Goal: Task Accomplishment & Management: Use online tool/utility

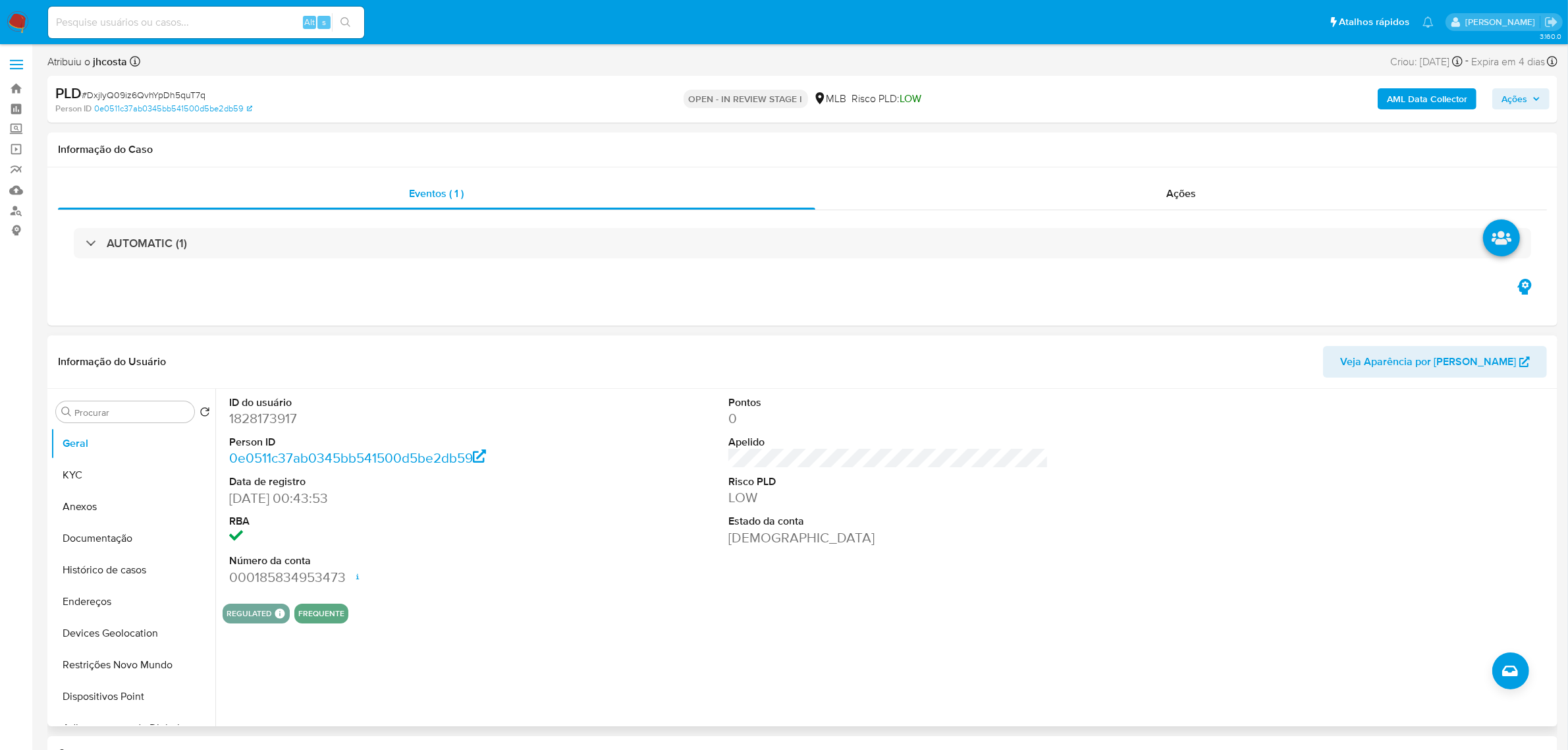
click at [275, 420] on dd "1828173917" at bounding box center [389, 418] width 320 height 18
copy dd "1828173917"
click at [252, 417] on dd "1828173917" at bounding box center [389, 418] width 320 height 18
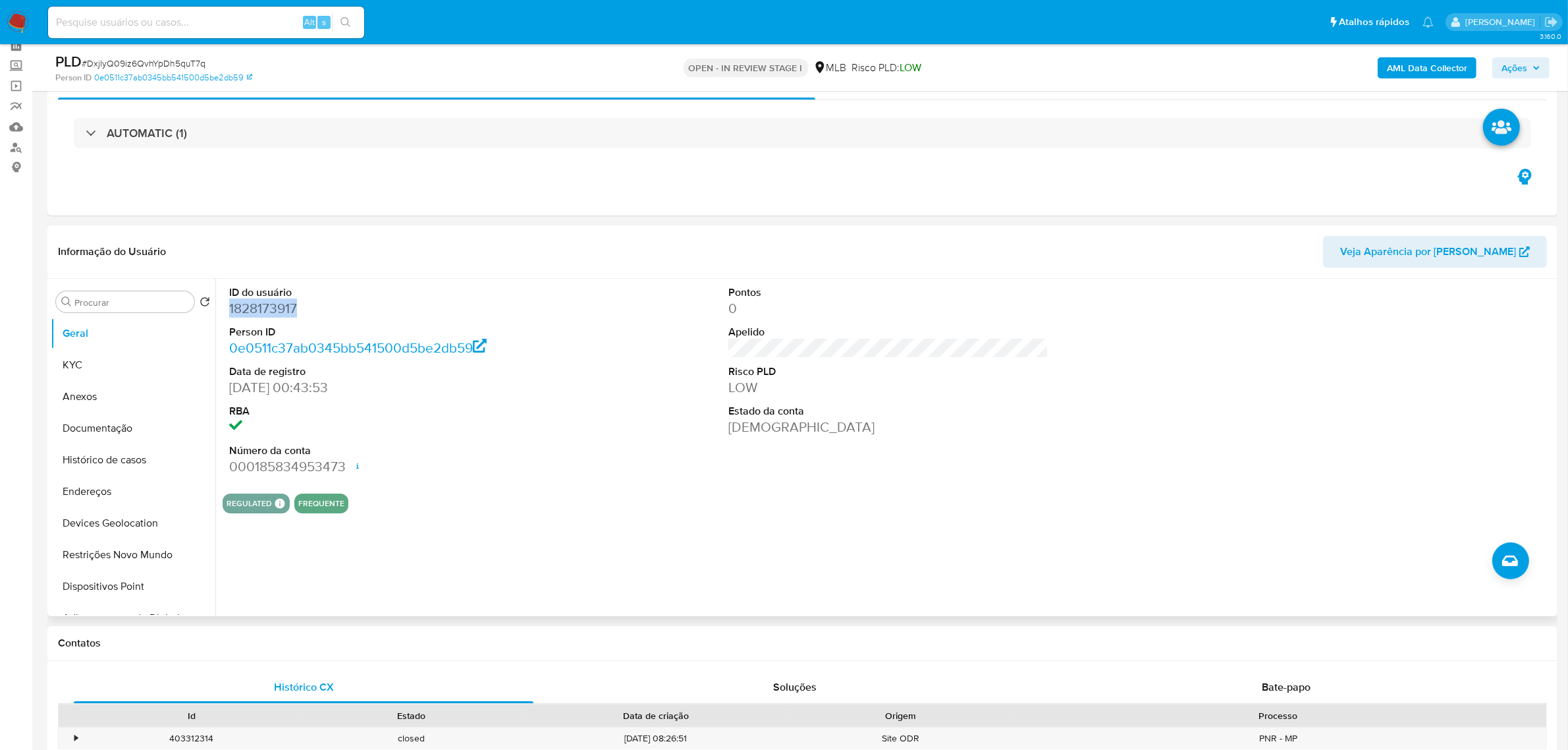
scroll to position [82, 0]
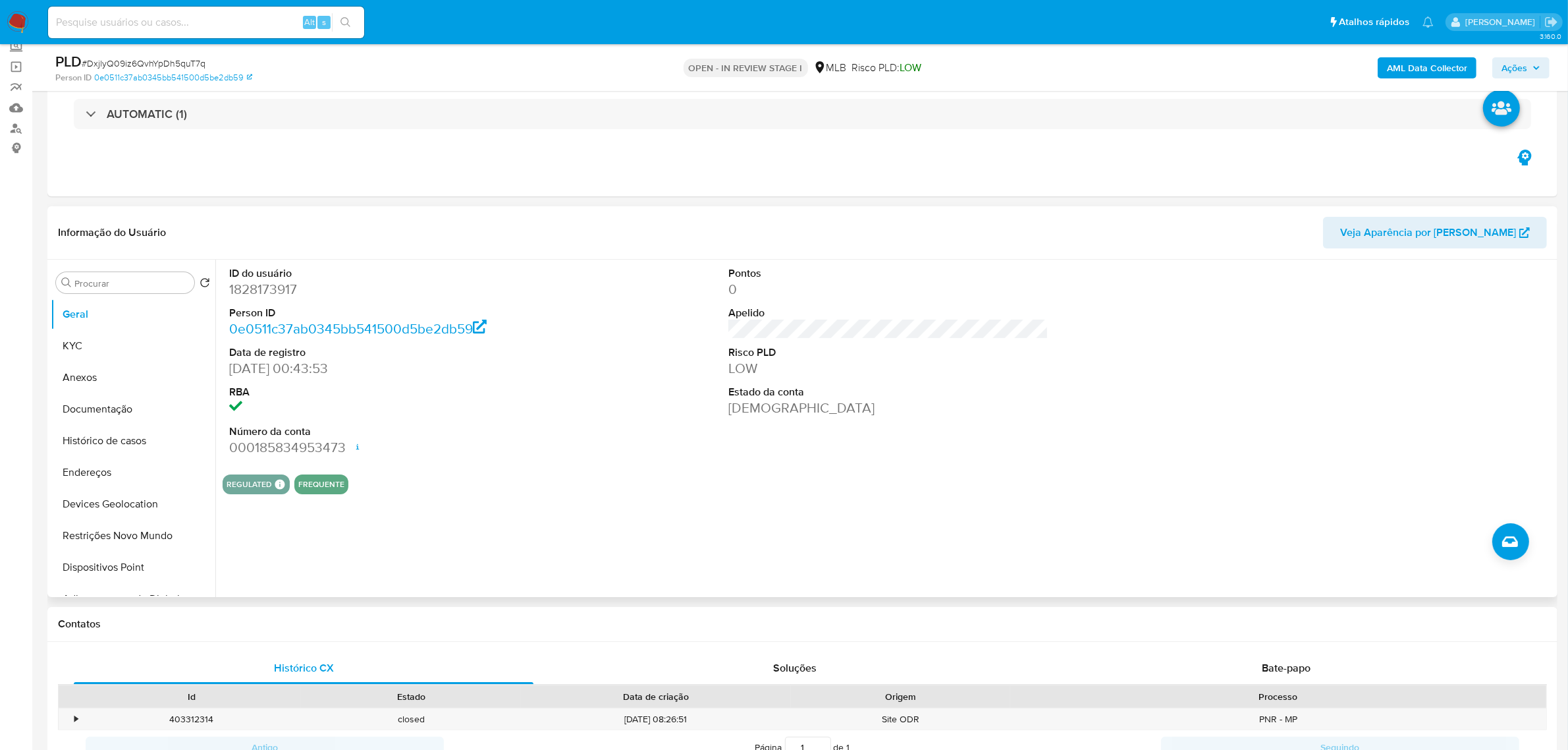
drag, startPoint x: 660, startPoint y: 289, endPoint x: 670, endPoint y: 290, distance: 10.0
click at [661, 289] on div "ID do usuário 1828173917 Person ID 0e0511c37ab0345bb541500d5be2db59 Data de reg…" at bounding box center [888, 361] width 1332 height 204
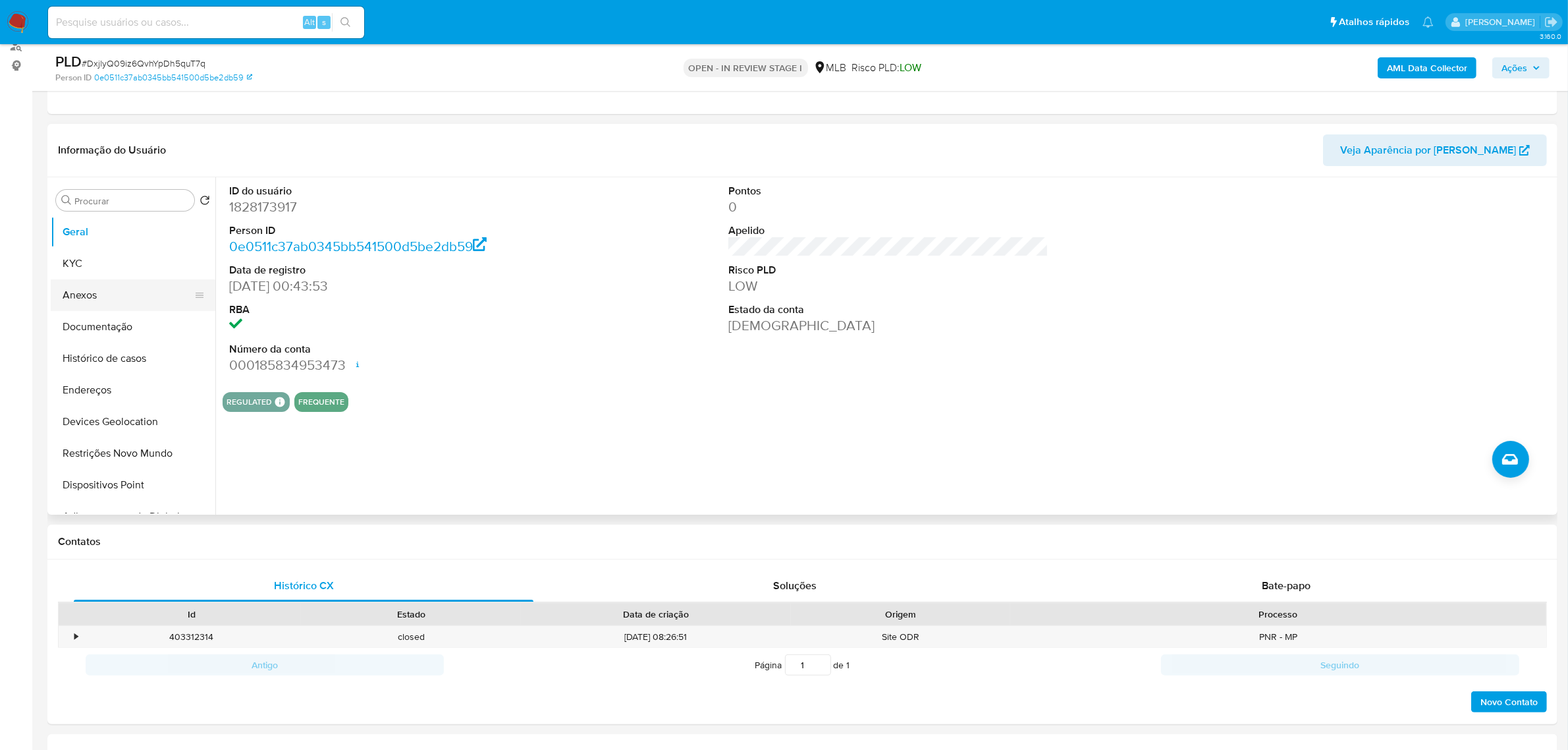
click at [95, 284] on button "Anexos" at bounding box center [127, 295] width 154 height 31
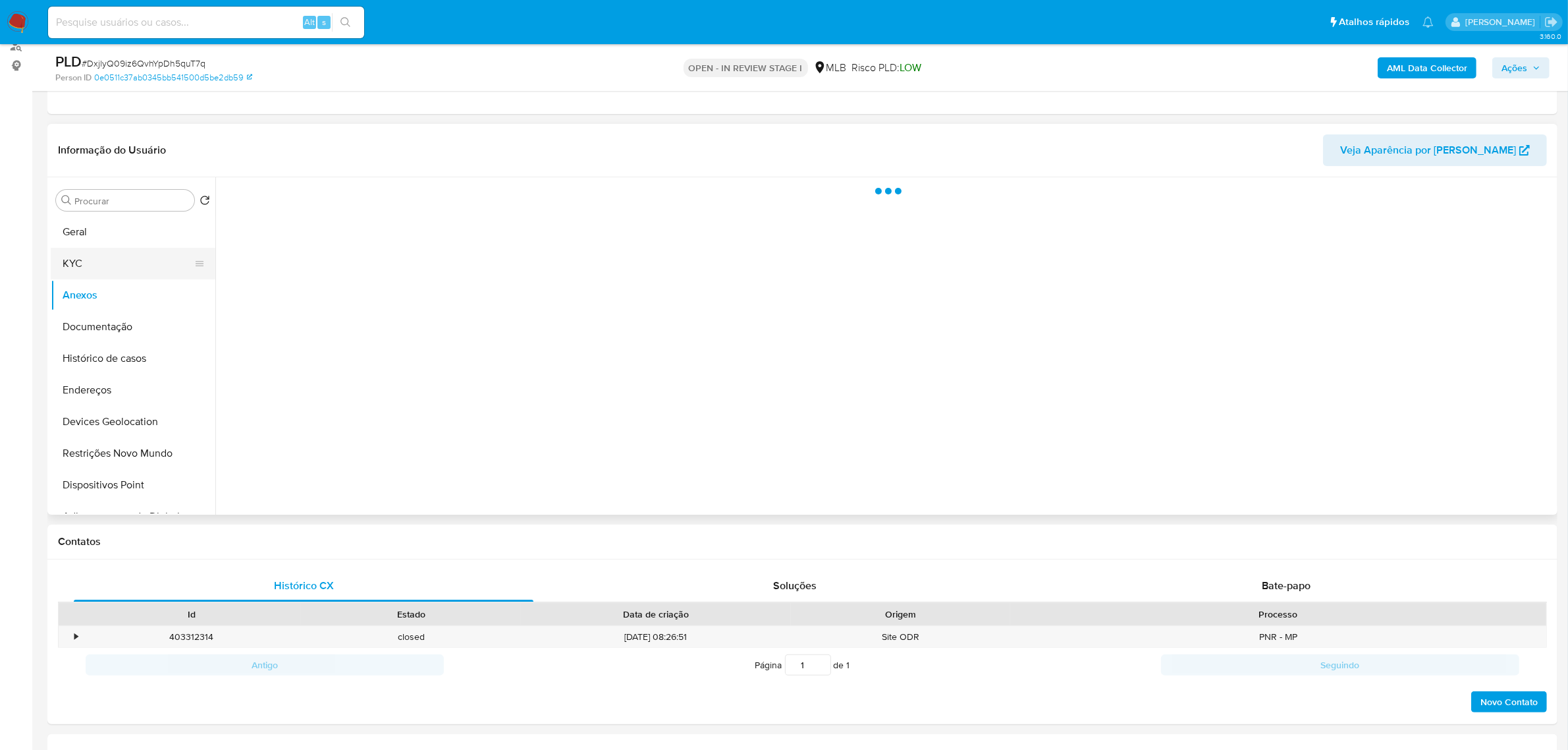
click at [92, 249] on button "KYC" at bounding box center [127, 264] width 154 height 31
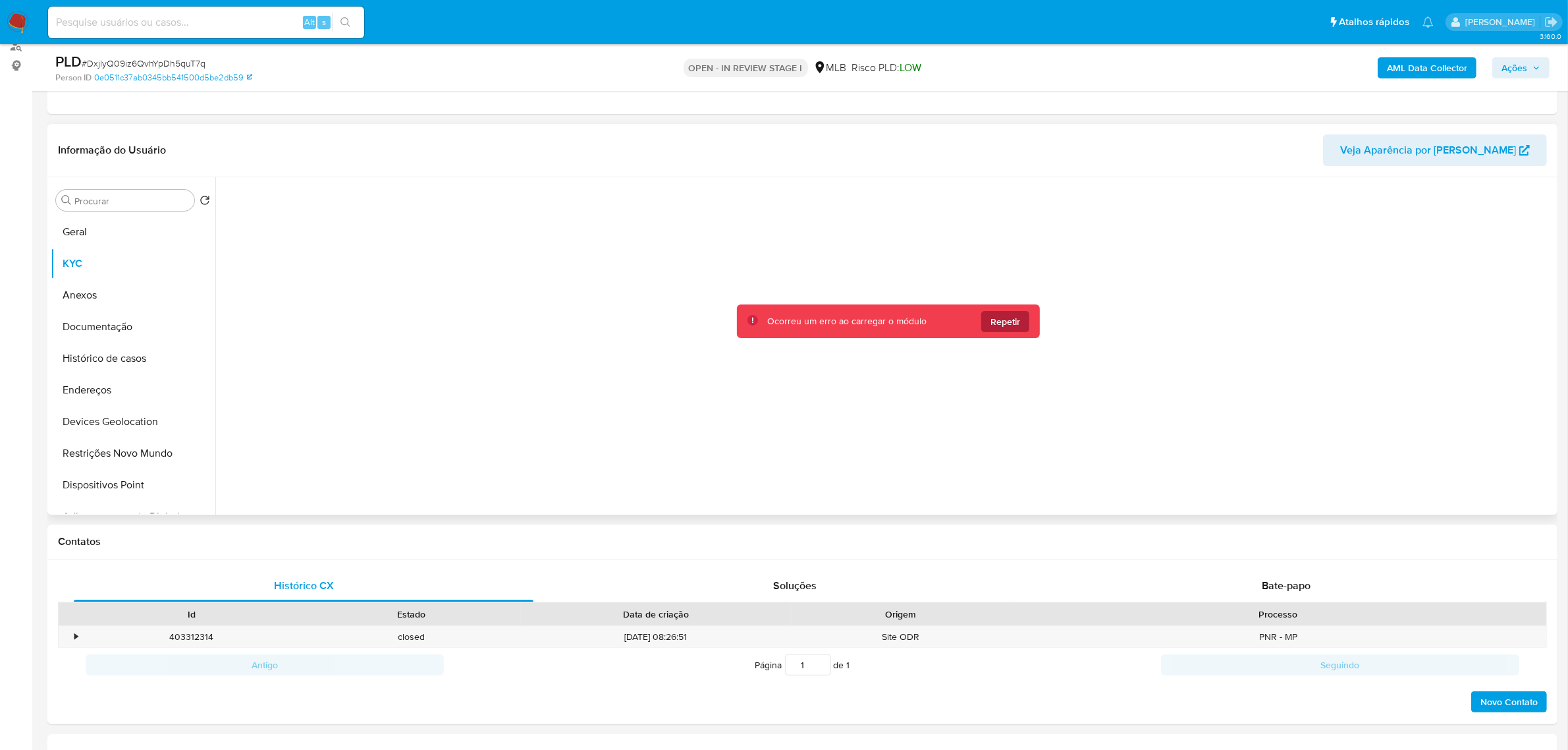
click at [992, 324] on span "Repetir" at bounding box center [1005, 321] width 30 height 21
click at [983, 320] on button "Repetir" at bounding box center [1004, 321] width 48 height 21
click at [1003, 327] on span "Repetir" at bounding box center [1005, 321] width 30 height 21
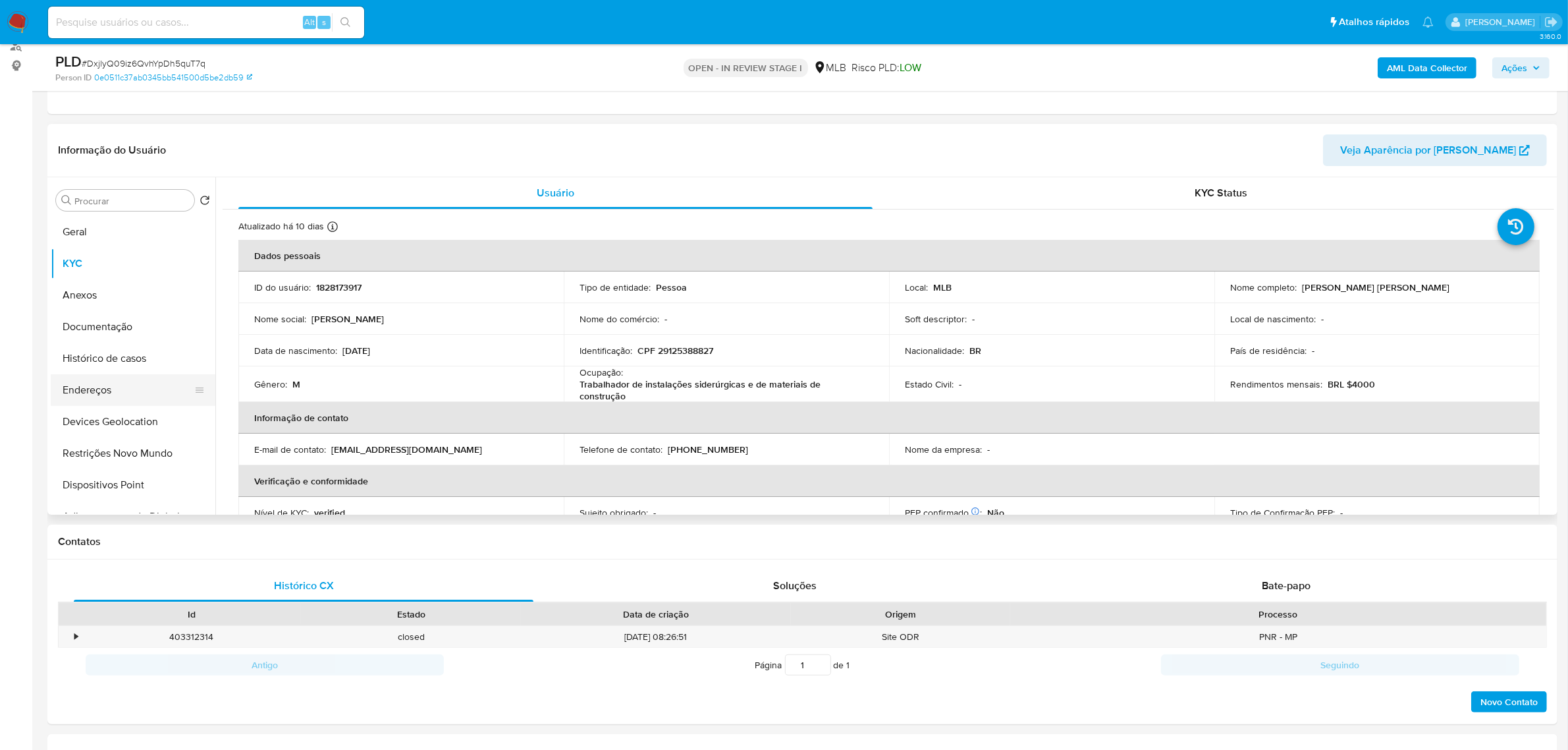
click at [87, 404] on button "Endereços" at bounding box center [127, 390] width 154 height 31
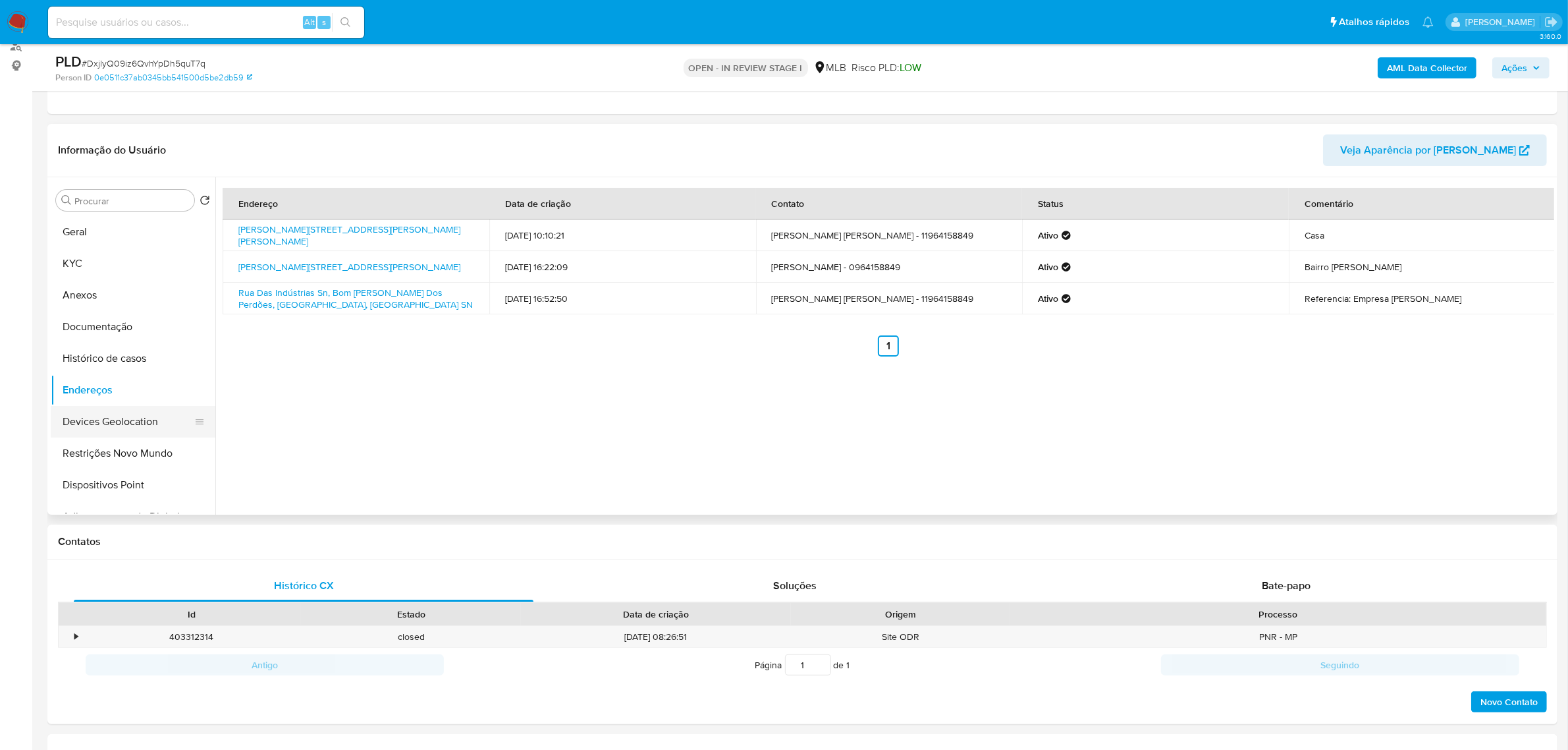
click at [127, 422] on button "Devices Geolocation" at bounding box center [127, 422] width 154 height 31
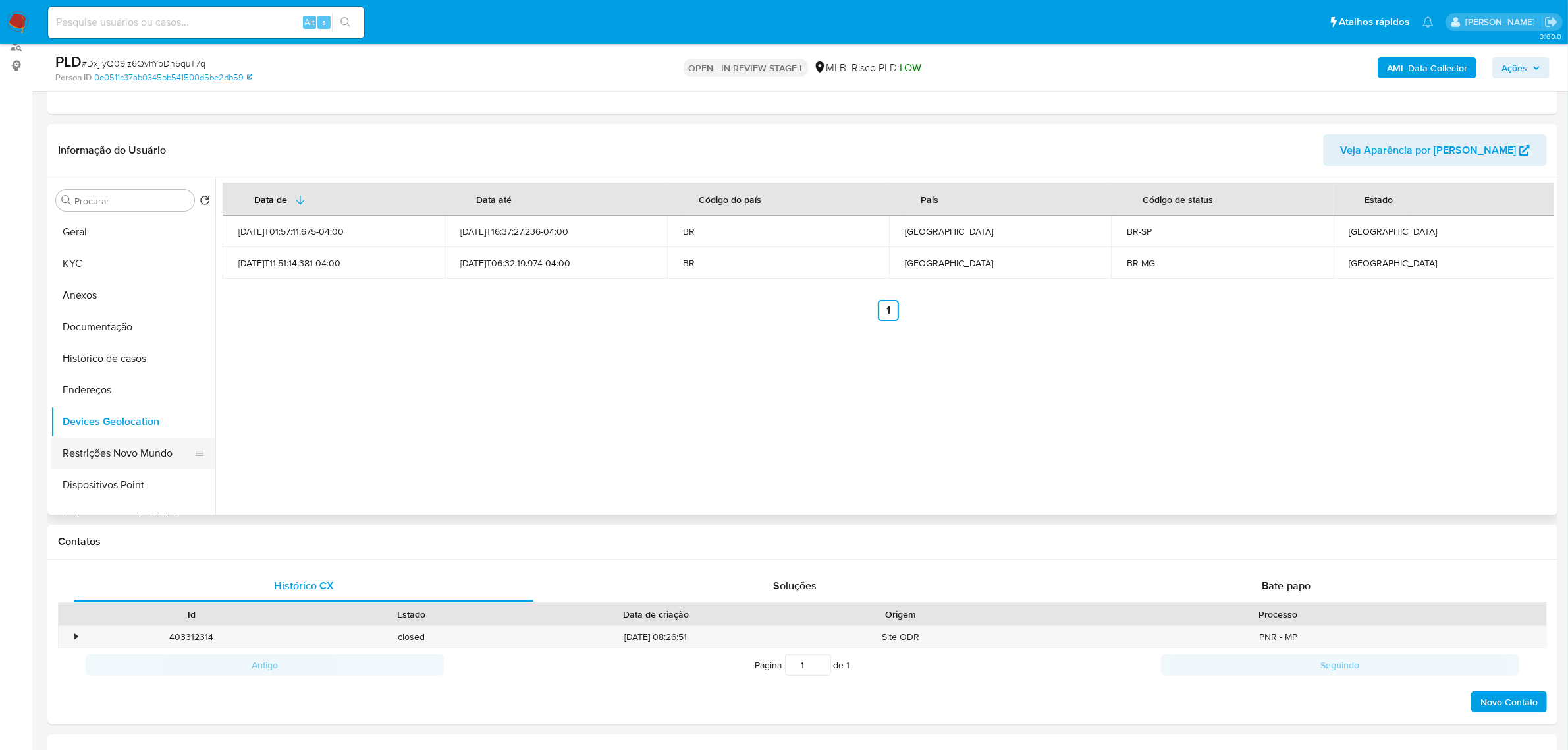
click at [122, 455] on button "Restrições Novo Mundo" at bounding box center [127, 453] width 154 height 31
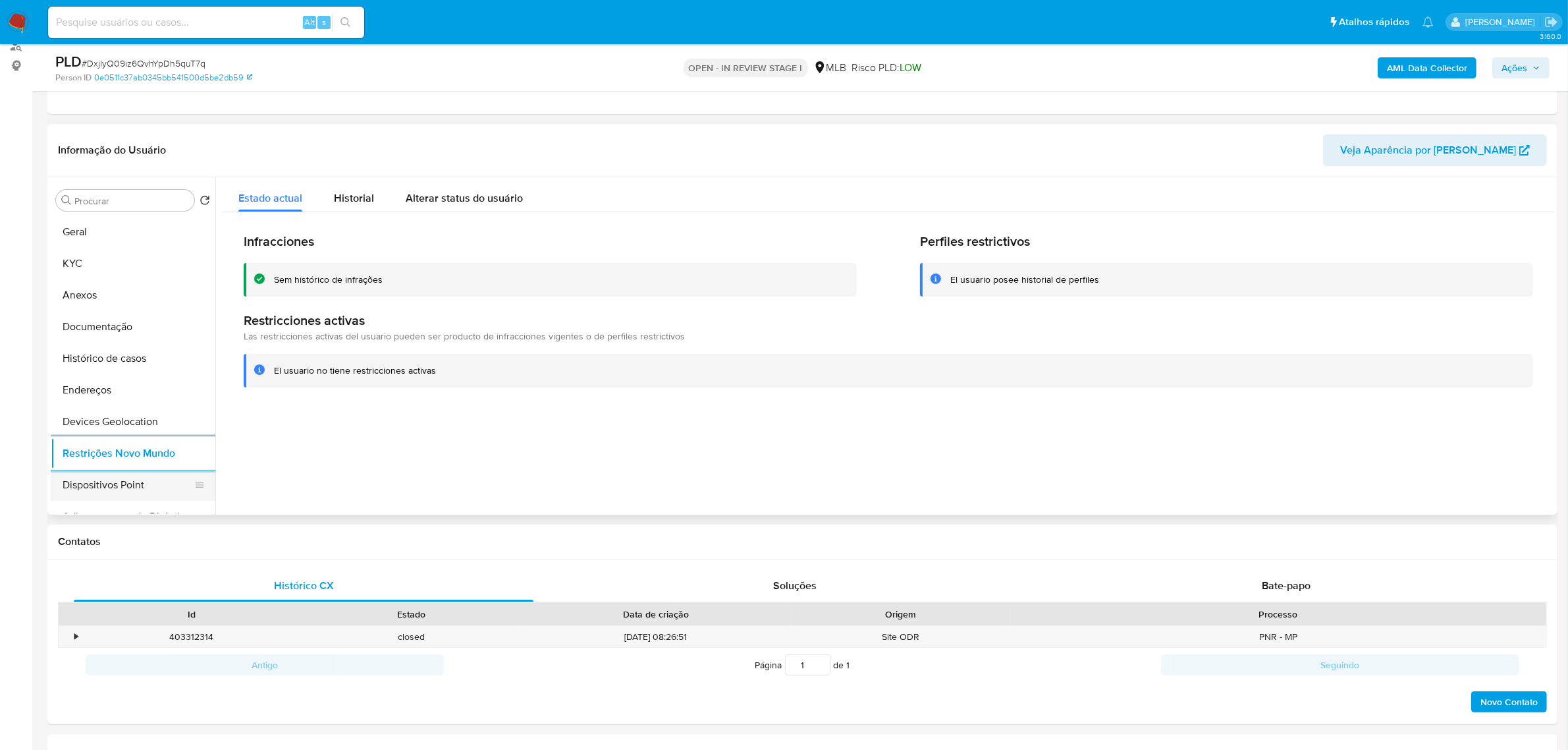
click at [135, 495] on button "Dispositivos Point" at bounding box center [127, 485] width 154 height 31
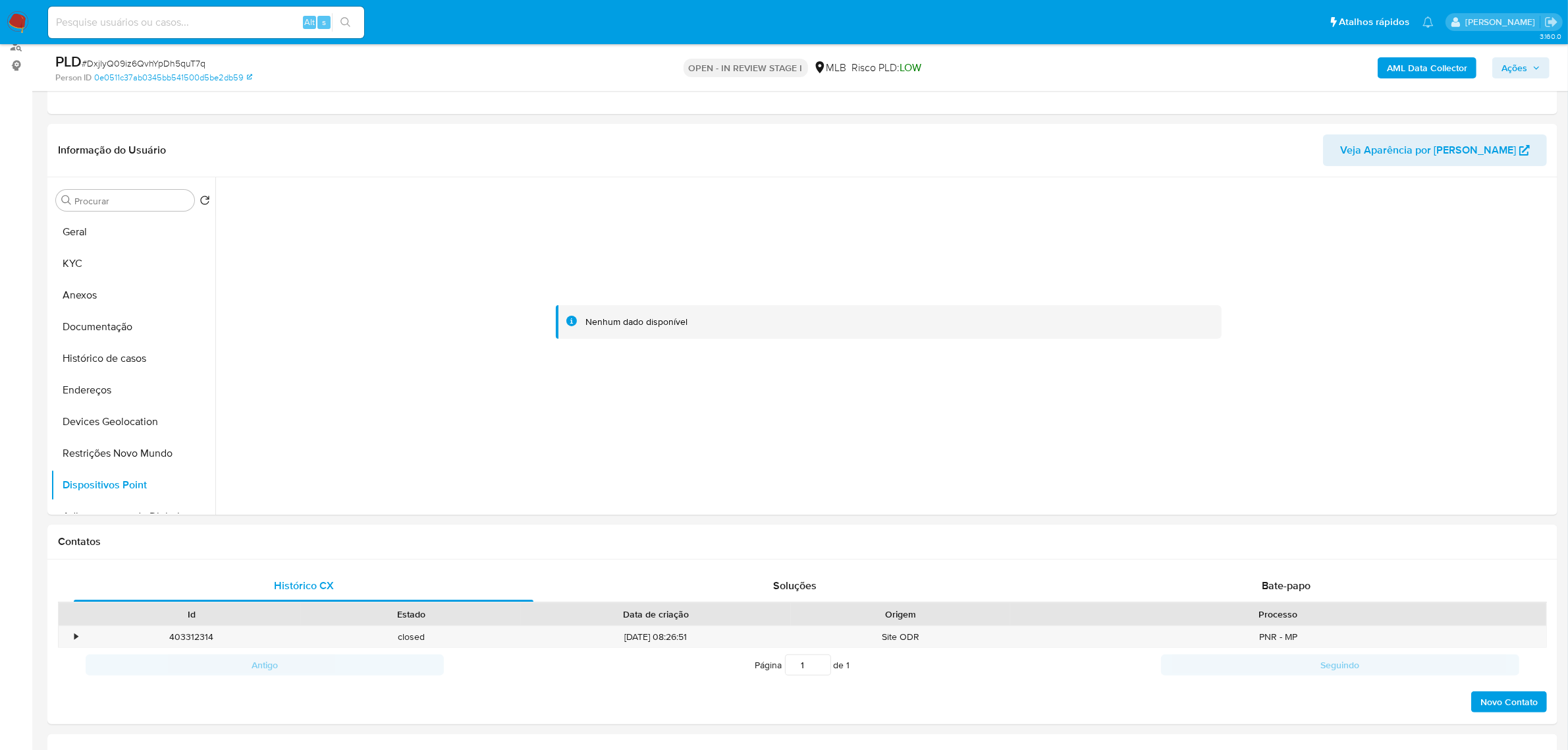
click at [1254, 61] on b "AML Data Collector" at bounding box center [1427, 68] width 80 height 21
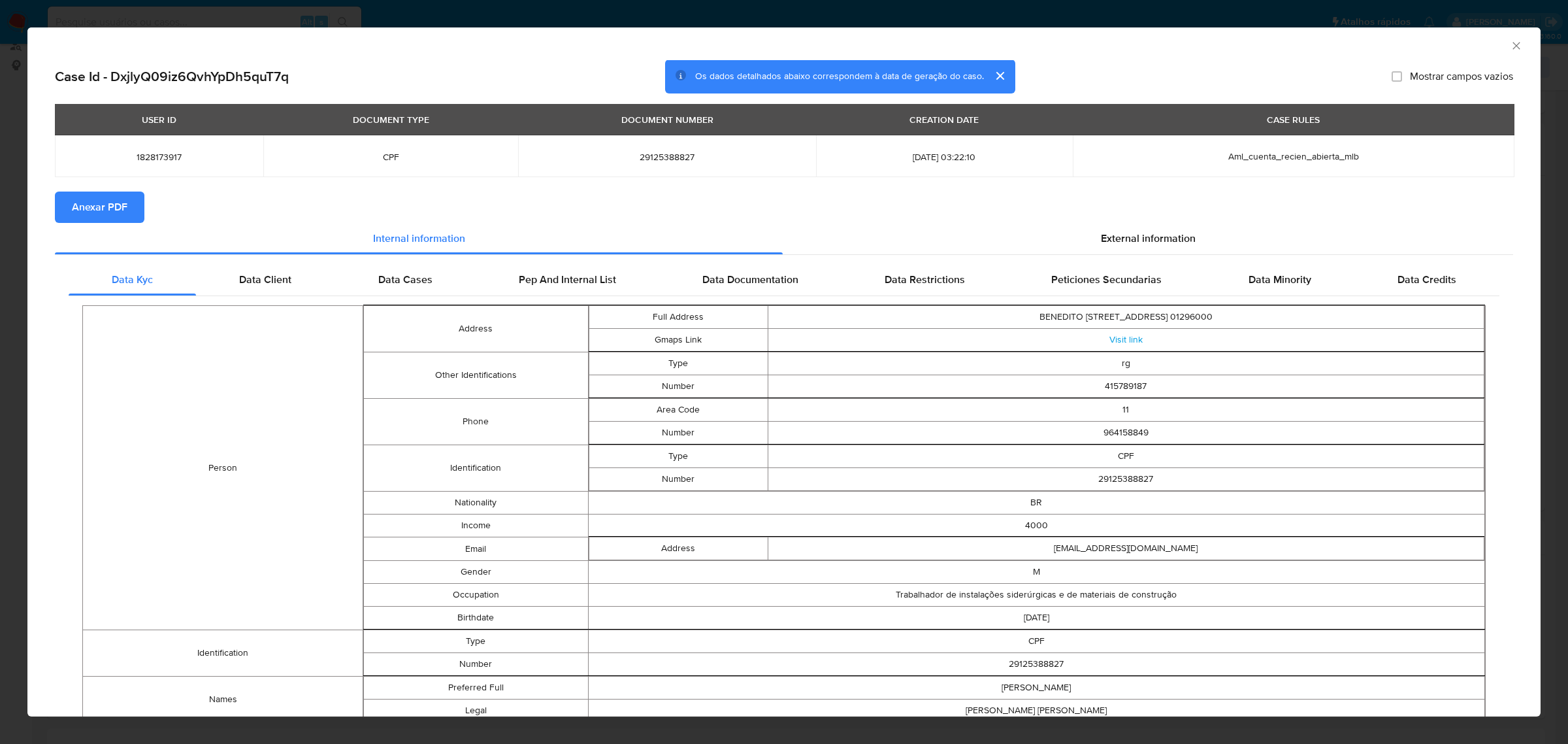
click at [128, 203] on button "Anexar PDF" at bounding box center [99, 207] width 89 height 31
click at [1135, 230] on div "External information" at bounding box center [1148, 241] width 731 height 31
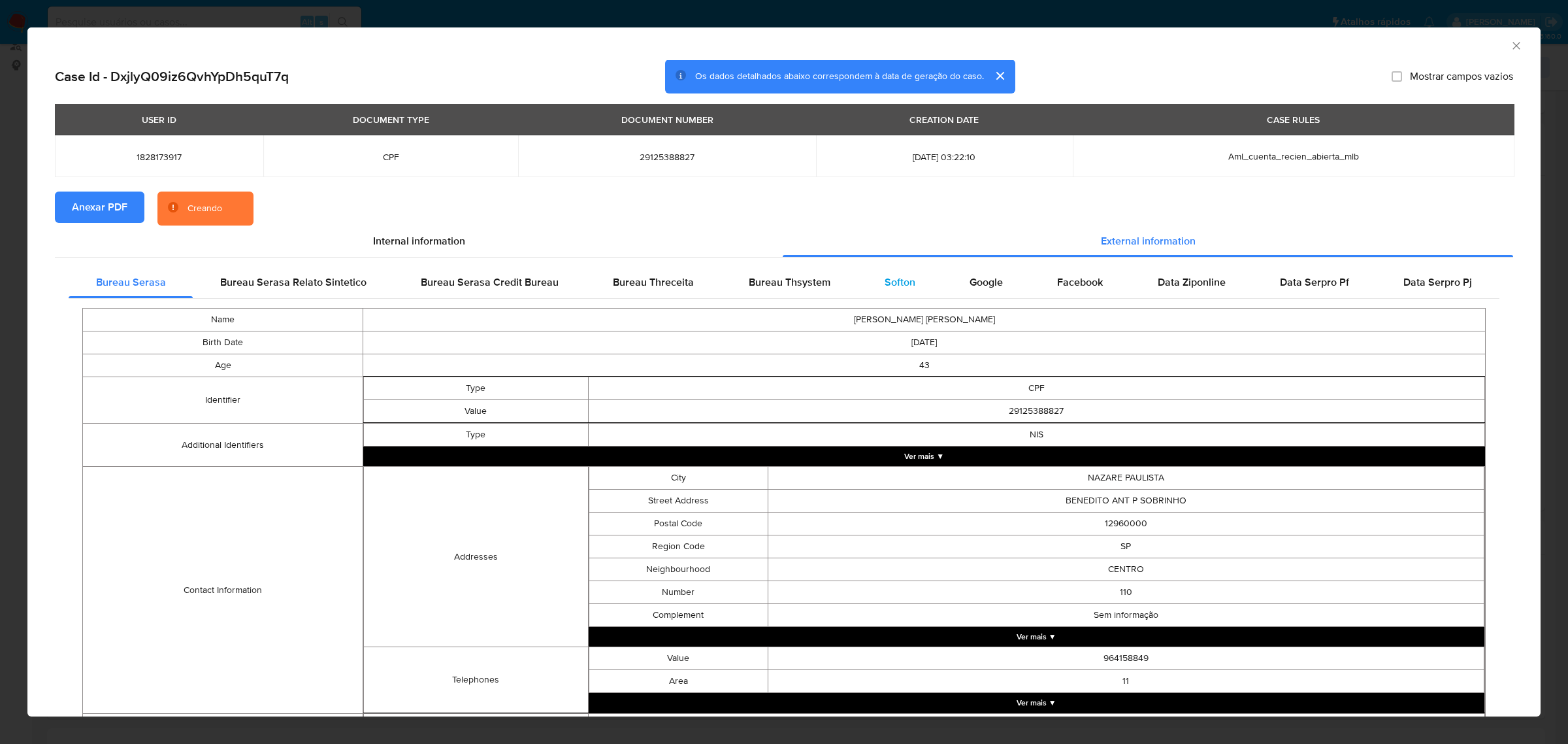
click at [867, 296] on div "Softon" at bounding box center [900, 282] width 85 height 31
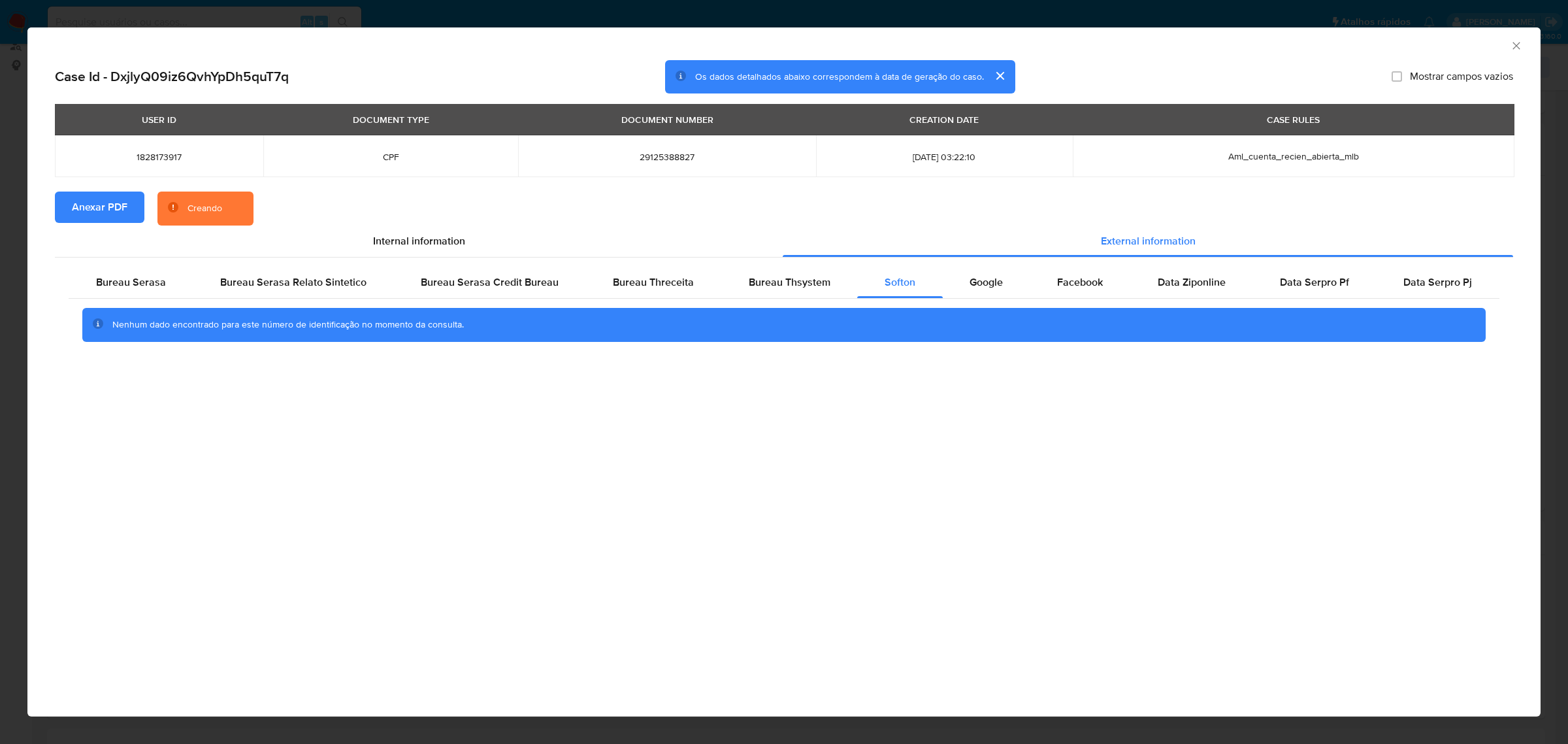
click at [1244, 44] on icon "Fechar a janela" at bounding box center [1516, 45] width 13 height 13
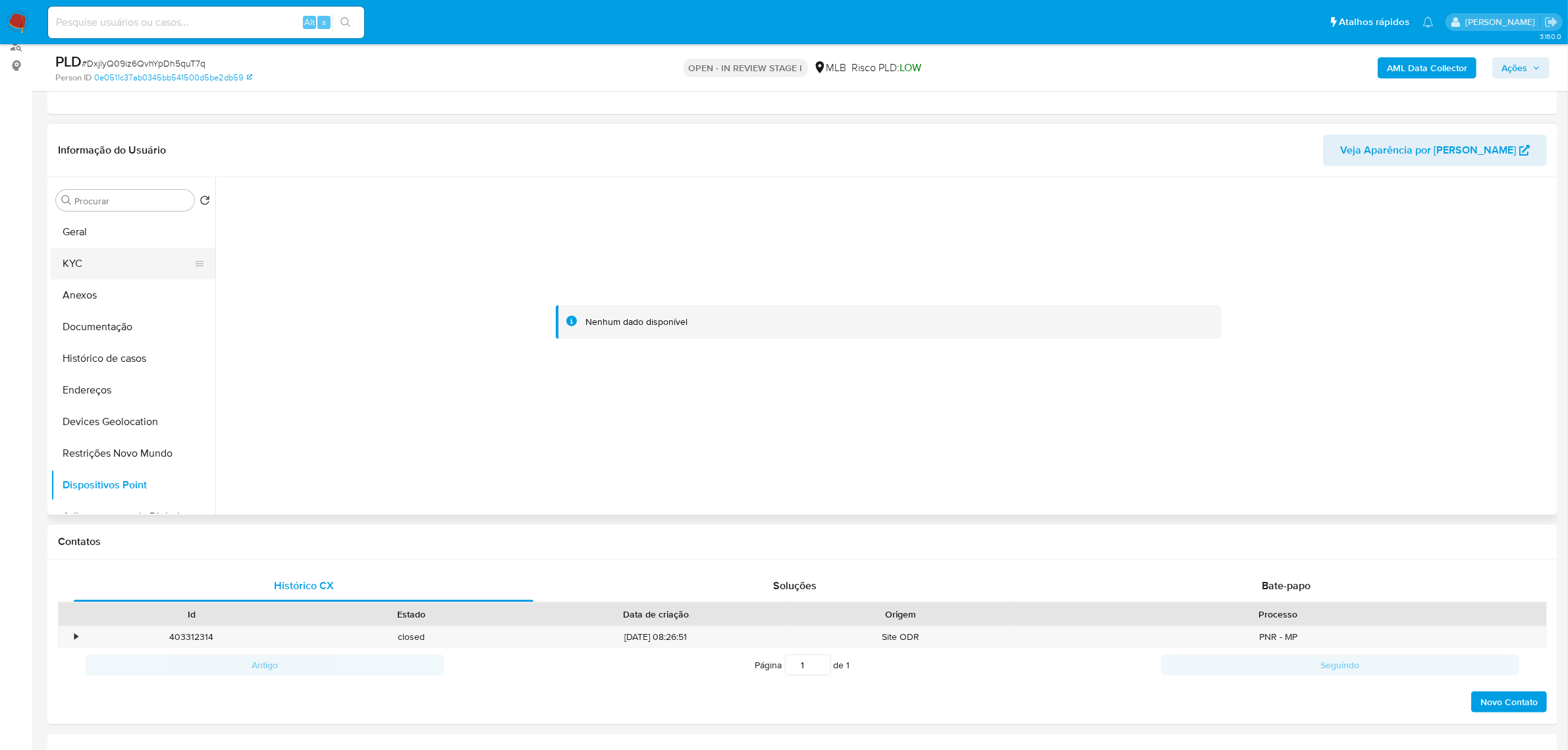
click at [100, 259] on button "KYC" at bounding box center [127, 264] width 154 height 31
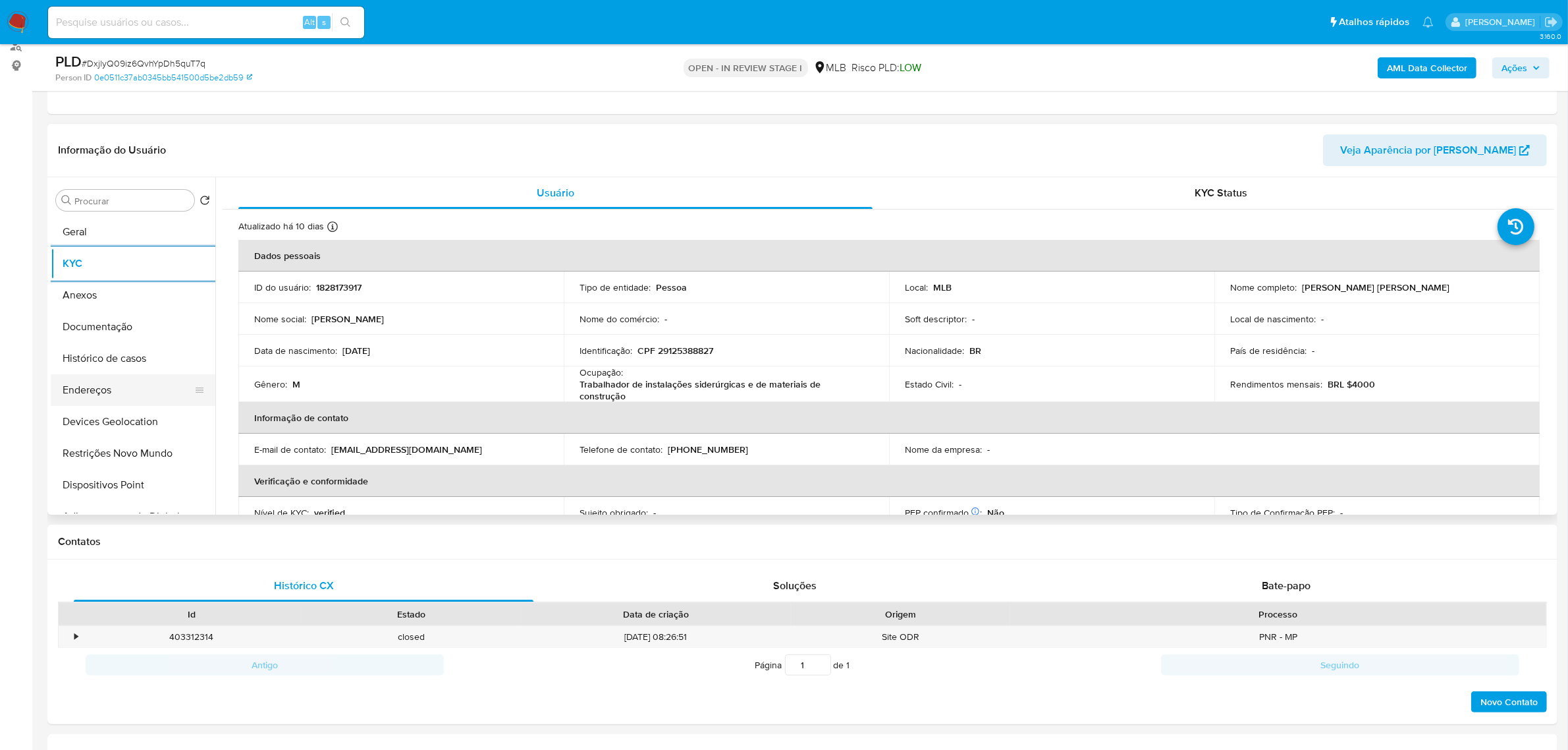
click at [120, 392] on button "Endereços" at bounding box center [127, 390] width 154 height 31
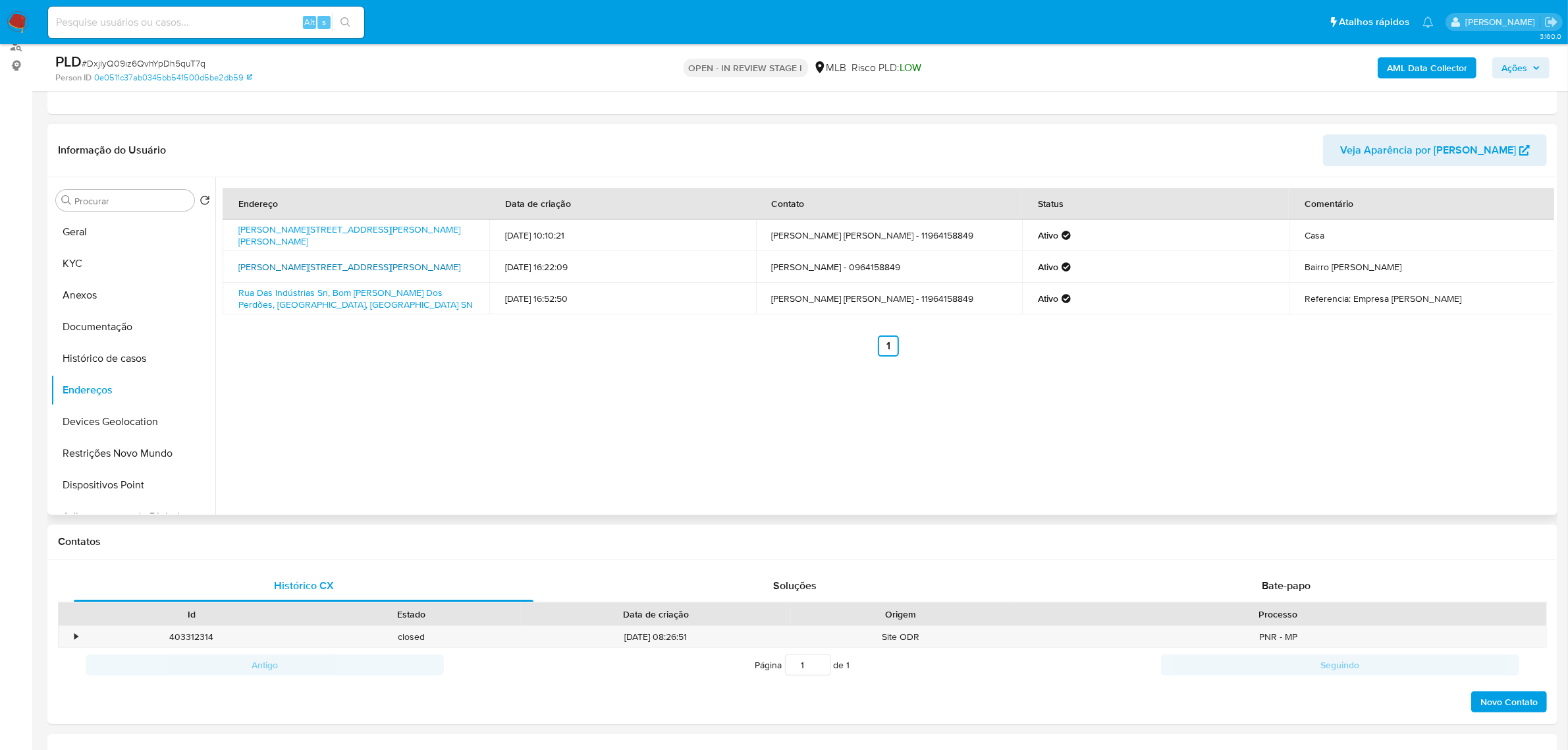
drag, startPoint x: 235, startPoint y: 260, endPoint x: 305, endPoint y: 275, distance: 71.6
click at [305, 275] on td "Rua Luís Raimundo Pinheiro 206, Nazaré Paulista, São Paulo, 12960000, Brasil 206" at bounding box center [356, 267] width 267 height 31
copy link "Rua Luís Raimundo Pinheiro 206, Nazaré Paulista, São Paulo, 12960000"
click at [272, 267] on link "Rua Luís Raimundo Pinheiro 206, Nazaré Paulista, São Paulo, 12960000, Brasil 206" at bounding box center [349, 266] width 222 height 13
click at [147, 260] on button "KYC" at bounding box center [127, 264] width 154 height 31
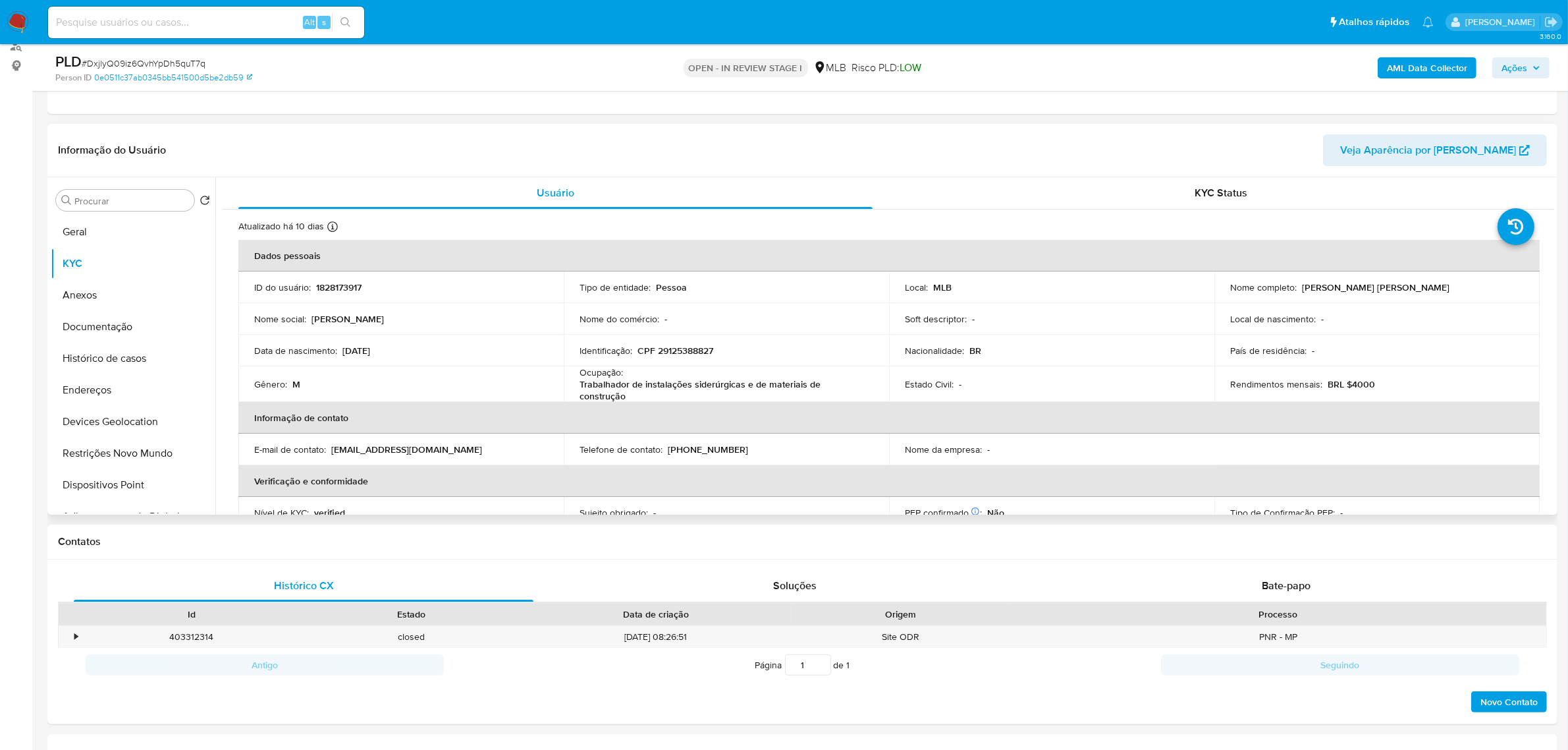
click at [691, 350] on p "CPF 29125388827" at bounding box center [675, 351] width 76 height 12
copy p "29125388827"
drag, startPoint x: 106, startPoint y: 324, endPoint x: 112, endPoint y: 318, distance: 8.5
click at [107, 324] on button "Documentação" at bounding box center [127, 327] width 154 height 31
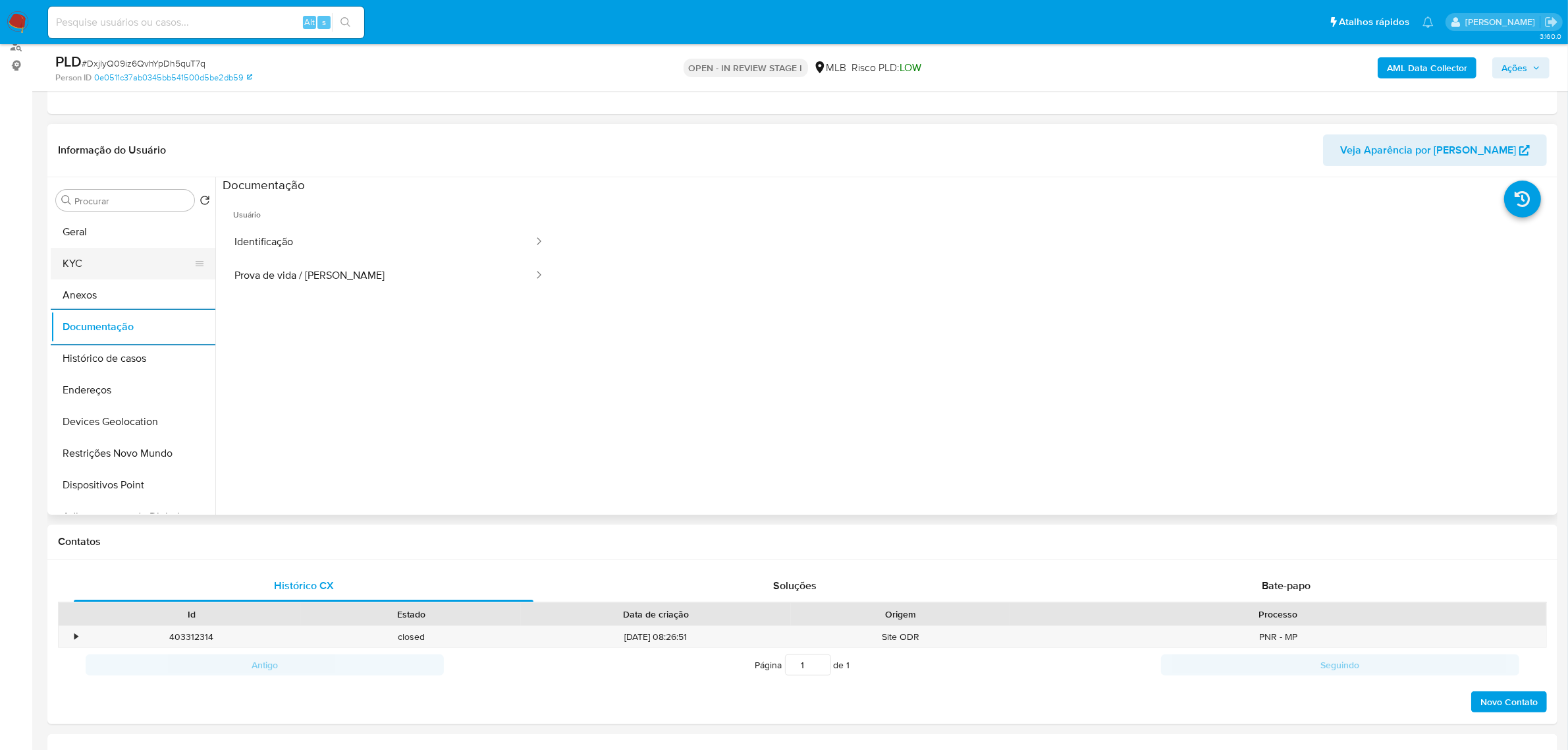
click at [138, 275] on button "KYC" at bounding box center [127, 264] width 154 height 31
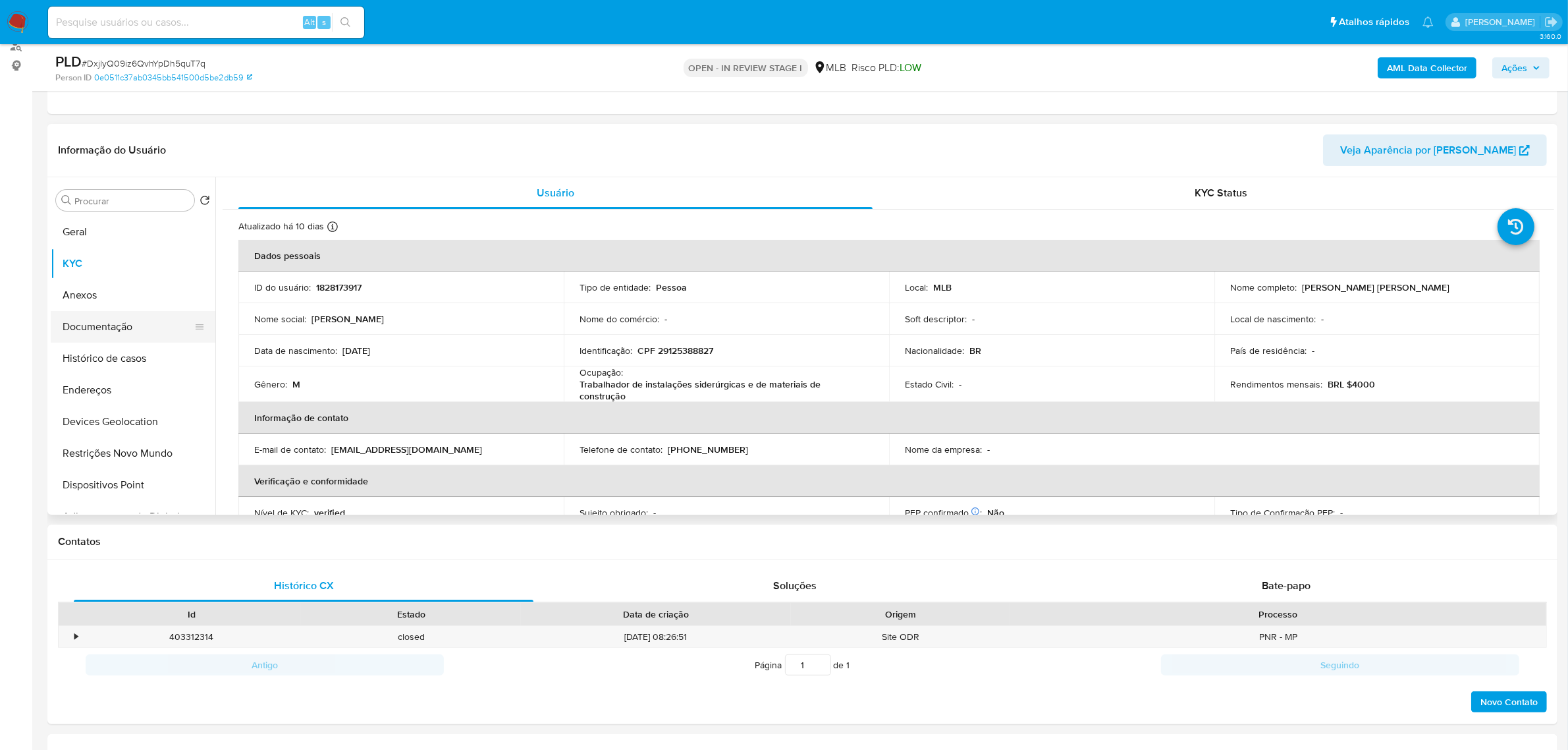
click at [106, 313] on button "Documentação" at bounding box center [127, 327] width 154 height 31
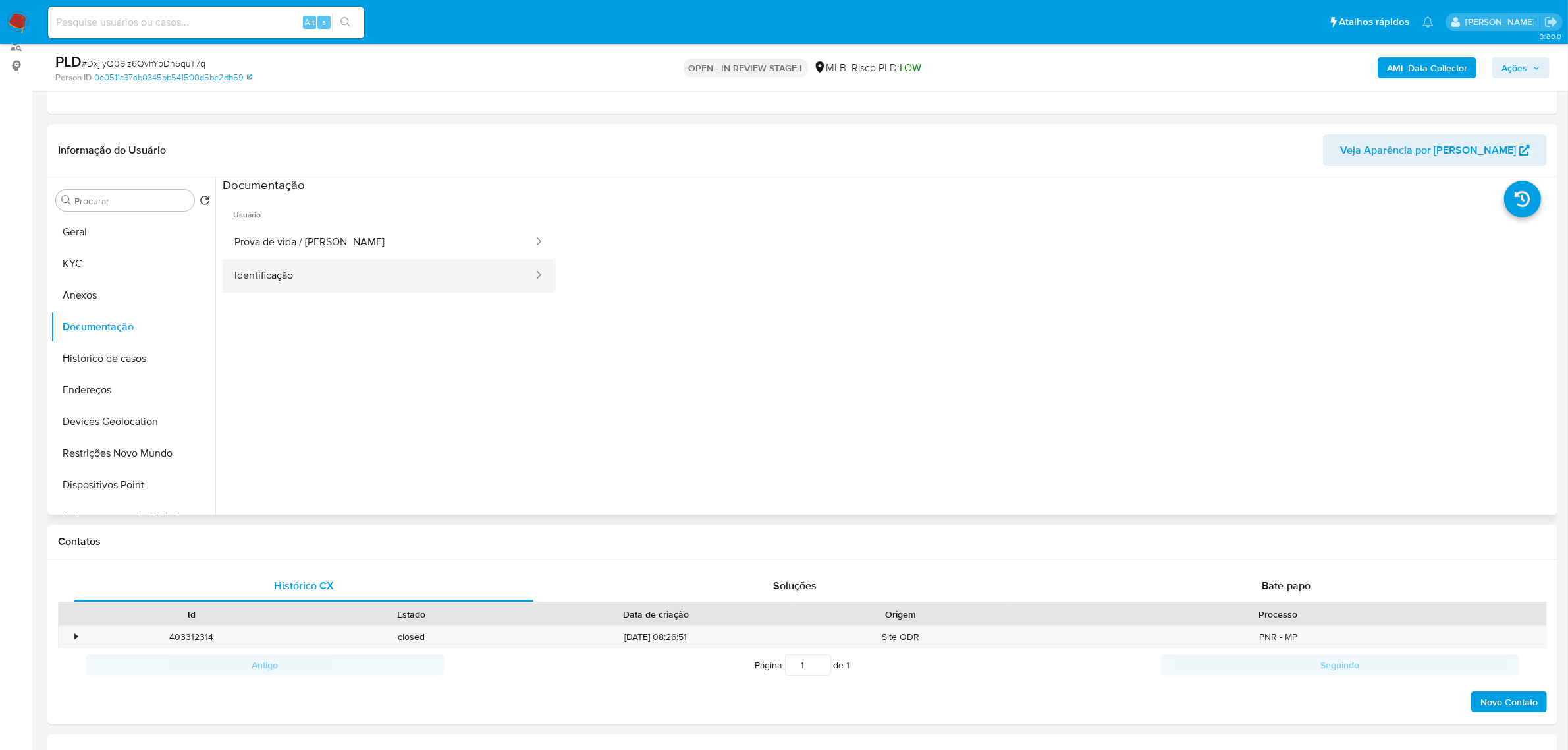
click at [391, 282] on button "Identificação" at bounding box center [379, 276] width 312 height 33
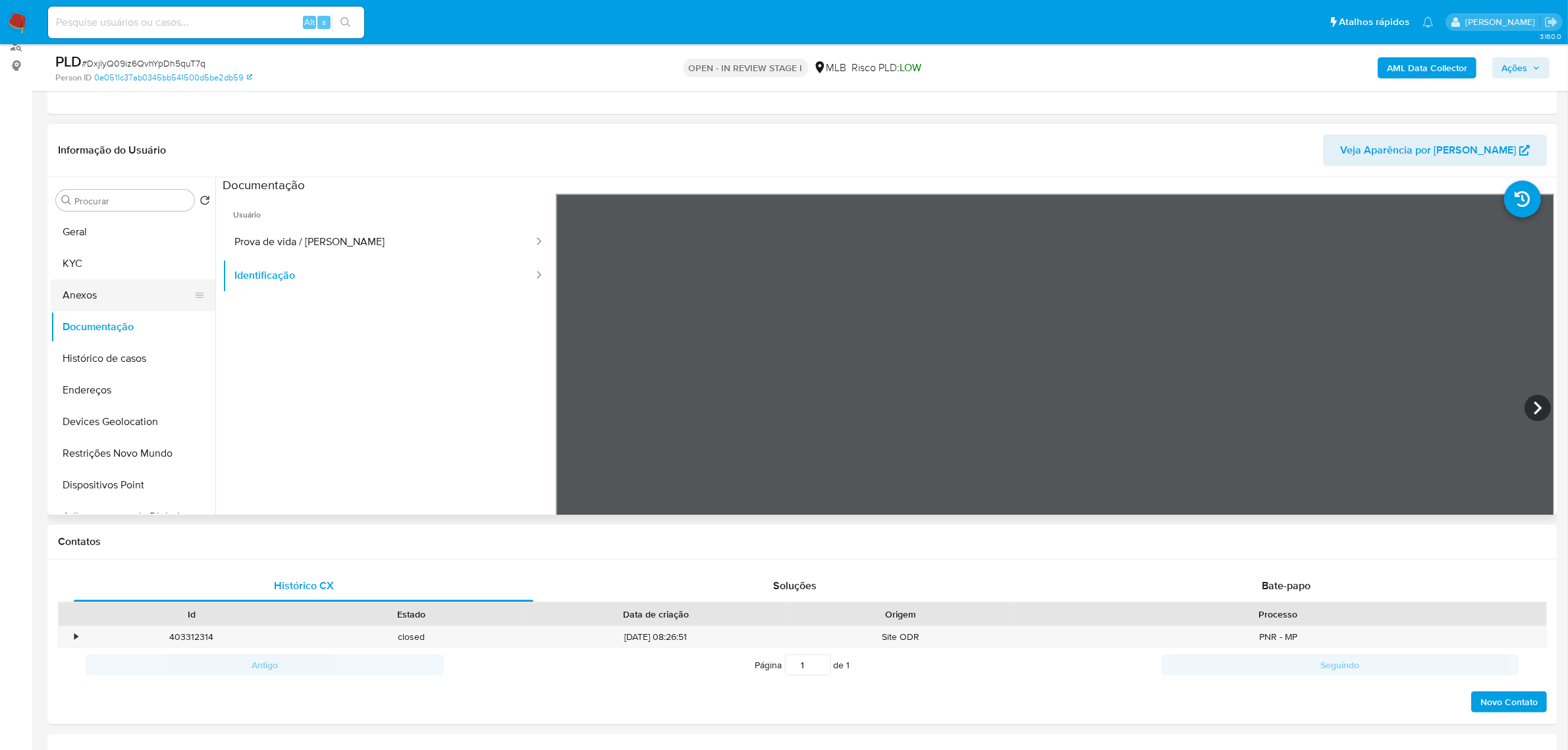
click at [97, 281] on button "Anexos" at bounding box center [127, 295] width 154 height 31
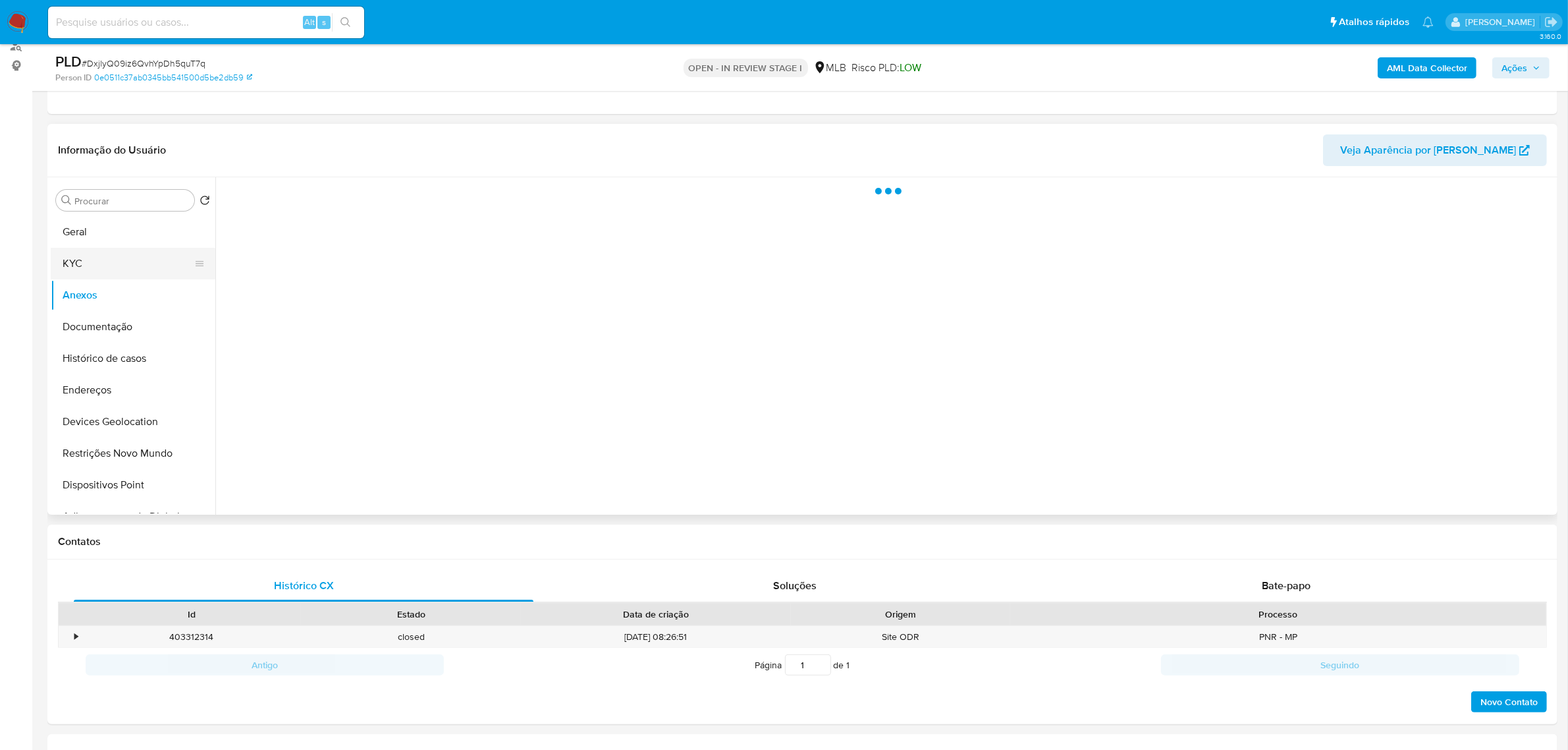
click at [97, 270] on button "KYC" at bounding box center [127, 264] width 154 height 31
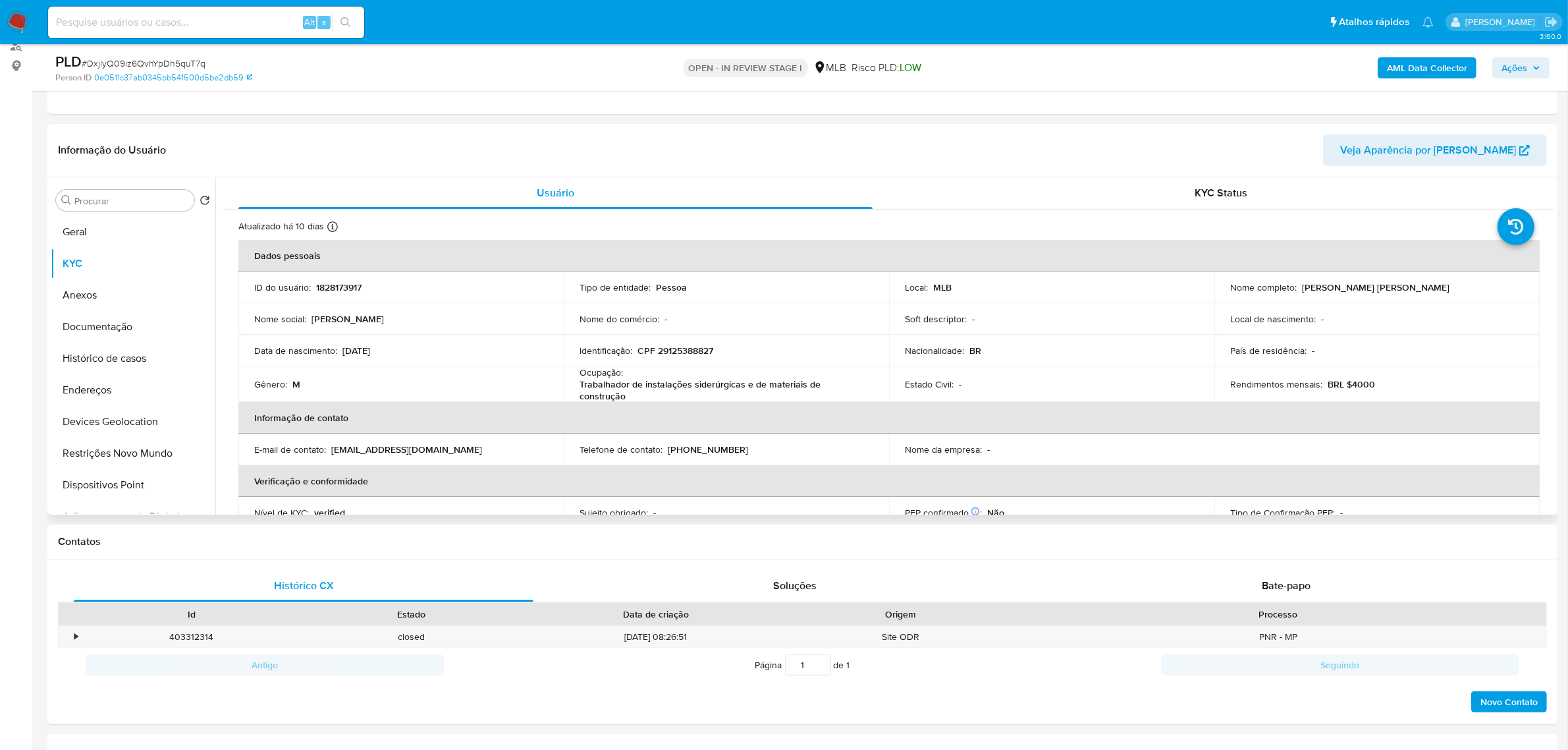
click at [682, 353] on p "CPF 29125388827" at bounding box center [675, 351] width 76 height 12
copy p "29125388827"
drag, startPoint x: 1298, startPoint y: 291, endPoint x: 1427, endPoint y: 290, distance: 129.0
click at [1254, 290] on div "Nome completo : Marcos Antonio Pinheiro" at bounding box center [1377, 287] width 294 height 12
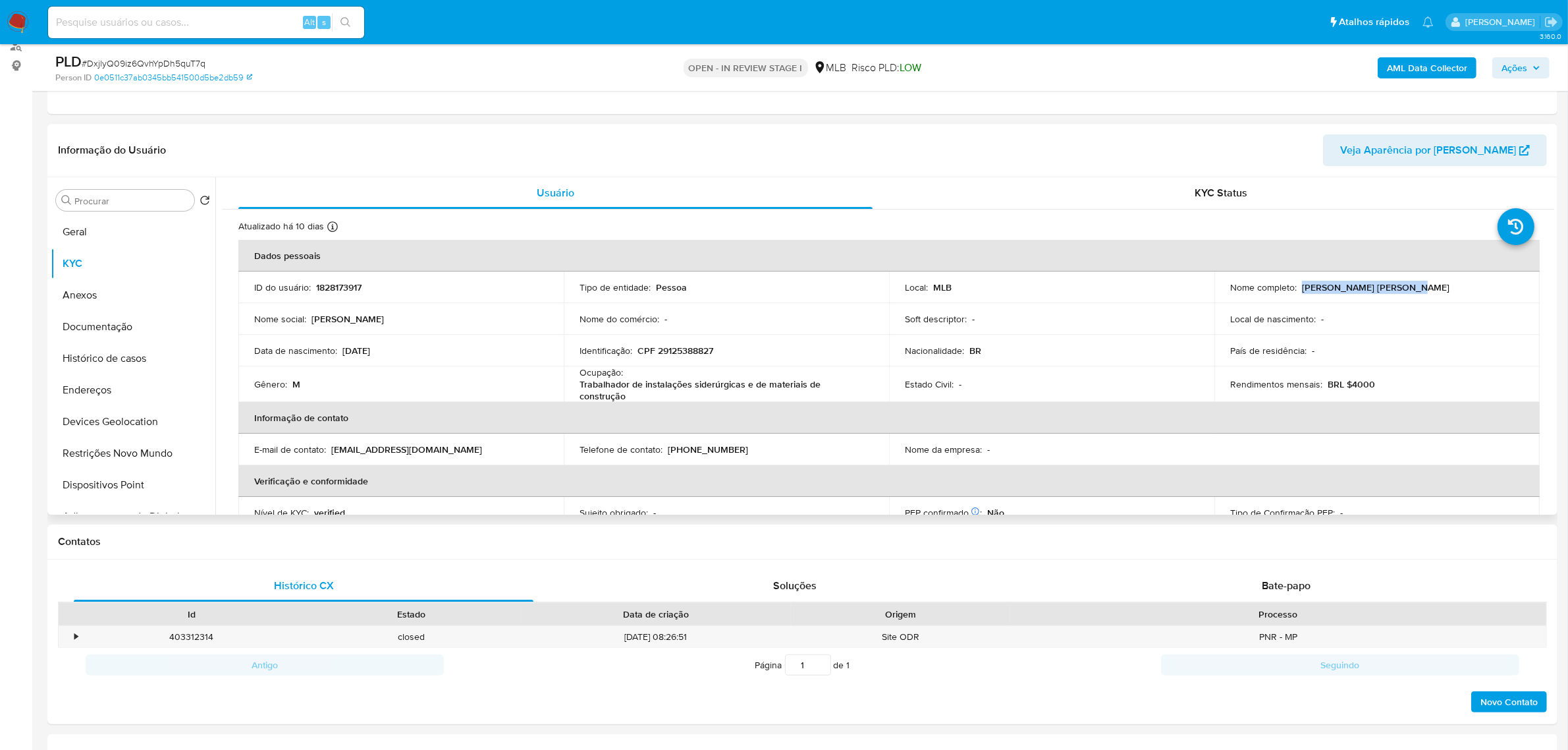
copy p "Marcos Antonio Pinheiro"
click at [99, 332] on button "Documentação" at bounding box center [127, 327] width 154 height 31
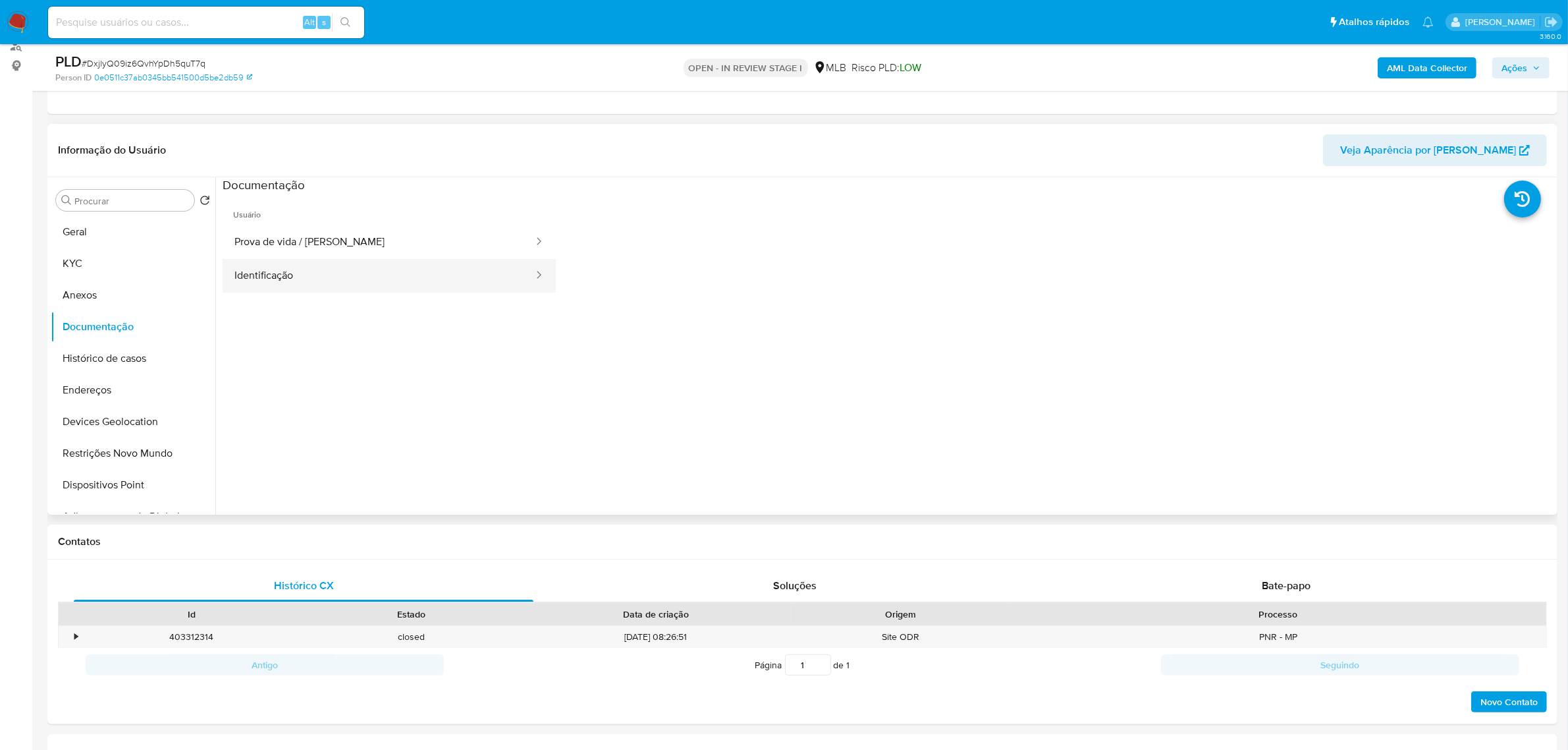
click at [312, 272] on button "Identificação" at bounding box center [379, 276] width 312 height 33
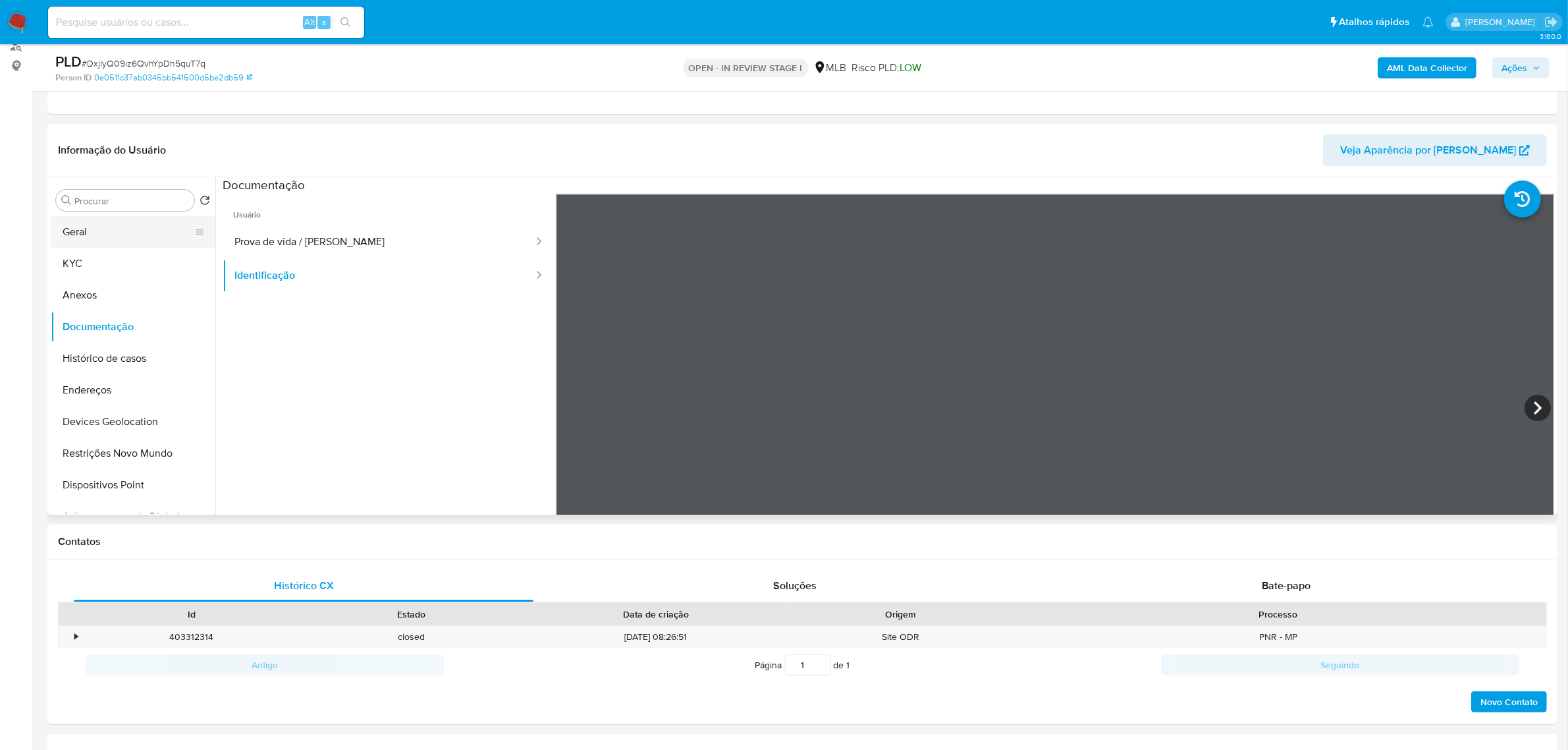
click at [103, 230] on button "Geral" at bounding box center [127, 232] width 154 height 31
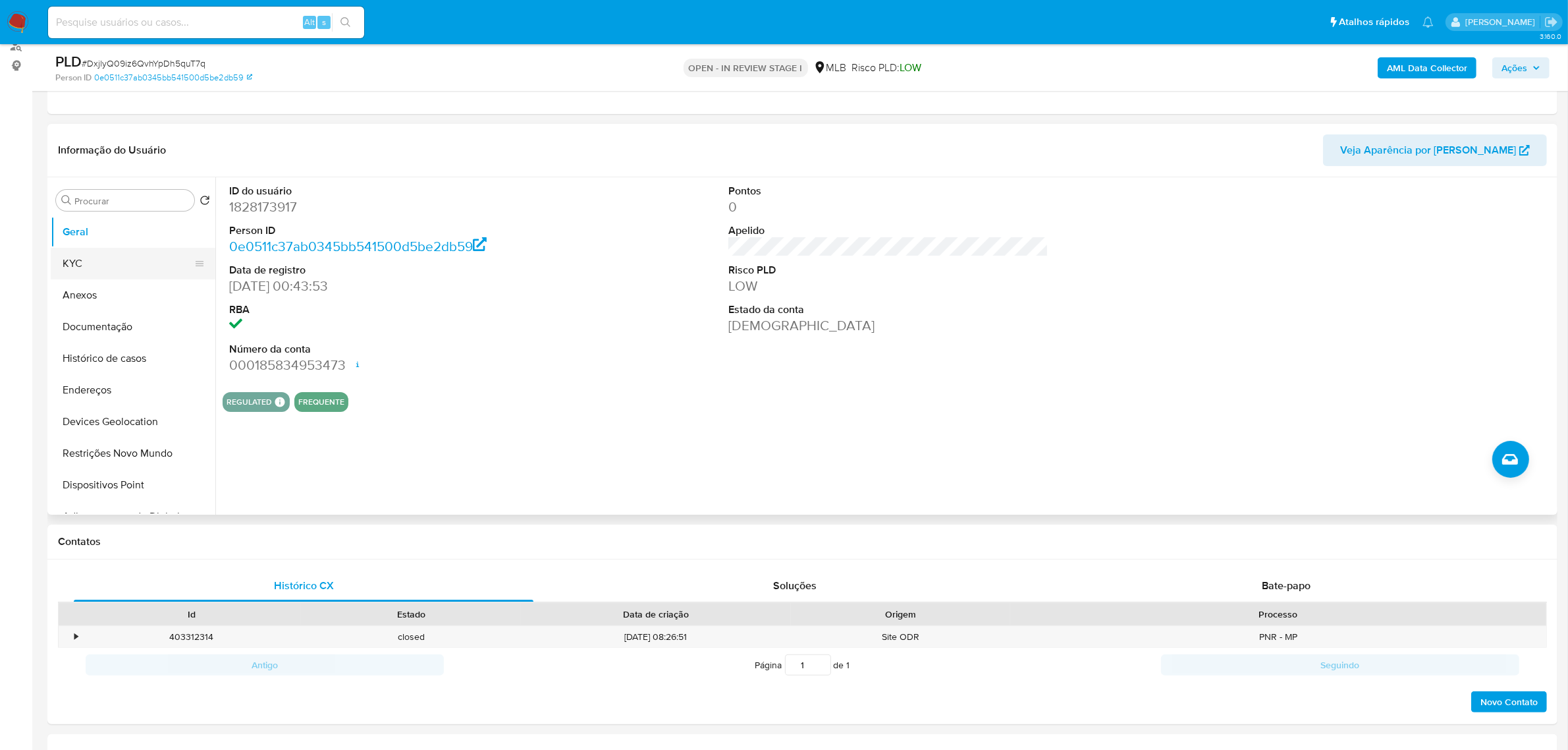
click at [102, 272] on button "KYC" at bounding box center [127, 264] width 154 height 31
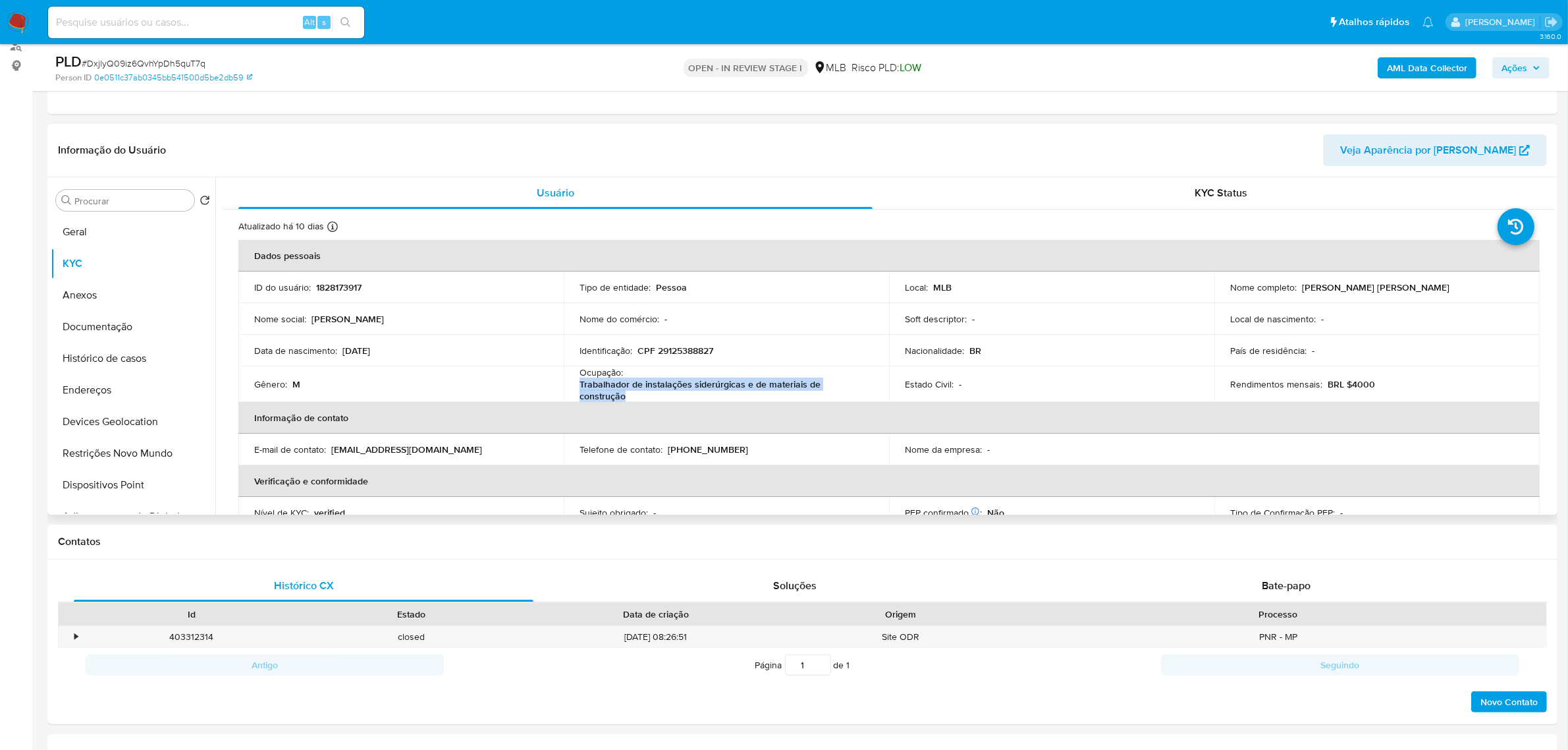
drag, startPoint x: 579, startPoint y: 391, endPoint x: 864, endPoint y: 391, distance: 285.0
click at [864, 391] on div "Ocupação : Trabalhador de instalações siderúrgicas e de materiais de construção" at bounding box center [726, 384] width 294 height 36
copy p "Trabalhador de instalações siderúrgicas e de materiais de construção"
click at [120, 334] on button "Documentação" at bounding box center [127, 327] width 154 height 31
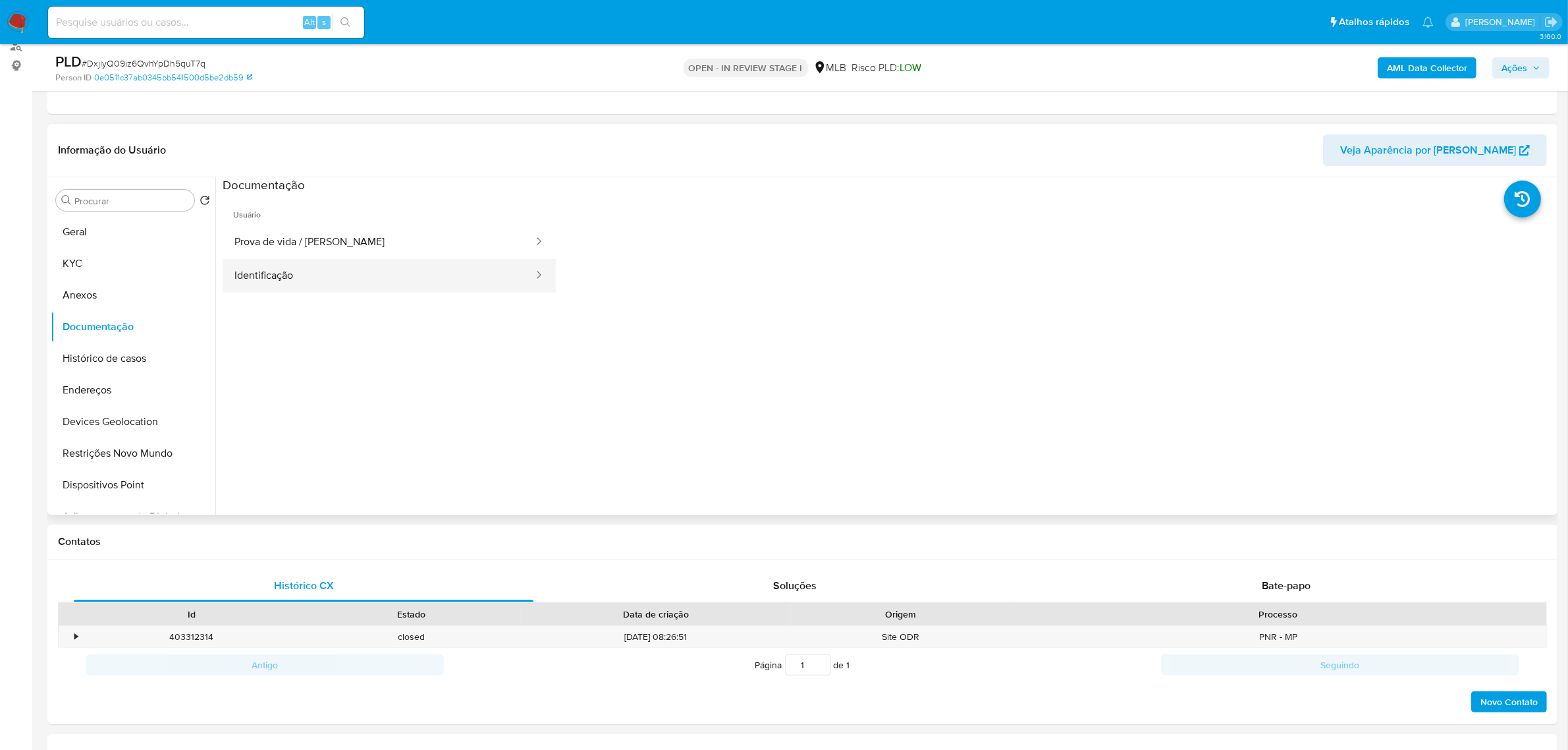
click at [341, 282] on button "Identificação" at bounding box center [379, 276] width 312 height 33
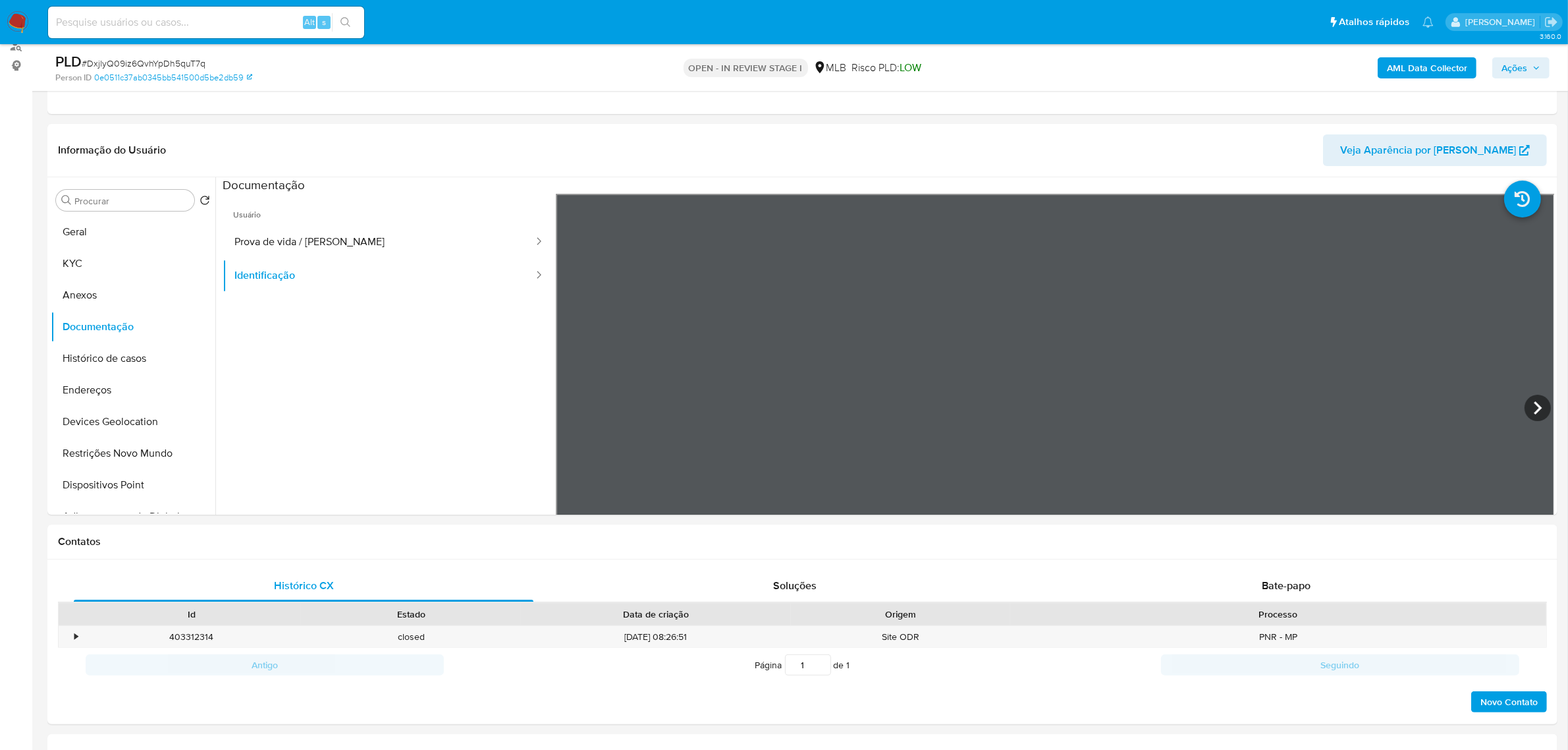
click at [1254, 58] on button "Ações" at bounding box center [1521, 68] width 58 height 21
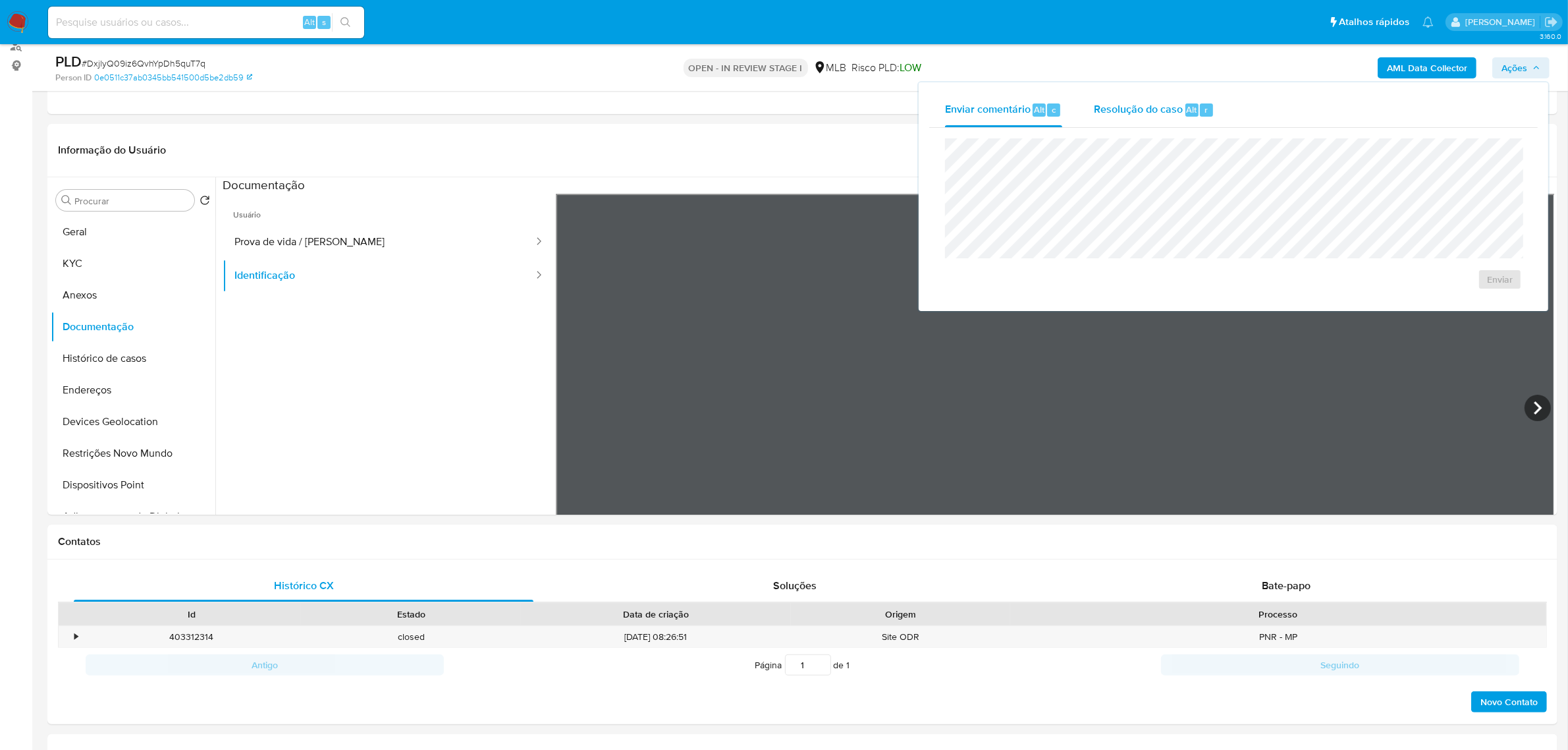
click at [1147, 113] on span "Resolução do caso" at bounding box center [1139, 108] width 89 height 15
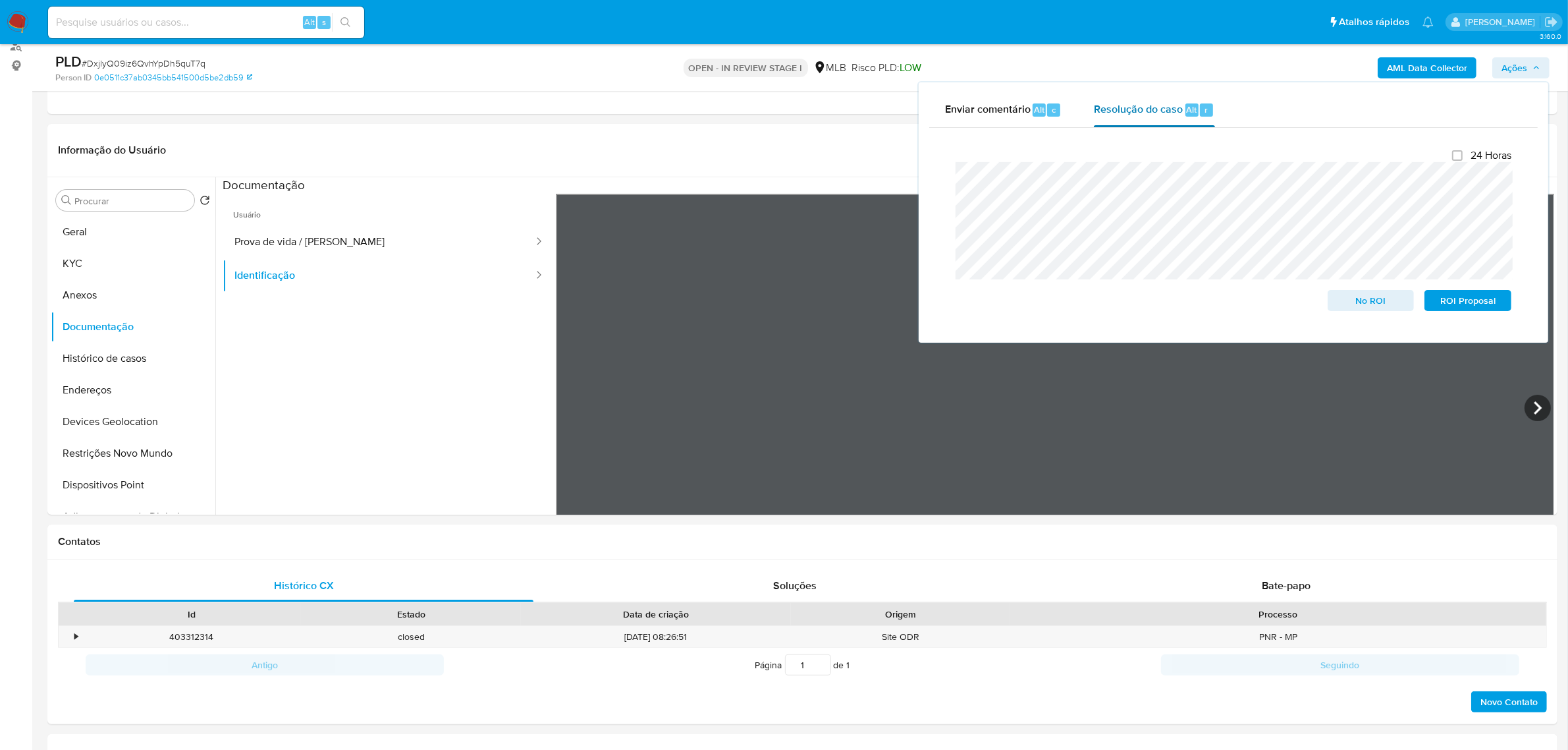
scroll to position [0, 0]
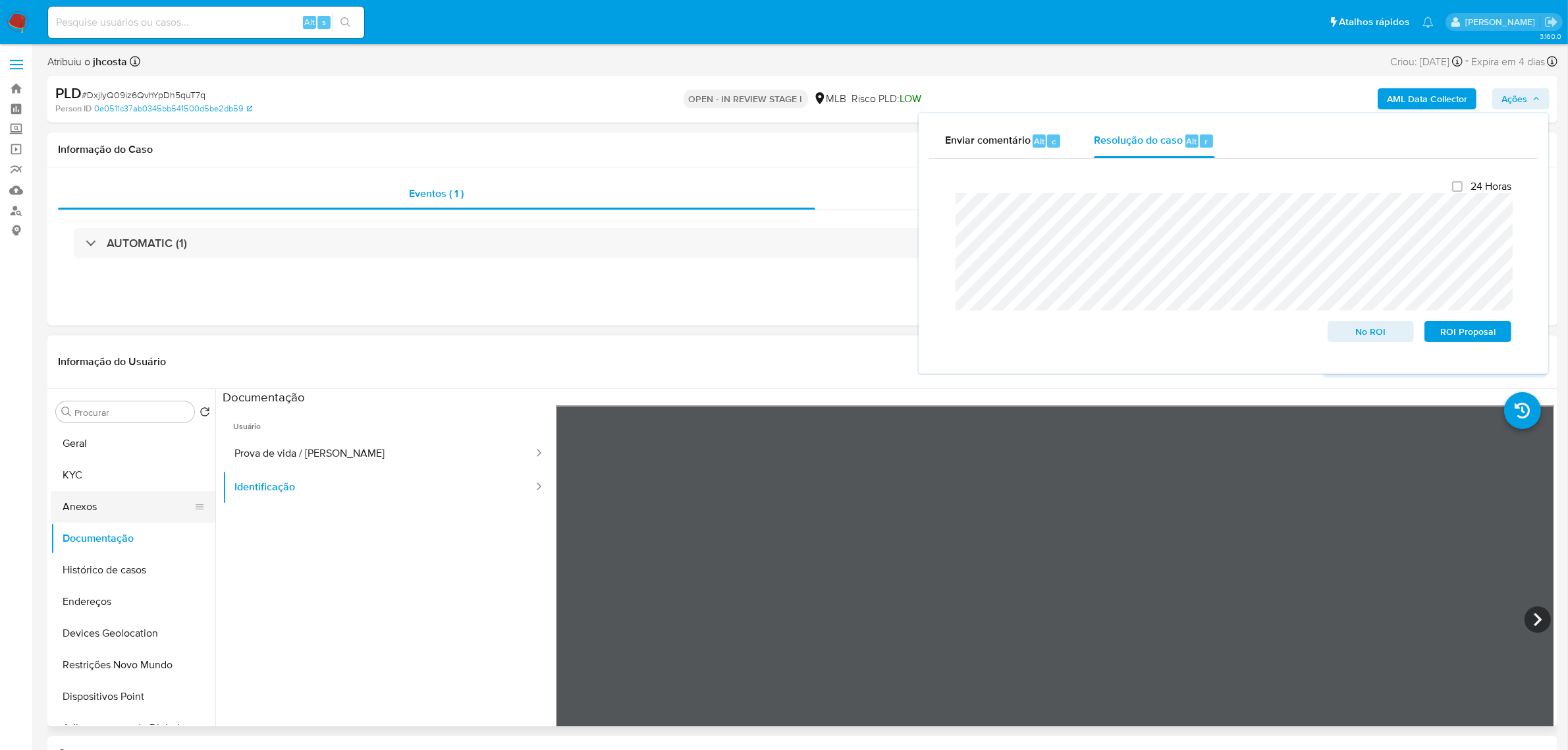
click at [87, 506] on button "Anexos" at bounding box center [127, 506] width 154 height 31
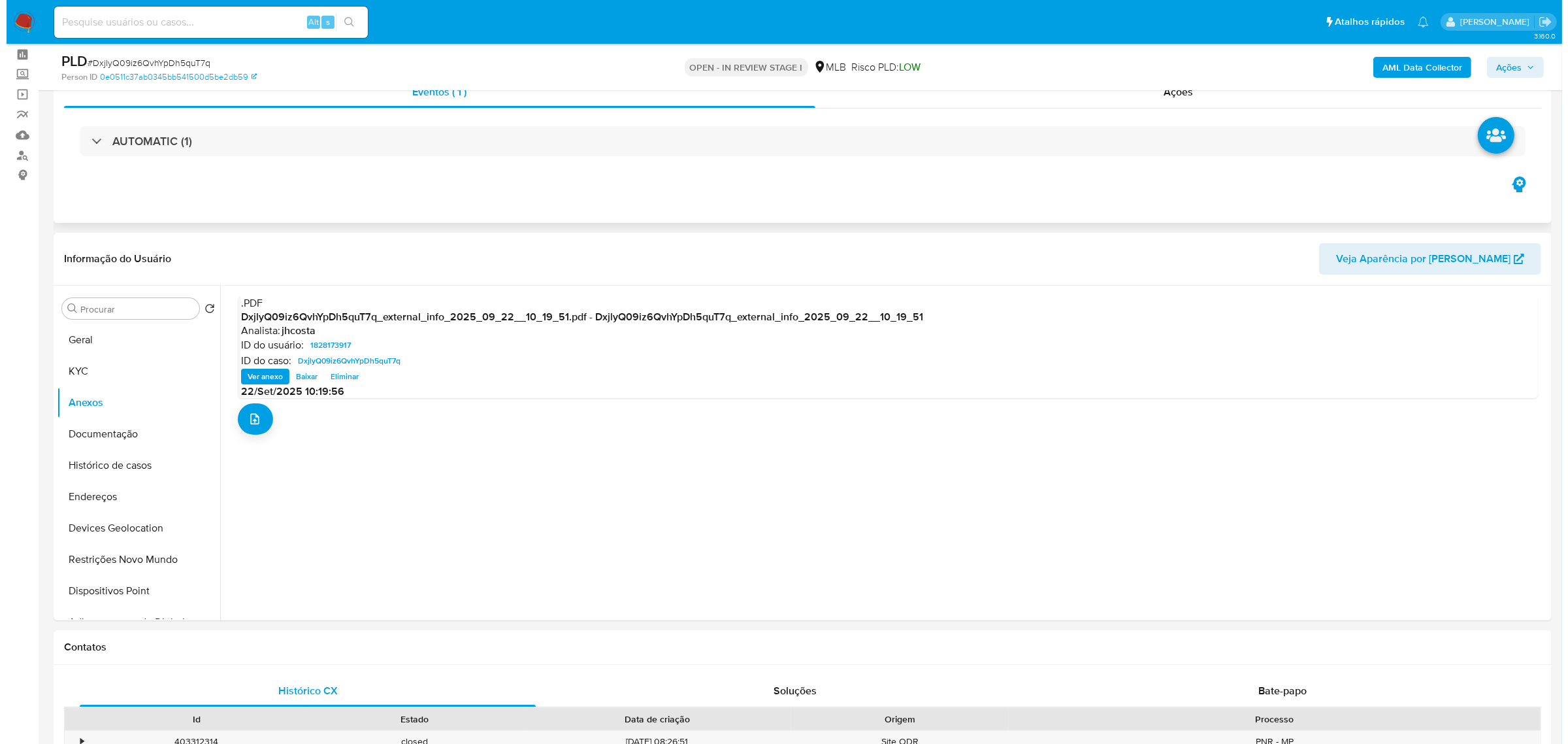
scroll to position [81, 0]
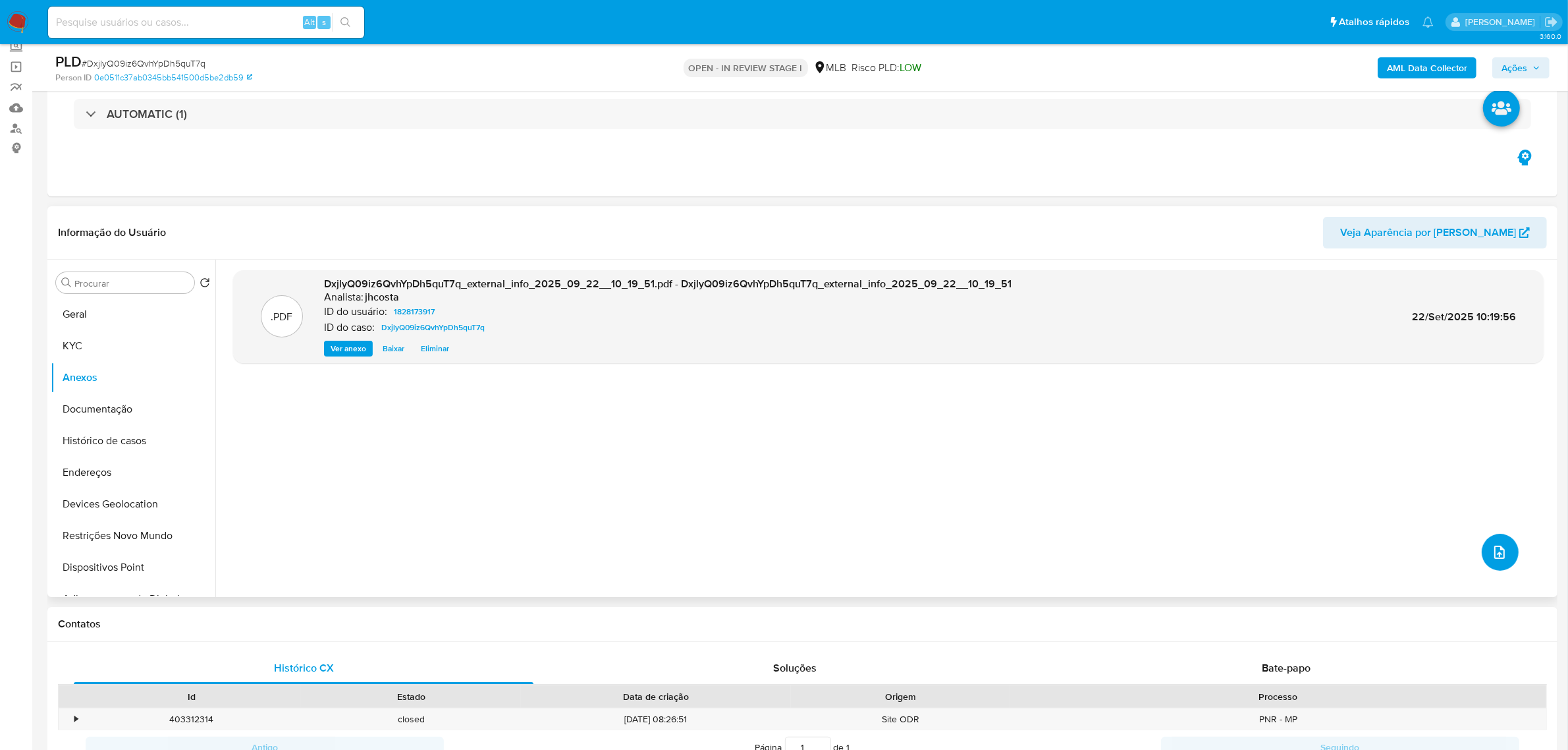
click at [1254, 557] on icon "upload-file" at bounding box center [1499, 552] width 16 height 16
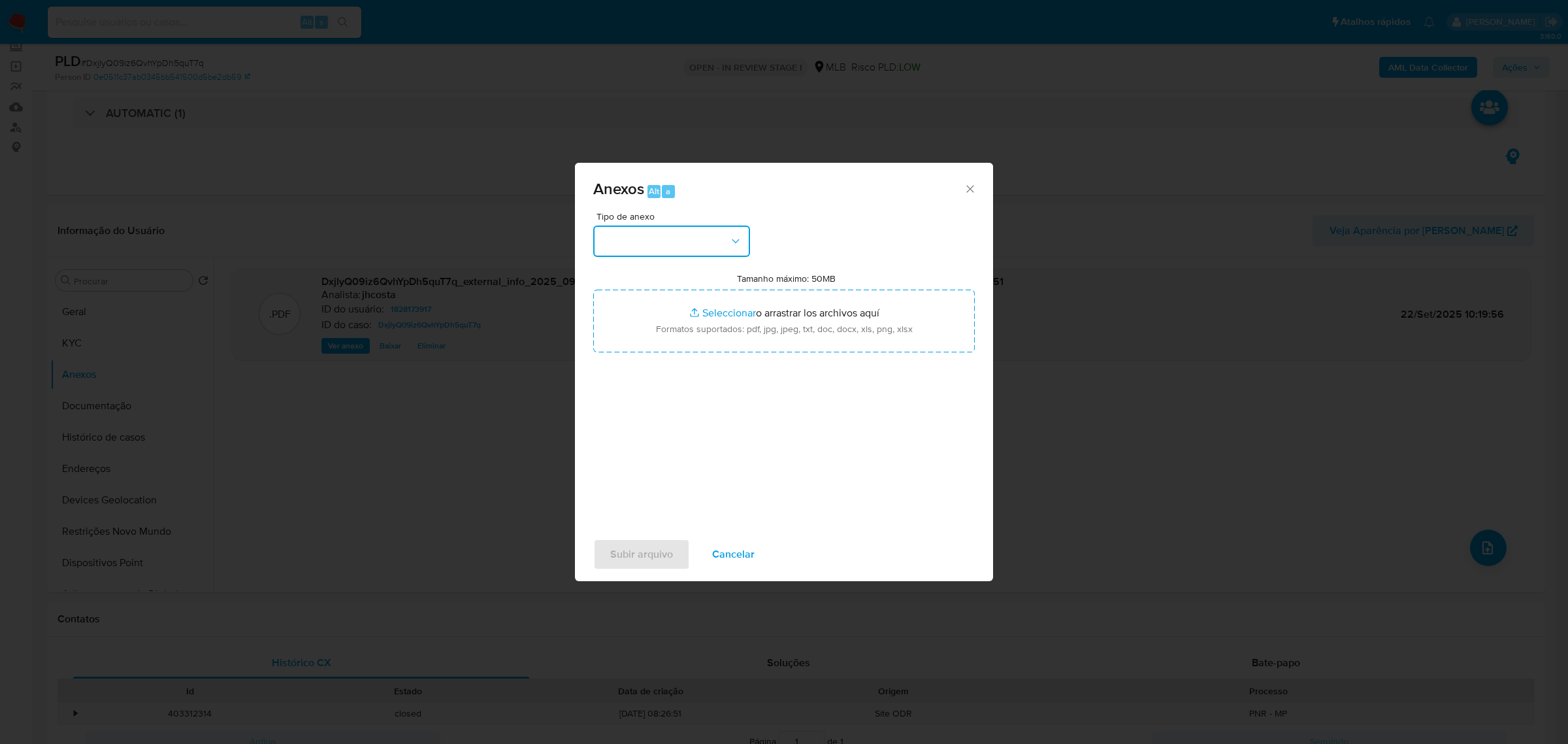
click at [719, 249] on button "button" at bounding box center [671, 241] width 157 height 31
click at [627, 420] on span "OUTROS" at bounding box center [622, 413] width 42 height 13
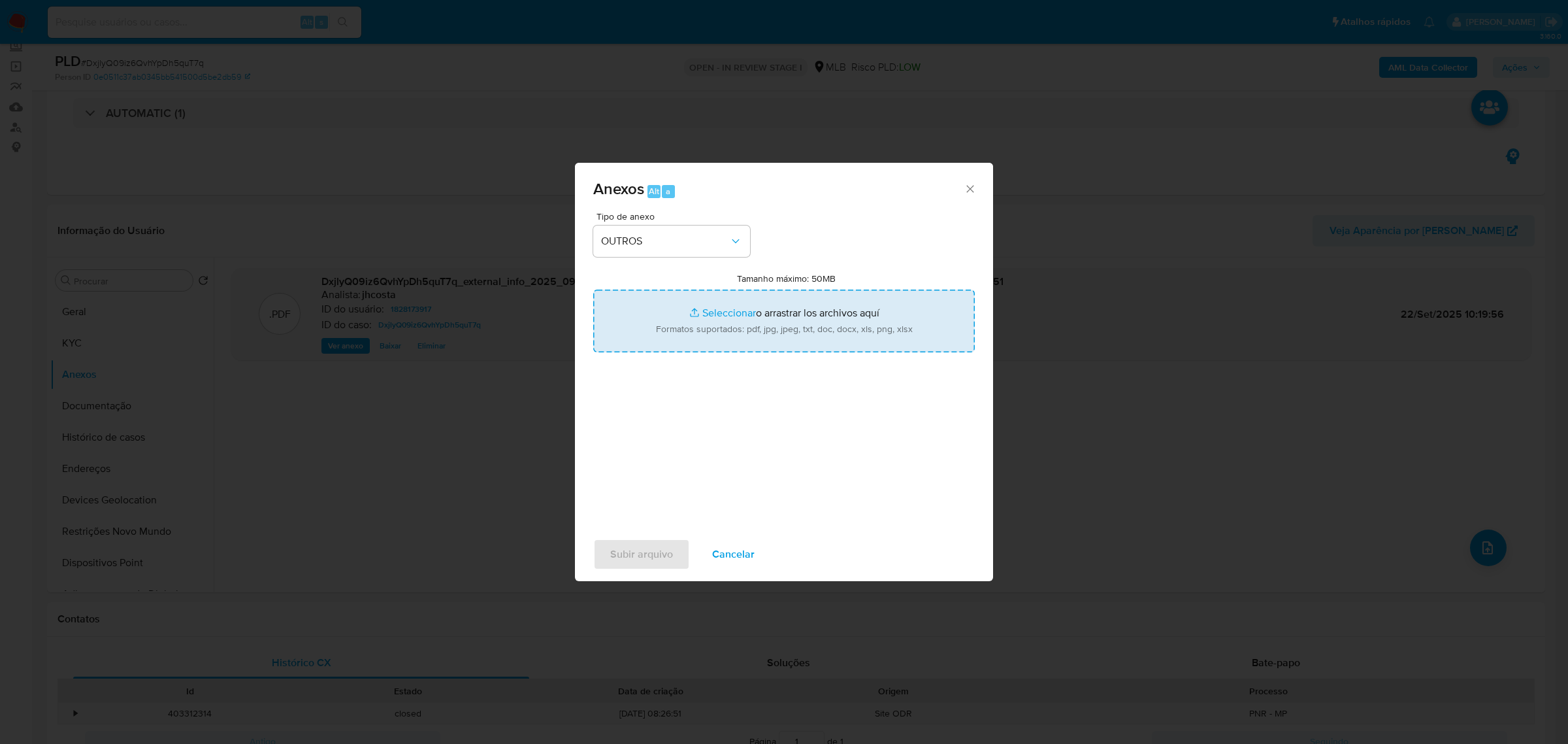
click at [758, 309] on input "Tamanho máximo: 50MB Seleccionar archivos" at bounding box center [784, 320] width 382 height 62
type input "C:\fakepath\Mulan 1828173917_2025_09_22_08_24_40.xlsx"
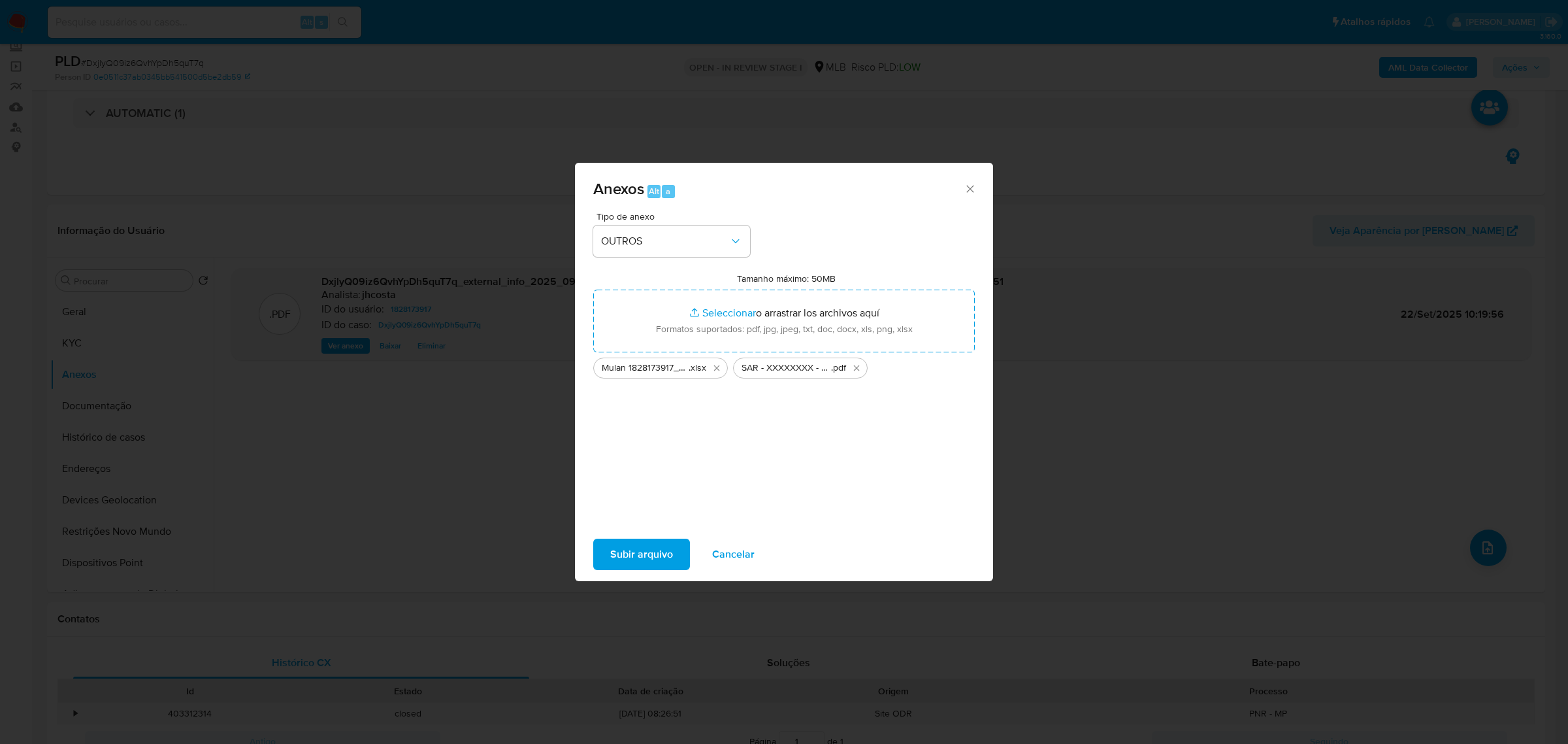
click at [651, 553] on span "Subir arquivo" at bounding box center [642, 553] width 62 height 29
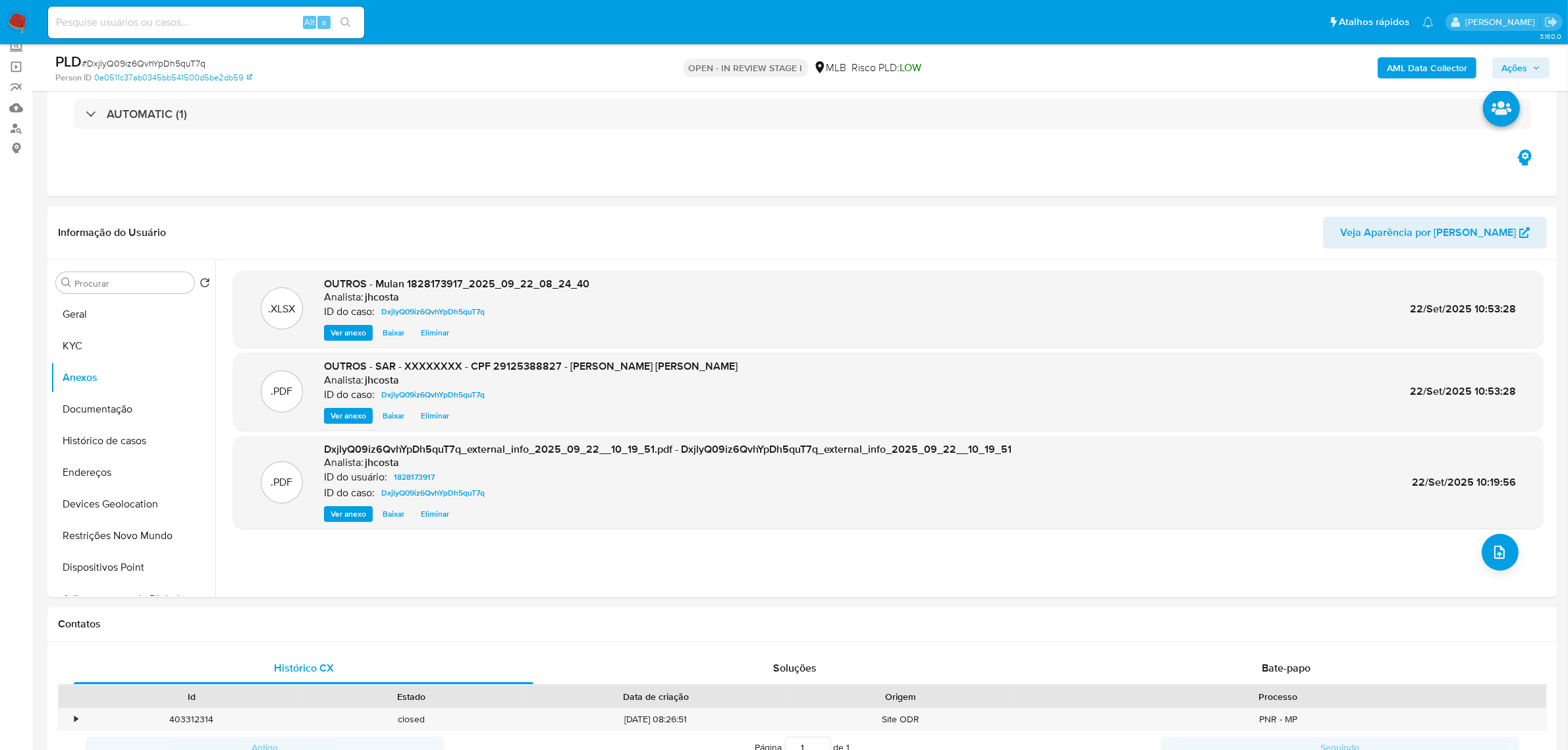
drag, startPoint x: 1533, startPoint y: 60, endPoint x: 1526, endPoint y: 68, distance: 10.6
click at [1254, 60] on span "Ações" at bounding box center [1521, 67] width 39 height 18
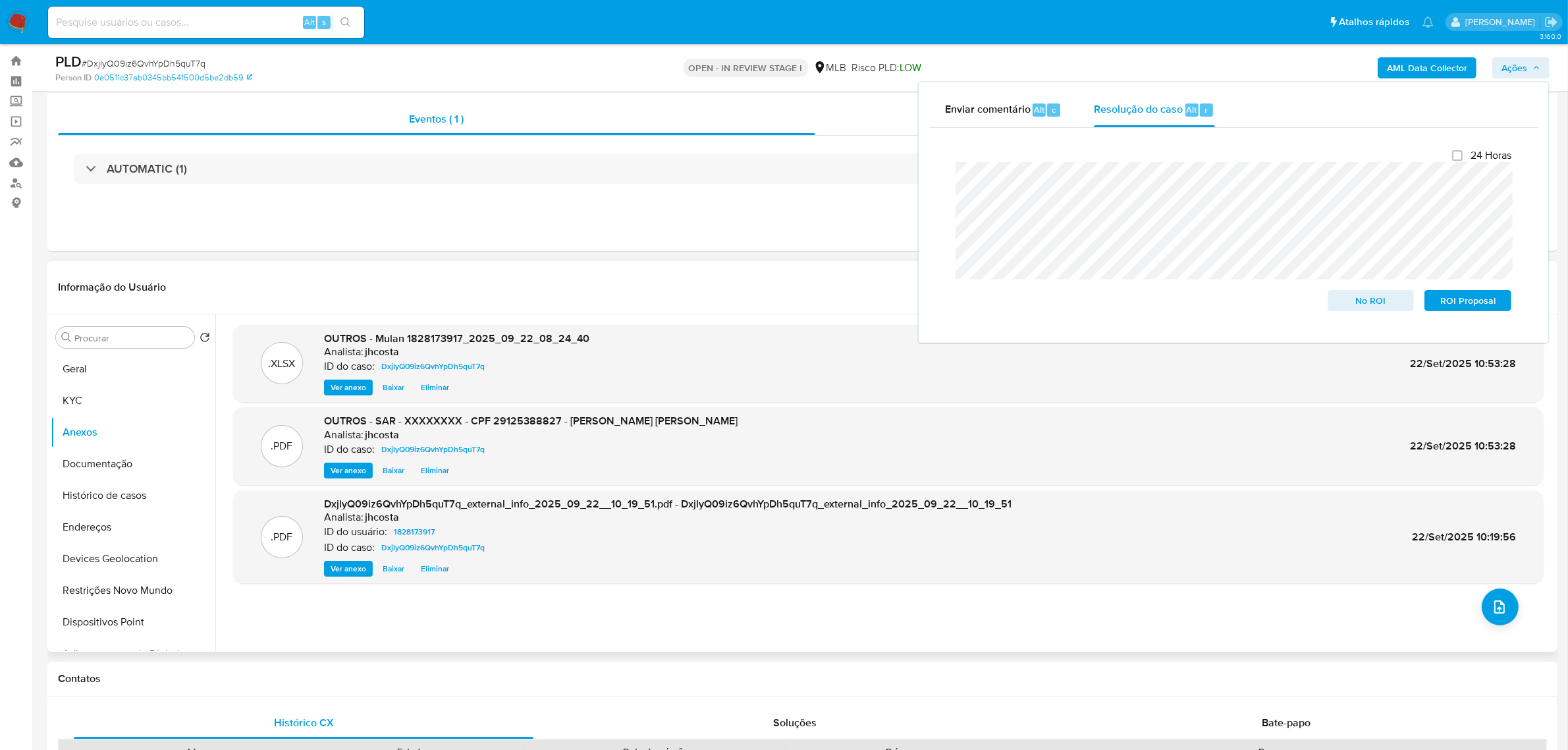
scroll to position [0, 0]
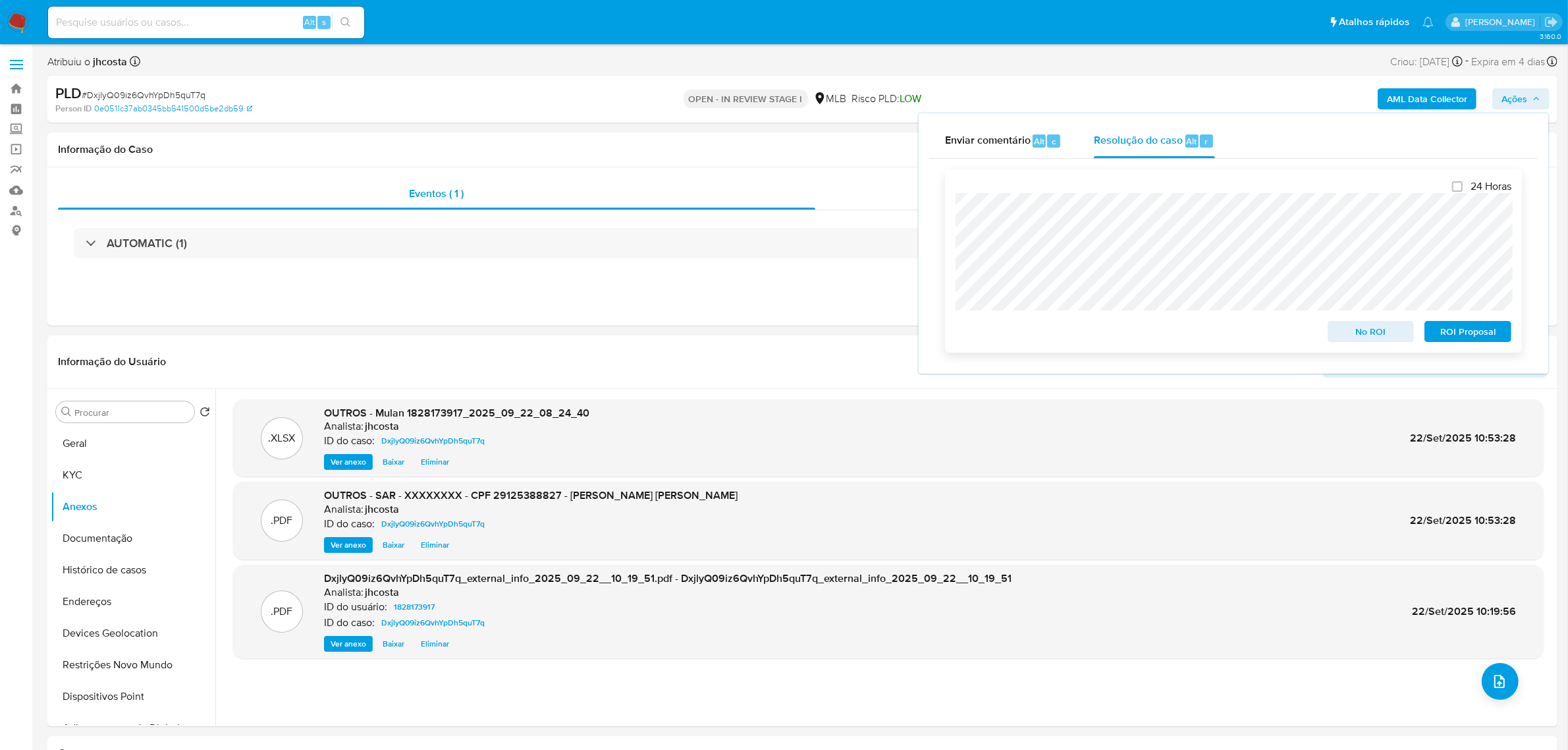
click at [1254, 330] on span "ROI Proposal" at bounding box center [1468, 331] width 68 height 18
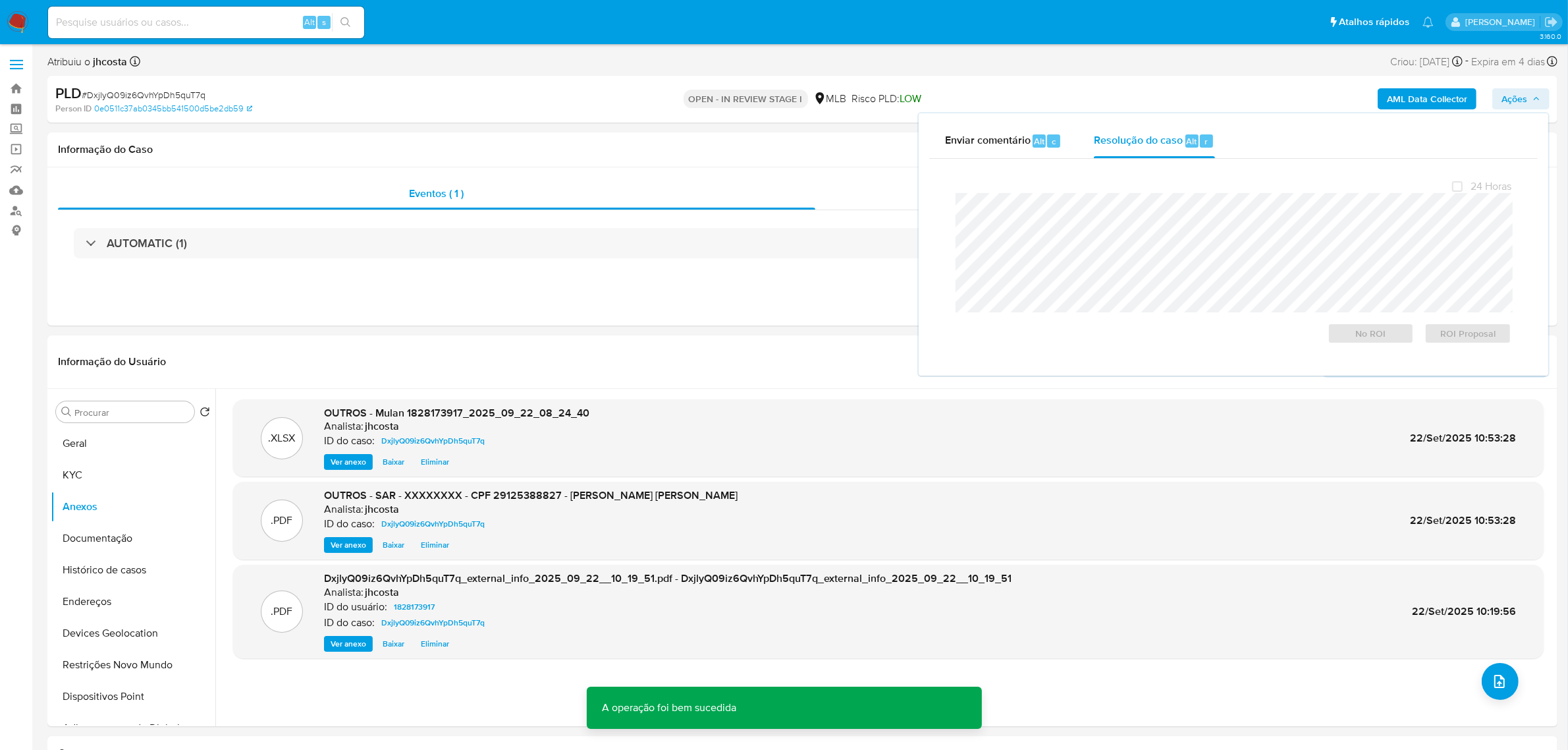
click at [189, 95] on span "# DxjlyQ09iz6QvhYpDh5quT7q" at bounding box center [144, 94] width 124 height 13
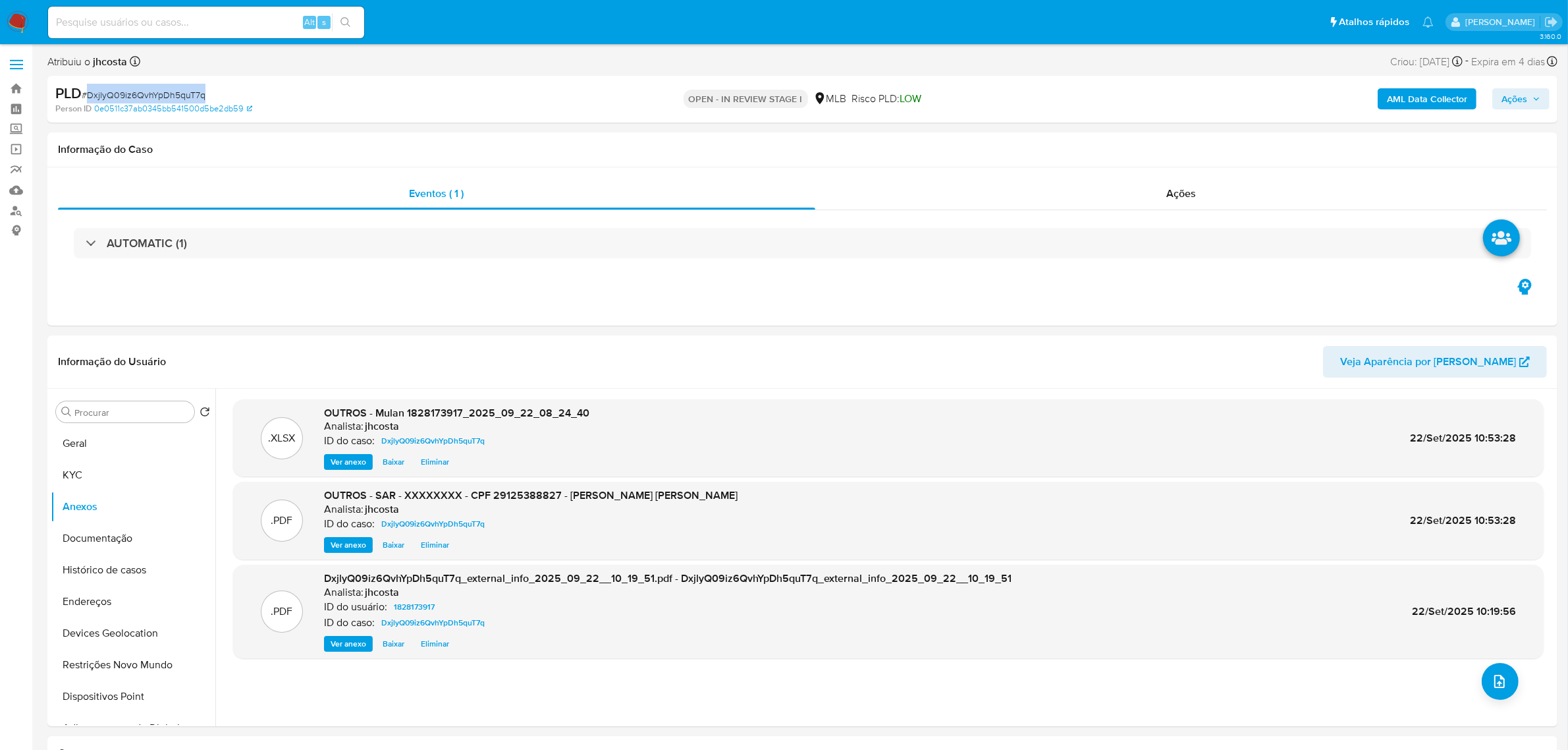
click at [189, 95] on span "# DxjlyQ09iz6QvhYpDh5quT7q" at bounding box center [144, 94] width 124 height 13
copy span "DxjlyQ09iz6QvhYpDh5quT7q"
click at [1199, 189] on div "Ações" at bounding box center [1181, 194] width 732 height 31
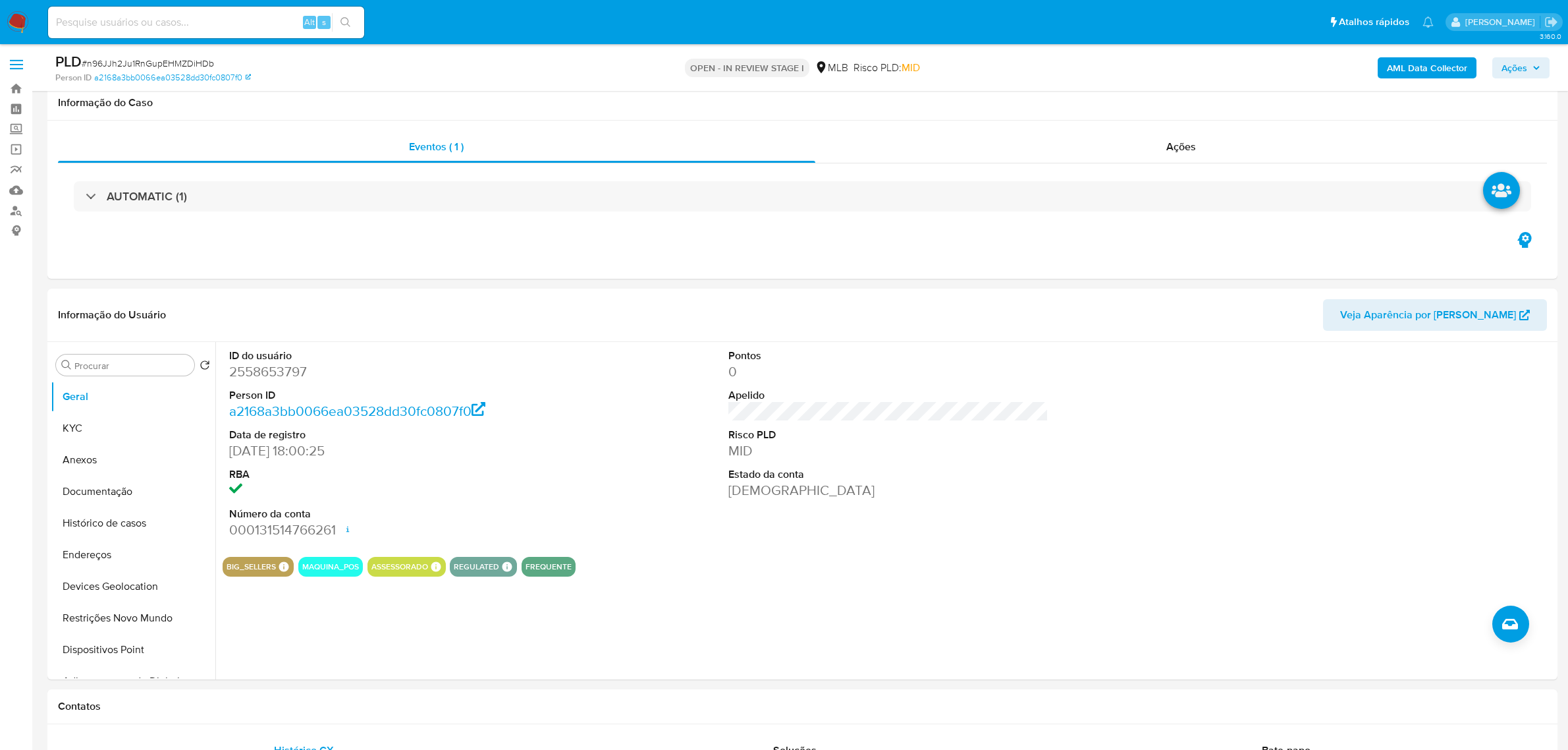
scroll to position [1054, 0]
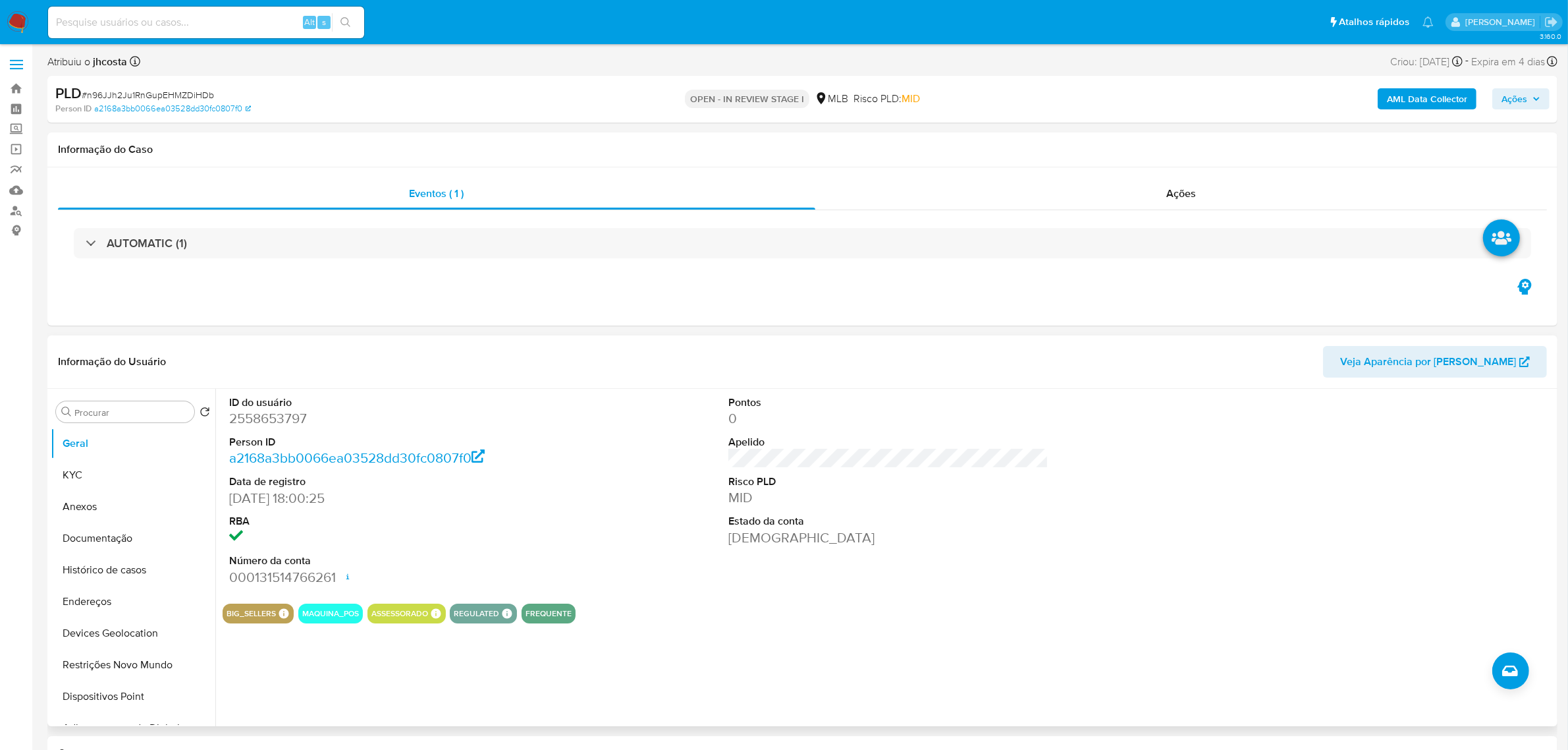
click at [258, 416] on dd "2558653797" at bounding box center [389, 418] width 320 height 18
click at [257, 416] on dd "2558653797" at bounding box center [389, 418] width 320 height 18
copy dd "2558653797"
click at [257, 420] on dd "2558653797" at bounding box center [389, 418] width 320 height 18
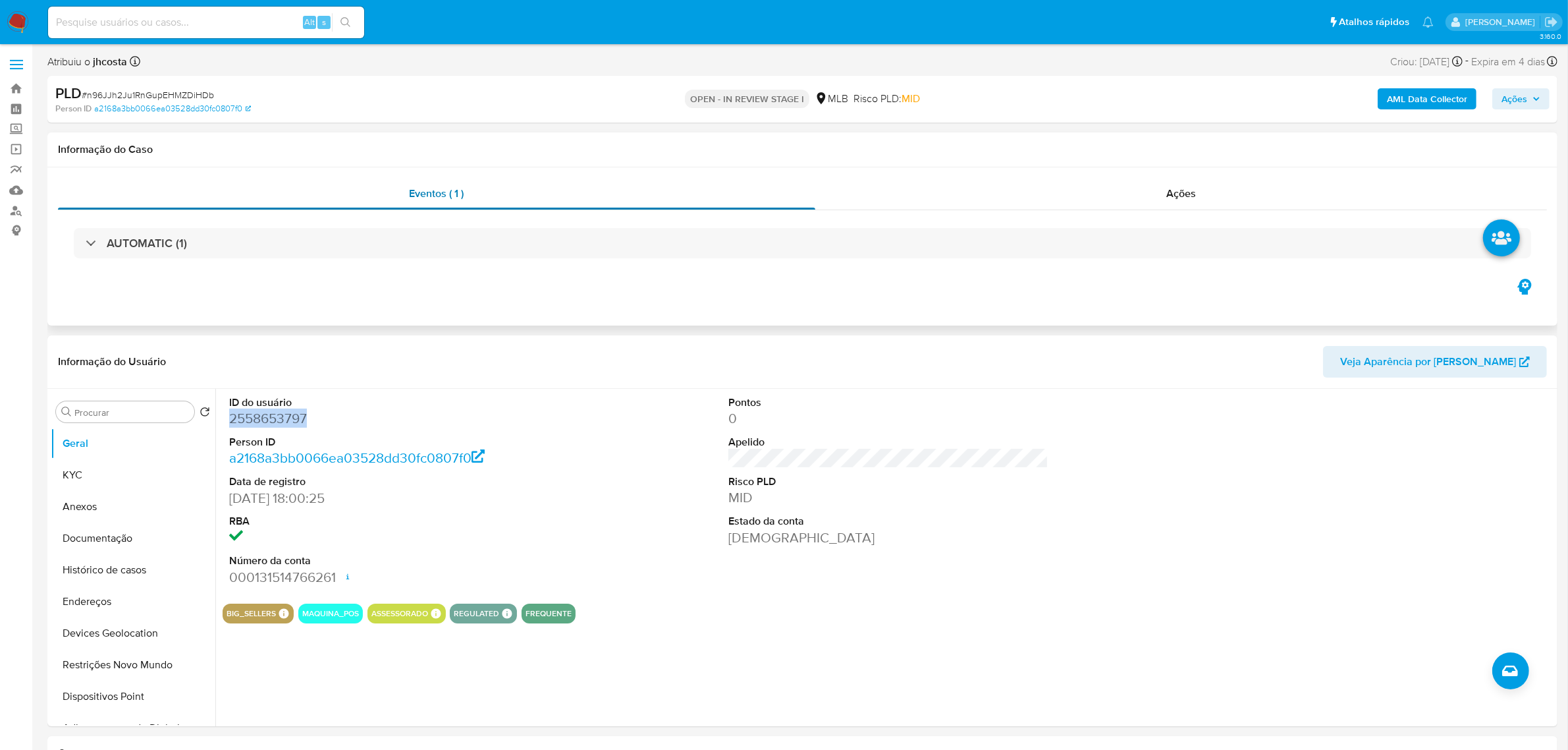
copy dd "2558653797"
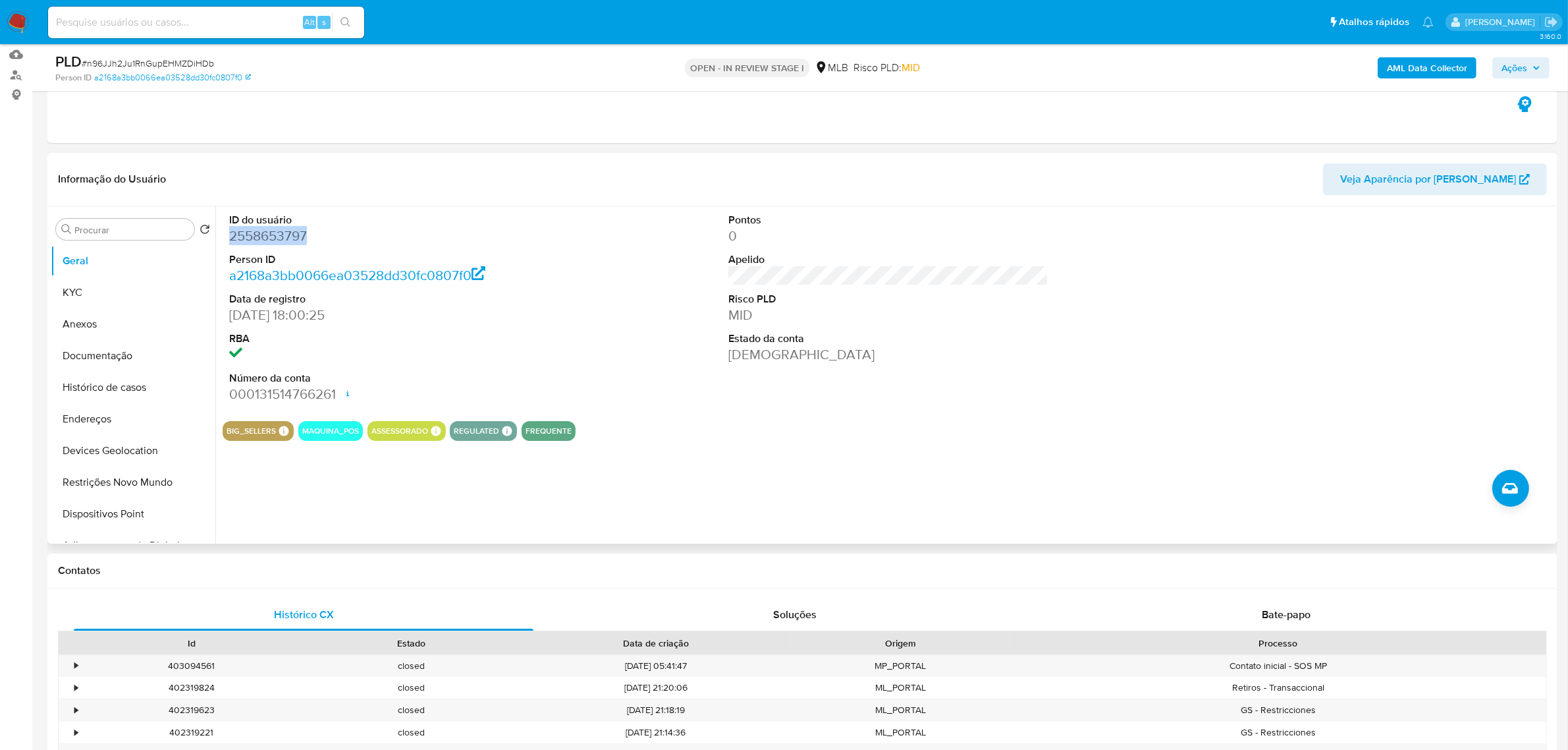
scroll to position [165, 0]
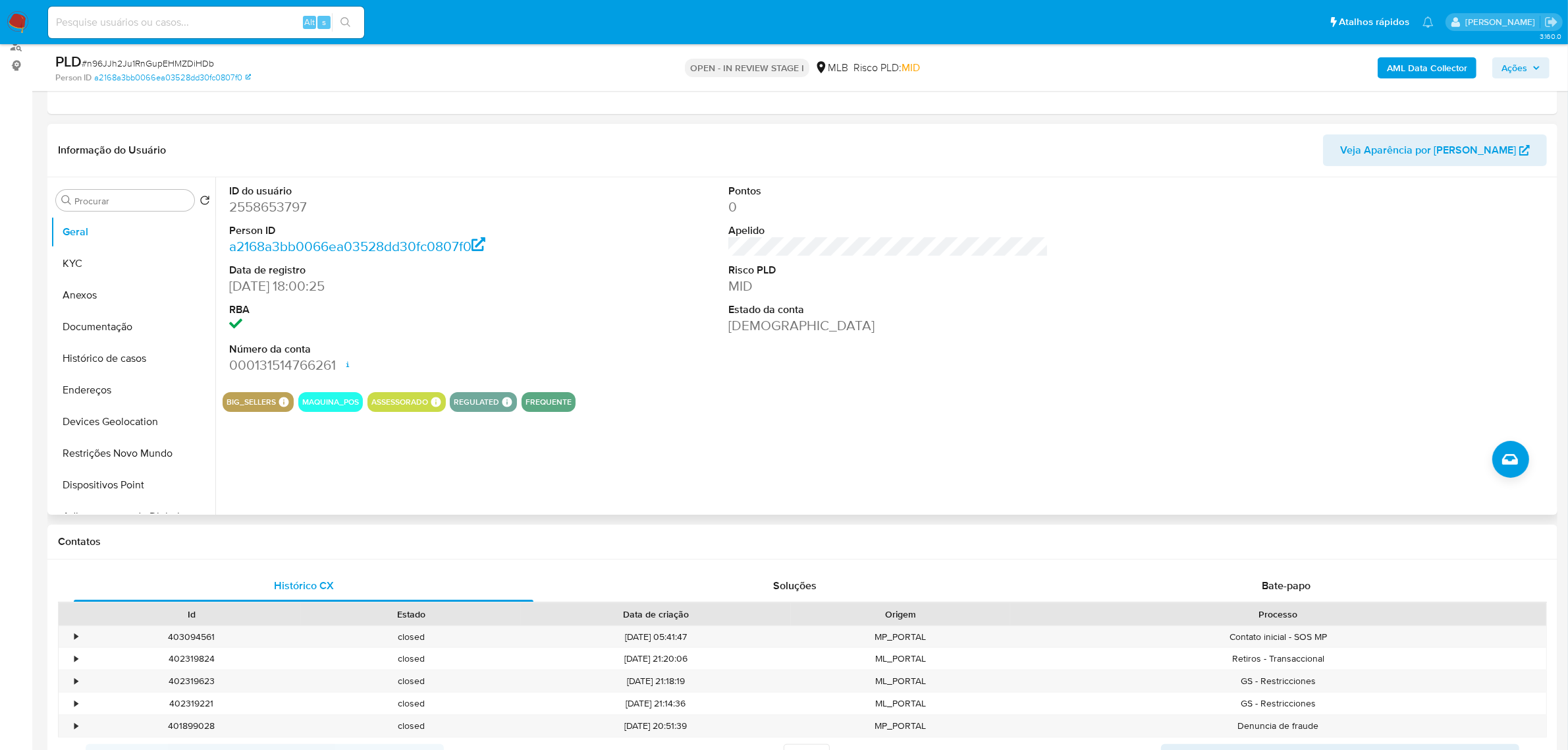
click at [655, 277] on div "ID do usuário 2558653797 Person ID a2168a3bb0066ea03528dd30fc0807f0 Data de reg…" at bounding box center [888, 279] width 1332 height 204
click at [92, 262] on button "KYC" at bounding box center [127, 264] width 154 height 31
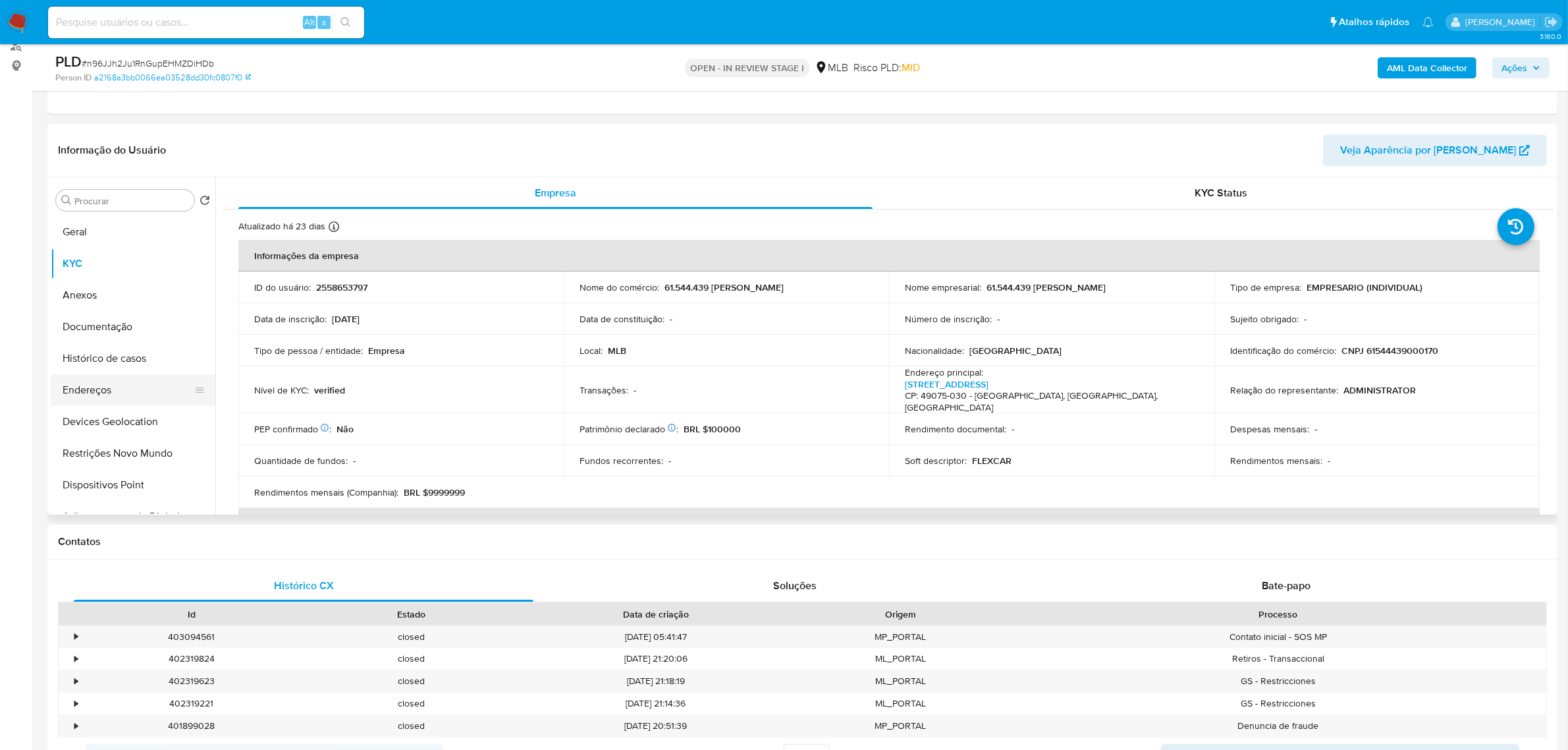
click at [119, 389] on button "Endereços" at bounding box center [127, 390] width 154 height 31
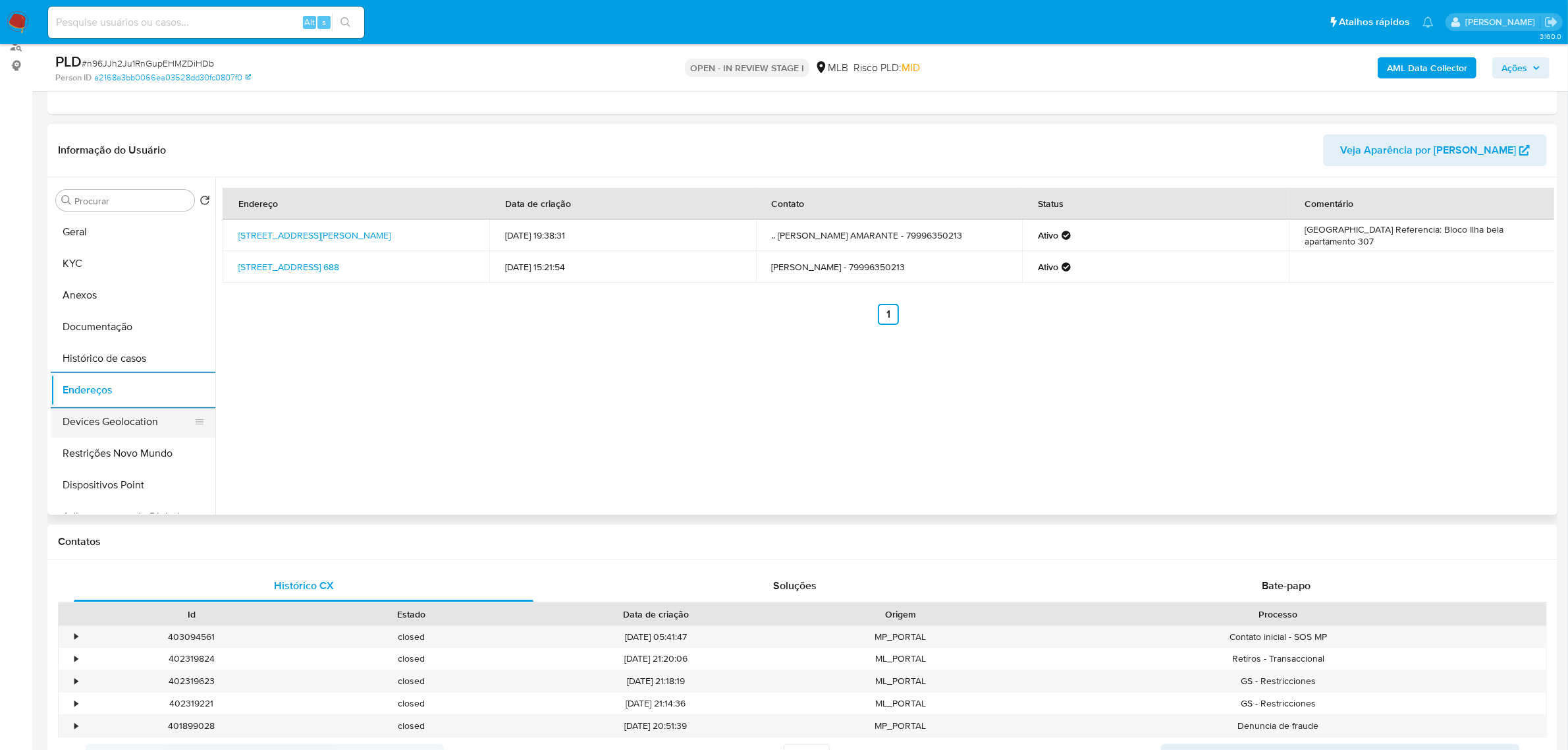
click at [132, 420] on button "Devices Geolocation" at bounding box center [127, 422] width 154 height 31
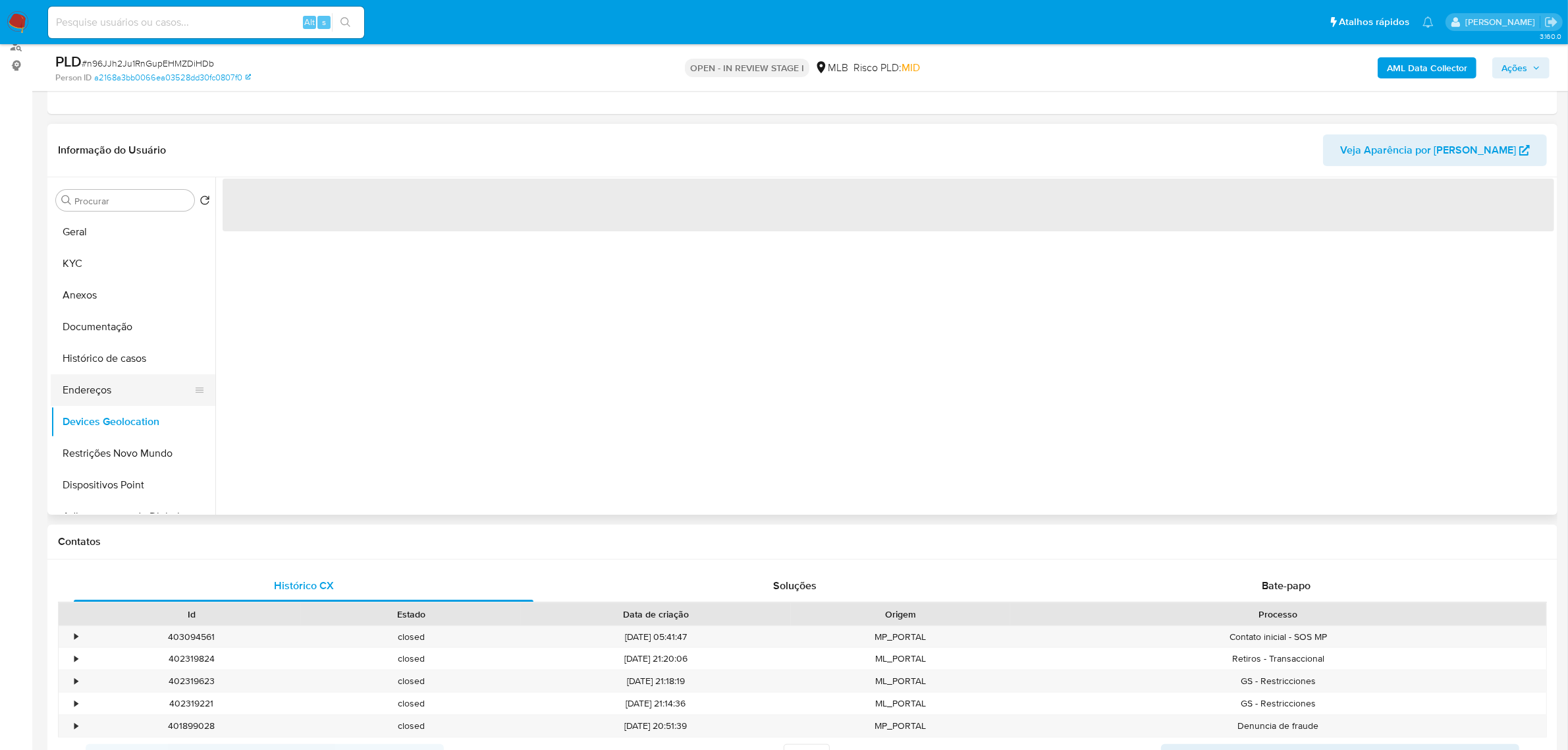
click at [127, 389] on button "Endereços" at bounding box center [127, 390] width 154 height 31
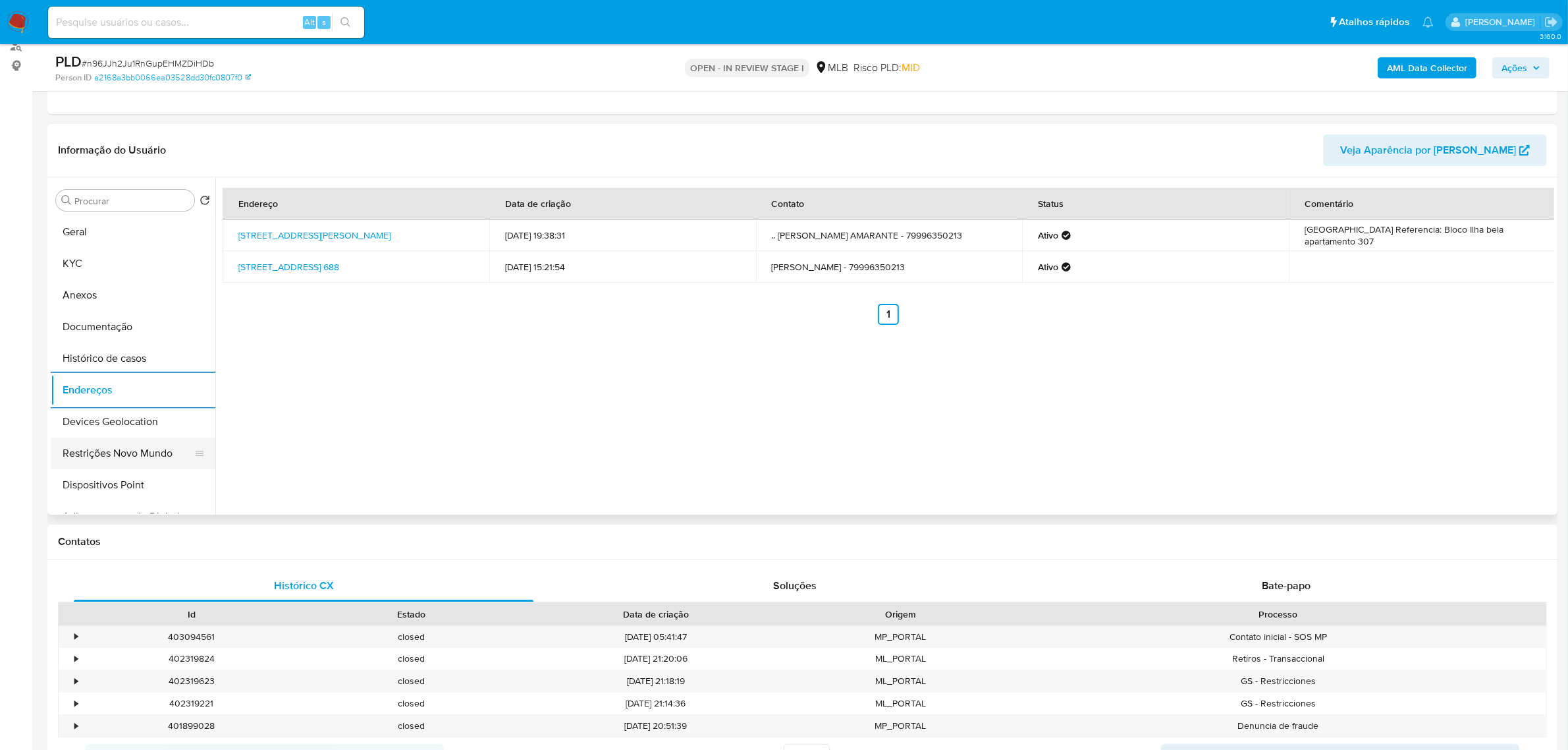
click at [148, 437] on button "Restrições Novo Mundo" at bounding box center [127, 453] width 154 height 31
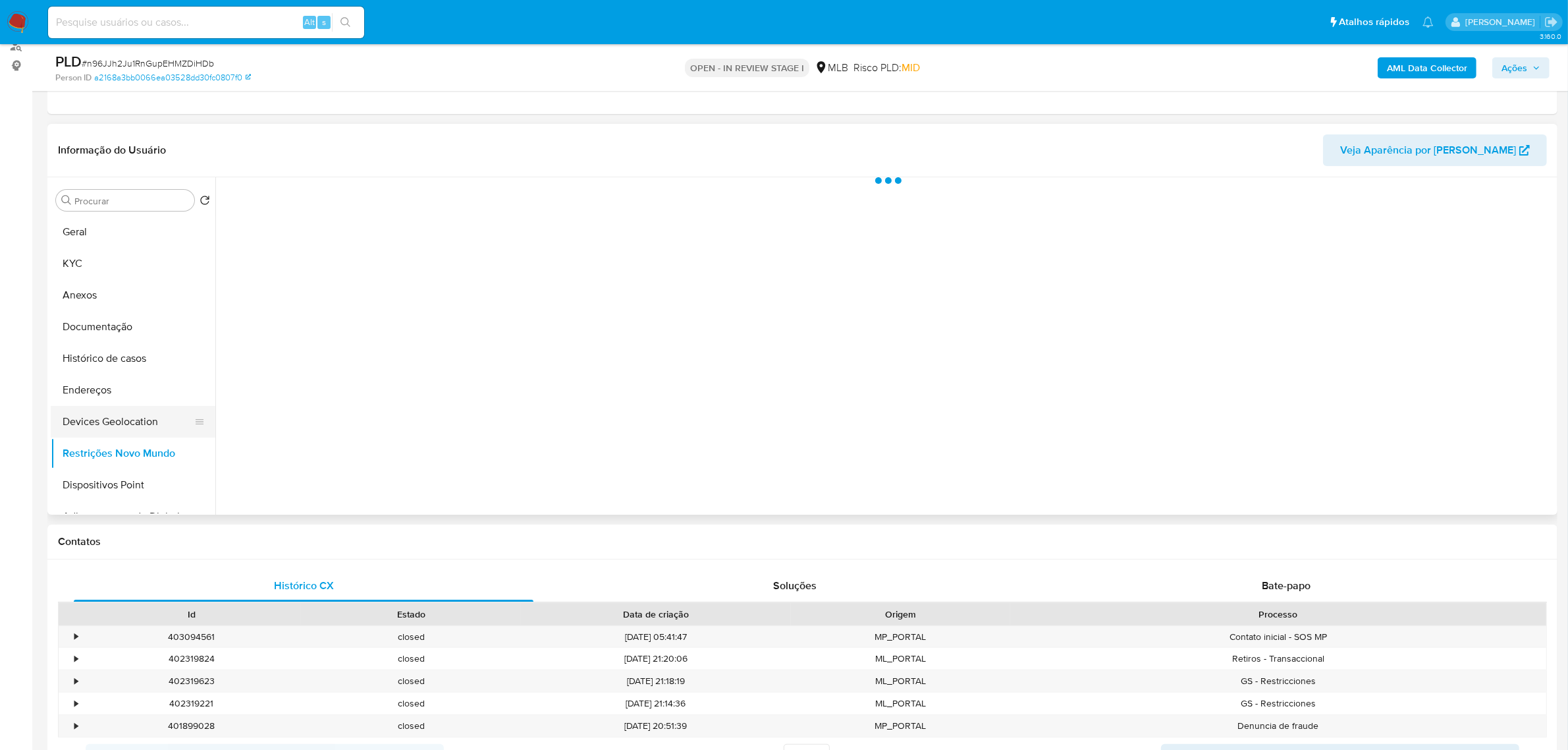
click at [147, 416] on button "Devices Geolocation" at bounding box center [127, 422] width 154 height 31
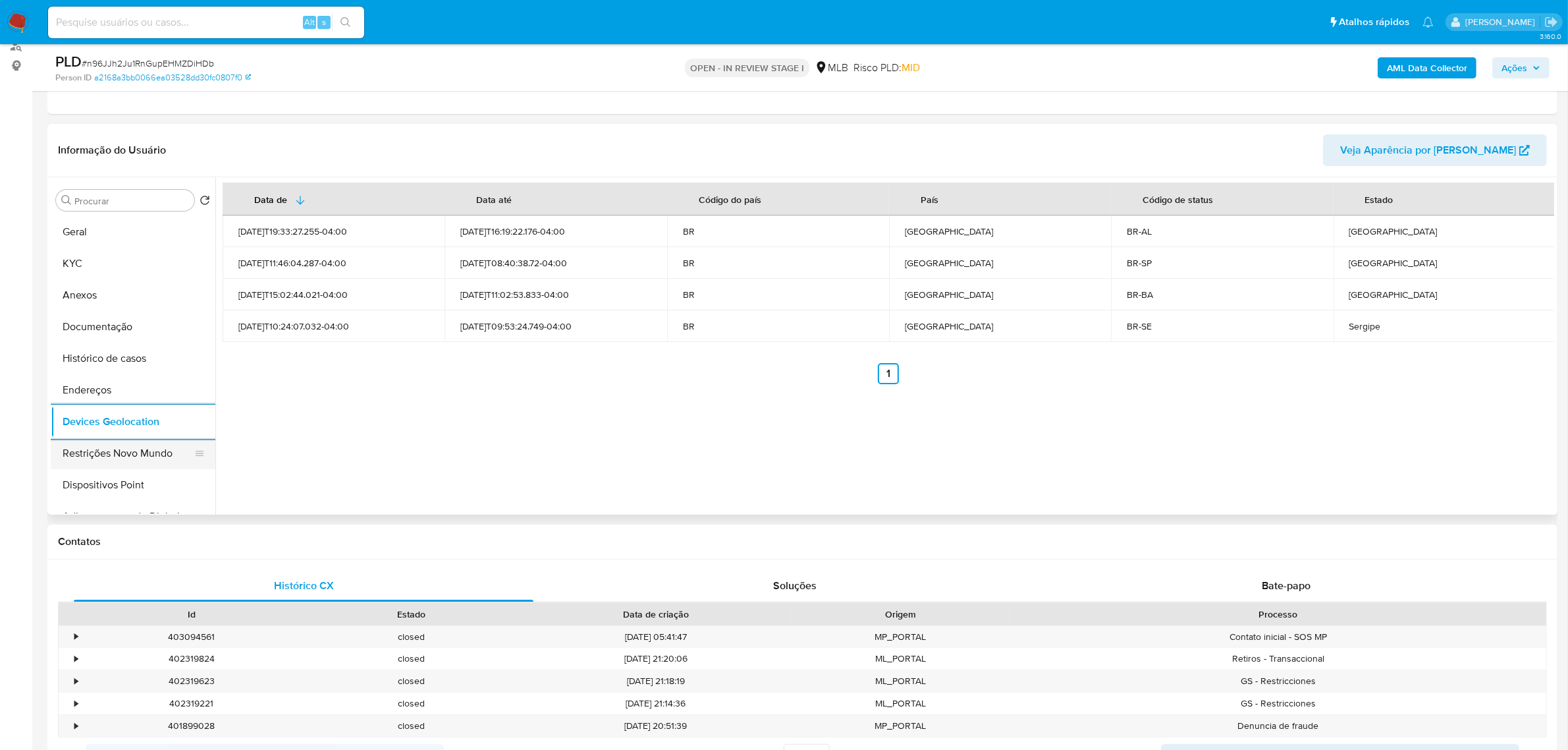
click at [147, 439] on button "Restrições Novo Mundo" at bounding box center [127, 453] width 154 height 31
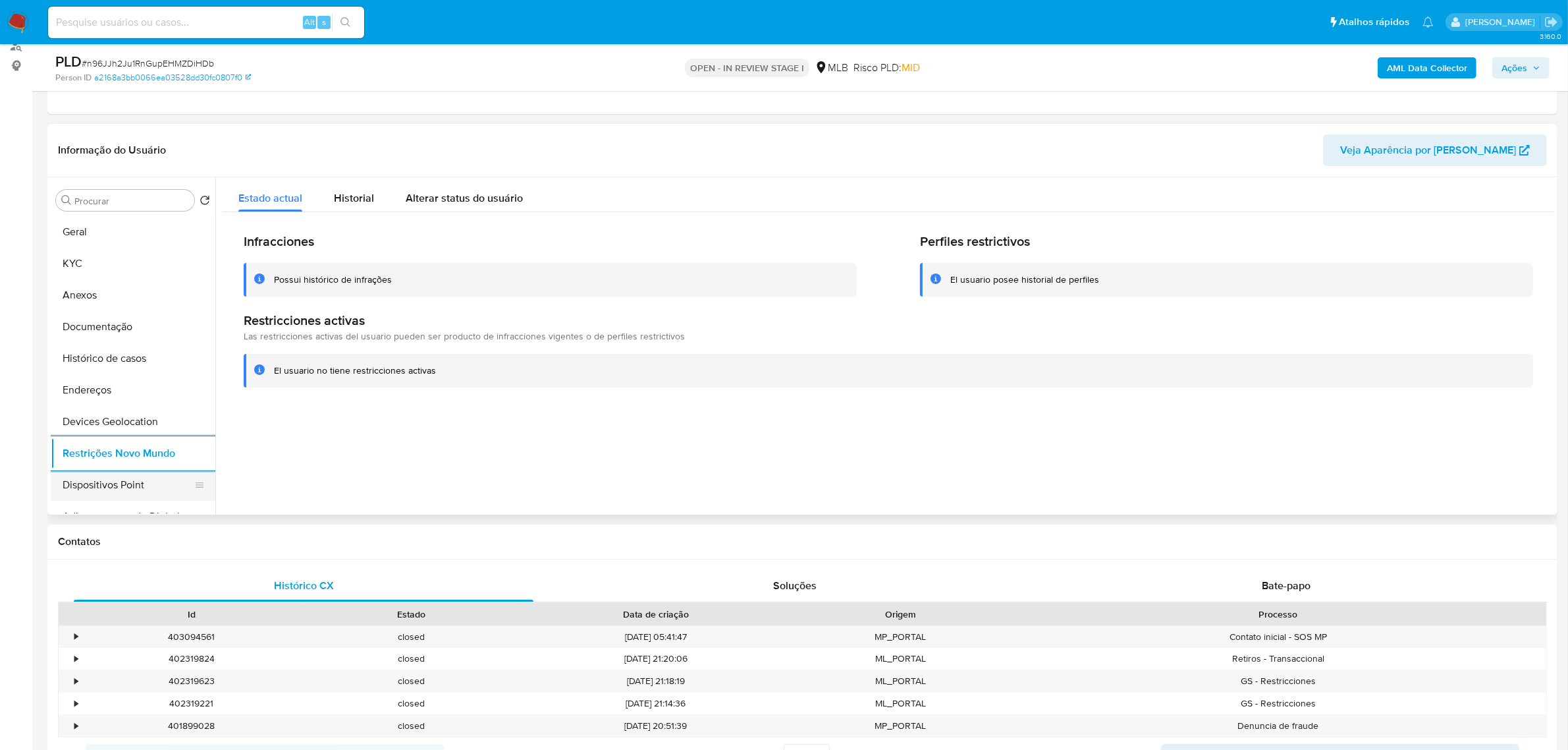
click at [130, 489] on button "Dispositivos Point" at bounding box center [127, 485] width 154 height 31
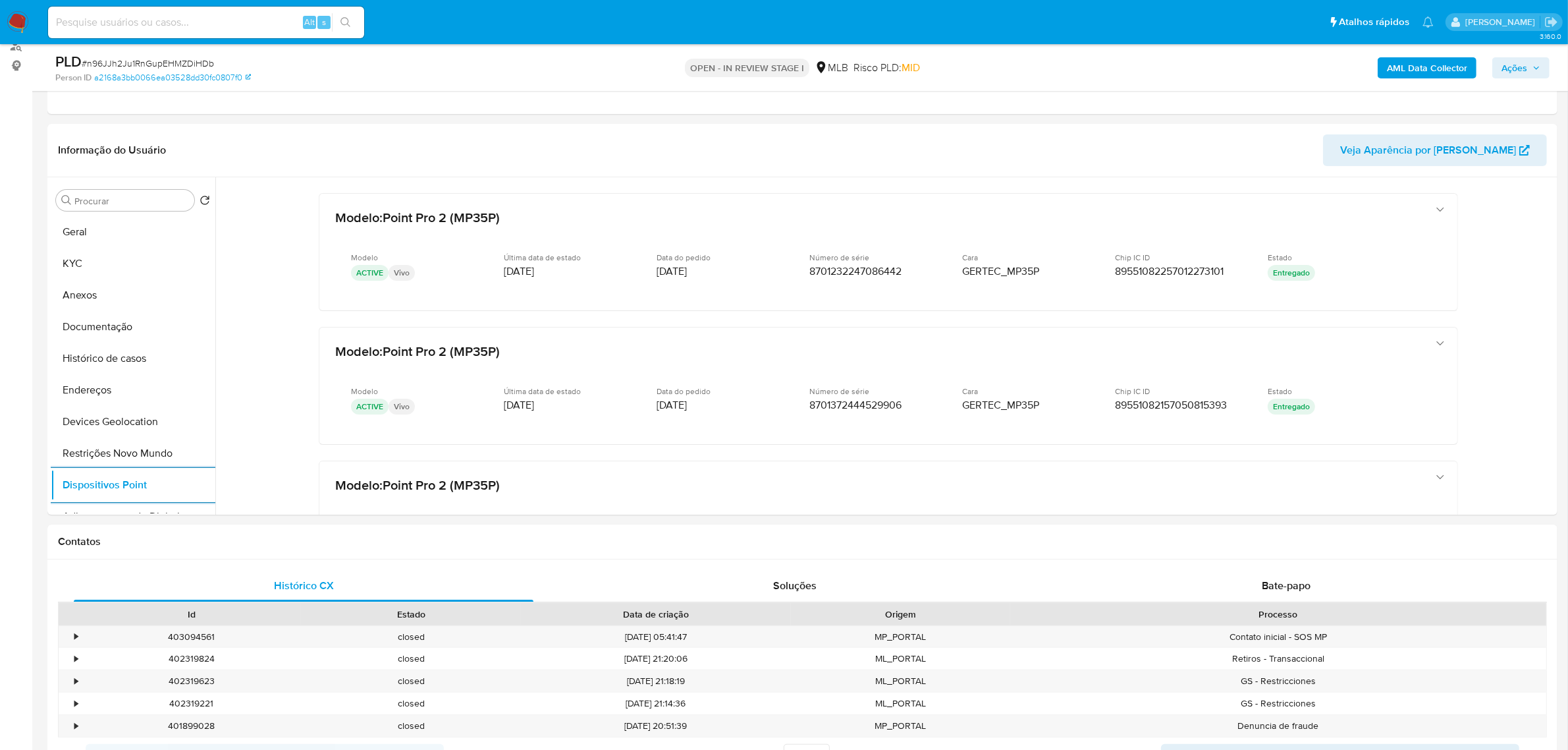
click at [1427, 72] on b "AML Data Collector" at bounding box center [1427, 68] width 80 height 21
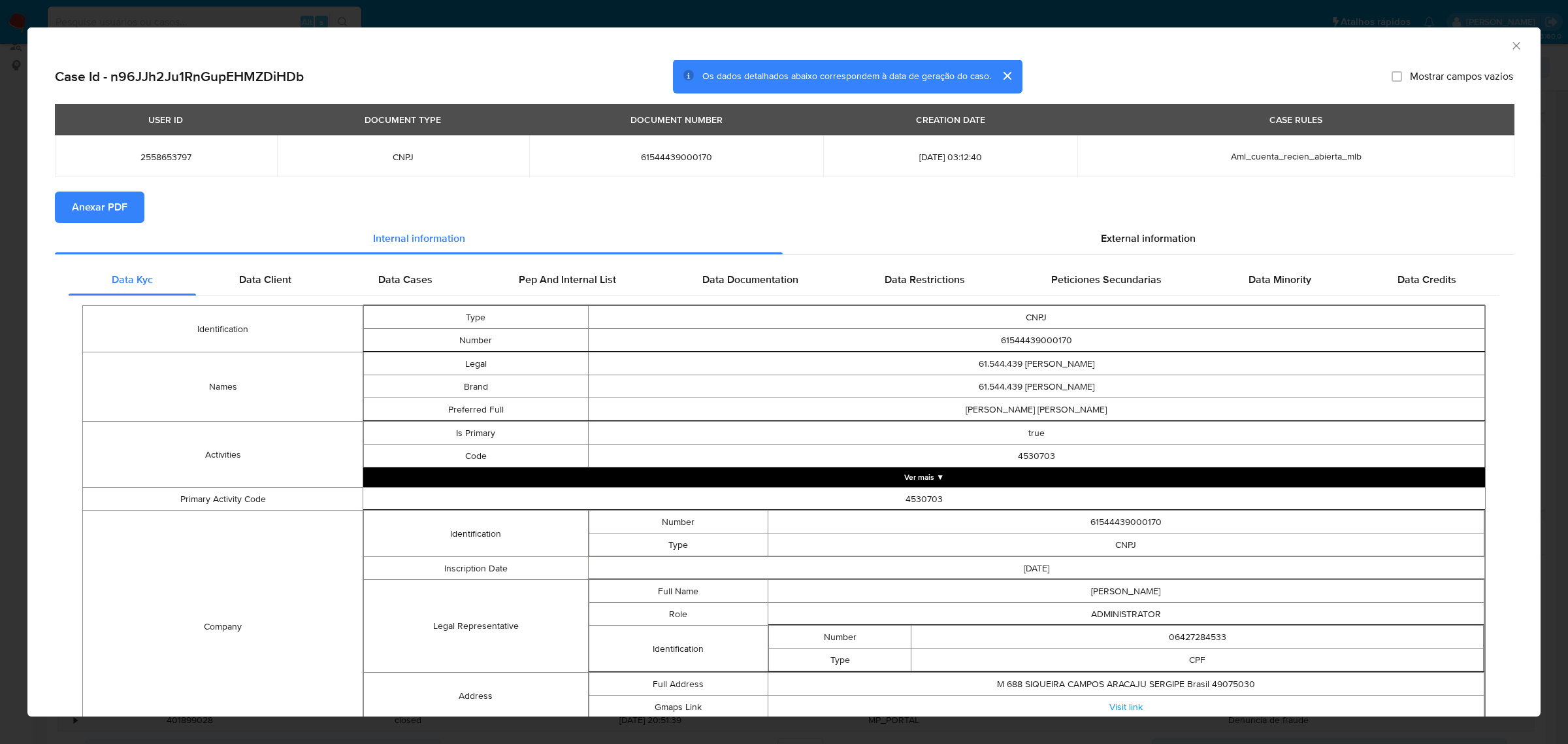
click at [116, 199] on span "Anexar PDF" at bounding box center [100, 207] width 55 height 29
click at [1146, 215] on section "Anexar PDF" at bounding box center [784, 207] width 1458 height 31
click at [1142, 216] on section "Anexar PDF" at bounding box center [784, 207] width 1458 height 31
click at [1139, 226] on div "External information" at bounding box center [1148, 238] width 731 height 31
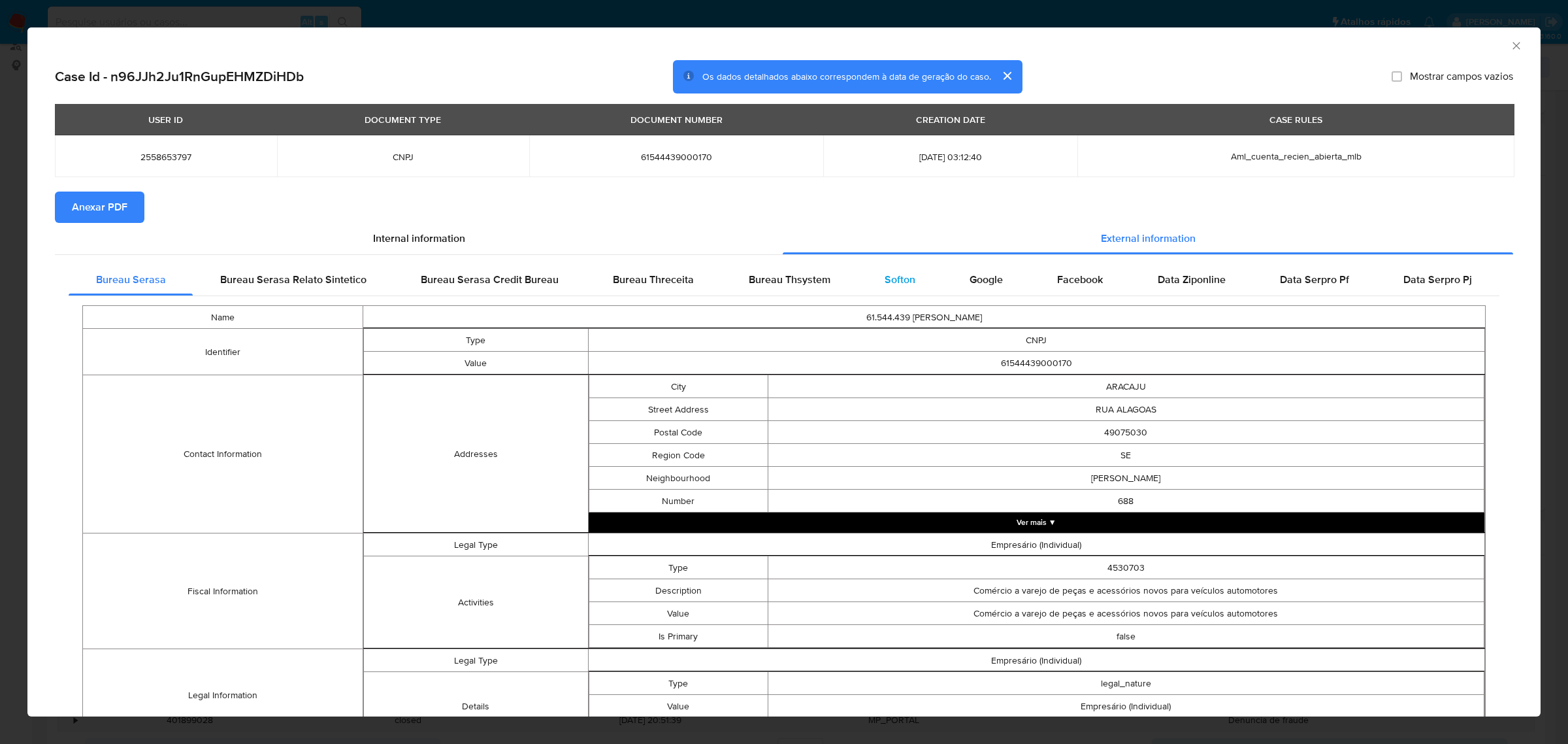
click at [894, 273] on span "Softon" at bounding box center [900, 279] width 30 height 15
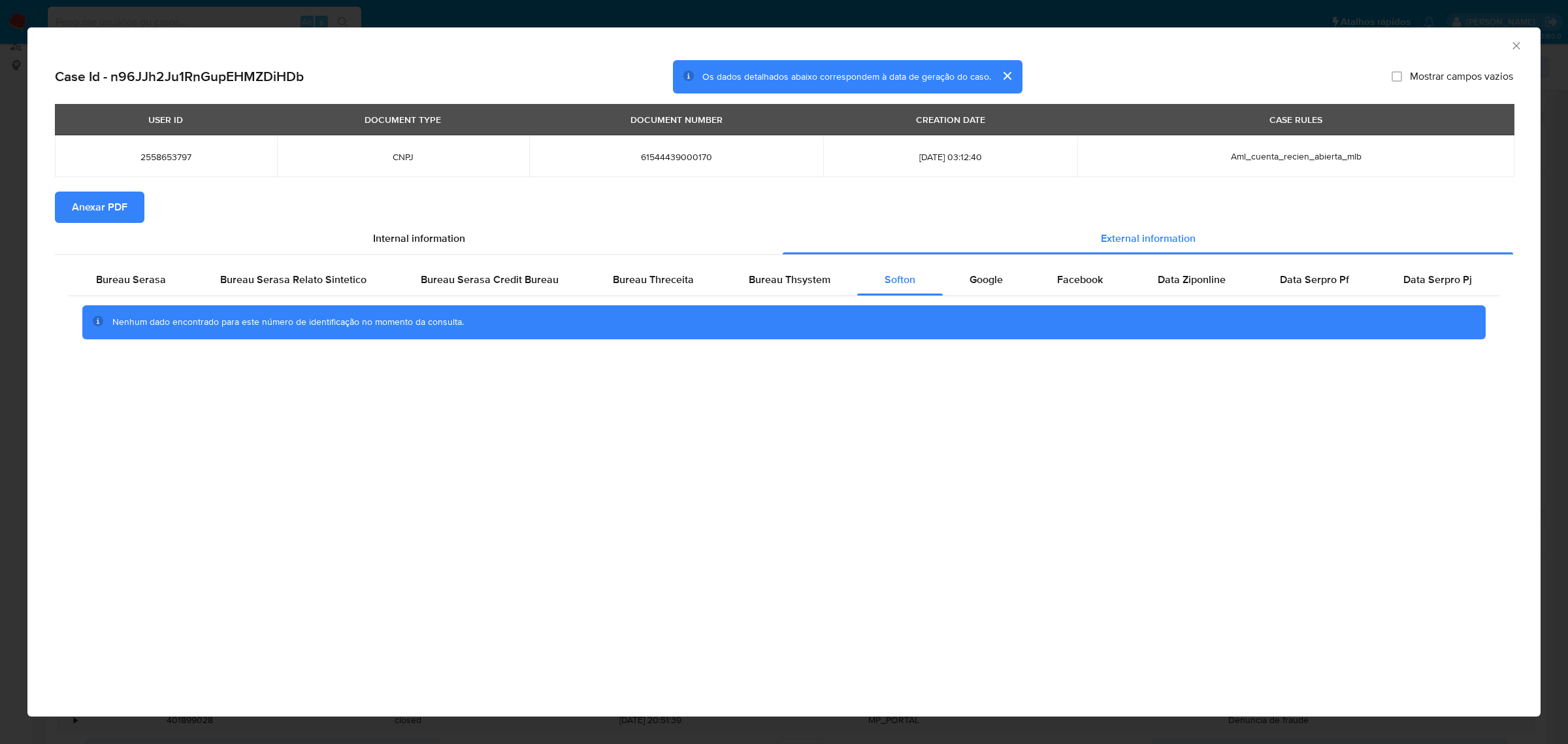
click at [1518, 42] on icon "Fechar a janela" at bounding box center [1516, 45] width 13 height 13
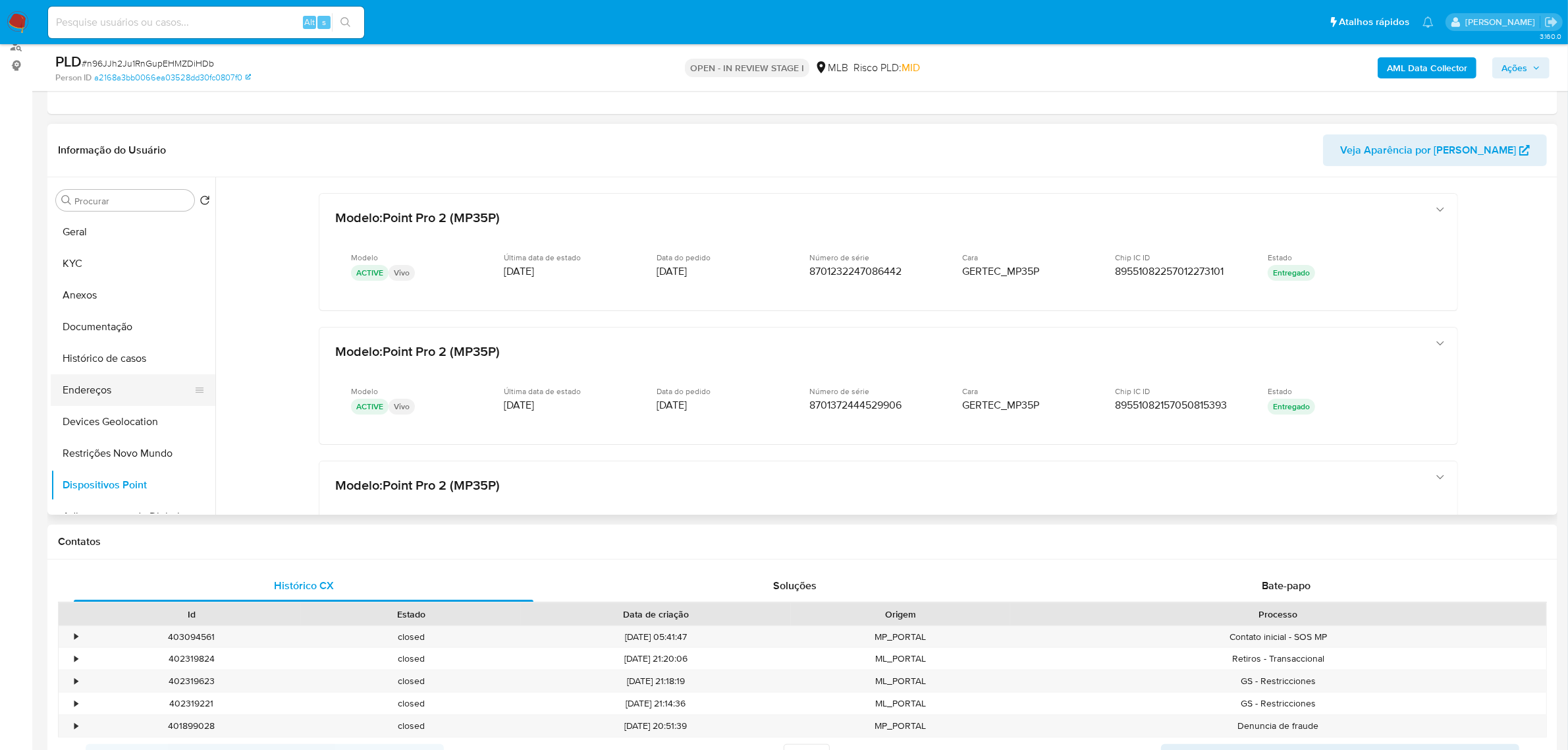
click at [109, 392] on button "Endereços" at bounding box center [127, 390] width 154 height 31
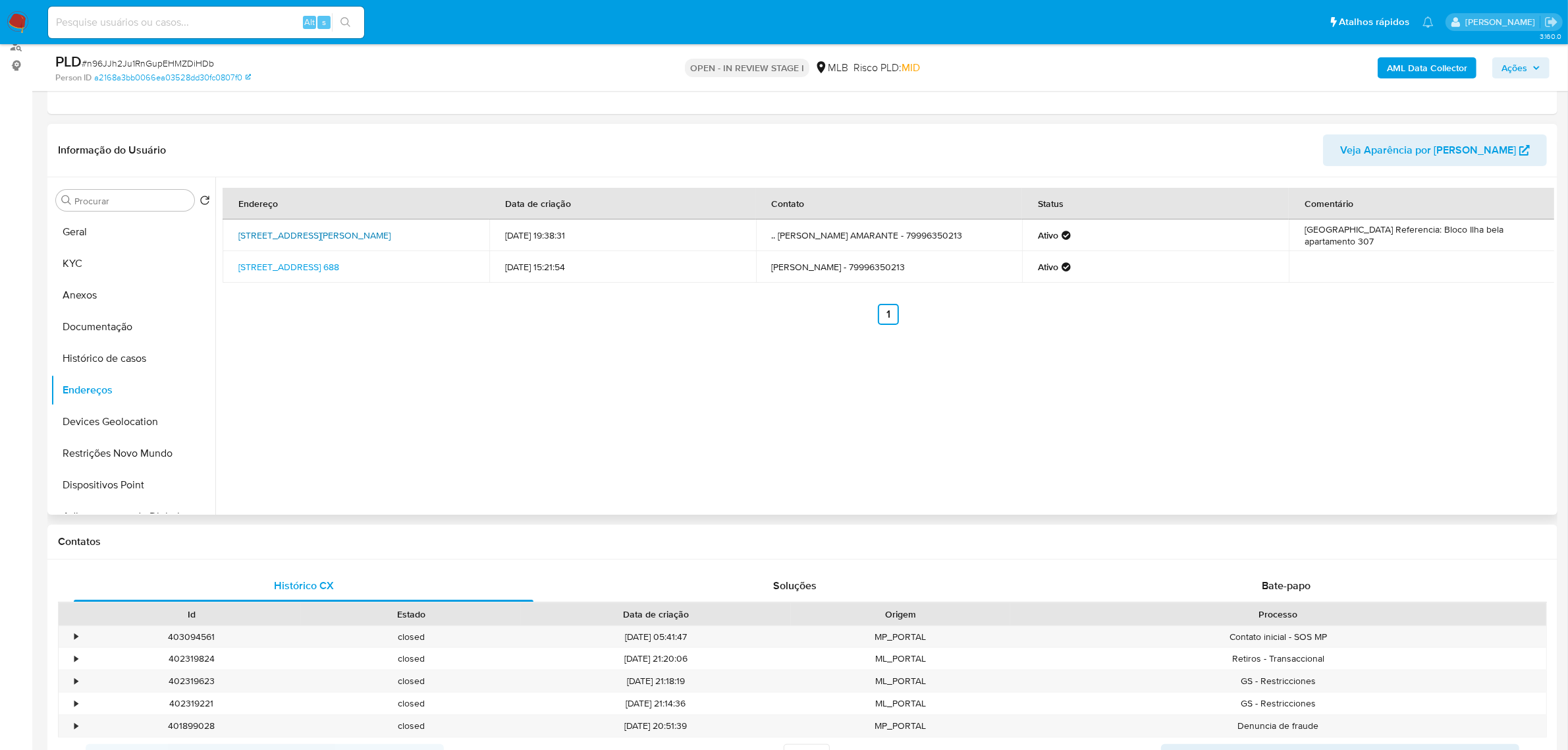
drag, startPoint x: 231, startPoint y: 228, endPoint x: 359, endPoint y: 244, distance: 129.0
click at [359, 244] on td "Avenida Governador Marcelo Déda 60, Barra Dos Coqueiros, Sergipe, 49141048, Bra…" at bounding box center [356, 235] width 267 height 31
copy link "Avenida Governador Marcelo Déda 60, Barra Dos Coqueiros, Sergipe, 49141048"
click at [334, 231] on link "Avenida Governador Marcelo Déda 60, Barra Dos Coqueiros, Sergipe, 49141048, Bra…" at bounding box center [314, 235] width 152 height 13
click at [86, 259] on button "KYC" at bounding box center [127, 264] width 154 height 31
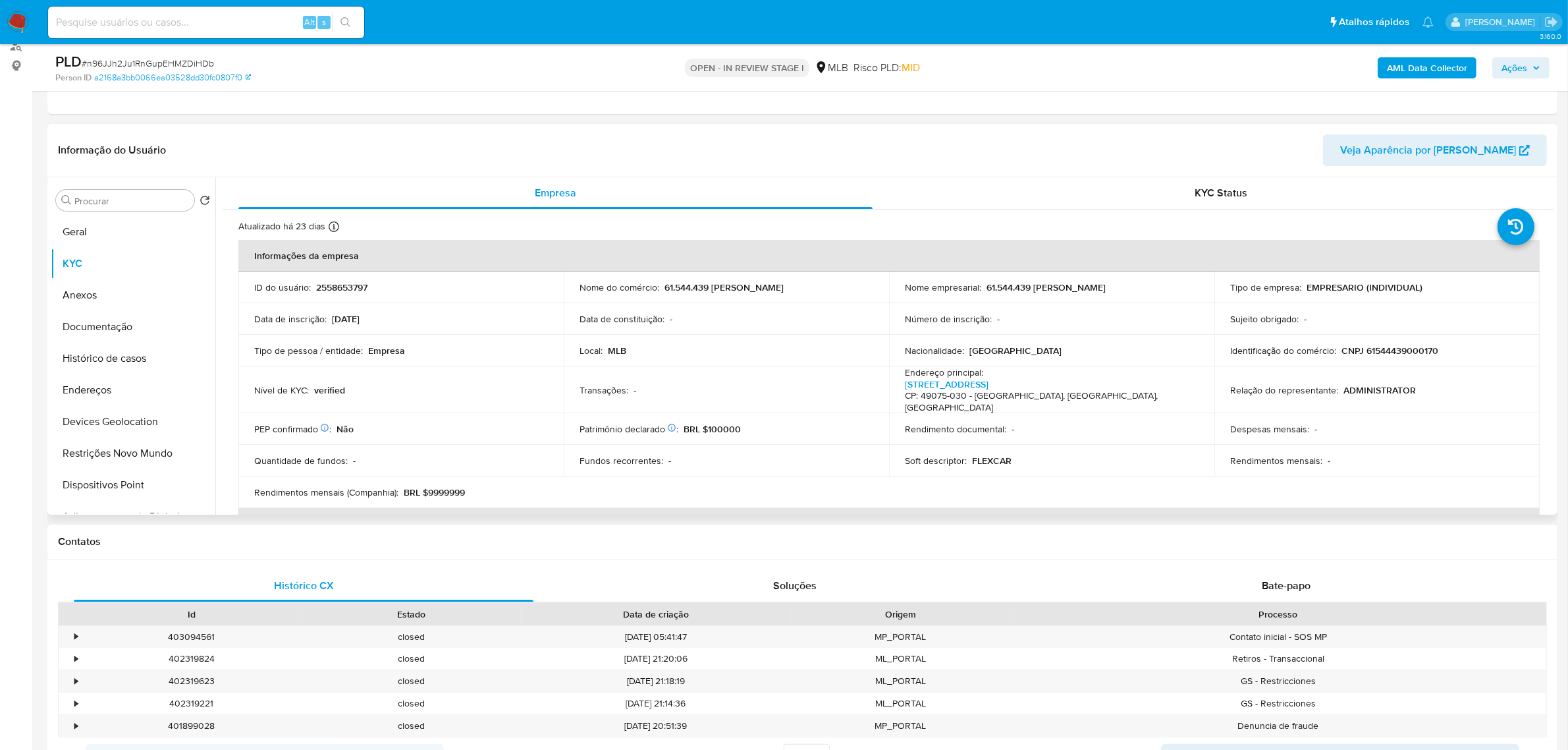
click at [1387, 354] on p "CNPJ 61544439000170" at bounding box center [1389, 351] width 97 height 12
copy p "61544439000170"
click at [1387, 350] on p "CNPJ 61544439000170" at bounding box center [1389, 351] width 97 height 12
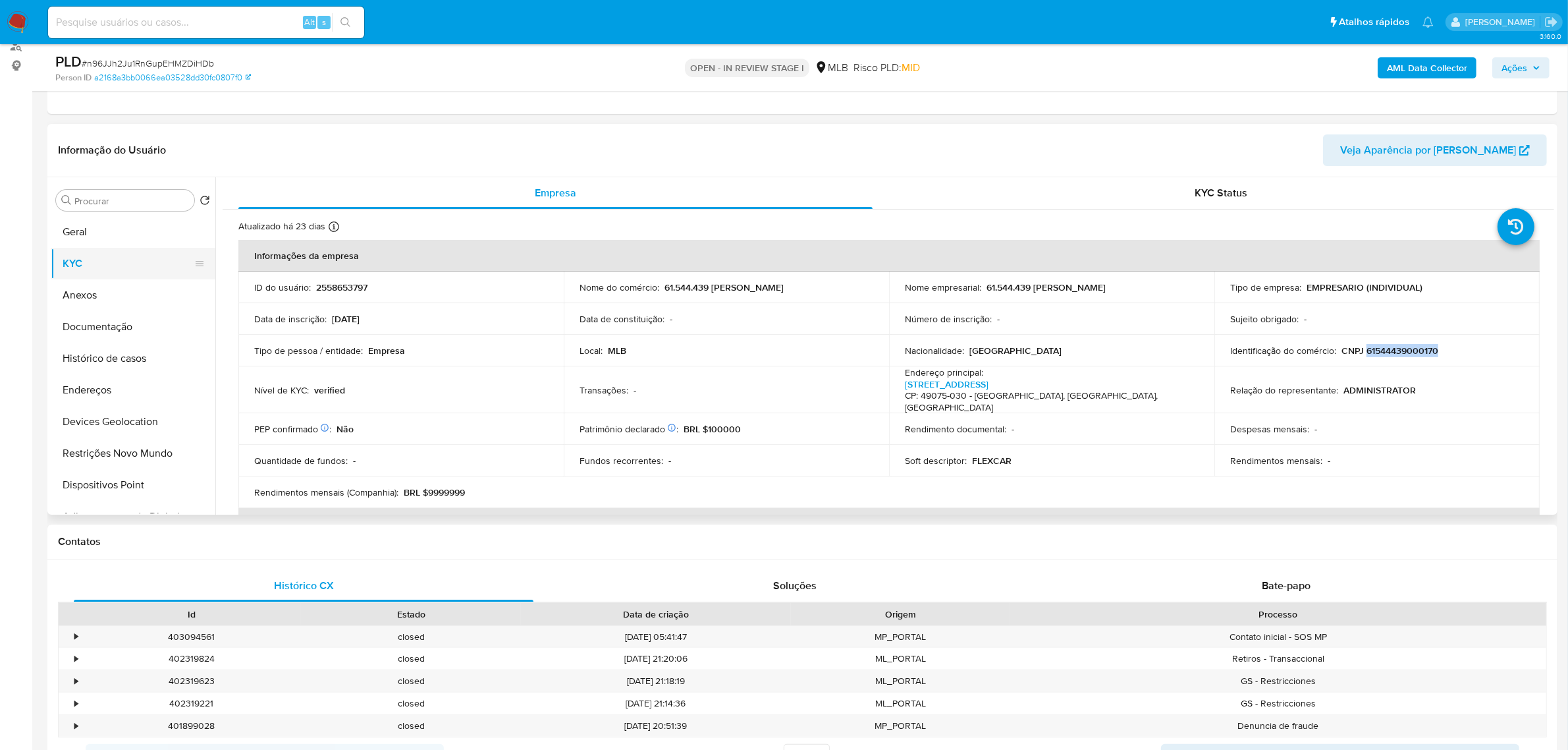
click at [90, 267] on button "KYC" at bounding box center [127, 264] width 154 height 31
click at [1400, 350] on p "CNPJ 61544439000170" at bounding box center [1389, 351] width 97 height 12
click at [97, 324] on button "Documentação" at bounding box center [127, 327] width 154 height 31
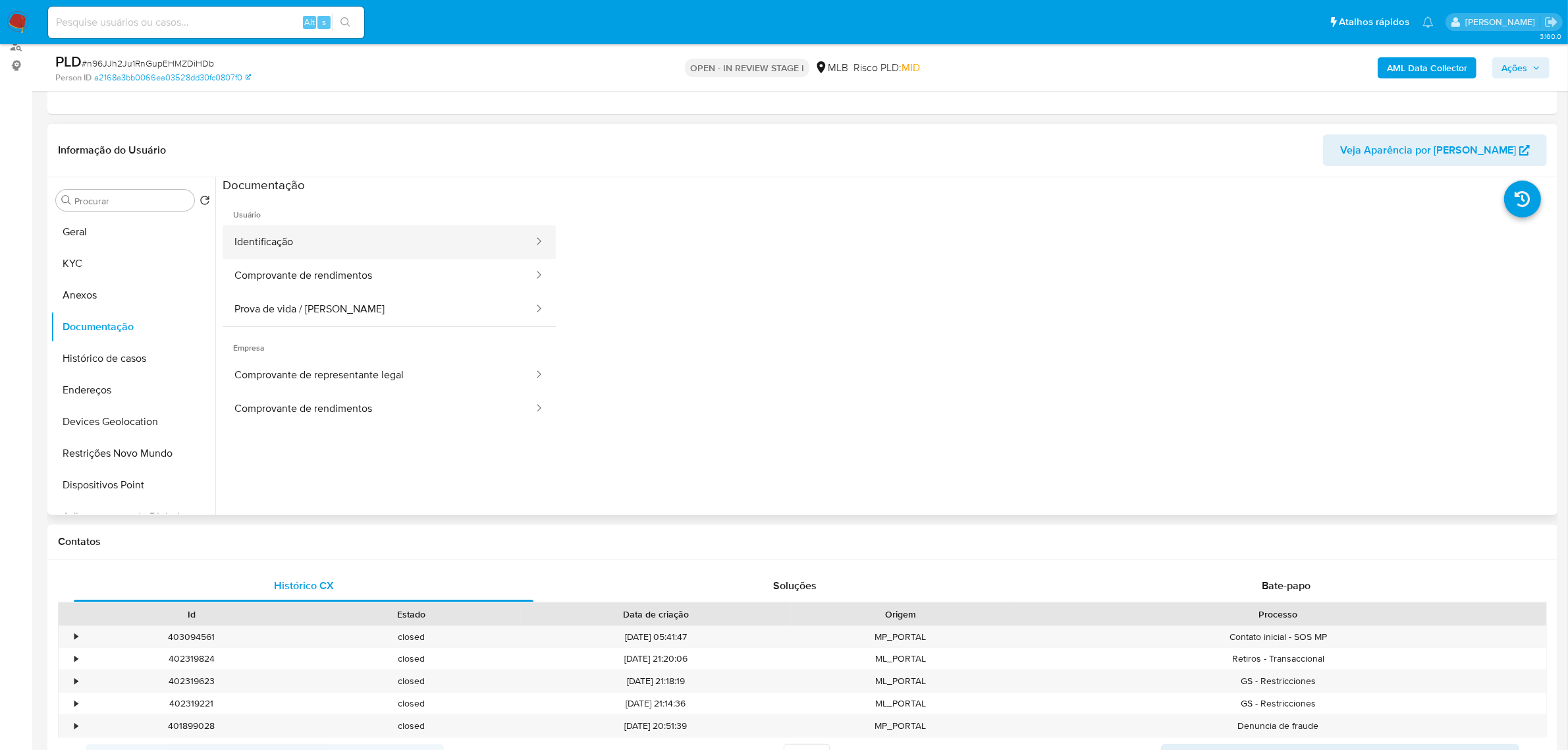
click at [404, 241] on button "Identificação" at bounding box center [379, 242] width 312 height 33
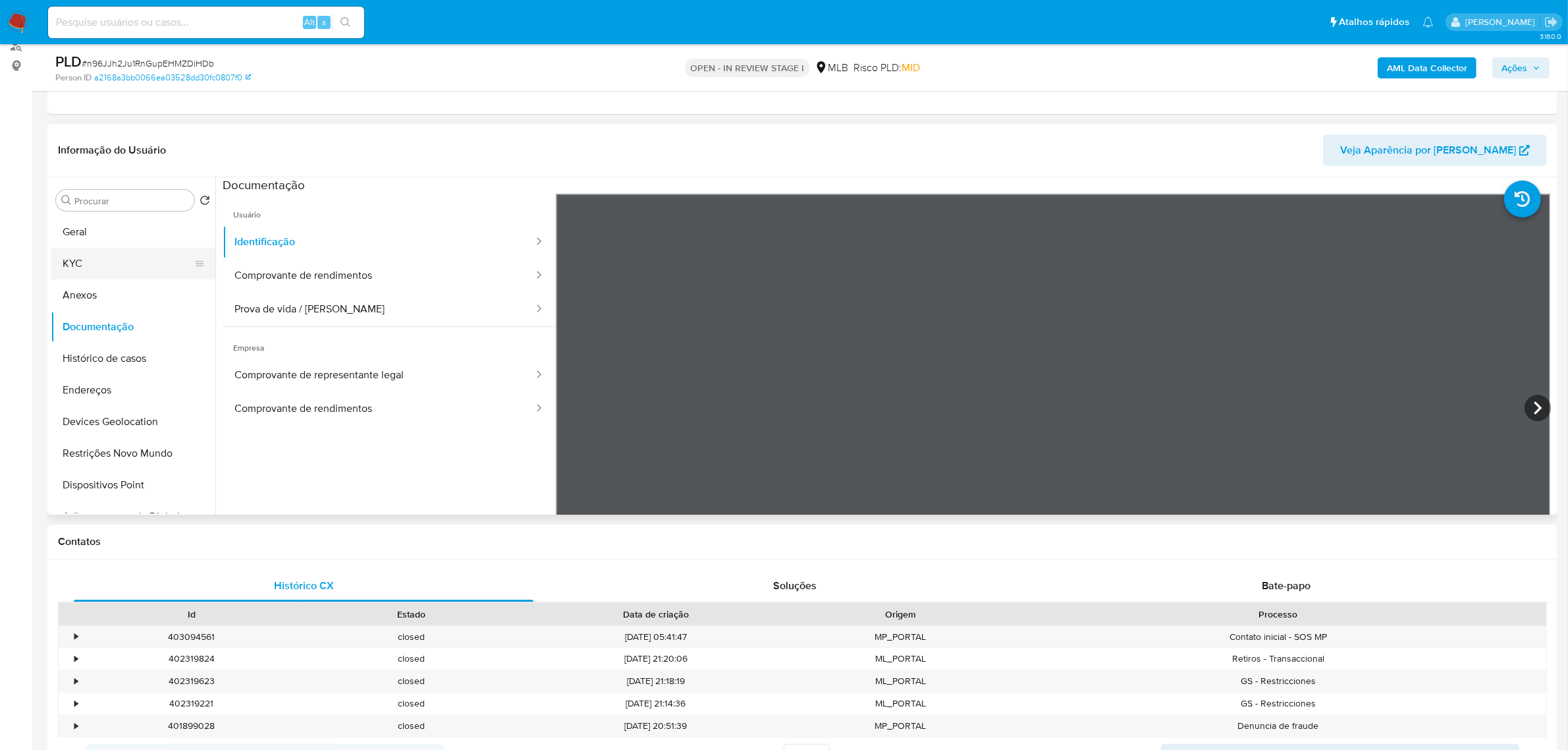
click at [74, 261] on button "KYC" at bounding box center [127, 264] width 154 height 31
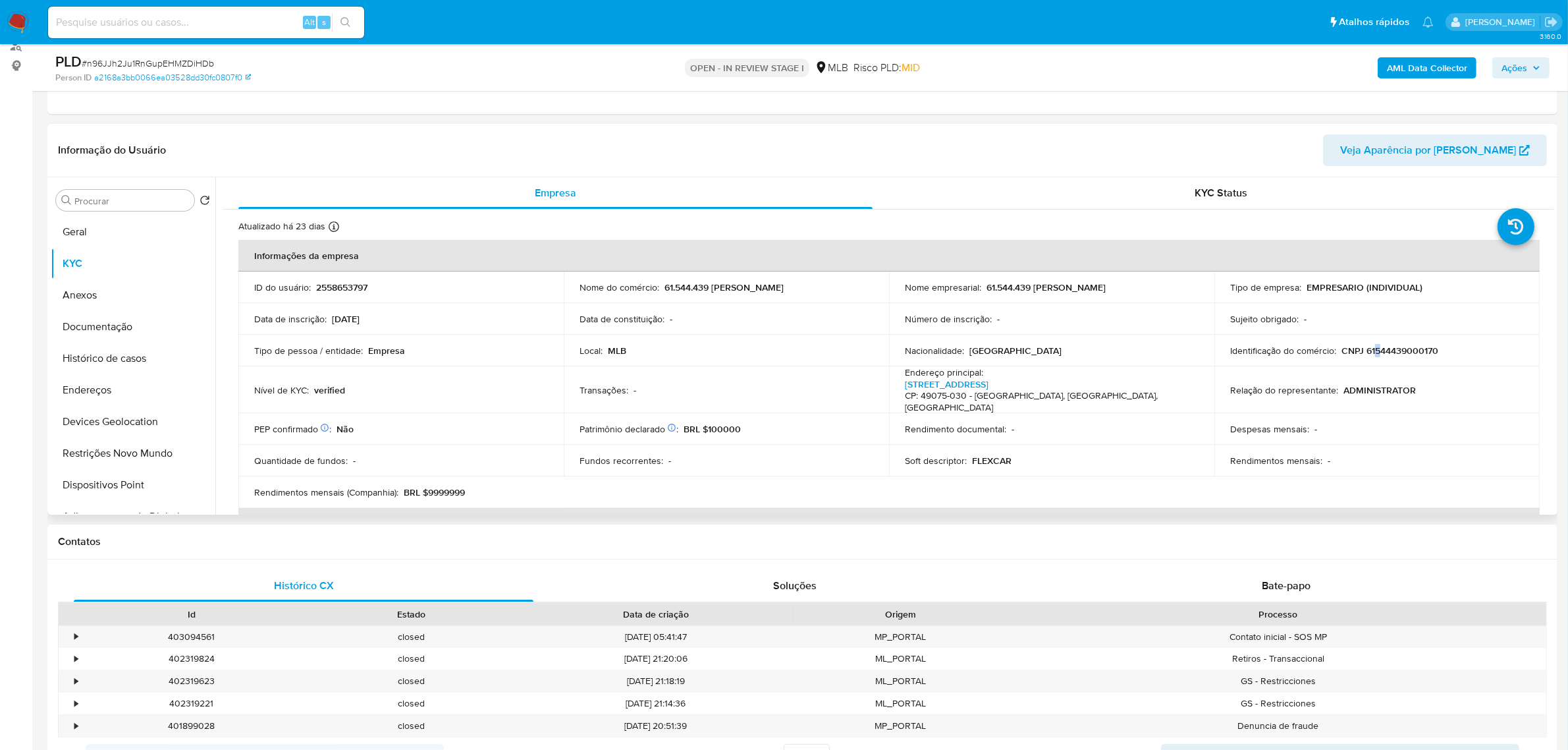
click at [1373, 349] on p "CNPJ 61544439000170" at bounding box center [1389, 351] width 97 height 12
click at [1378, 354] on p "CNPJ 61544439000170" at bounding box center [1389, 351] width 97 height 12
click at [1387, 354] on p "CNPJ 61544439000170" at bounding box center [1389, 351] width 97 height 12
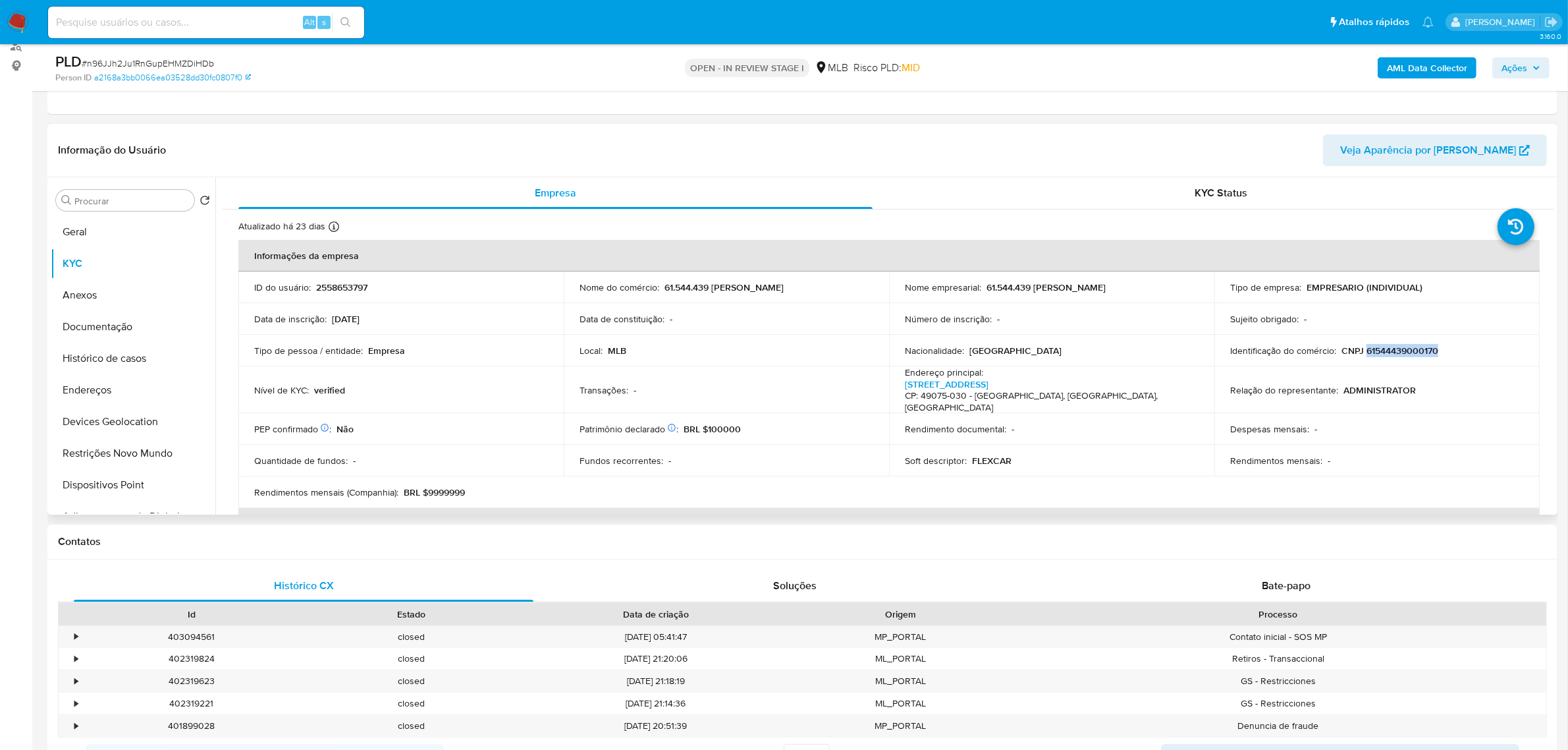
click at [1387, 354] on p "CNPJ 61544439000170" at bounding box center [1389, 351] width 97 height 12
click at [139, 324] on button "Documentação" at bounding box center [127, 327] width 154 height 31
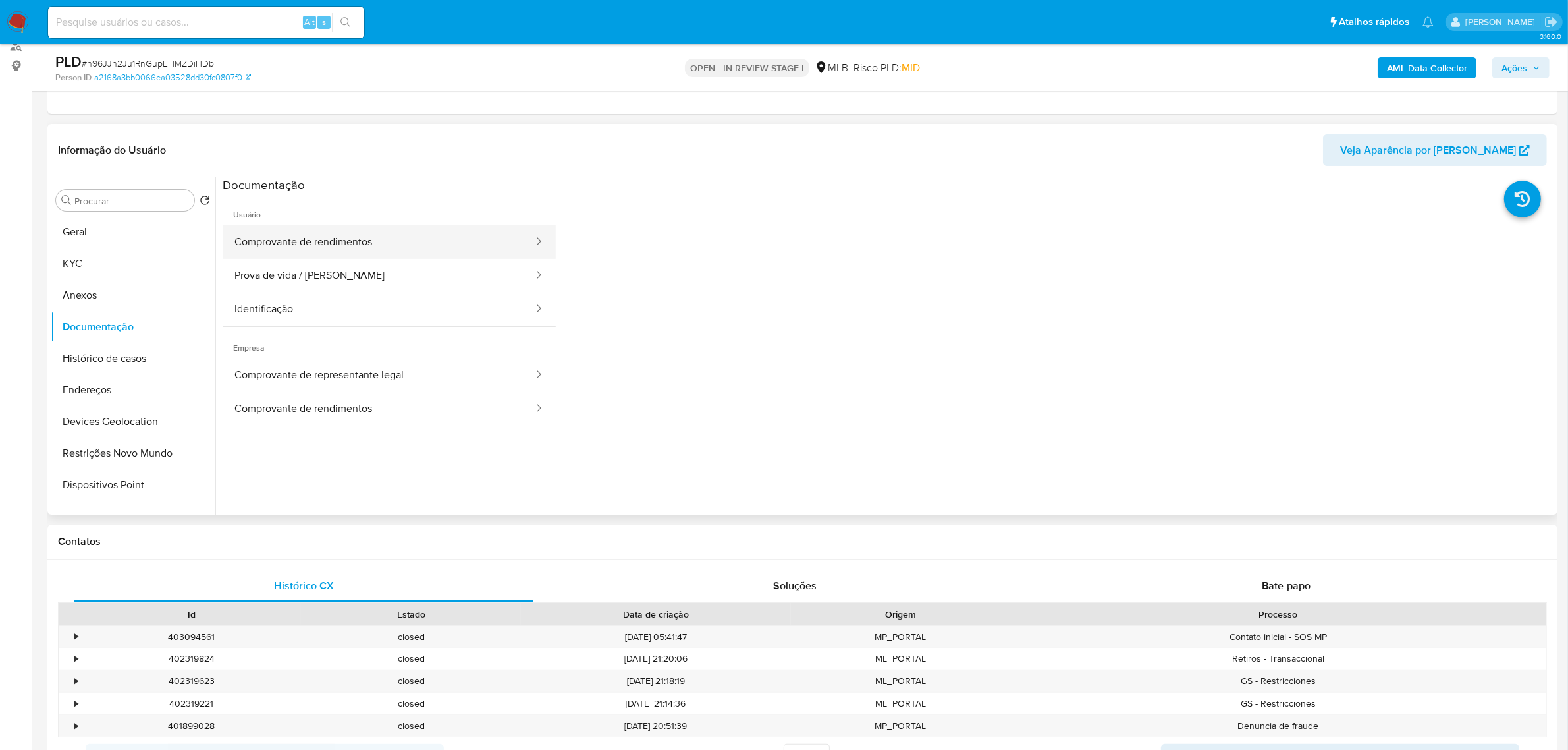
click at [462, 230] on button "Comprovante de rendimentos" at bounding box center [379, 242] width 312 height 33
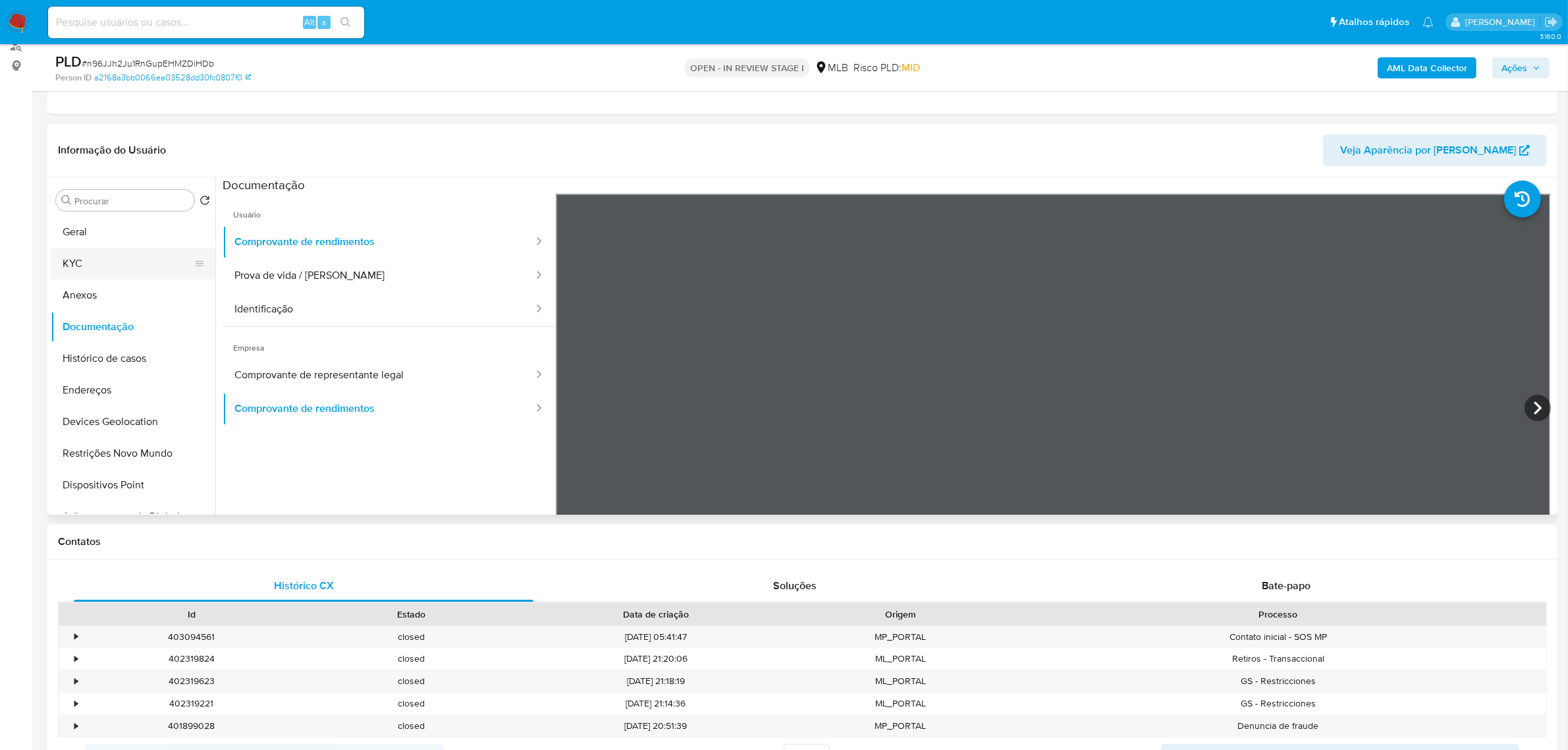
click at [111, 254] on button "KYC" at bounding box center [127, 264] width 154 height 31
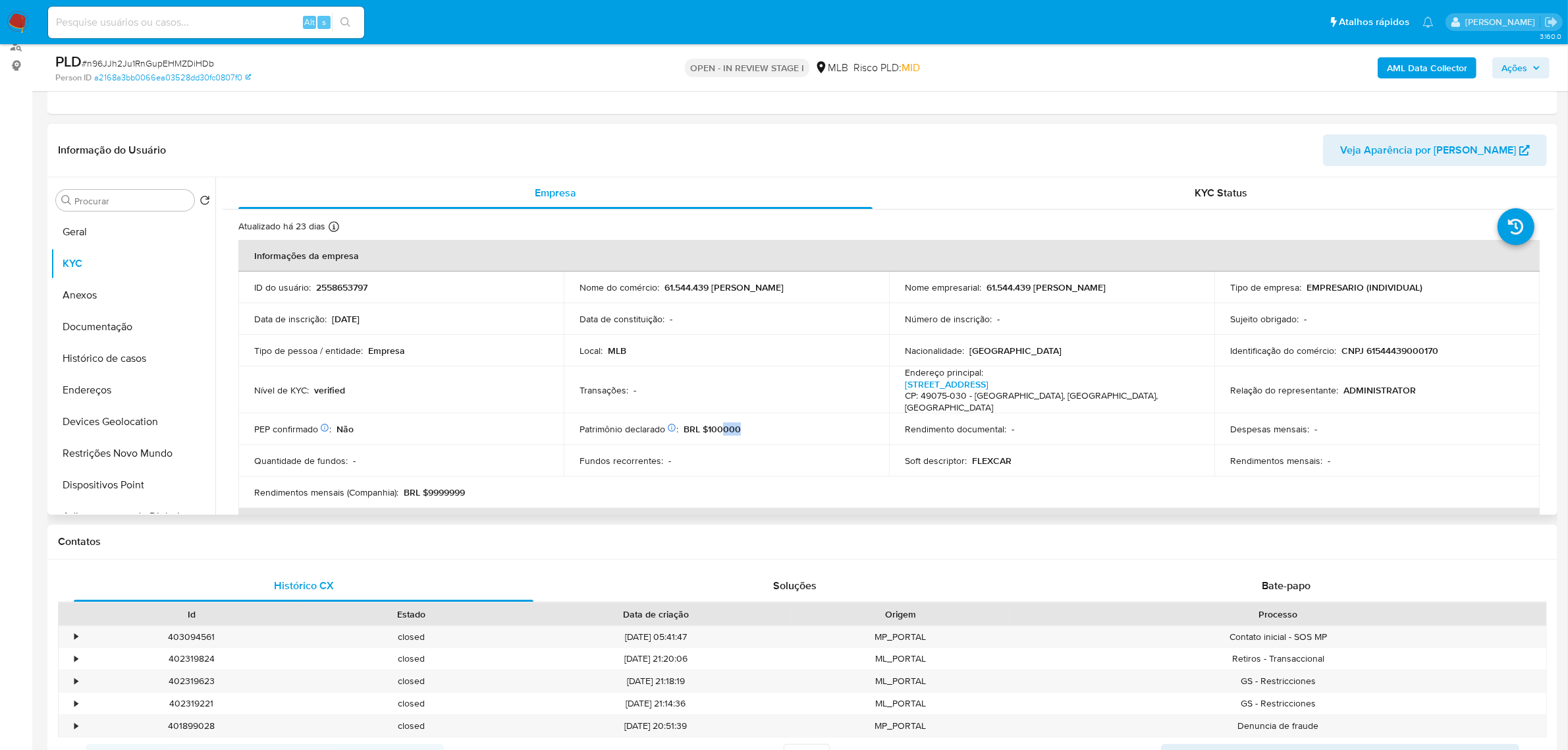
drag, startPoint x: 721, startPoint y: 414, endPoint x: 745, endPoint y: 414, distance: 24.0
click at [745, 423] on div "Patrimônio declarado Conformado por Bens móveis Não Participação dos sócios Não…" at bounding box center [726, 430] width 294 height 12
click at [1229, 177] on div "KYC Status" at bounding box center [1221, 193] width 634 height 31
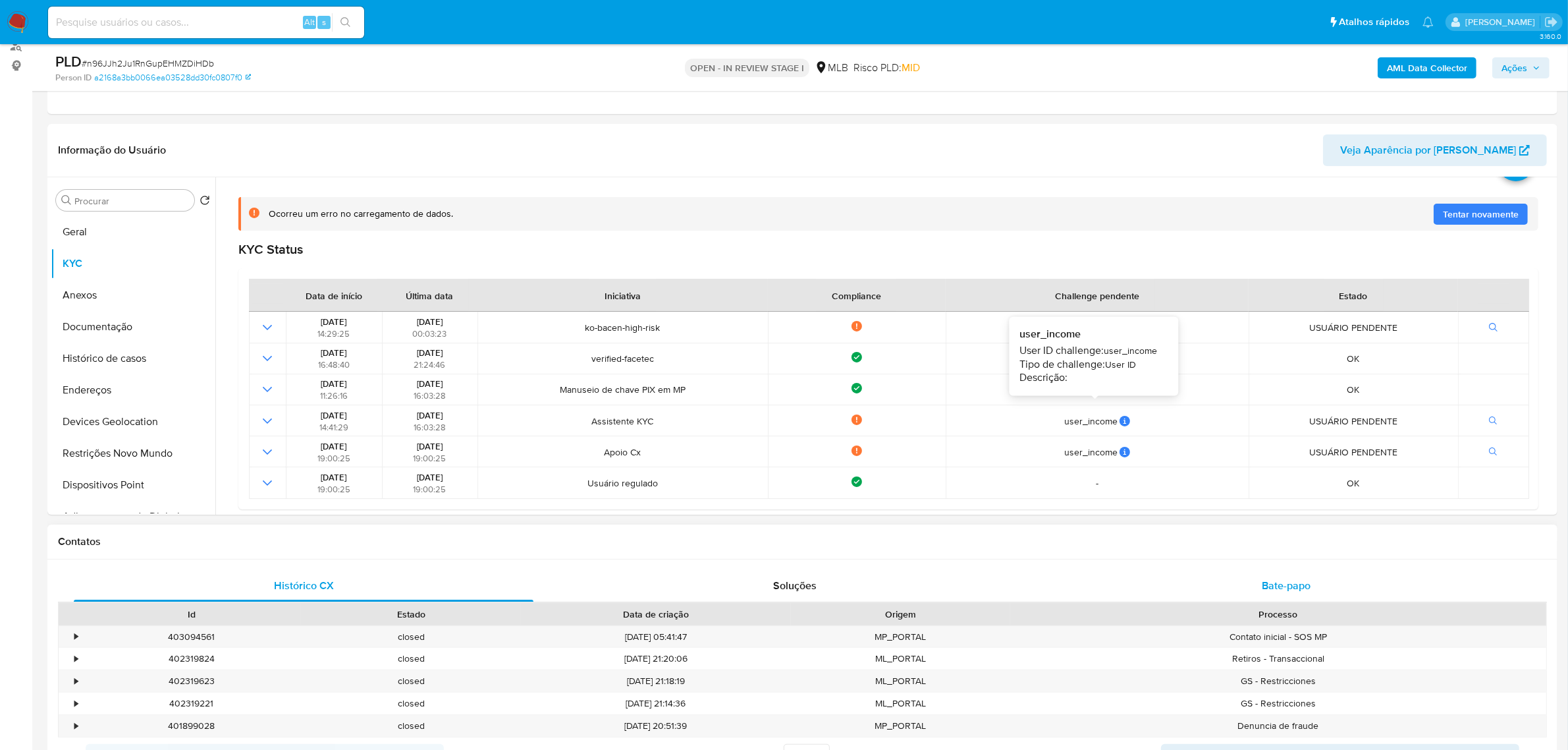
scroll to position [82, 0]
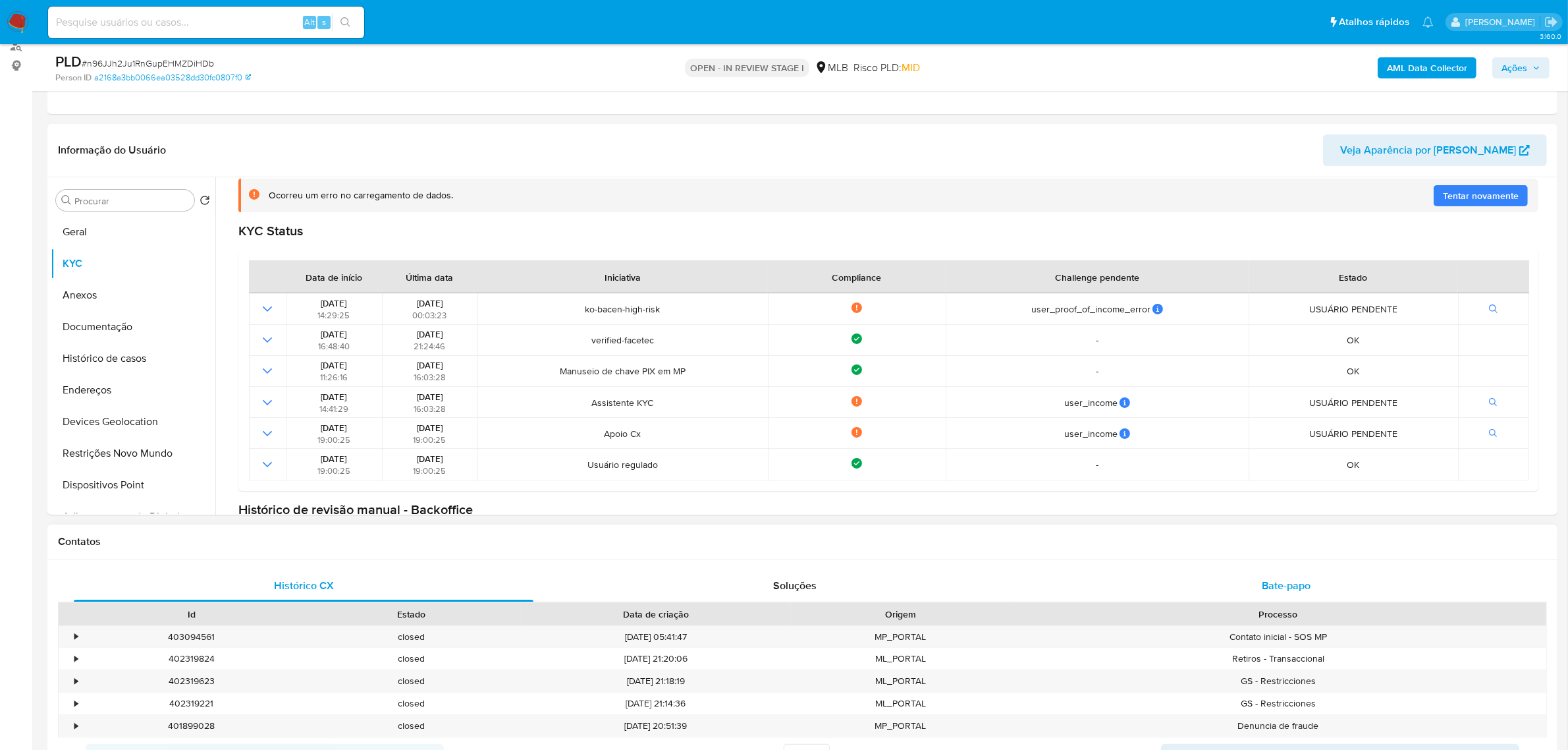
click at [1283, 588] on span "Bate-papo" at bounding box center [1286, 585] width 49 height 15
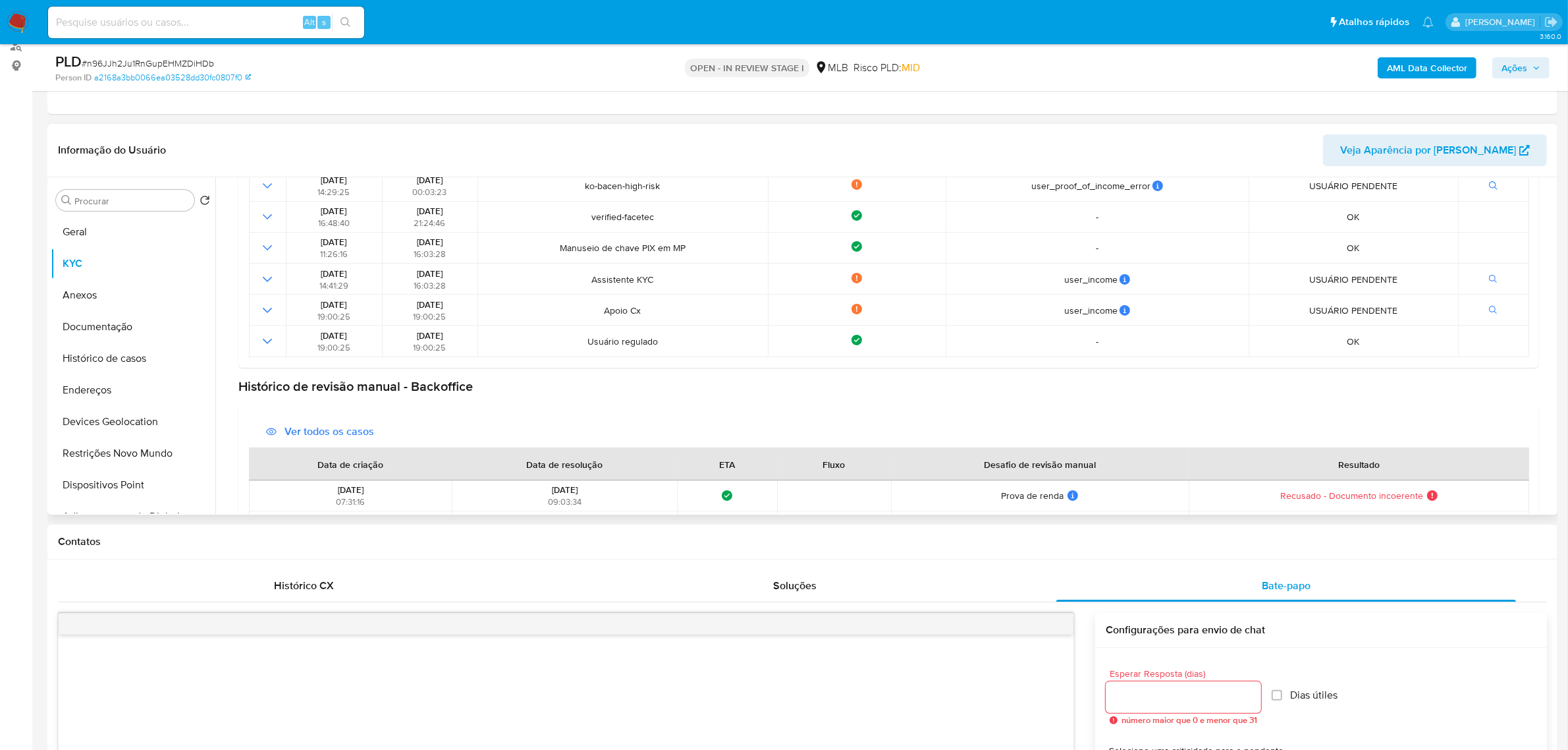
scroll to position [254, 0]
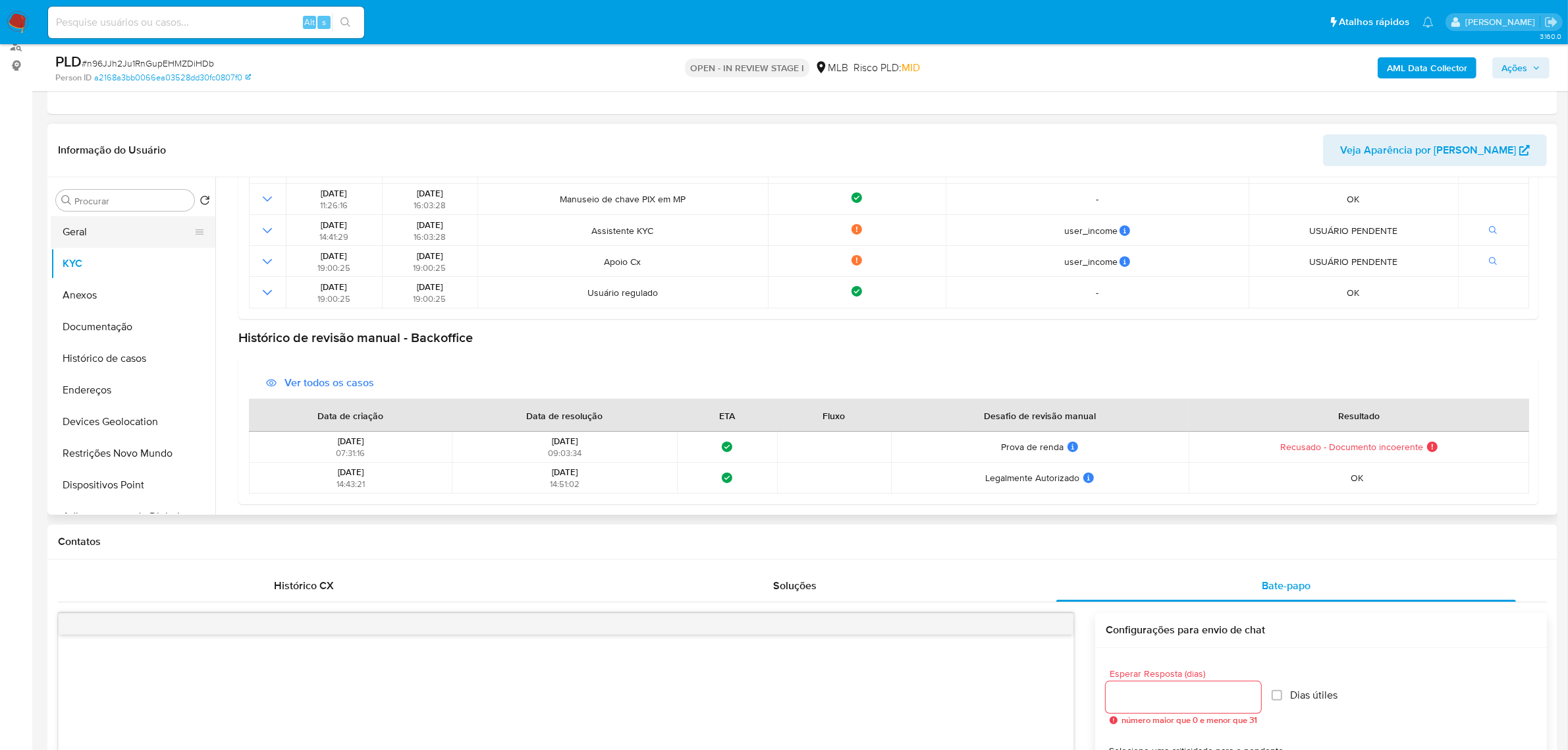
click at [129, 229] on button "Geral" at bounding box center [127, 232] width 154 height 31
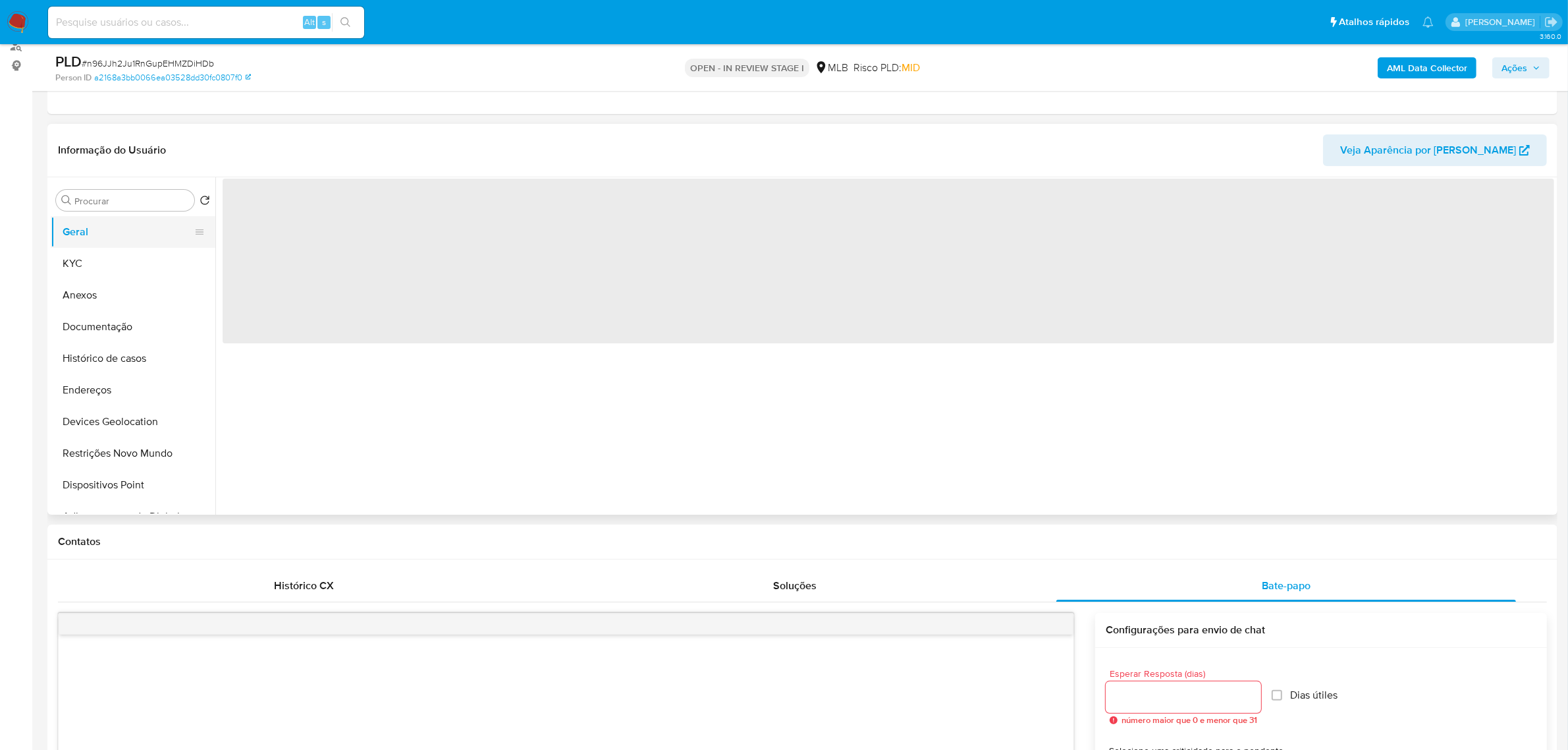
scroll to position [0, 0]
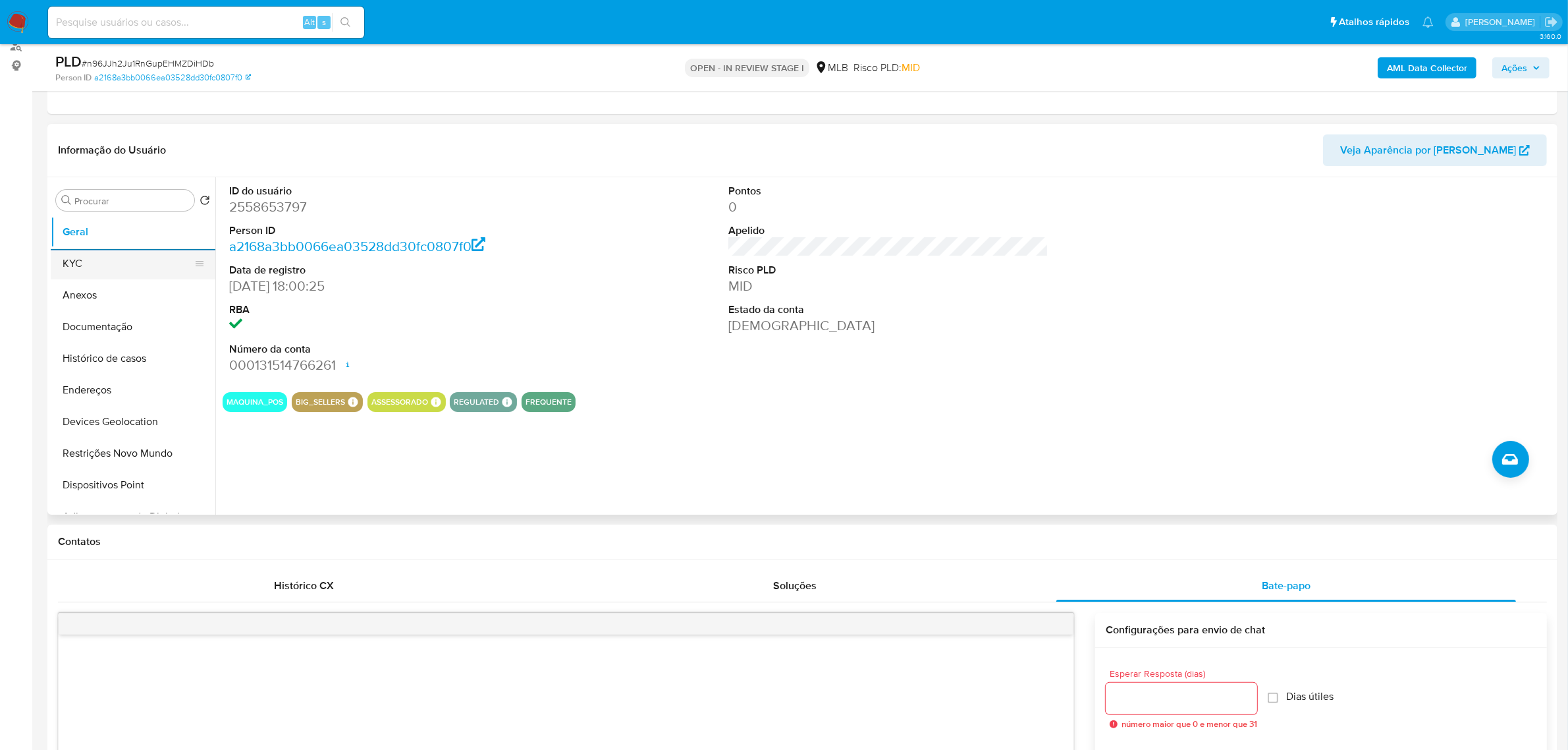
click at [99, 272] on button "KYC" at bounding box center [127, 264] width 154 height 31
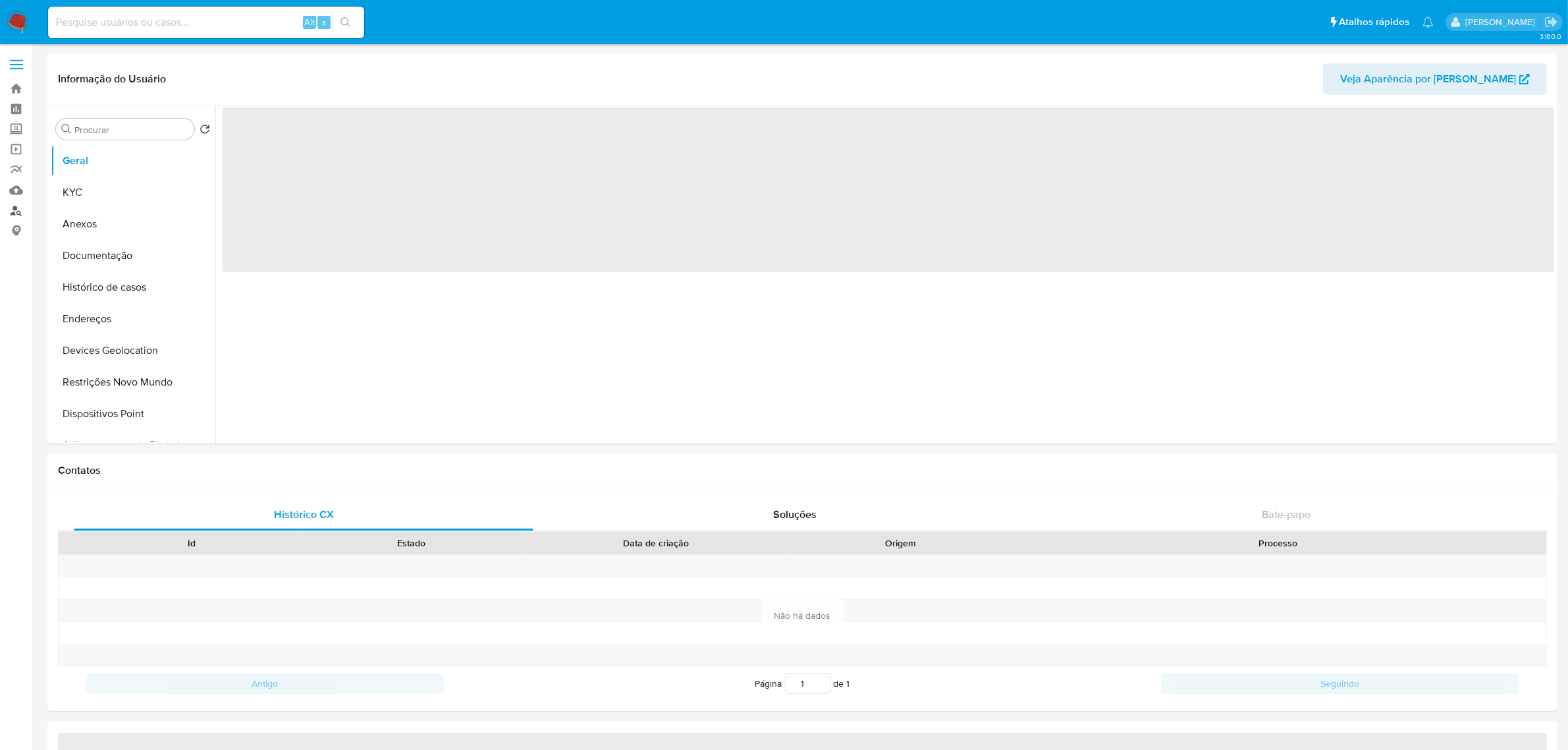
select select "10"
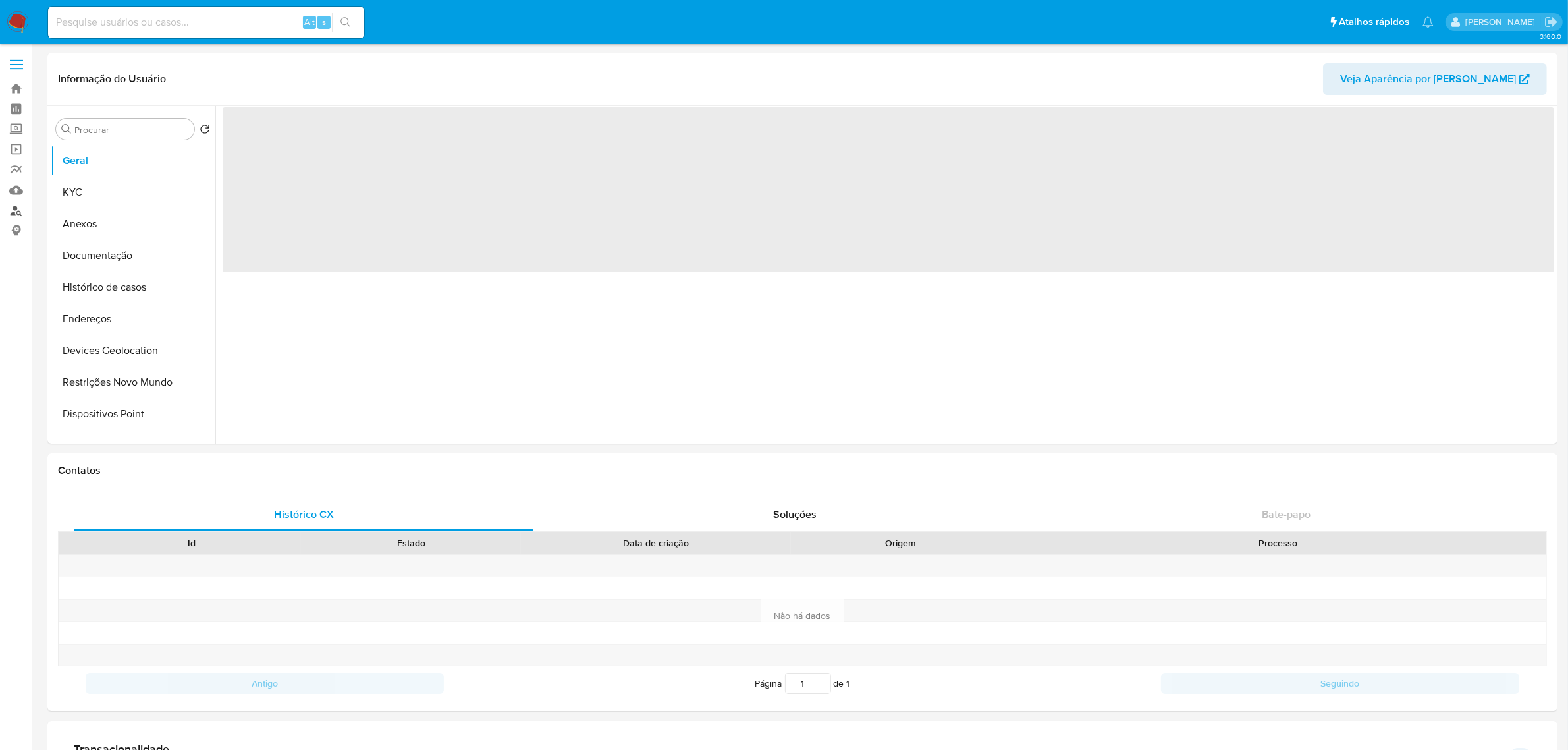
click at [15, 209] on link "Localizador de pessoas" at bounding box center [79, 210] width 157 height 20
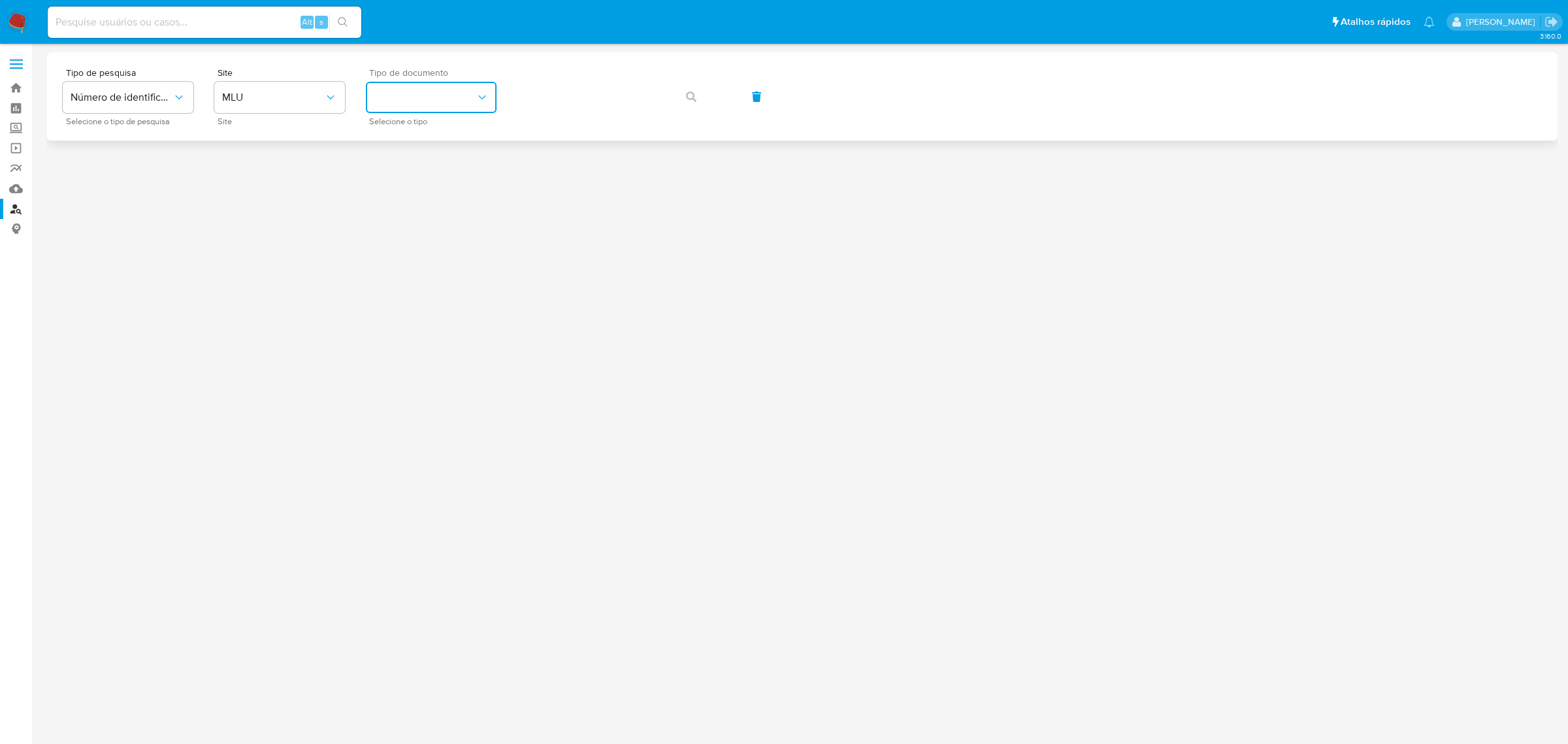
click at [487, 101] on icon "identificationType" at bounding box center [481, 97] width 13 height 13
click at [285, 114] on div "Site MLU Site" at bounding box center [280, 96] width 131 height 57
click at [289, 102] on span "MLU" at bounding box center [274, 97] width 102 height 13
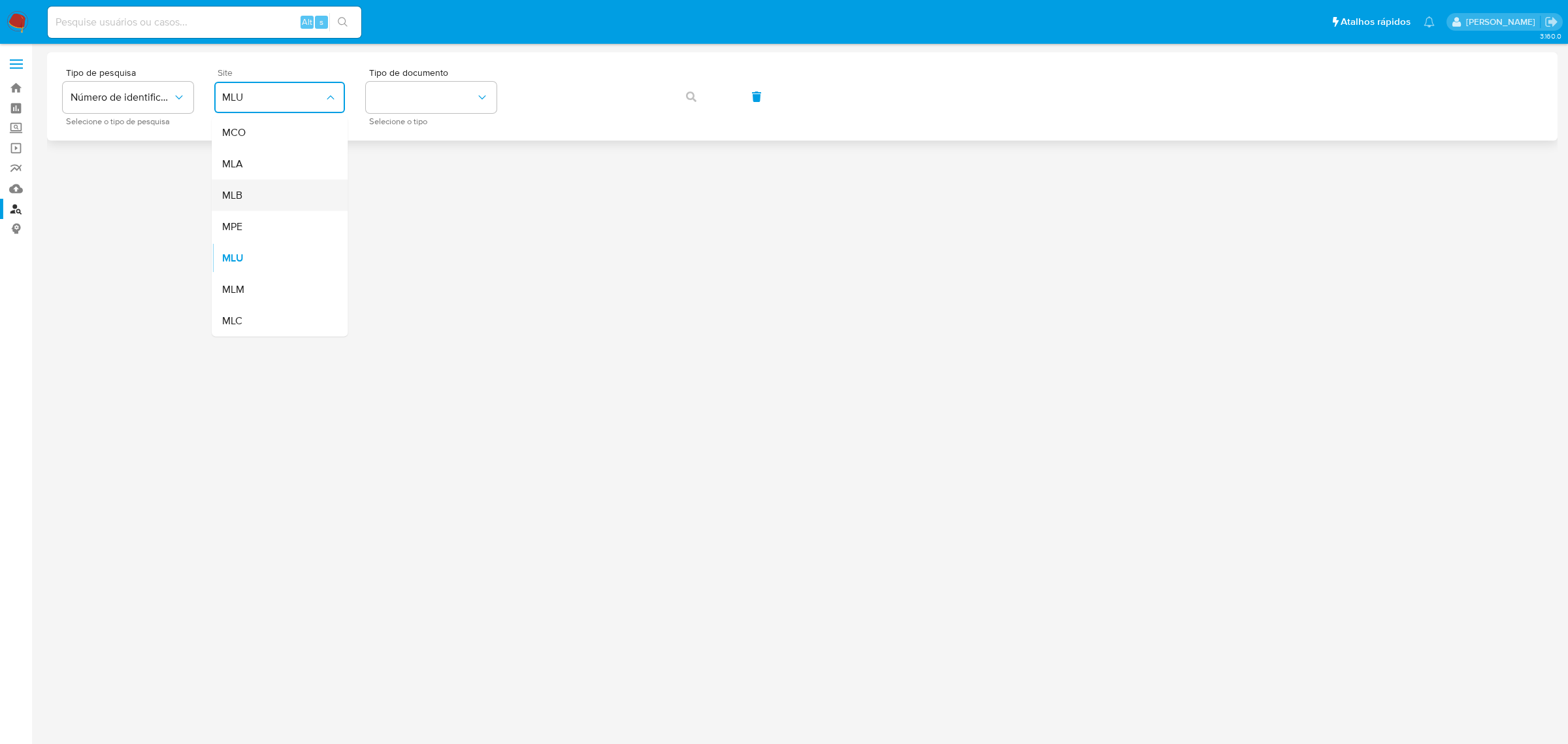
click at [245, 191] on div "MLB" at bounding box center [276, 196] width 107 height 31
click at [415, 89] on button "identificationType" at bounding box center [431, 97] width 131 height 31
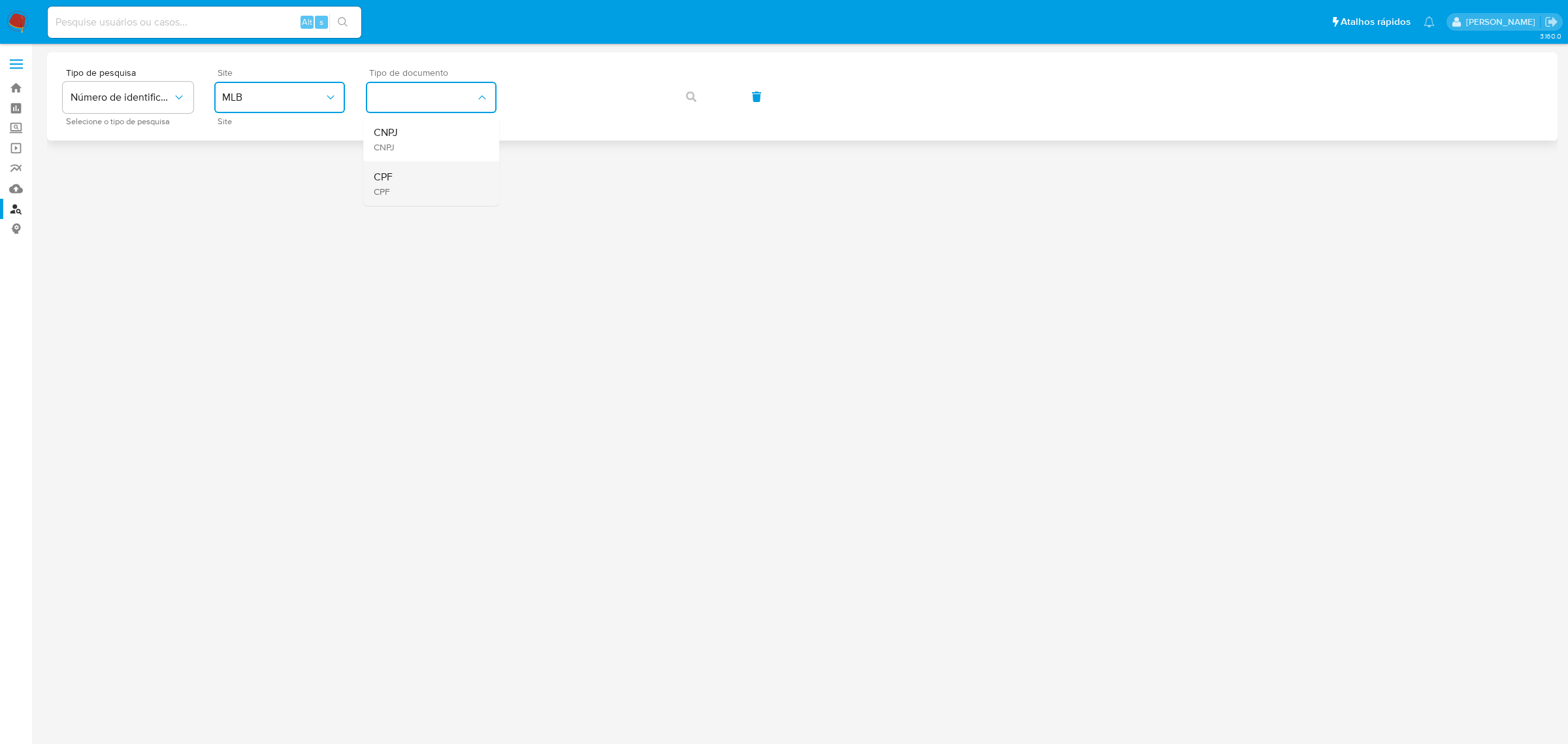
click at [401, 182] on div "CPF CPF" at bounding box center [428, 183] width 107 height 44
click at [593, 118] on div "Tipo de pesquisa Número de identificação Selecione o tipo de pesquisa Site MLB …" at bounding box center [802, 96] width 1480 height 57
click at [697, 94] on button "button" at bounding box center [691, 97] width 44 height 31
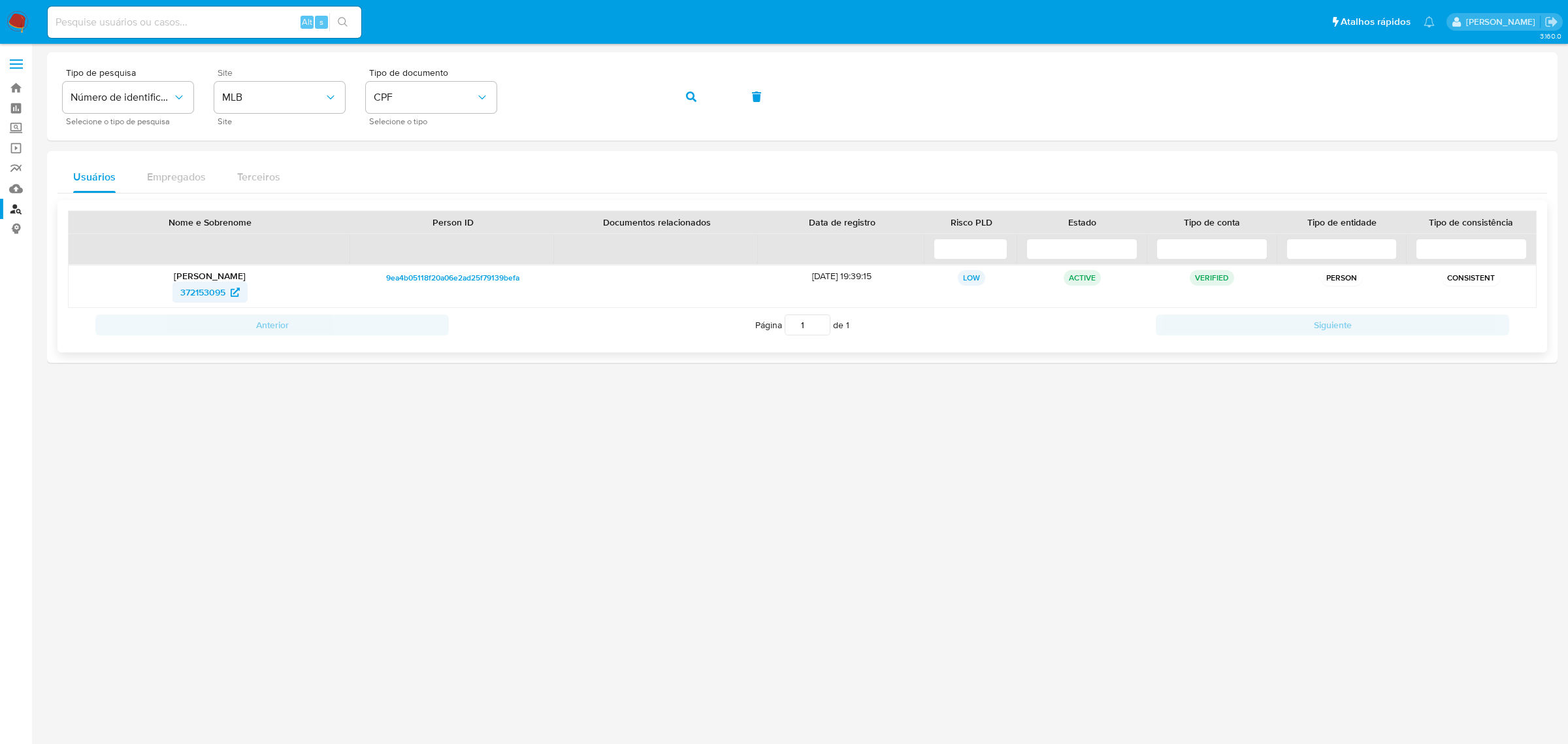
click at [196, 292] on span "372153095" at bounding box center [203, 292] width 45 height 21
click at [691, 95] on icon "button" at bounding box center [691, 97] width 10 height 10
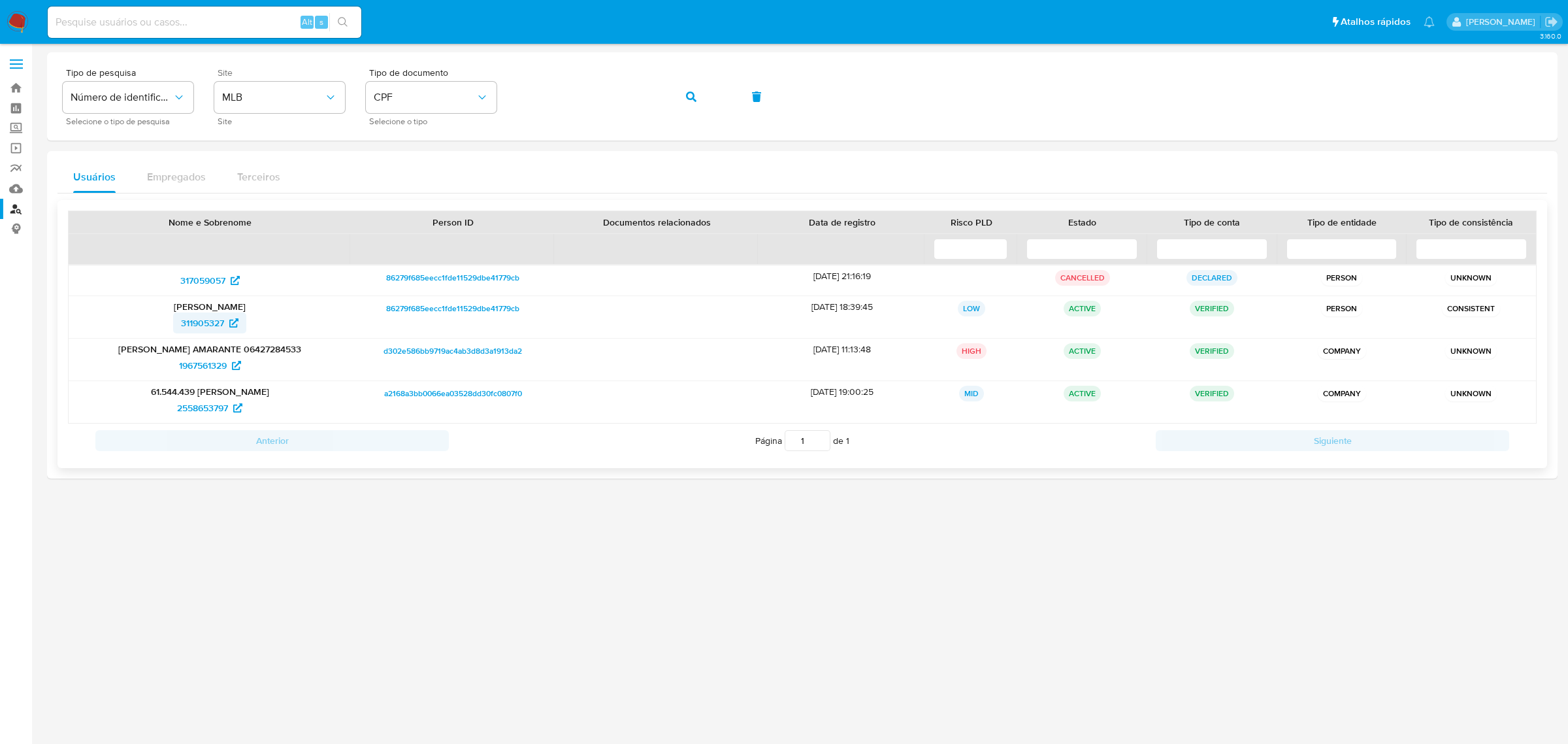
click at [209, 324] on span "311905327" at bounding box center [203, 323] width 43 height 21
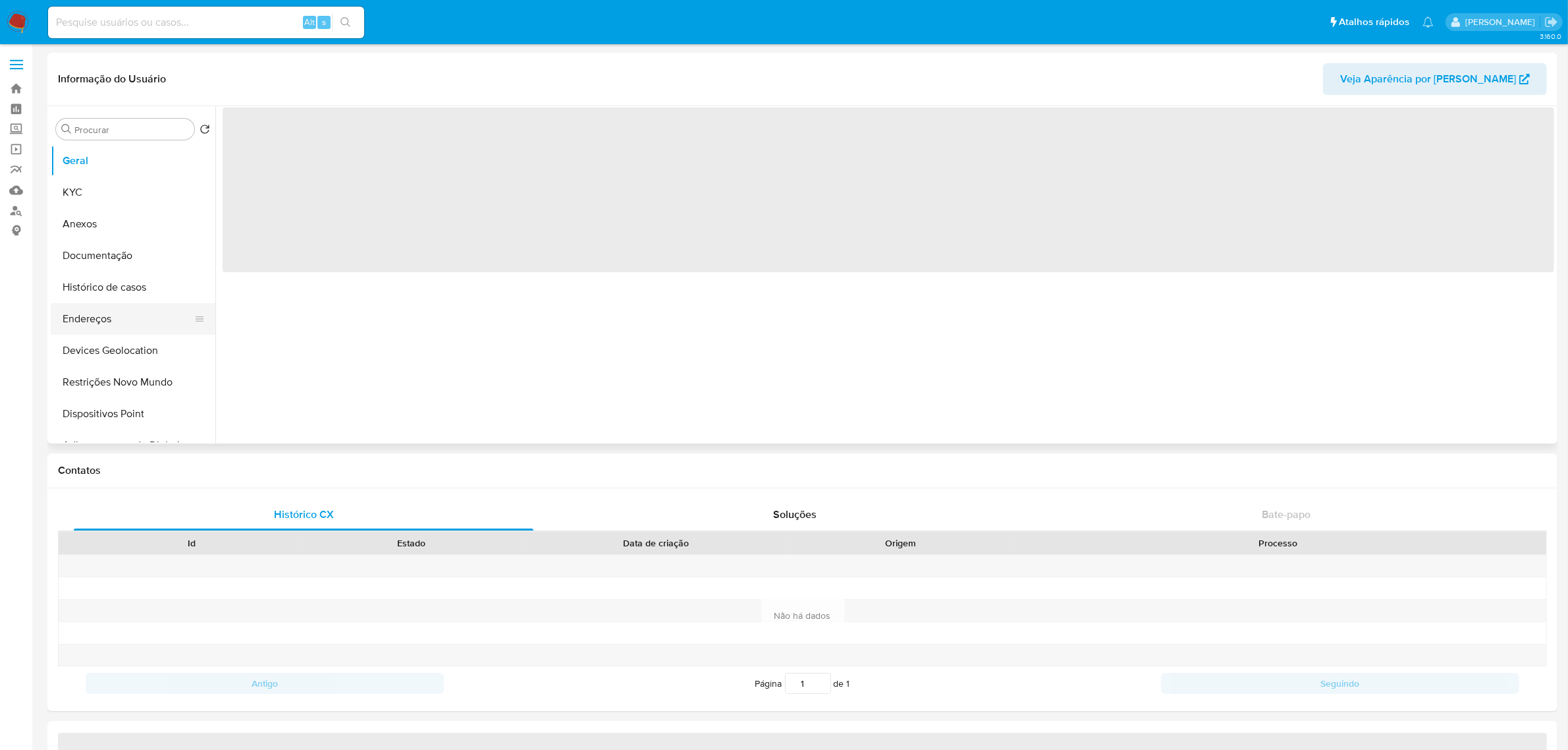
select select "10"
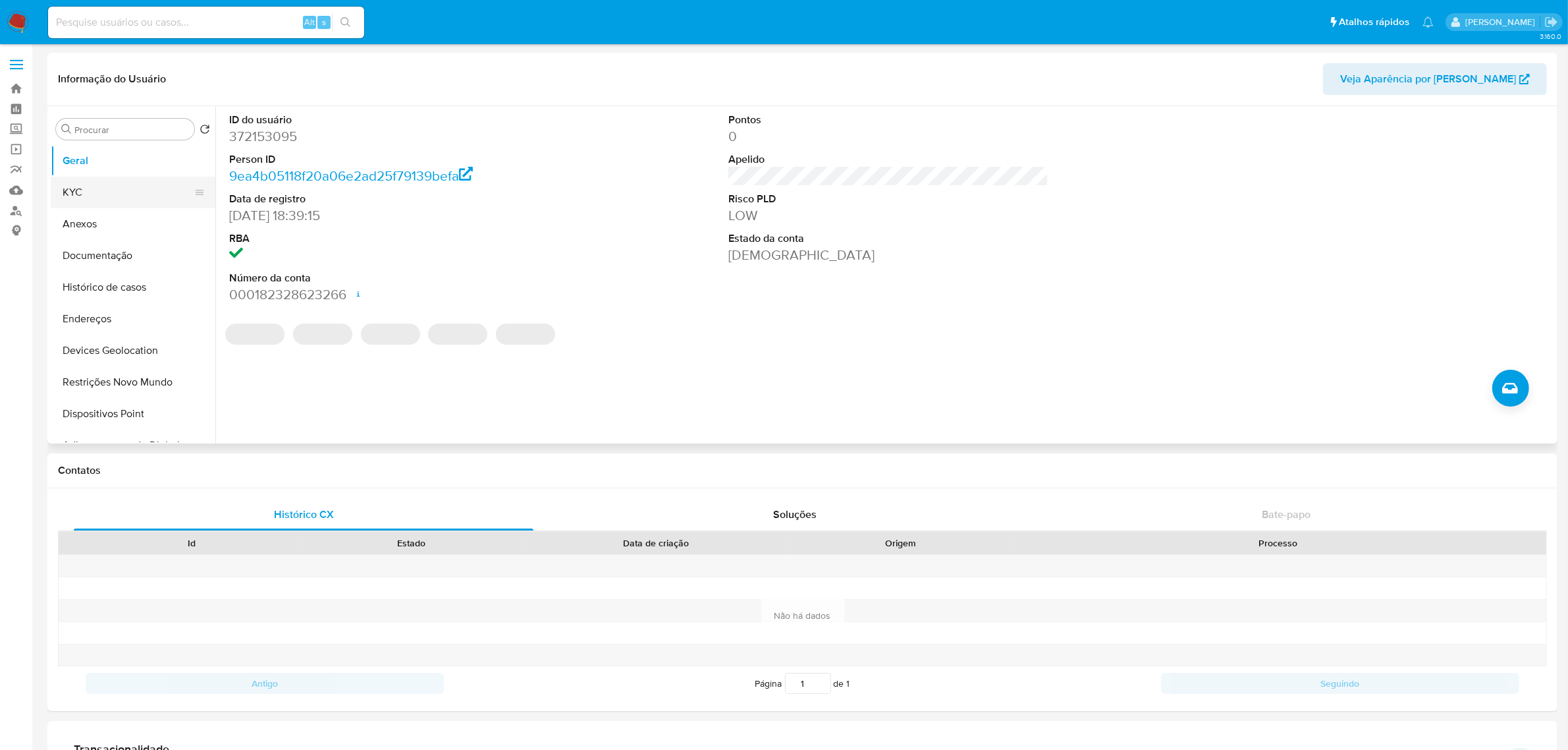
click at [94, 188] on button "KYC" at bounding box center [127, 192] width 154 height 31
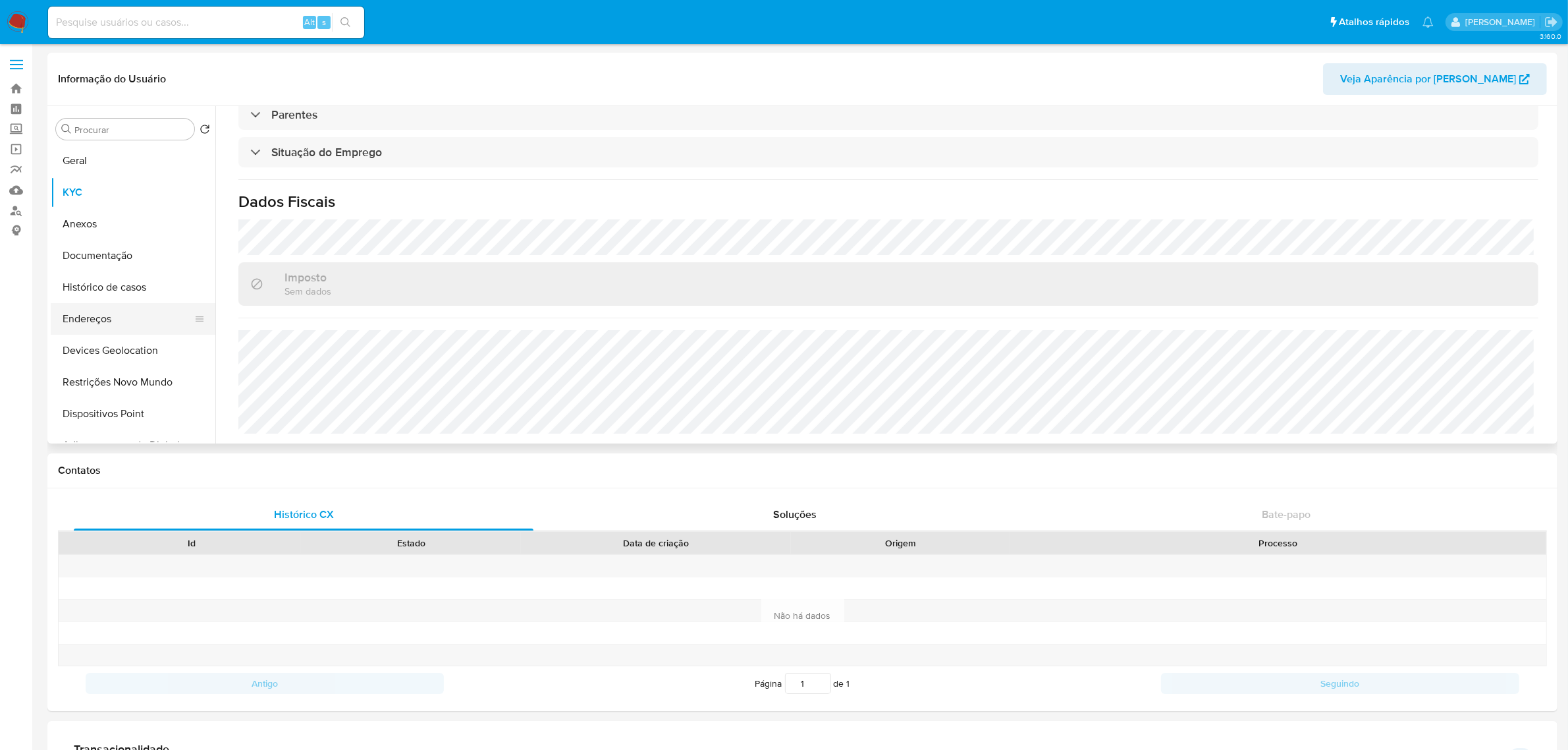
click at [109, 324] on button "Endereços" at bounding box center [127, 319] width 154 height 31
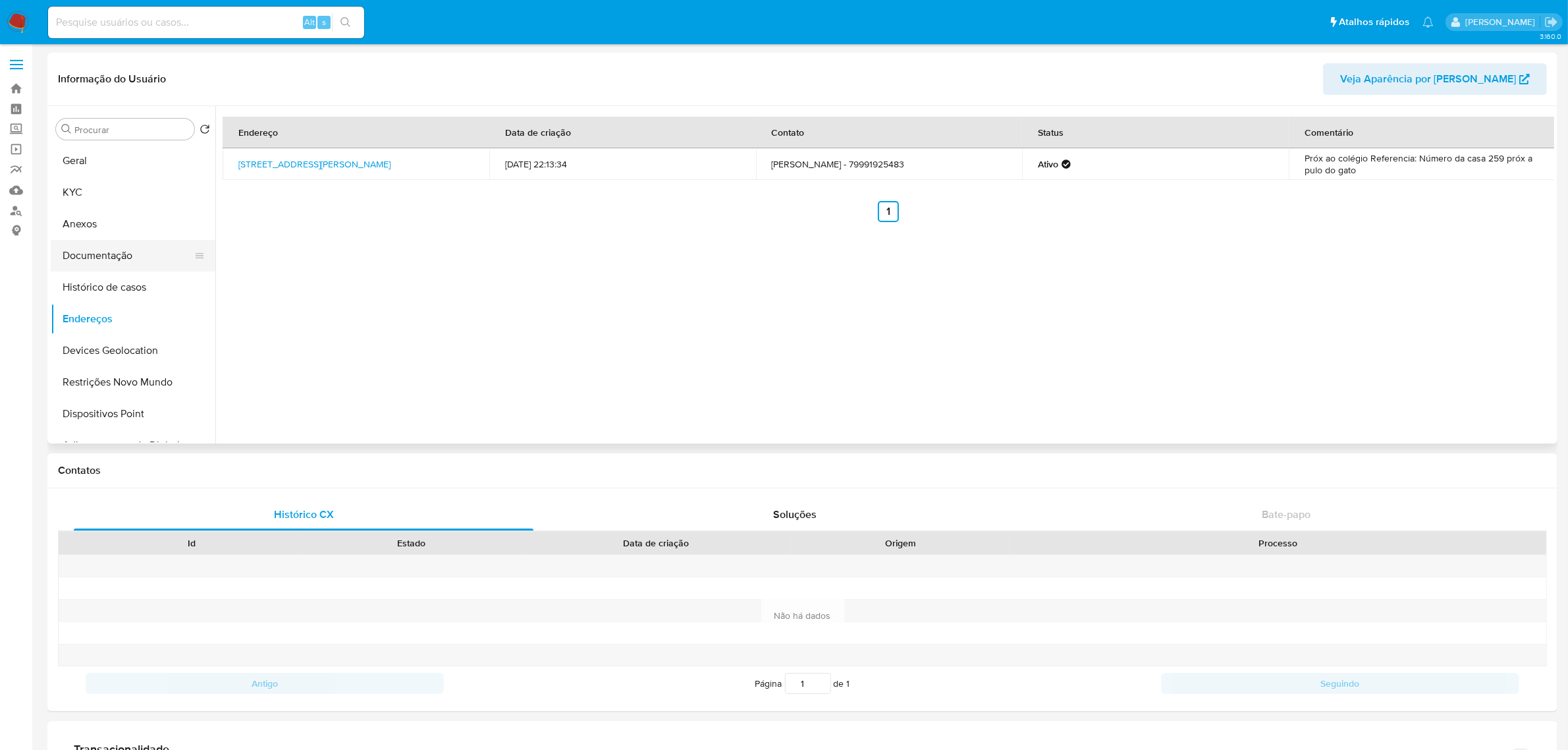
click at [99, 256] on button "Documentação" at bounding box center [127, 256] width 154 height 31
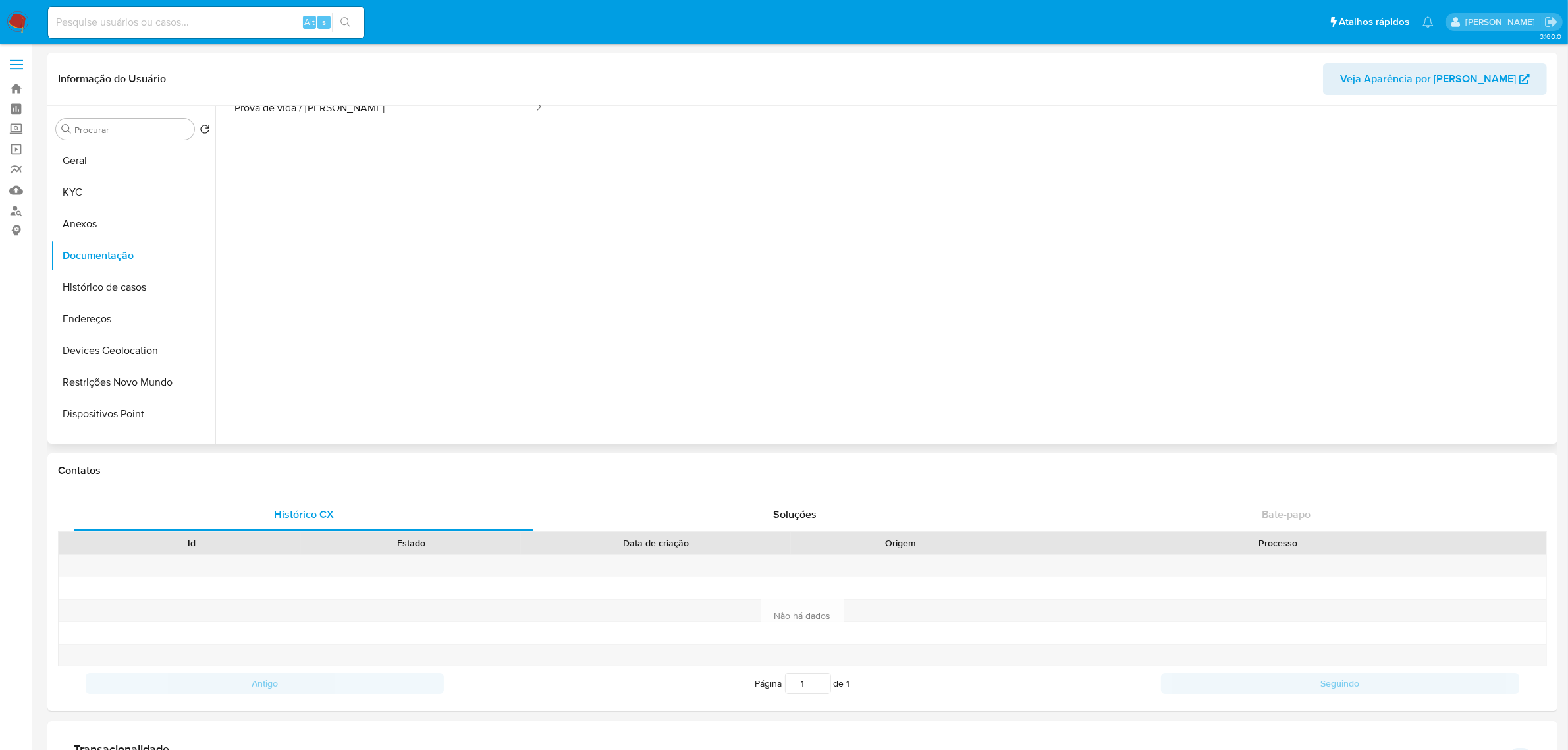
scroll to position [107, 0]
click at [17, 24] on img at bounding box center [18, 23] width 23 height 23
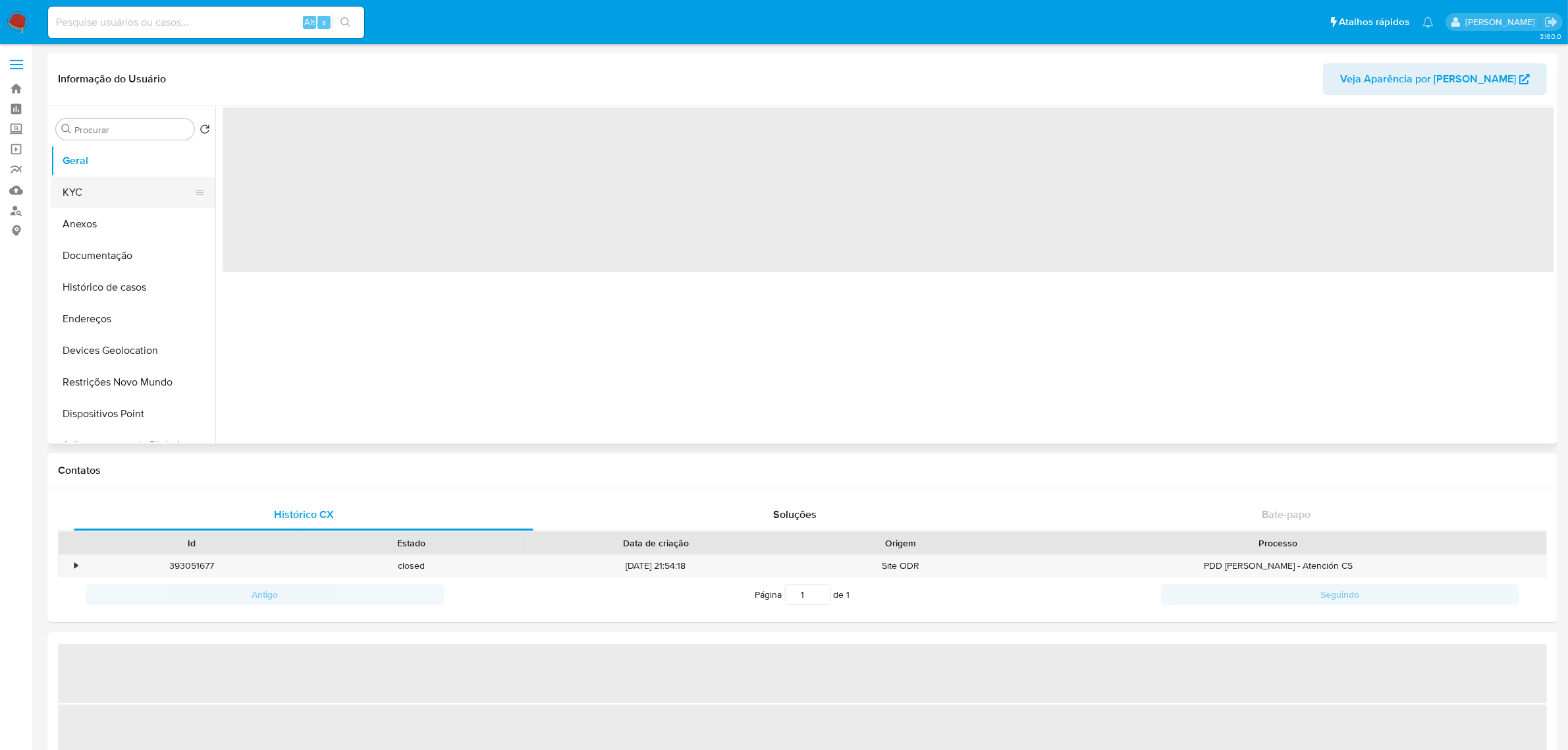
select select "10"
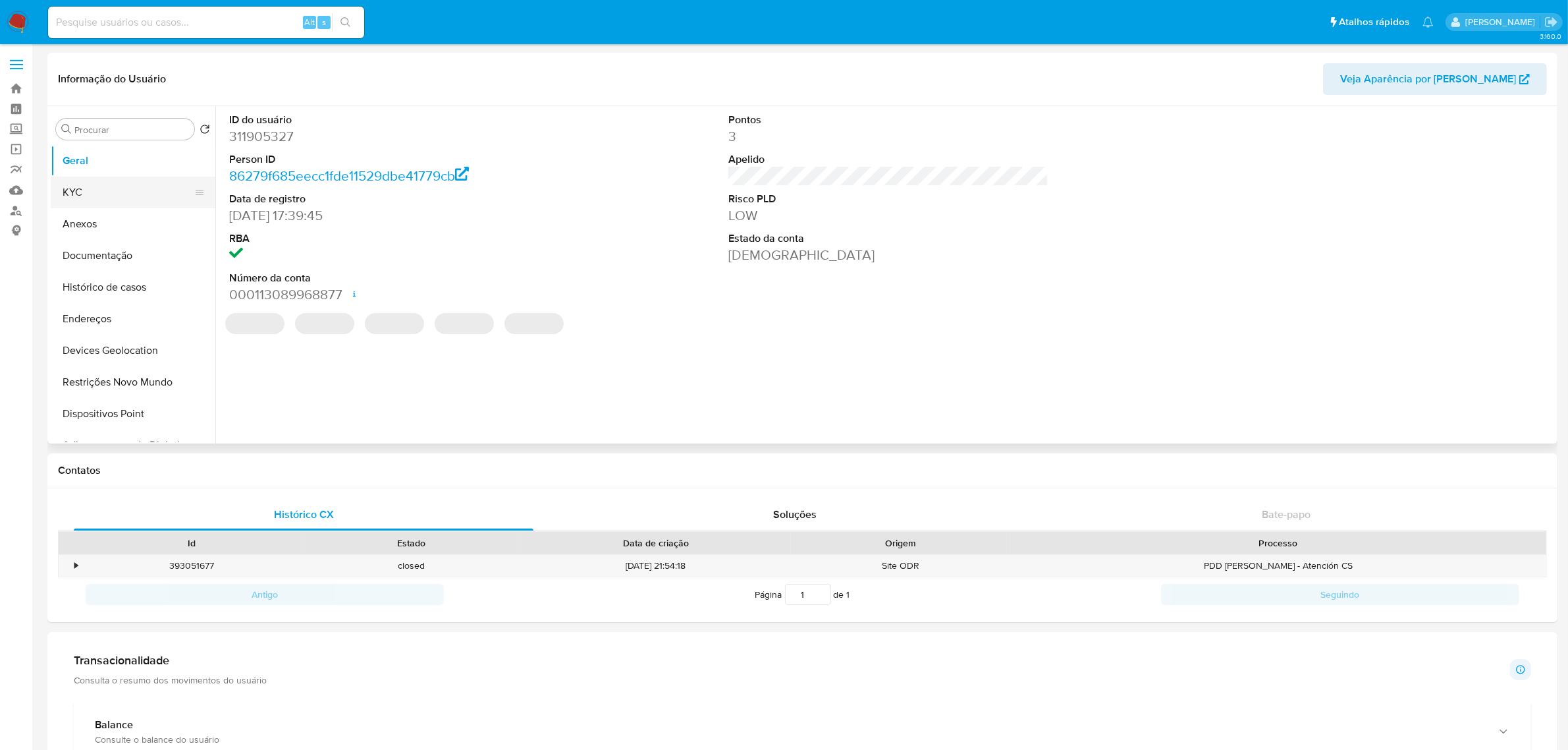
click at [104, 188] on button "KYC" at bounding box center [127, 192] width 154 height 31
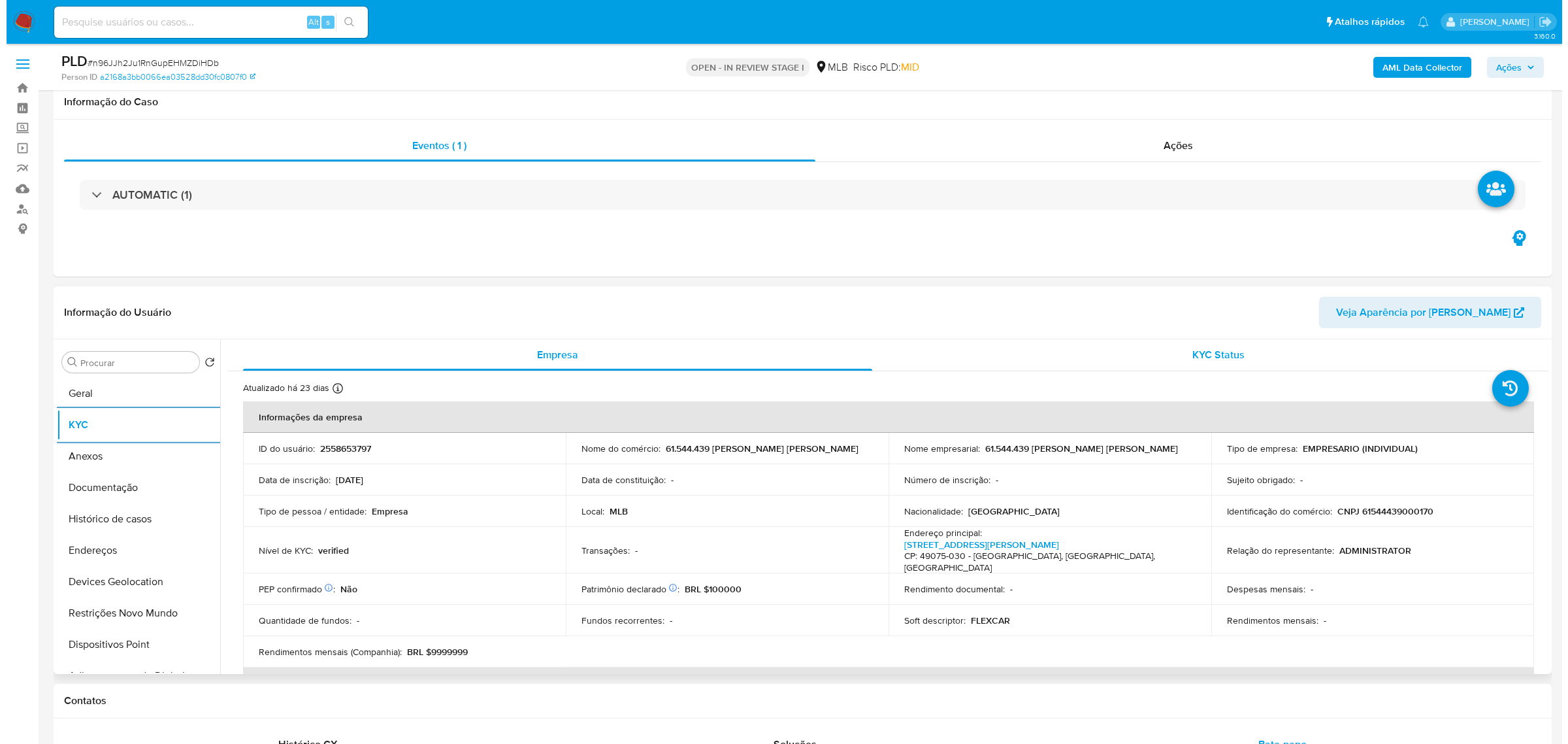
scroll to position [164, 0]
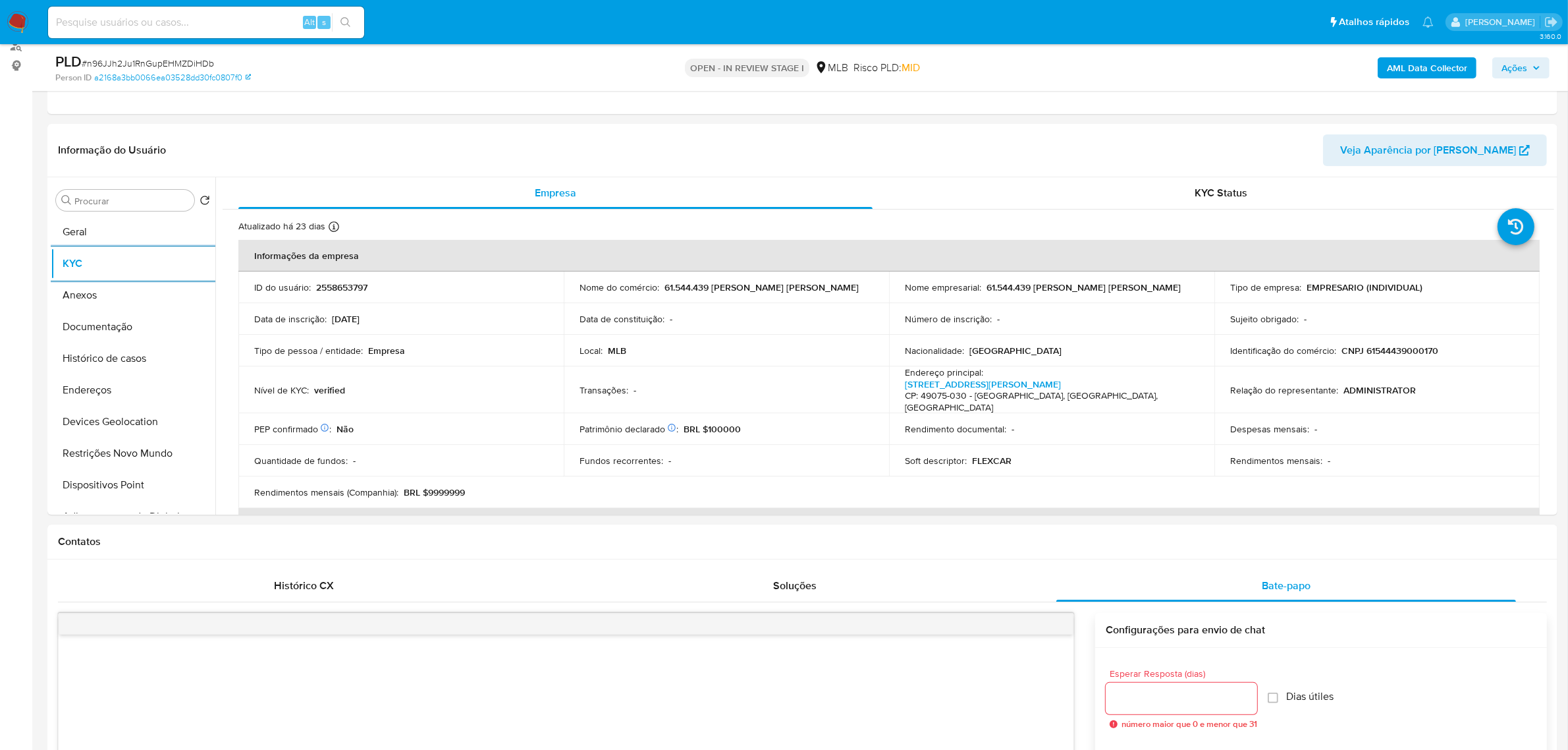
click at [1529, 71] on span "Ações" at bounding box center [1521, 67] width 39 height 18
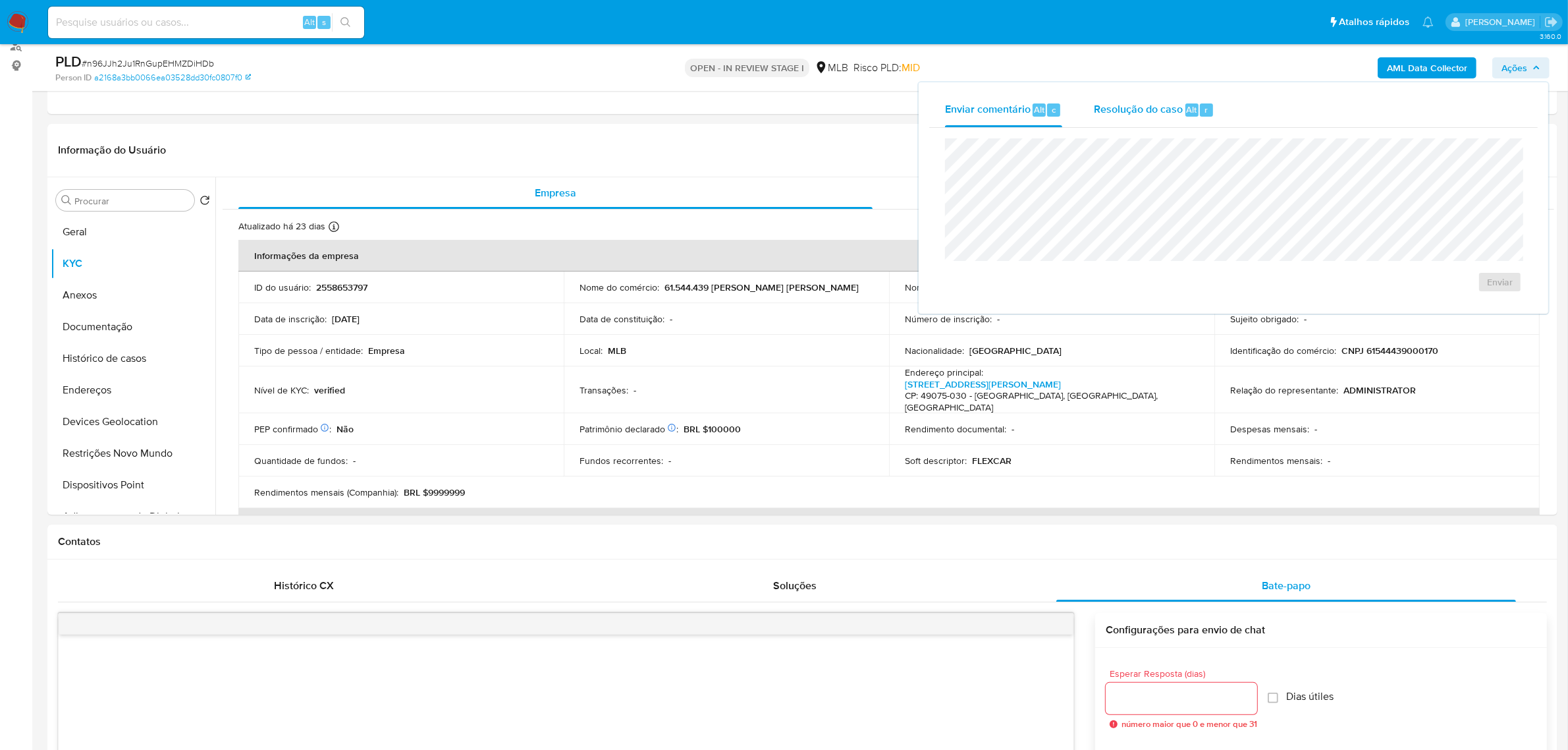
click at [1153, 115] on span "Resolução do caso" at bounding box center [1139, 108] width 89 height 15
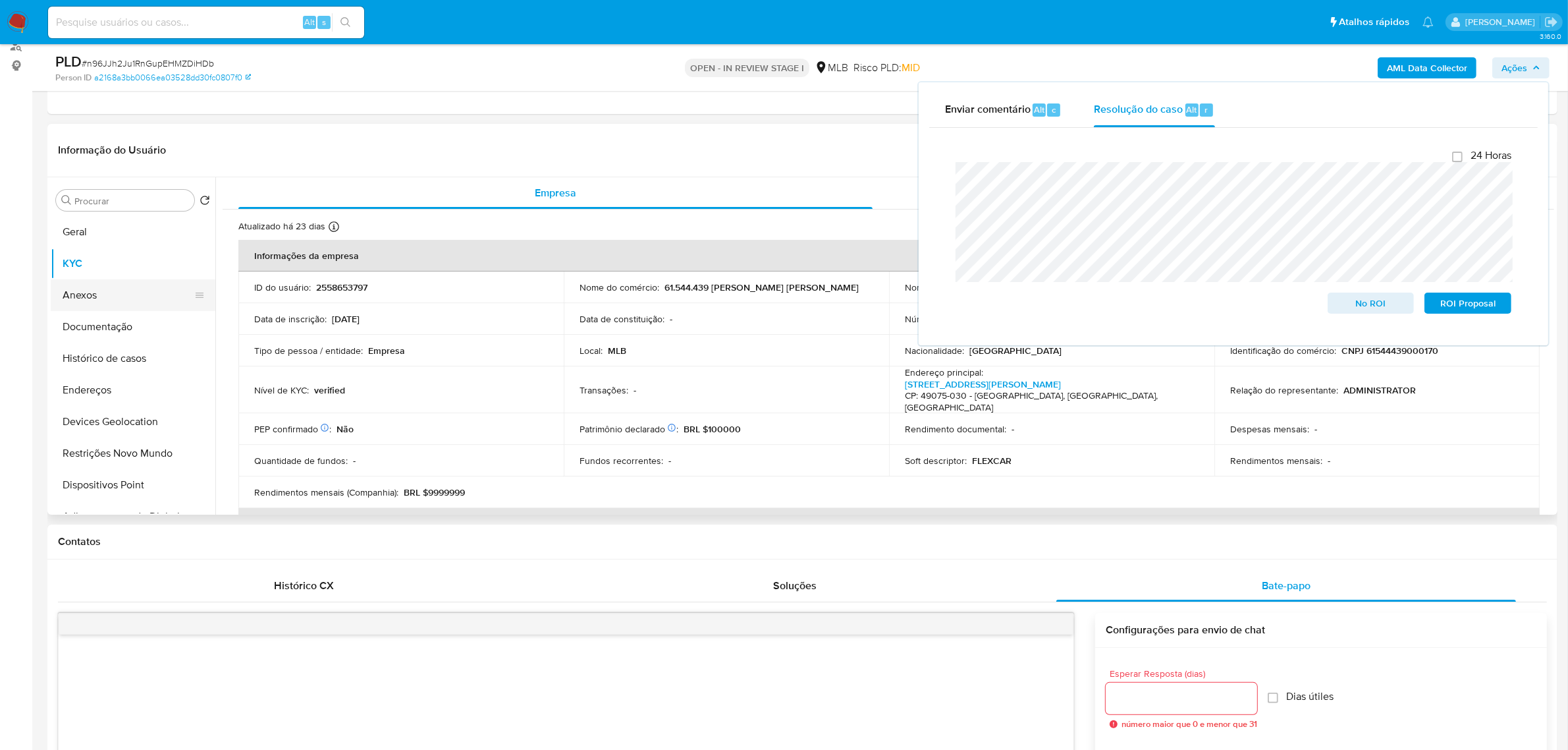
click at [95, 294] on button "Anexos" at bounding box center [127, 295] width 154 height 31
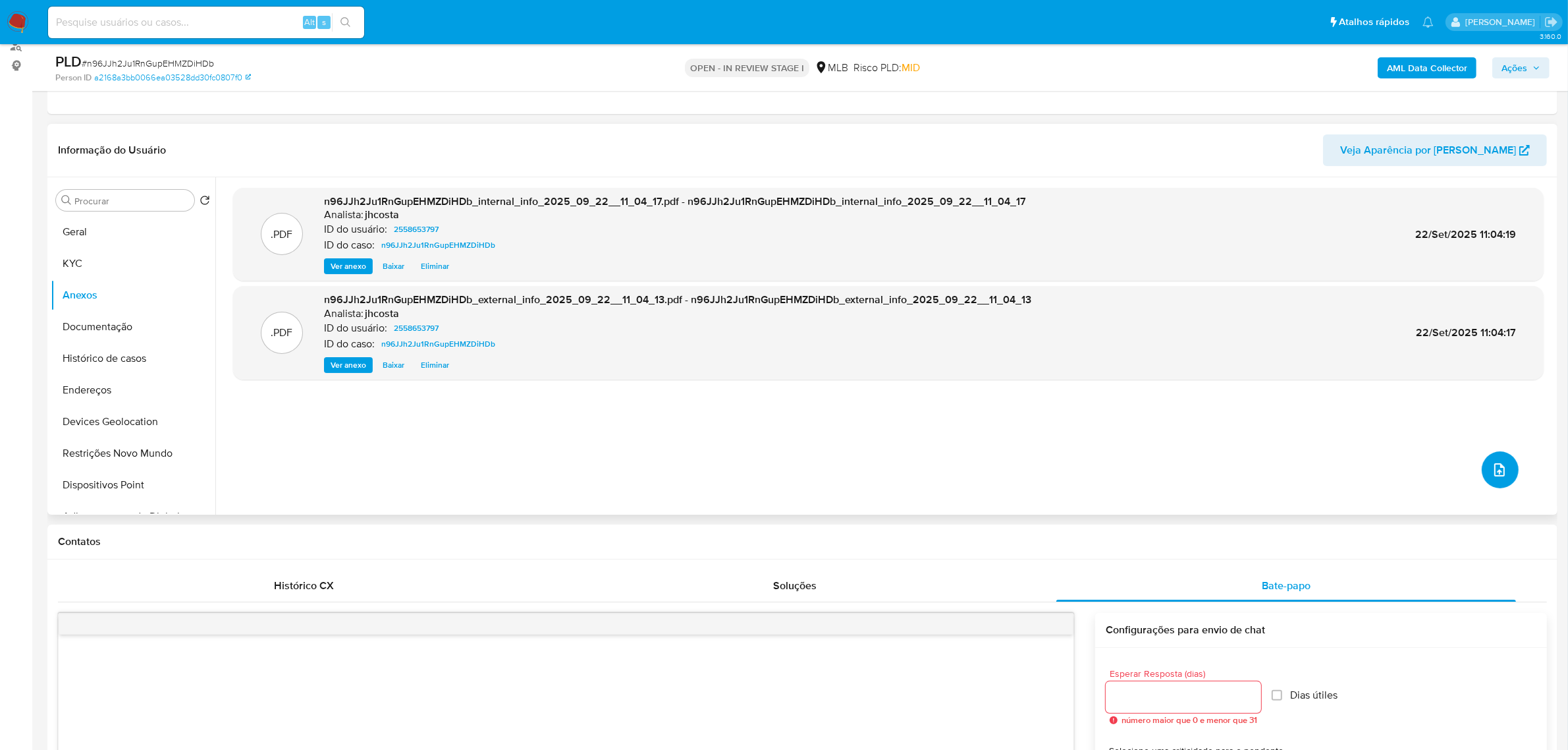
click at [1503, 464] on button "upload-file" at bounding box center [1500, 470] width 37 height 37
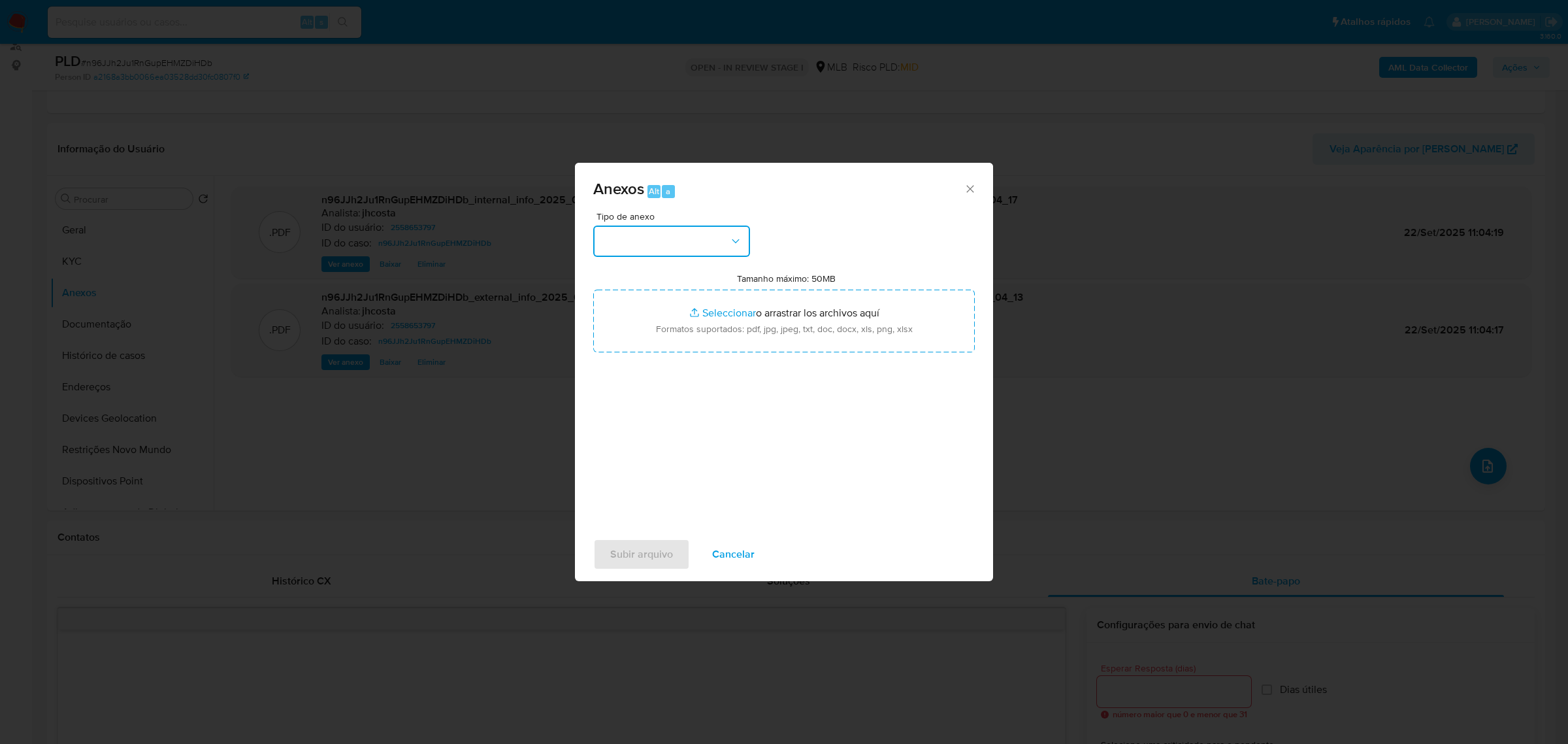
click at [715, 249] on button "button" at bounding box center [671, 241] width 157 height 31
click at [643, 347] on div "OUTROS" at bounding box center [668, 332] width 133 height 31
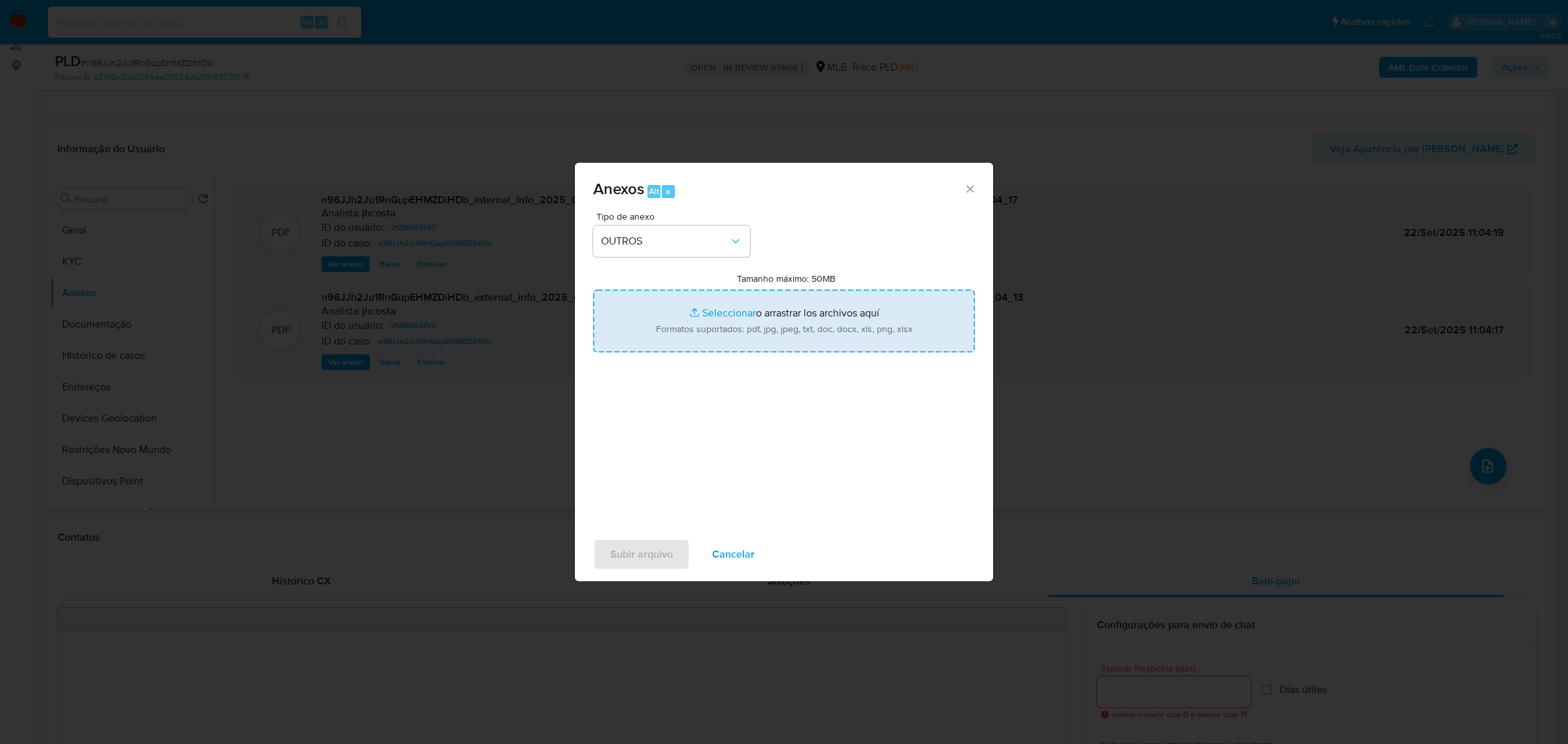
click at [762, 312] on input "Tamanho máximo: 50MB Seleccionar archivos" at bounding box center [784, 320] width 382 height 62
type input "C:\fakepath\Mulan 2558653797_2025_09_22_08_26_47.xlsx"
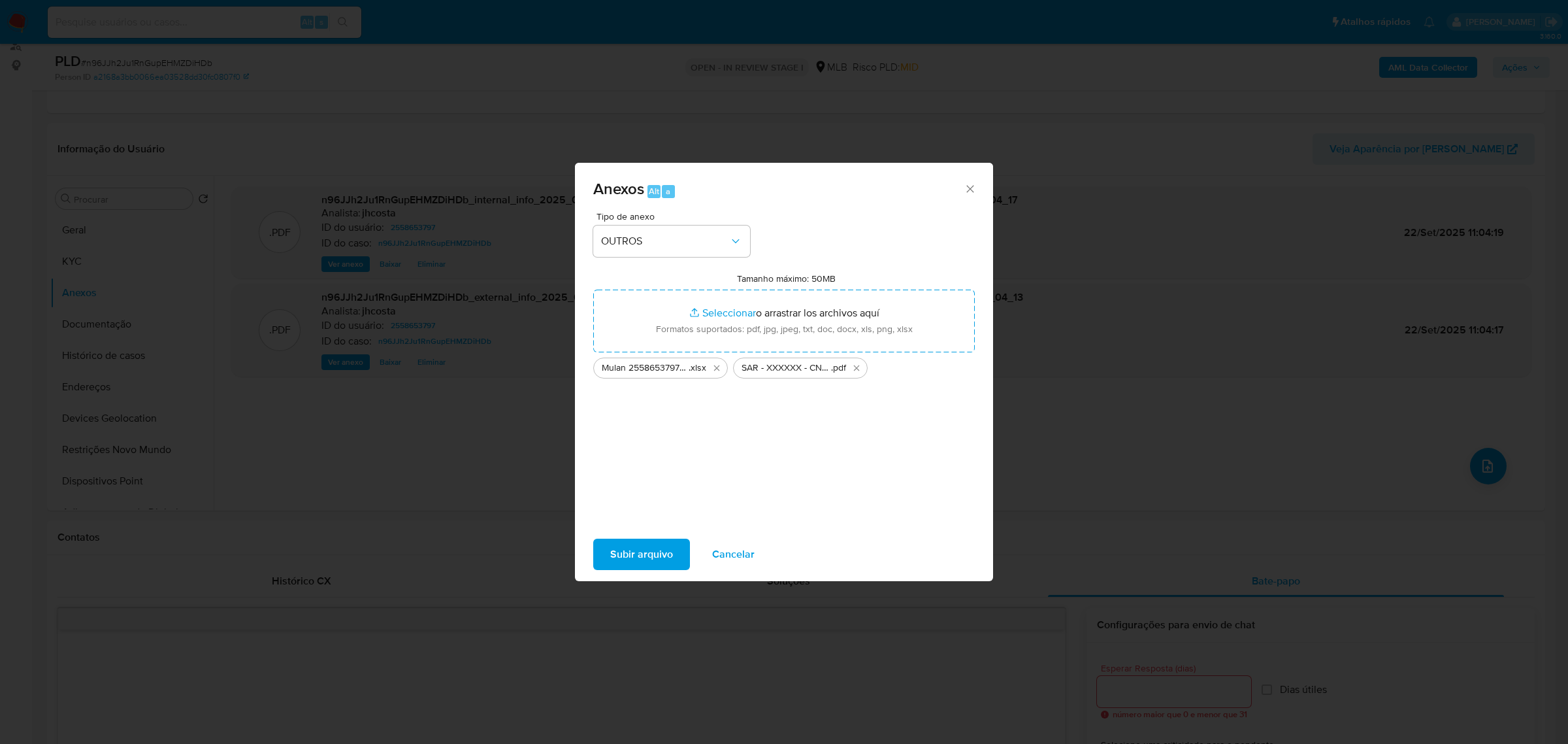
click at [633, 555] on span "Subir arquivo" at bounding box center [642, 553] width 62 height 29
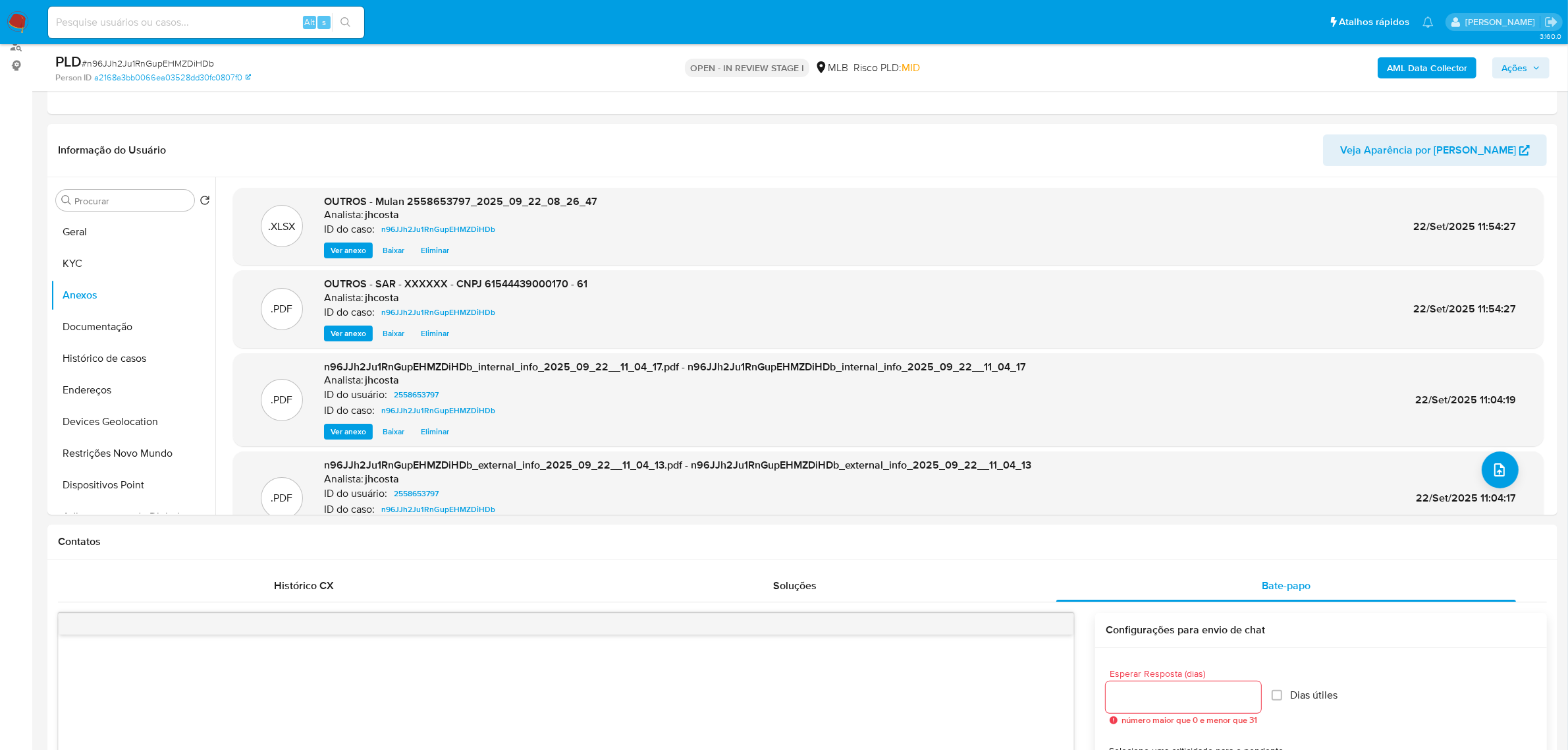
click at [1546, 56] on div "AML Data Collector Ações" at bounding box center [1302, 67] width 495 height 31
click at [1531, 67] on span "Ações" at bounding box center [1521, 67] width 39 height 18
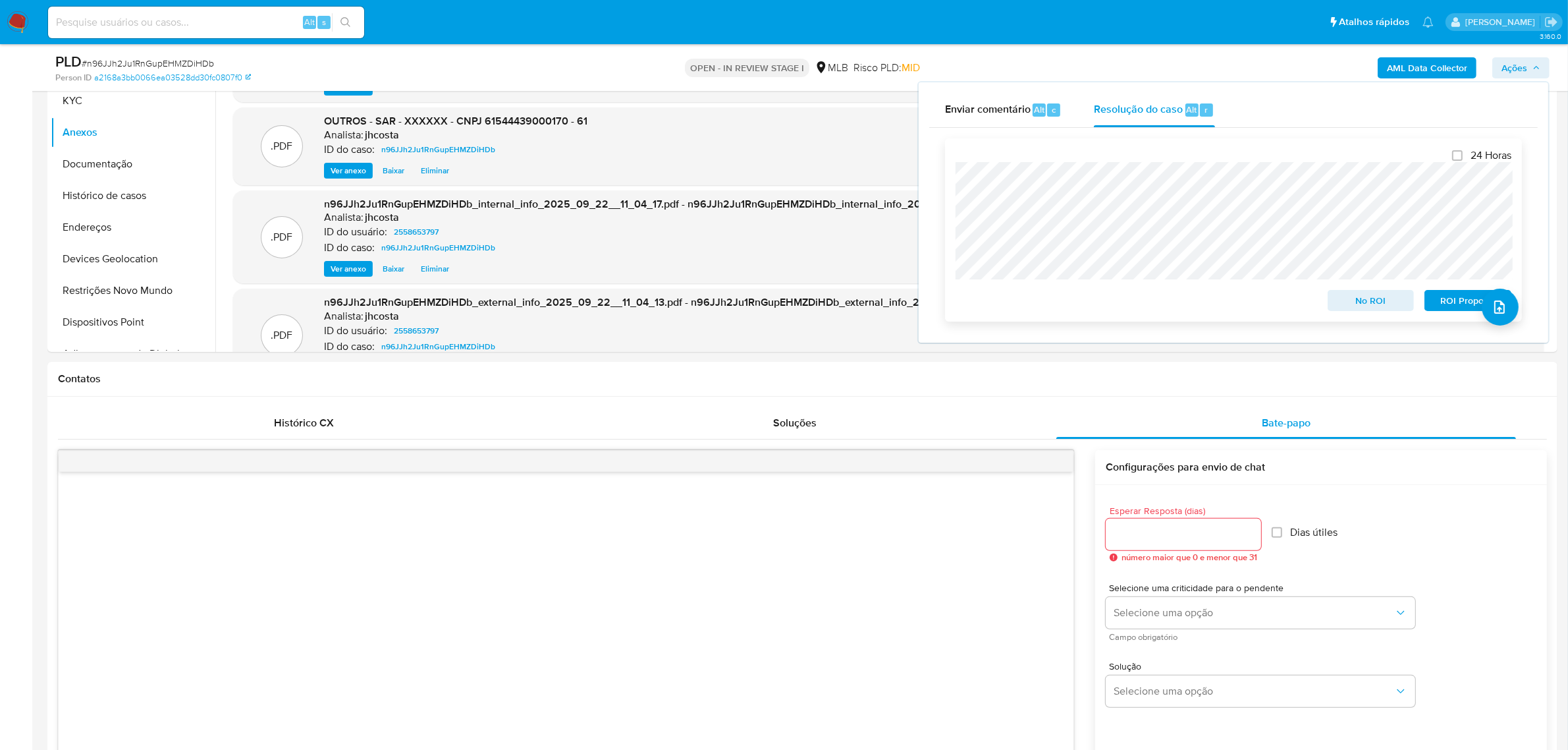
scroll to position [329, 0]
click at [120, 183] on button "Histórico de casos" at bounding box center [127, 194] width 154 height 31
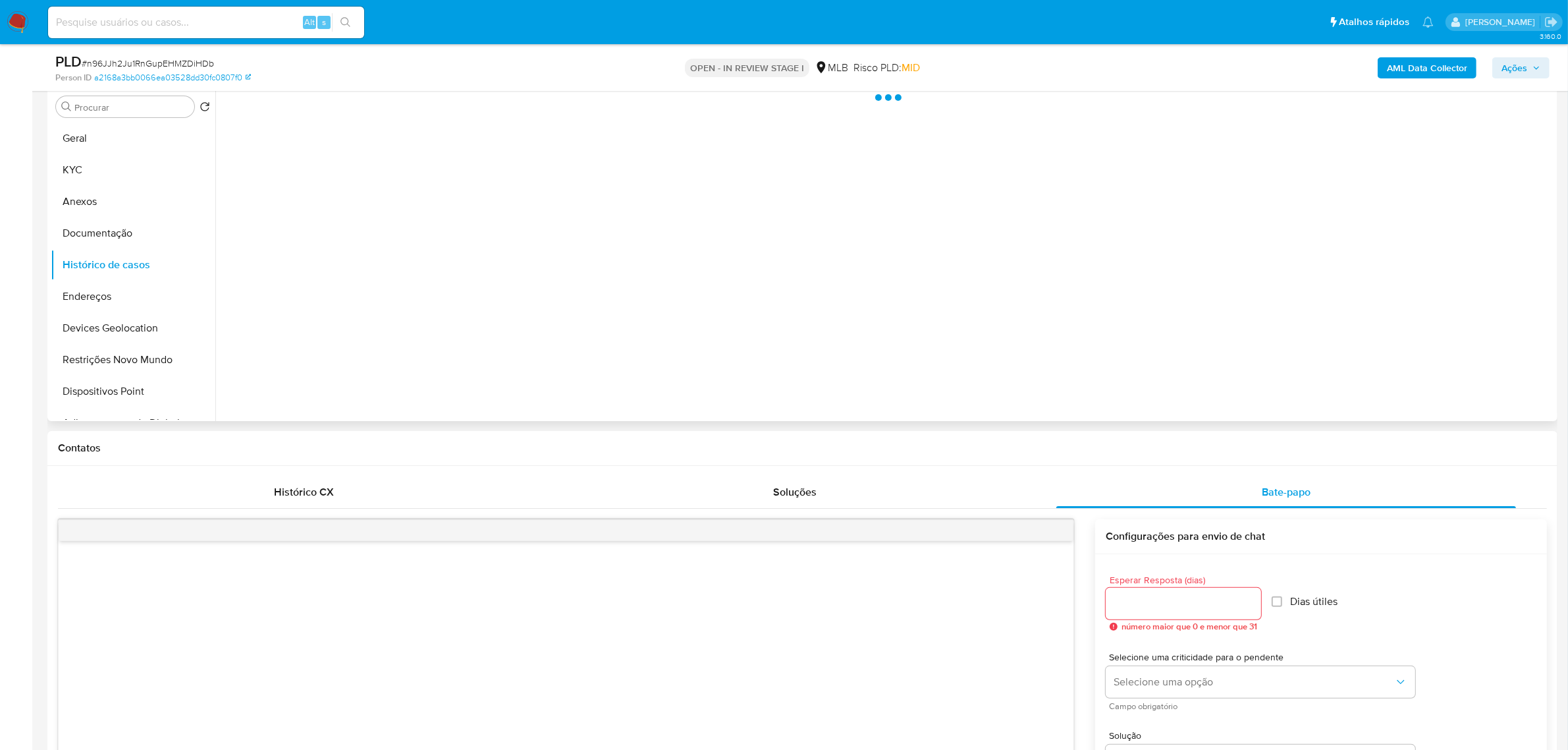
scroll to position [165, 0]
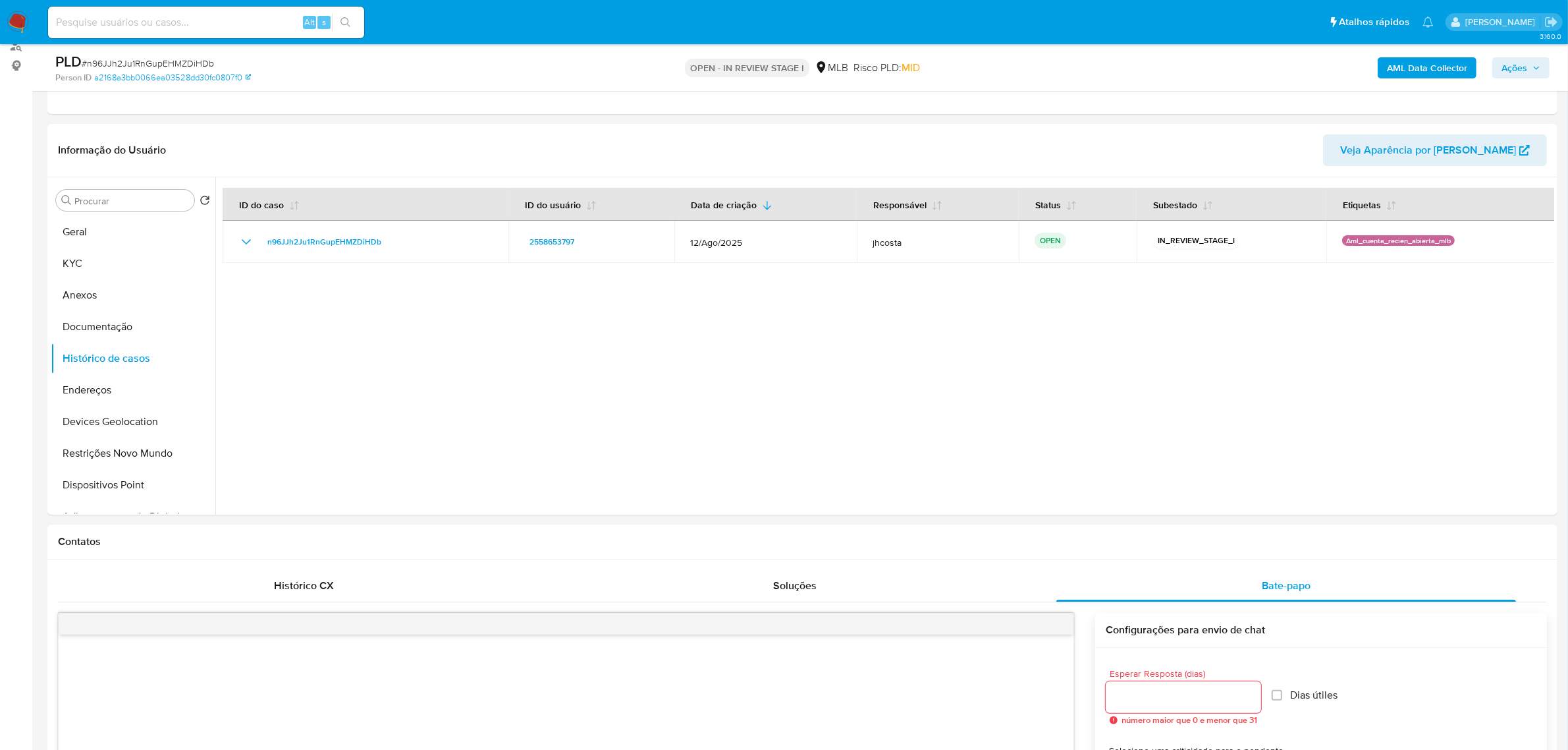
click at [1523, 72] on span "Ações" at bounding box center [1514, 68] width 25 height 21
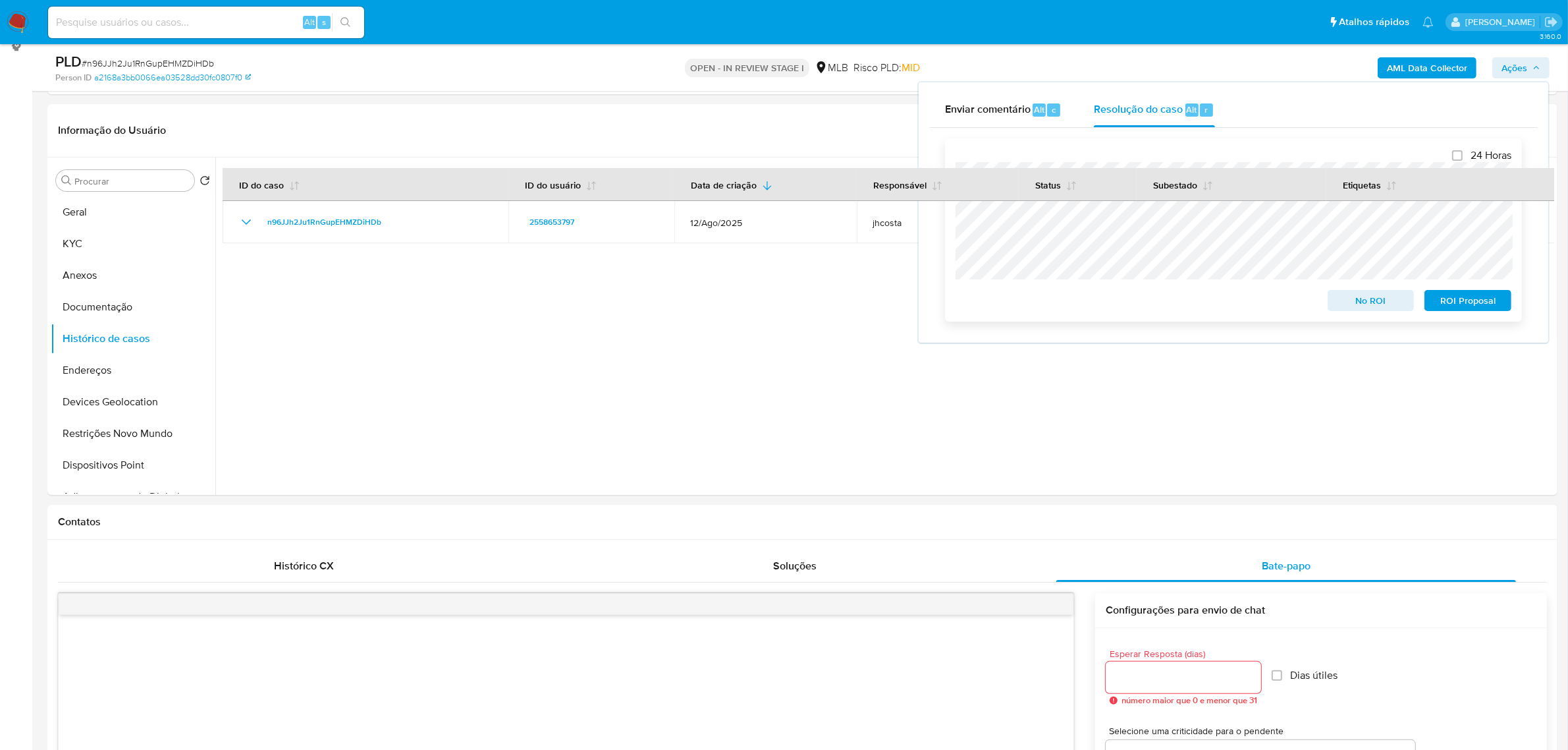
scroll to position [329, 0]
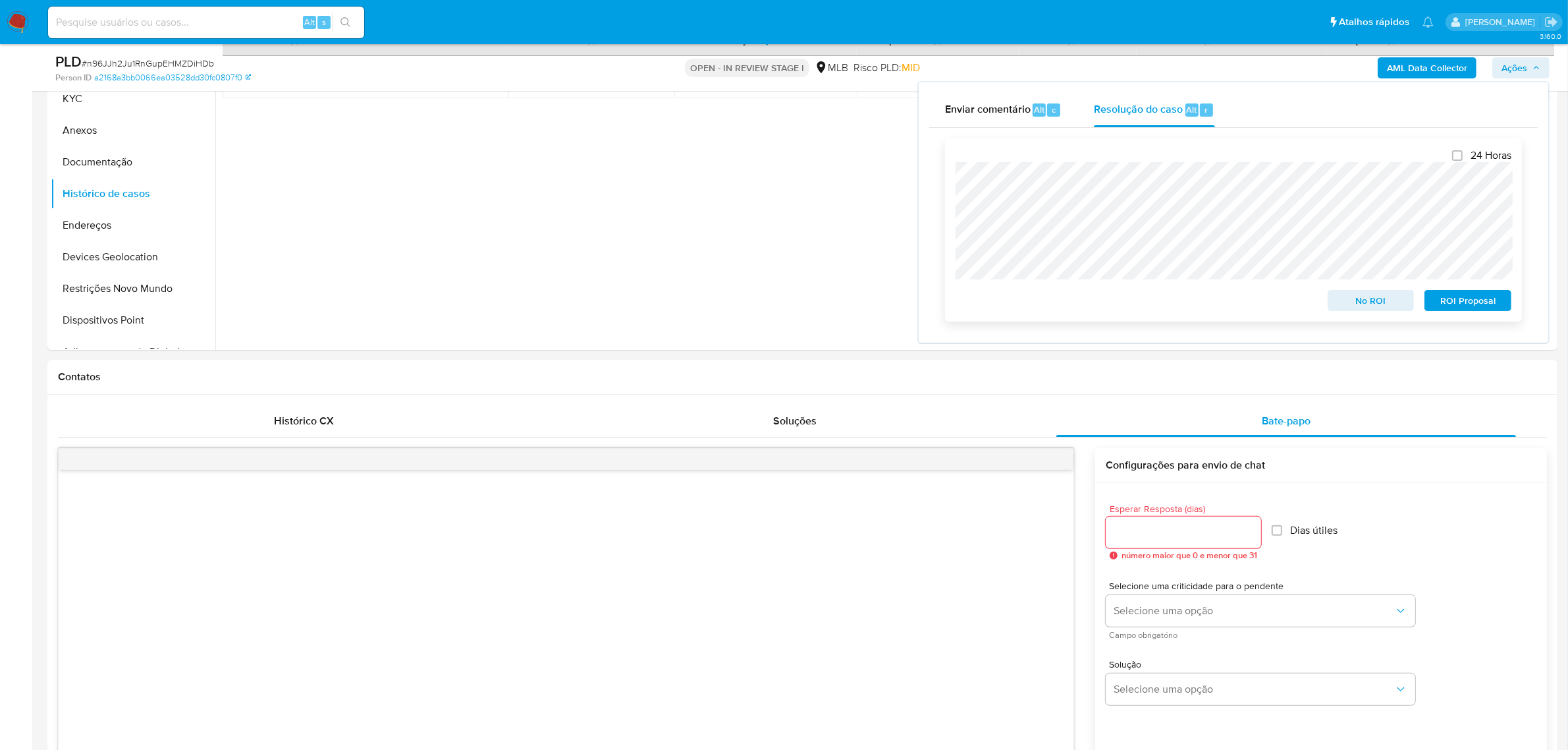
click at [1462, 294] on span "ROI Proposal" at bounding box center [1468, 300] width 68 height 18
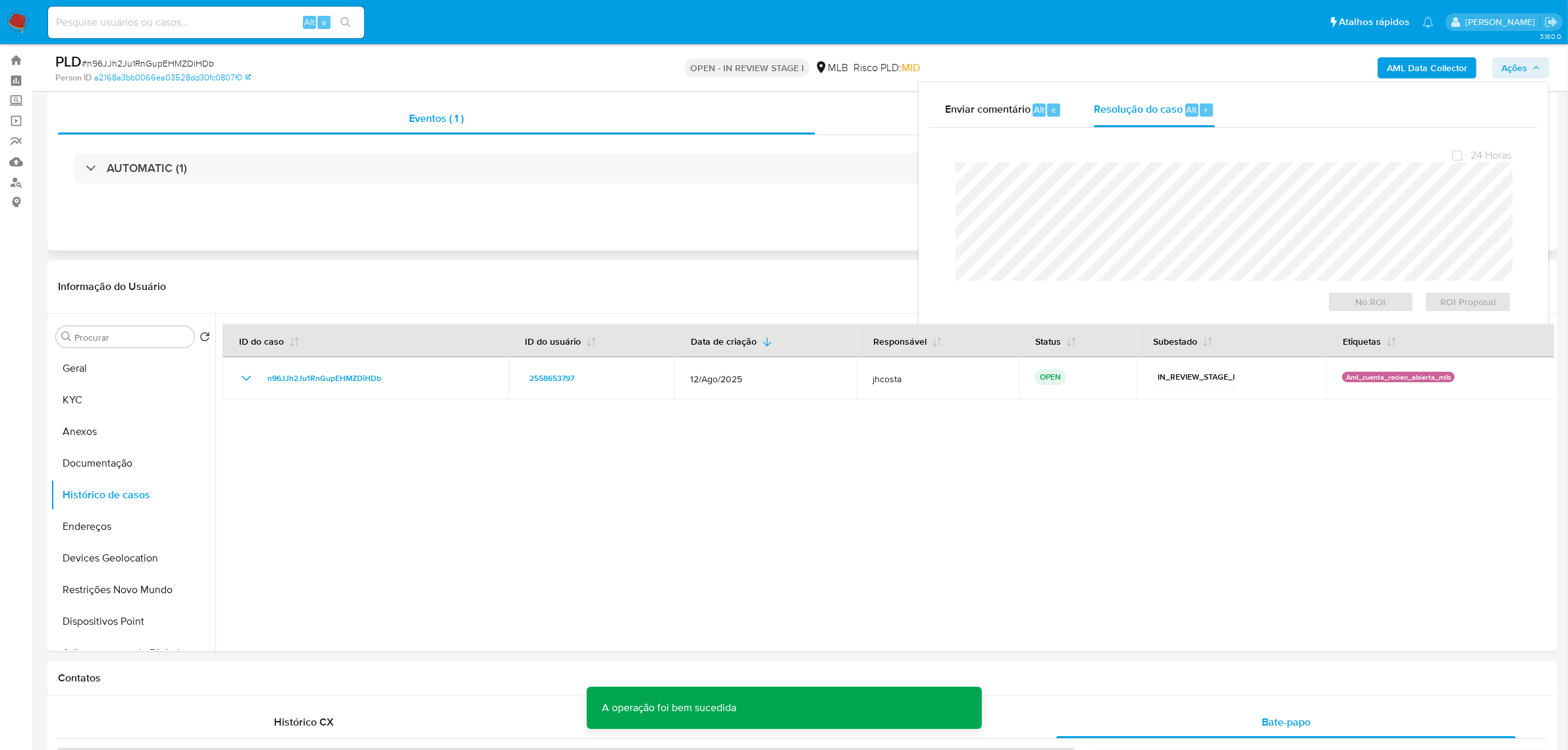
scroll to position [0, 0]
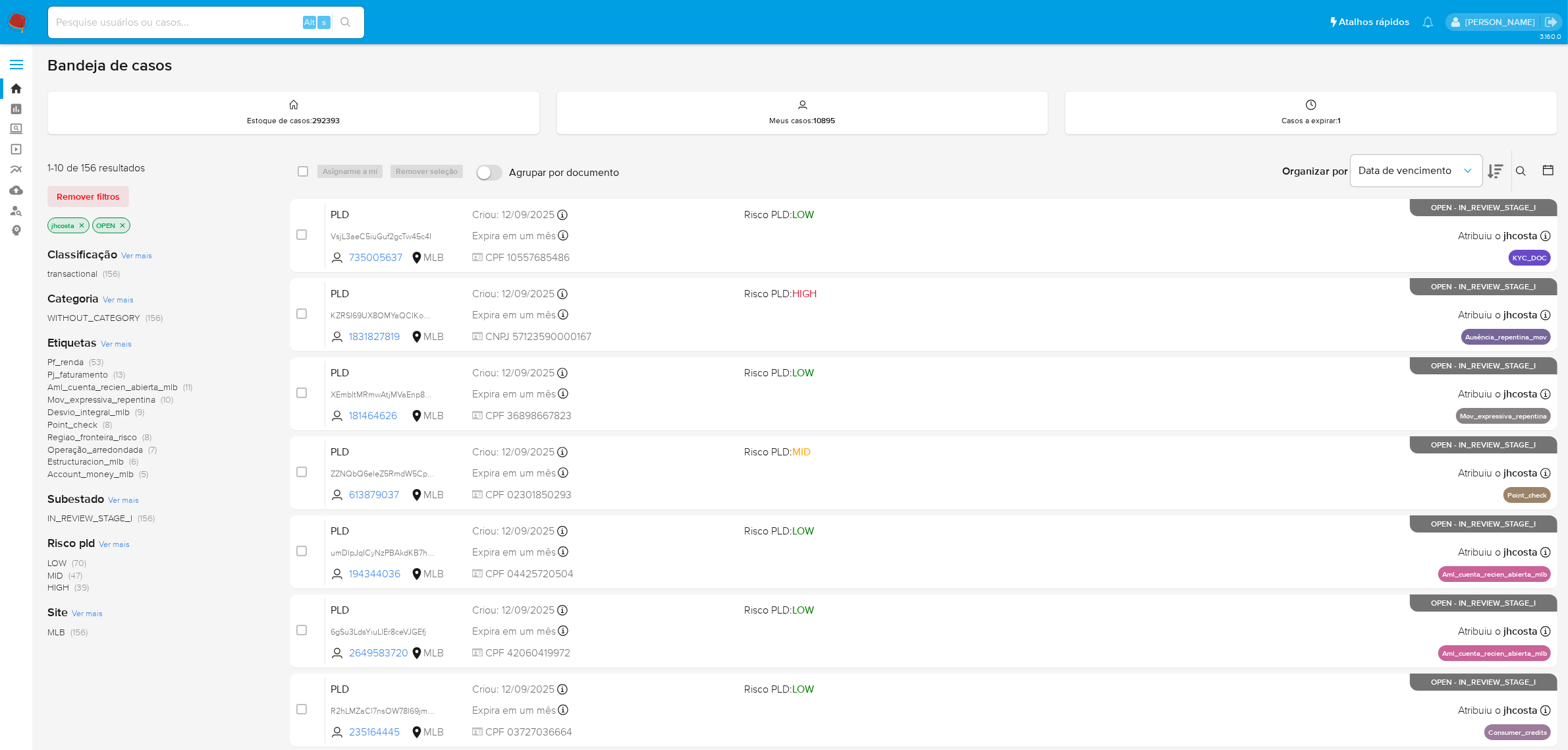
click at [122, 341] on span "Ver mais" at bounding box center [115, 343] width 31 height 12
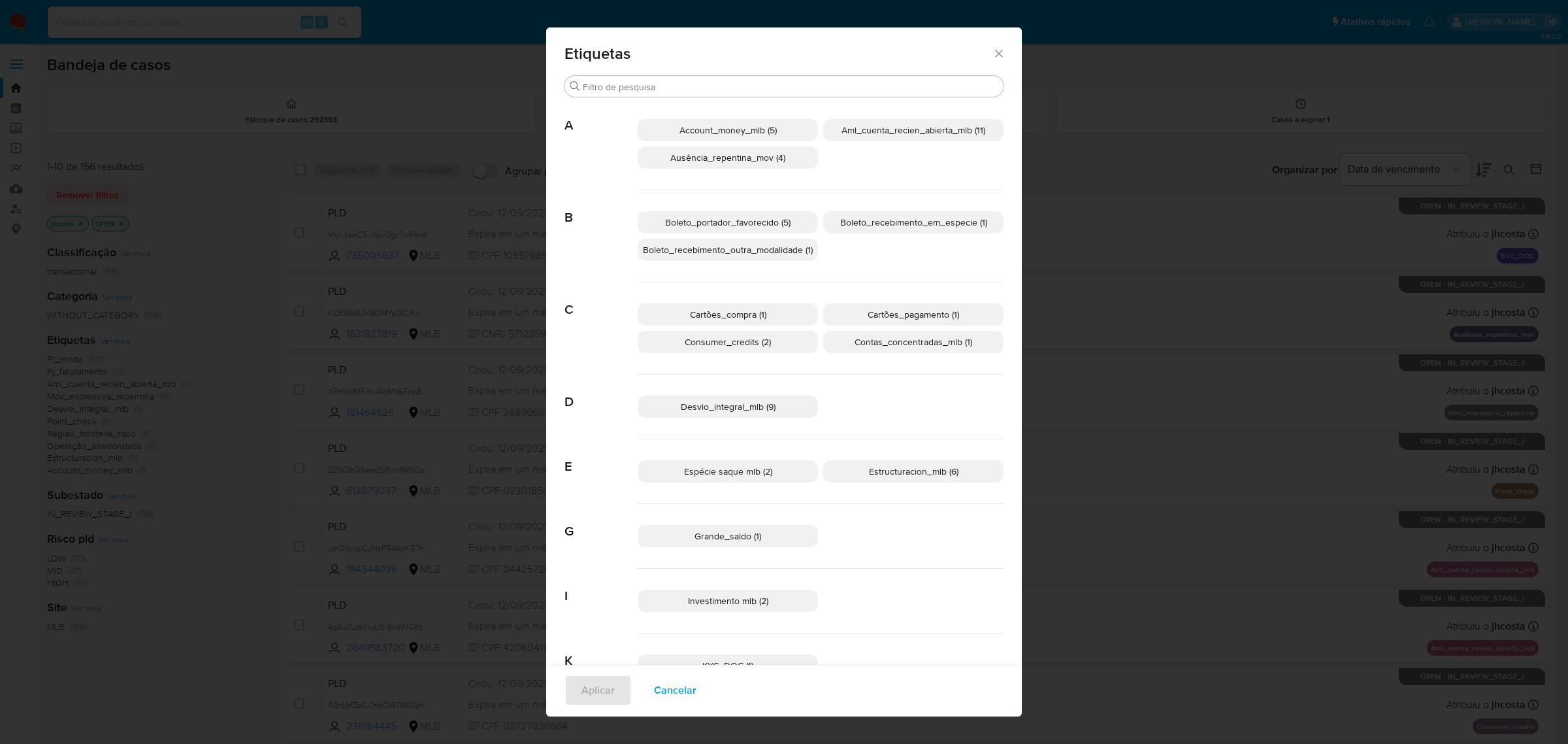
click at [883, 132] on span "Aml_cuenta_recien_abierta_mlb (11)" at bounding box center [913, 130] width 144 height 13
click at [590, 690] on span "Aplicar" at bounding box center [598, 689] width 33 height 29
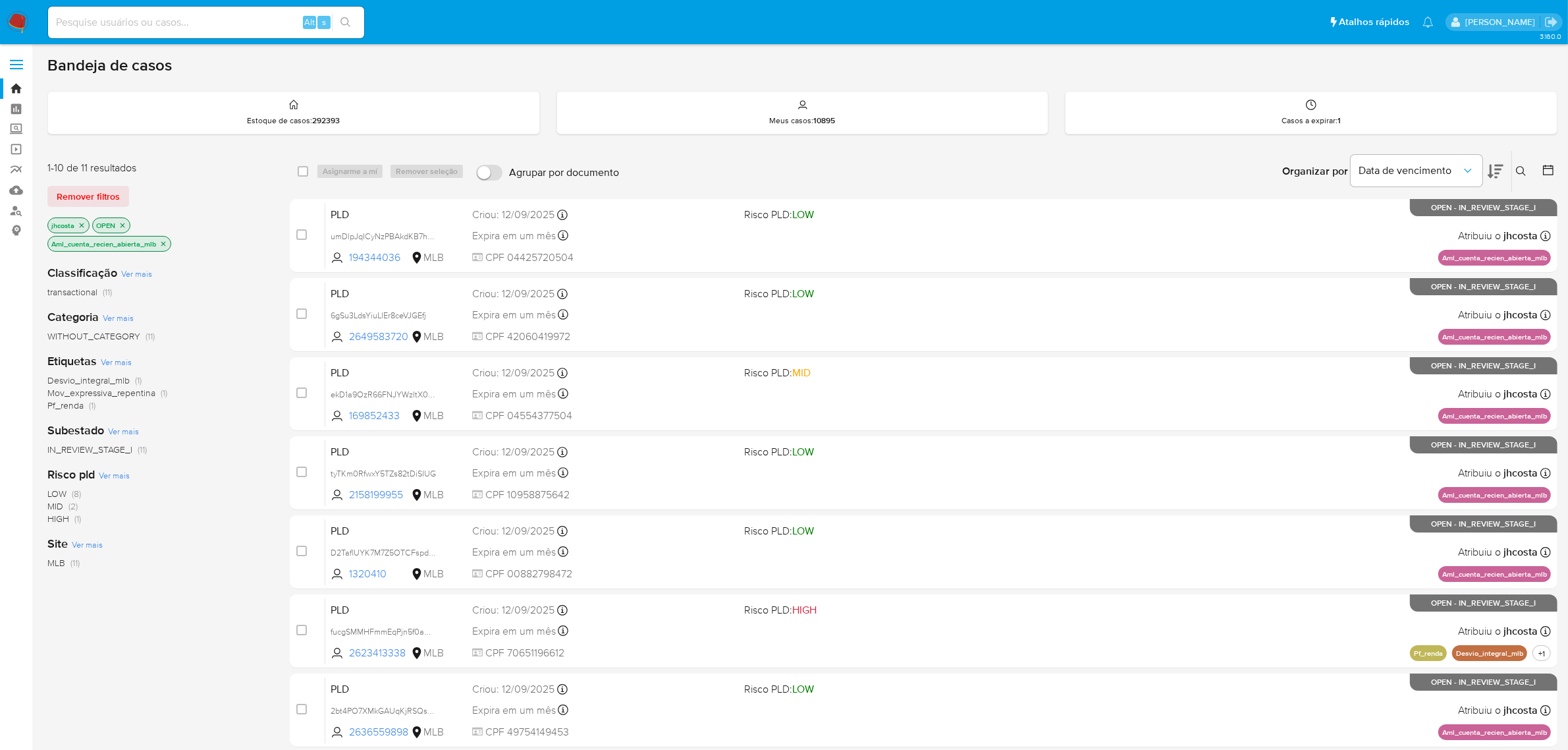
click at [82, 222] on icon "close-filter" at bounding box center [81, 225] width 8 height 8
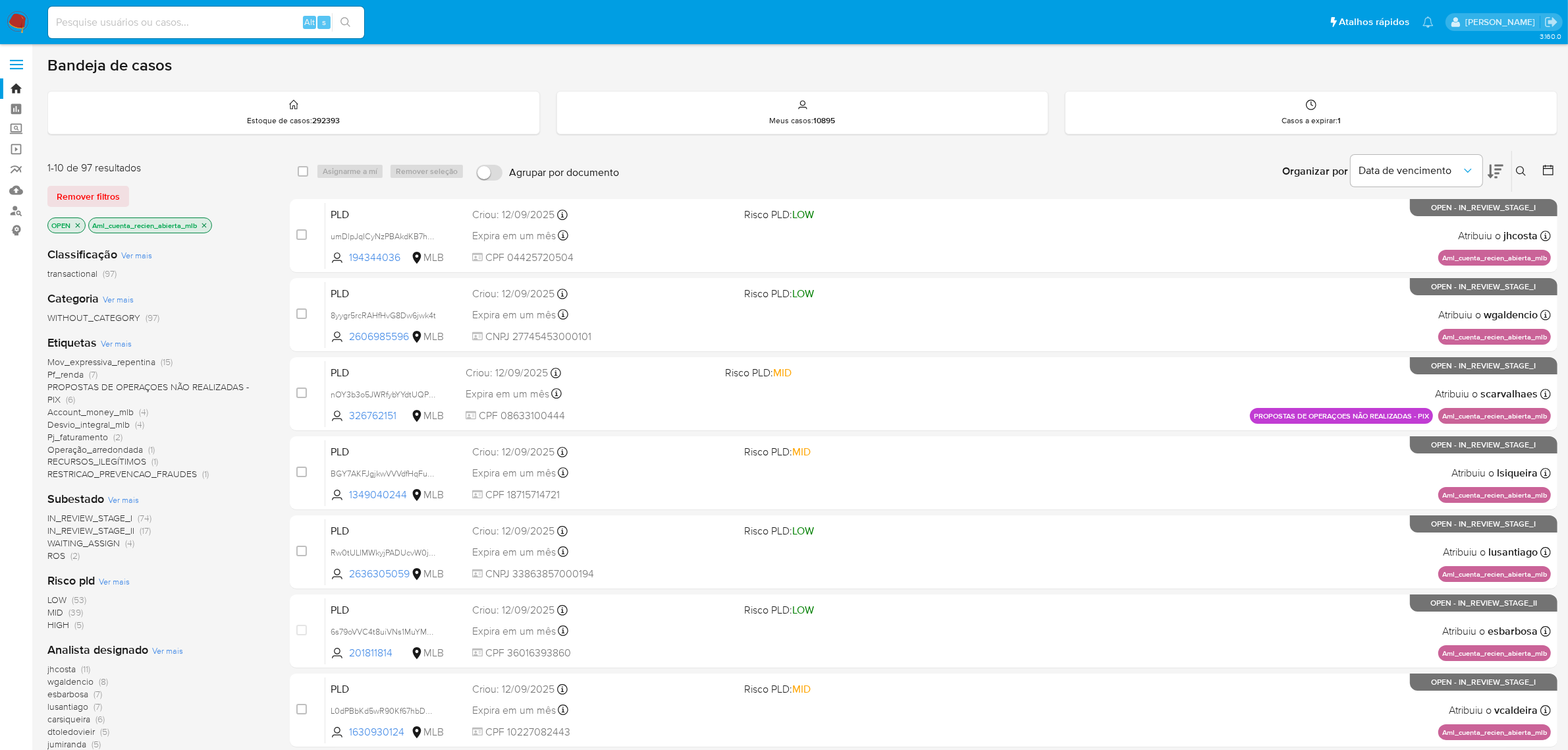
click at [78, 226] on icon "close-filter" at bounding box center [78, 225] width 8 height 8
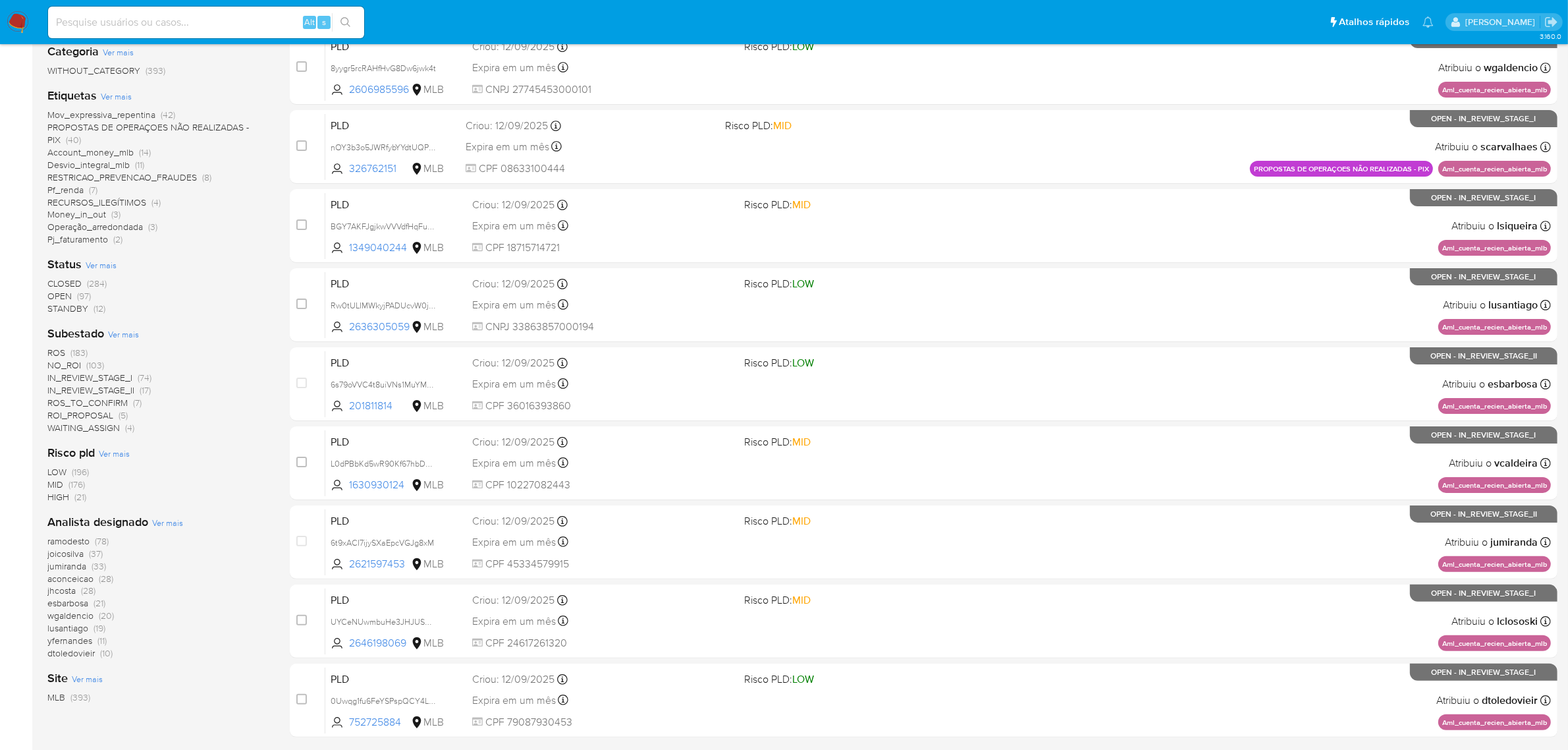
scroll to position [82, 0]
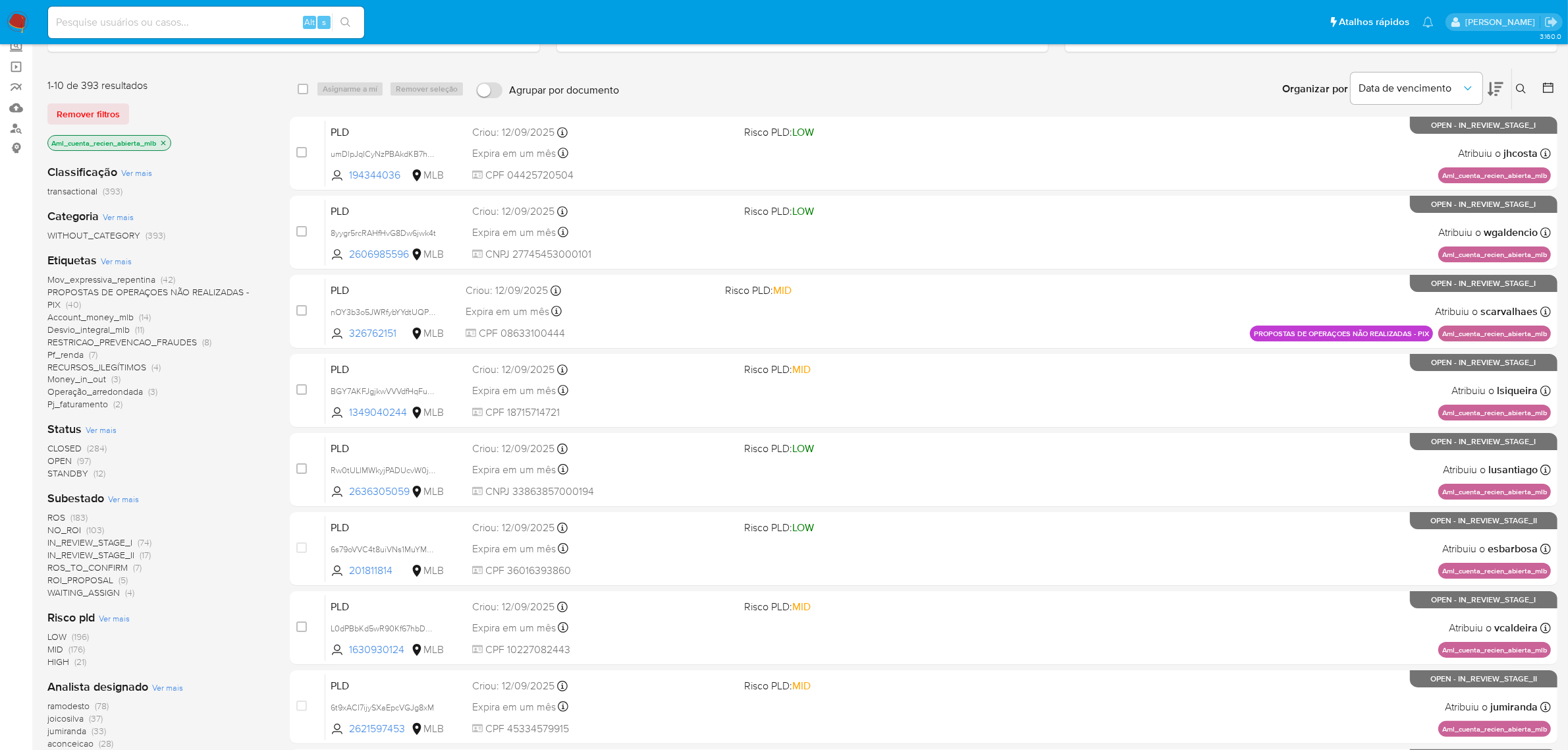
click at [63, 512] on span "ROS" at bounding box center [56, 517] width 17 height 13
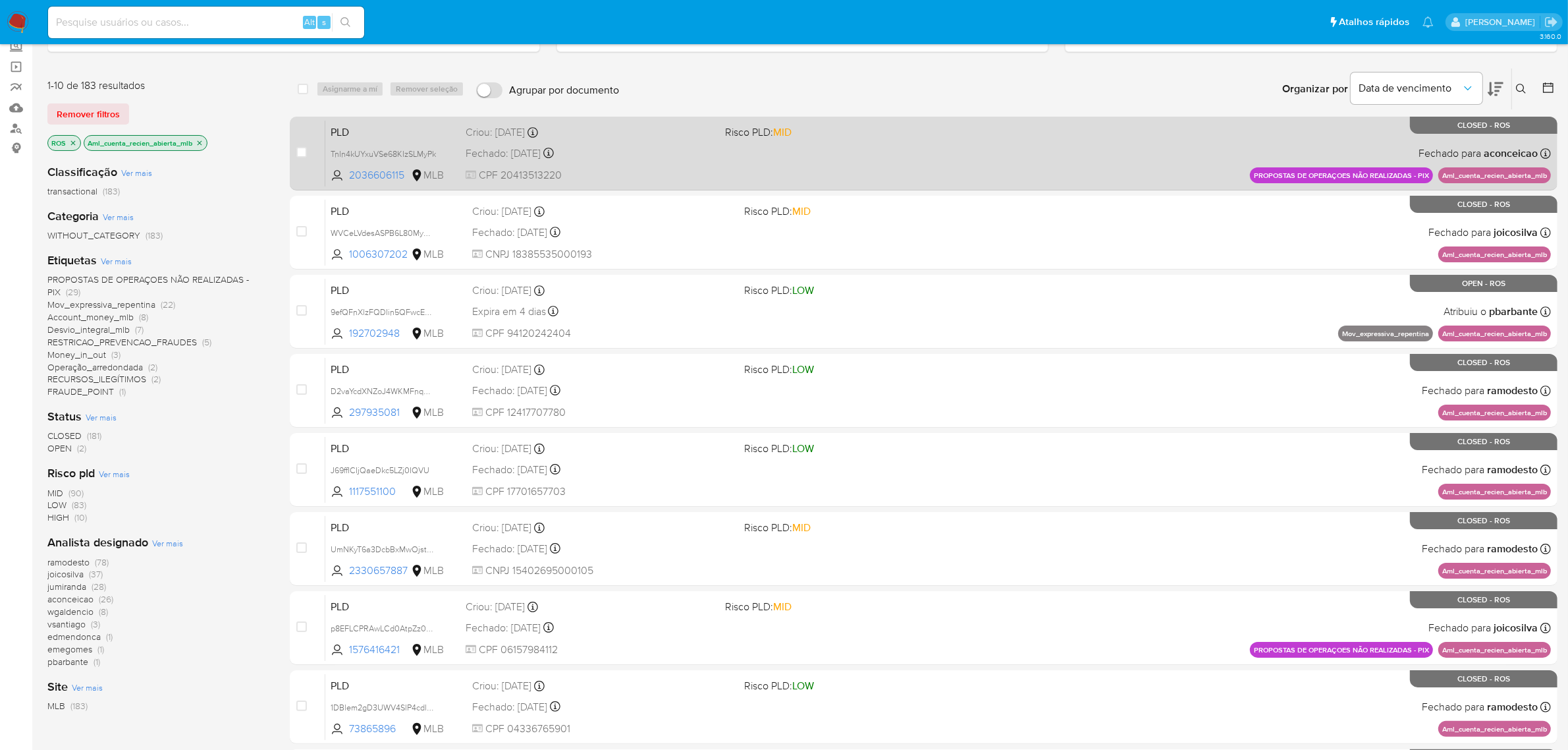
click at [722, 175] on div "PLD TnIn4kUYxuVSe68KIzSLMyPk 2036606115 MLB Risco PLD: MID Criou: 12/08/2025 Cr…" at bounding box center [938, 153] width 1225 height 66
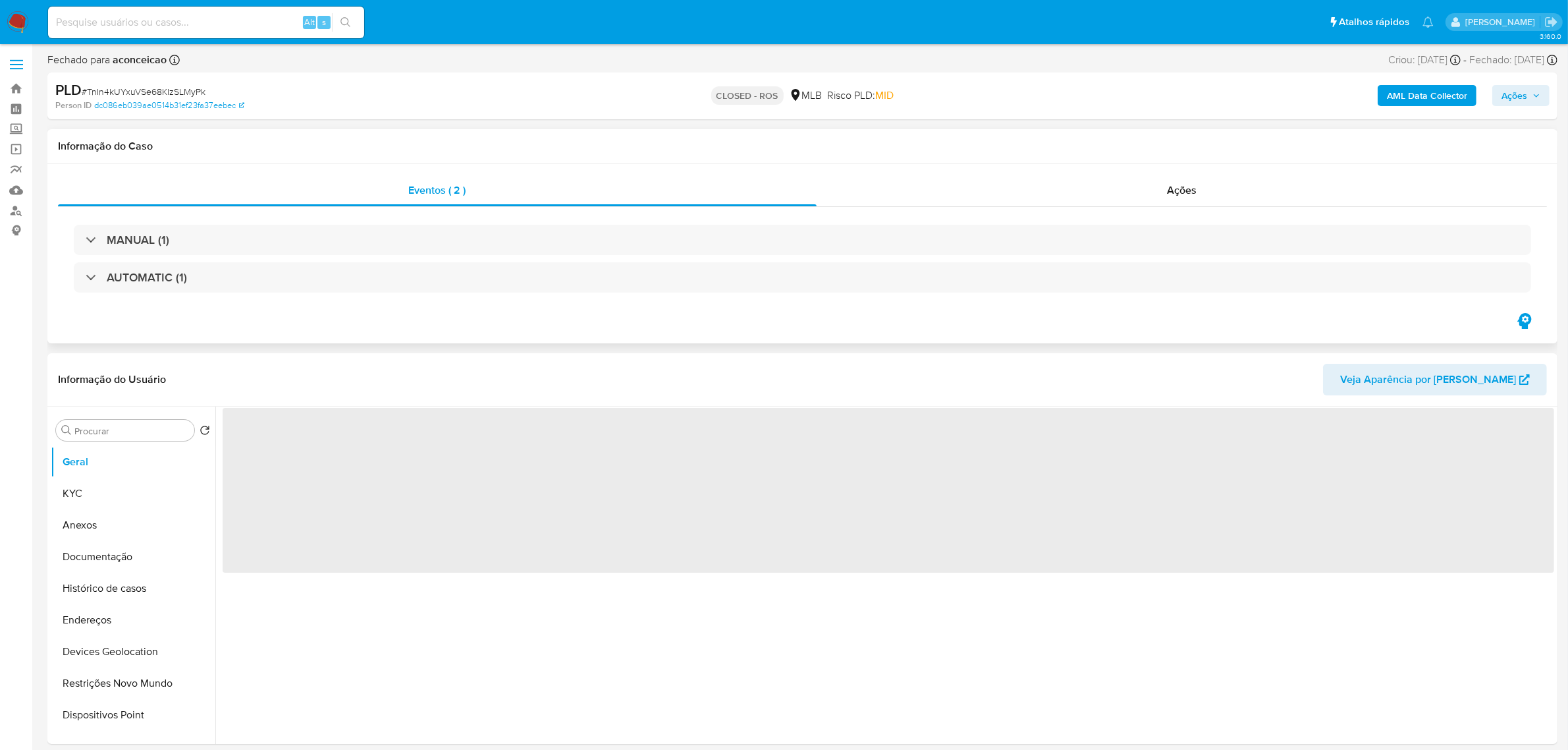
select select "10"
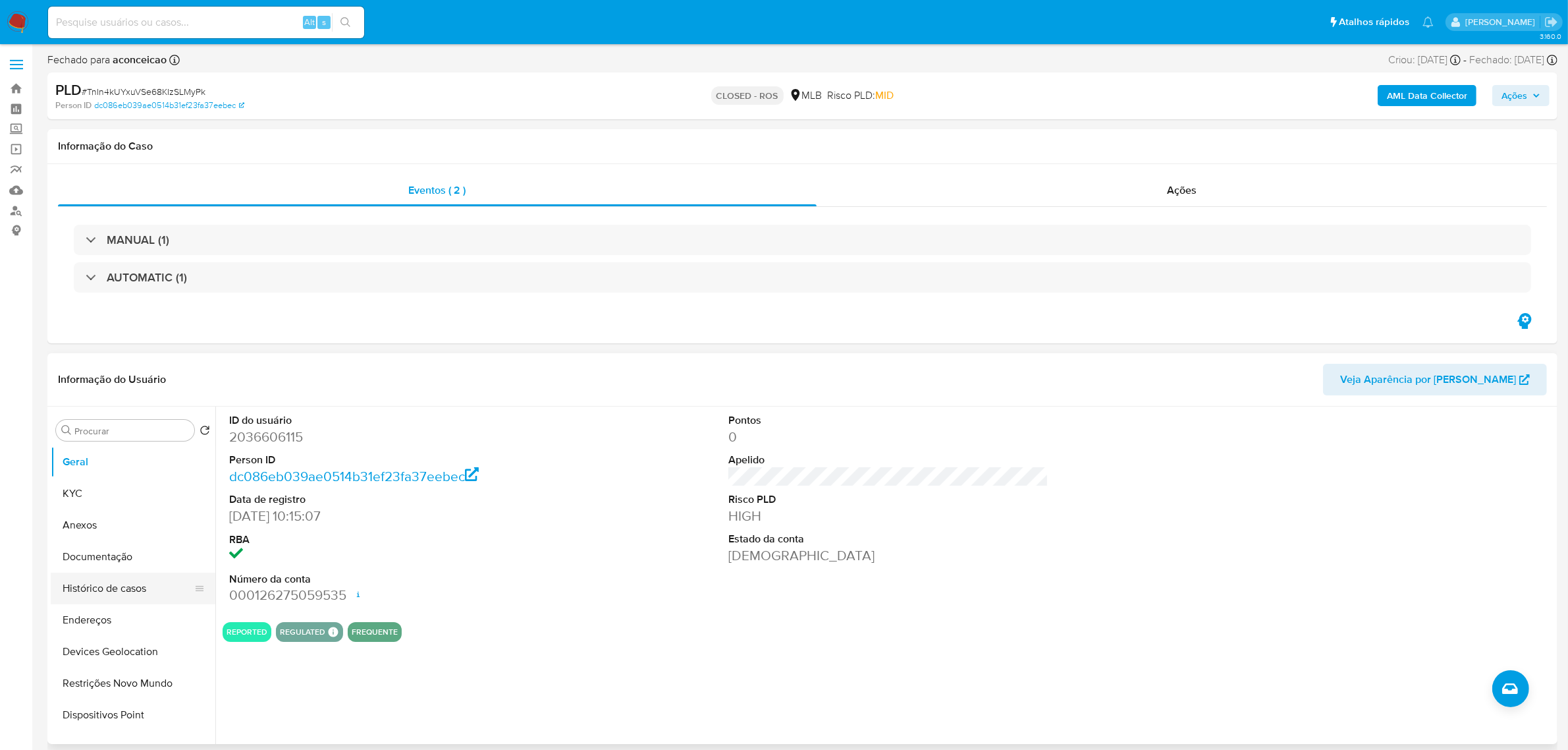
click at [129, 581] on button "Histórico de casos" at bounding box center [127, 588] width 154 height 31
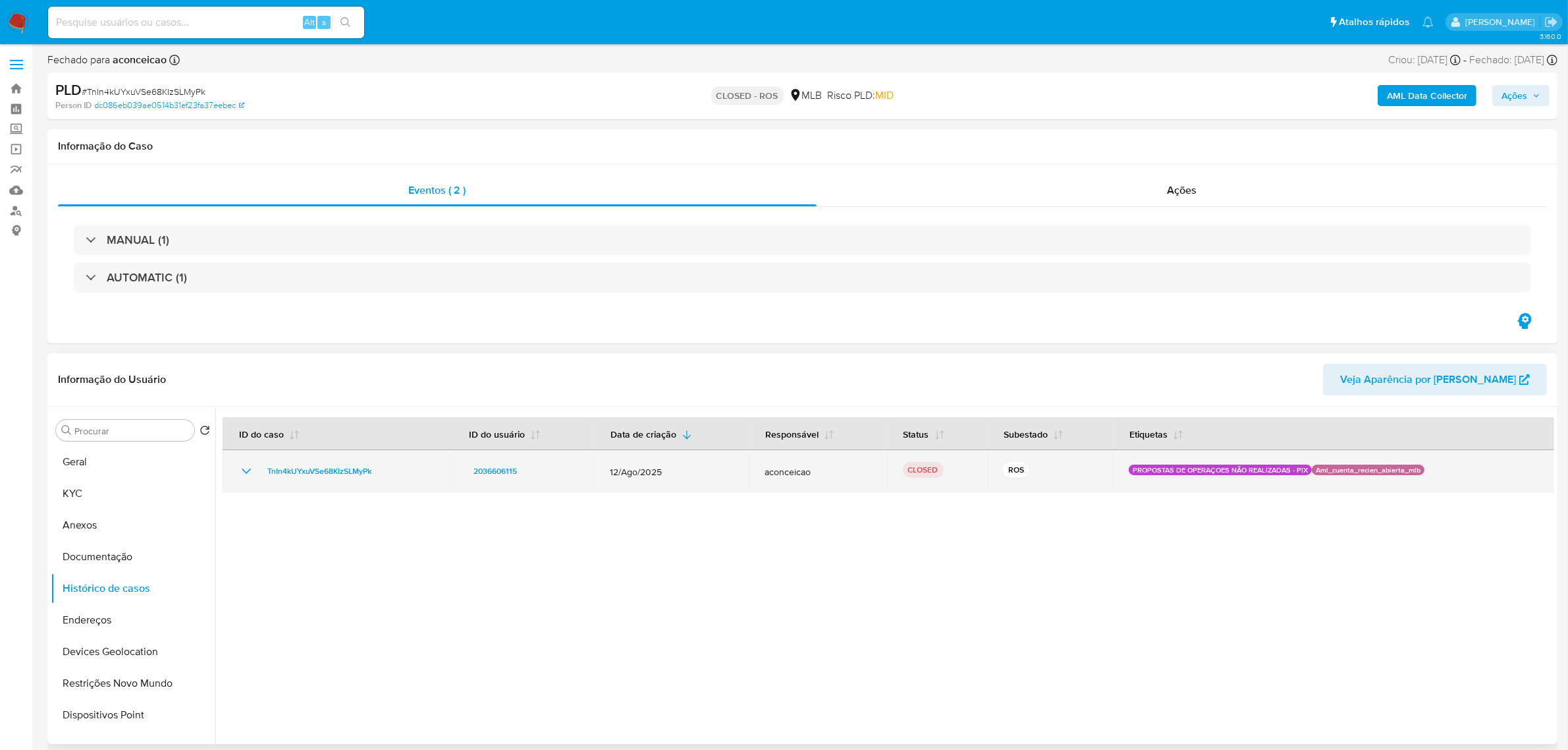
click at [249, 469] on icon "Mostrar/Ocultar" at bounding box center [246, 471] width 16 height 16
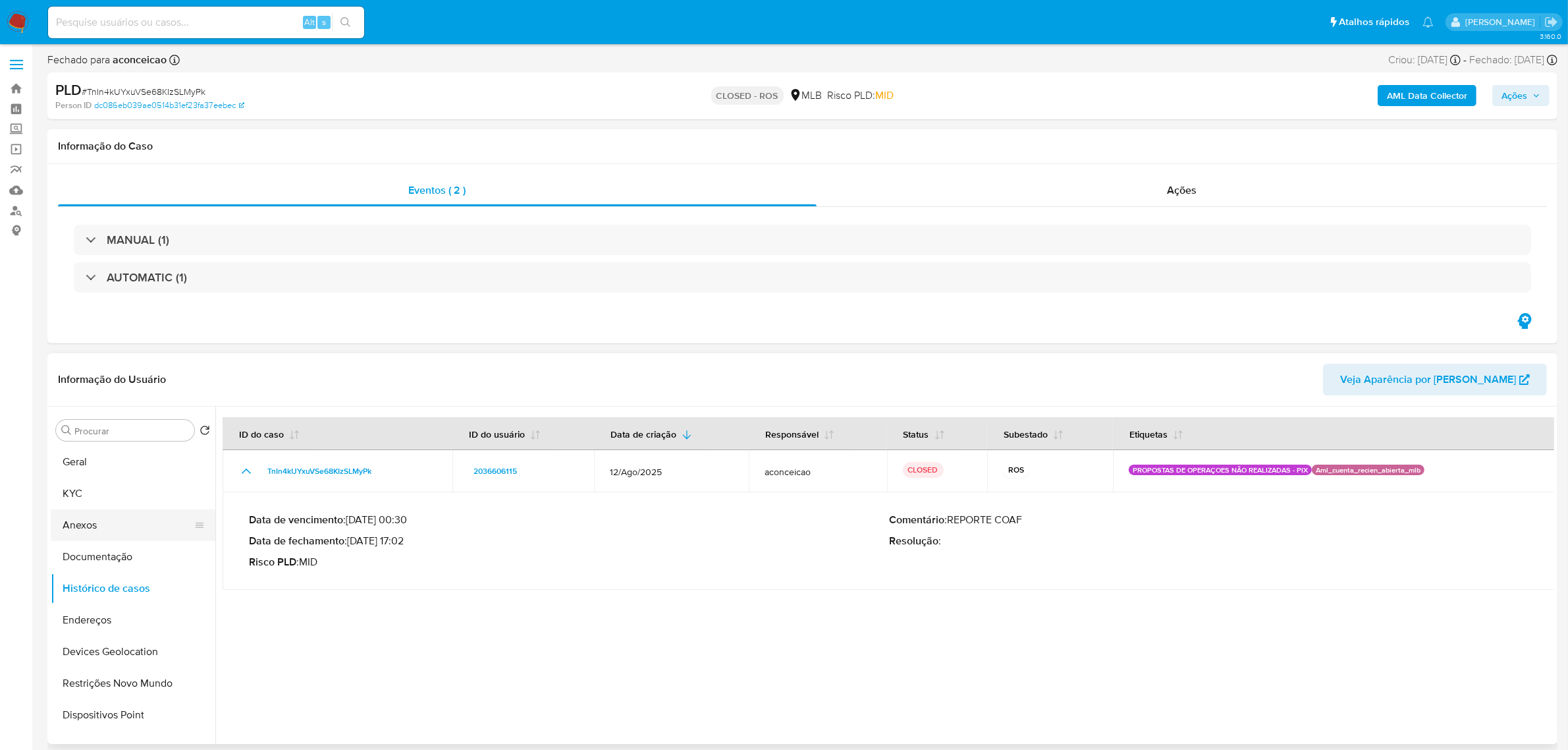
click at [111, 533] on button "Anexos" at bounding box center [127, 525] width 154 height 31
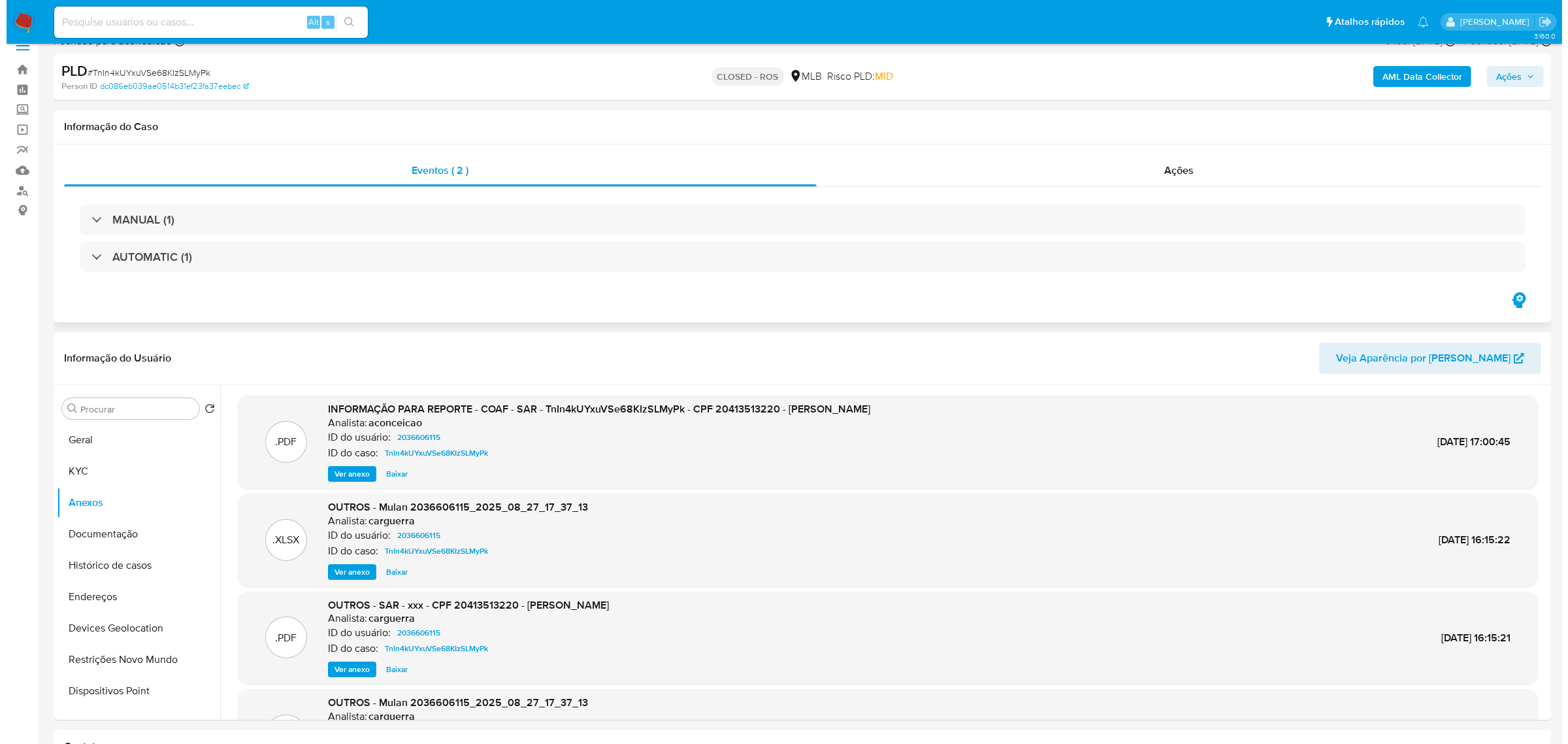
scroll to position [81, 0]
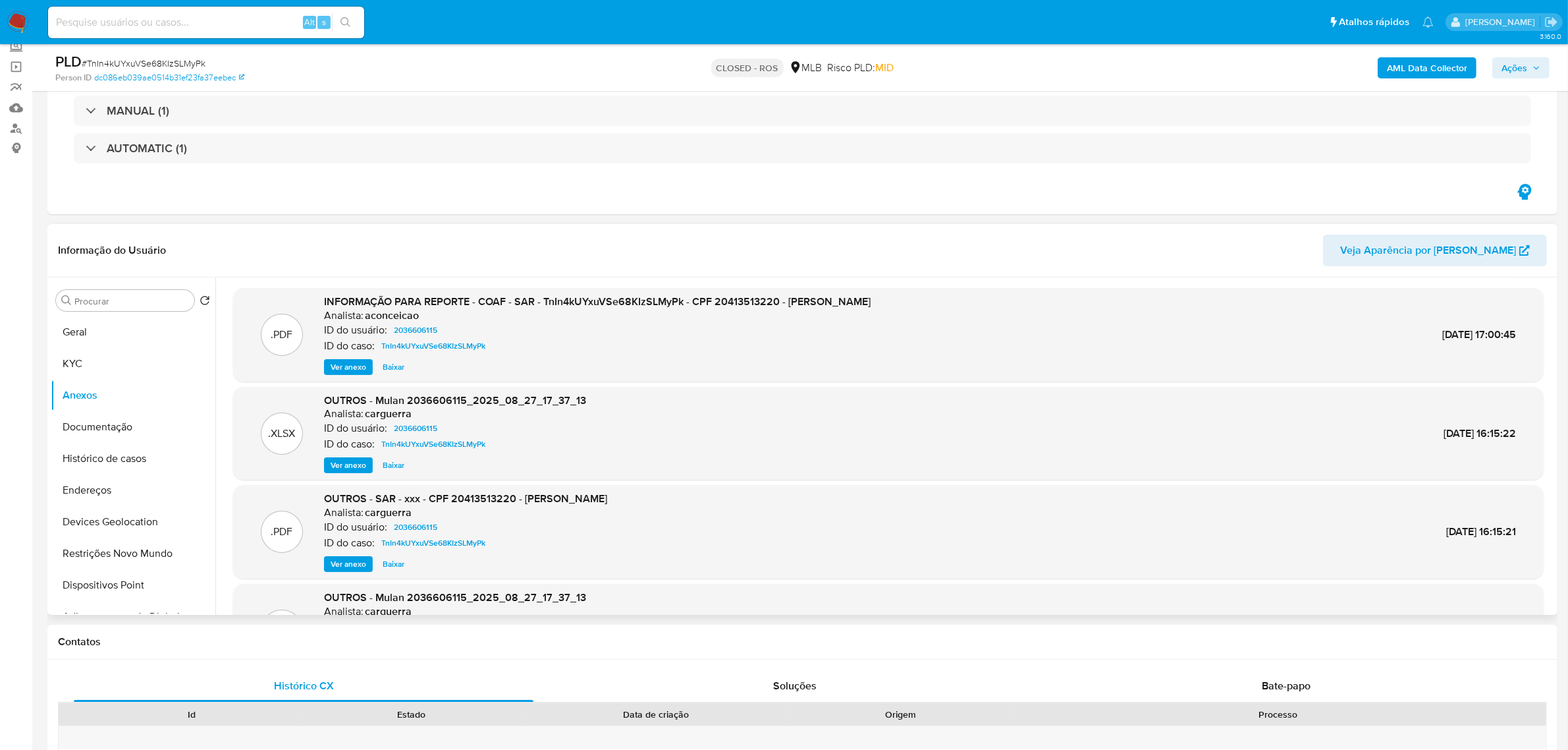
click at [341, 366] on span "Ver anexo" at bounding box center [348, 367] width 36 height 13
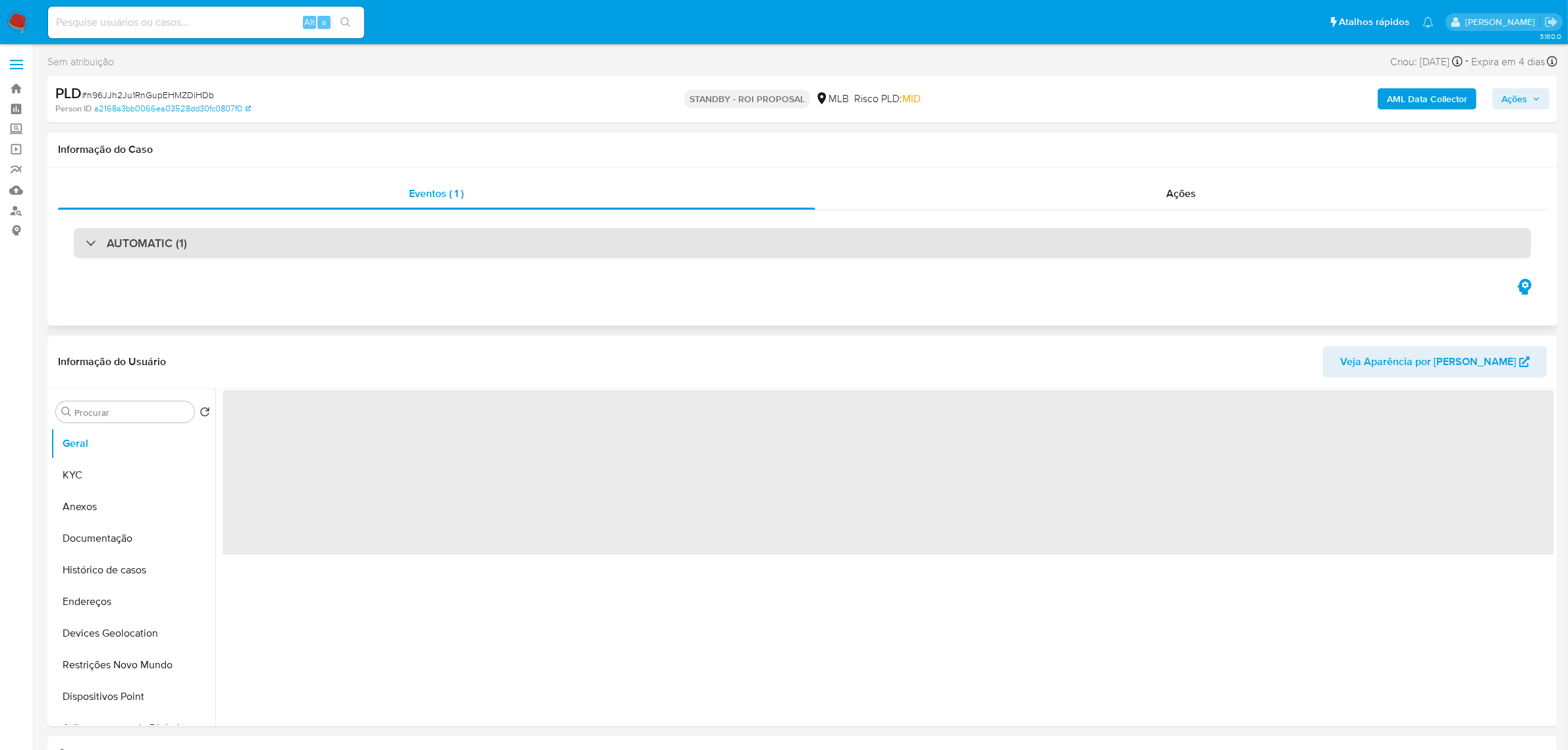
click at [347, 232] on div "AUTOMATIC (1)" at bounding box center [803, 243] width 1457 height 31
select select "10"
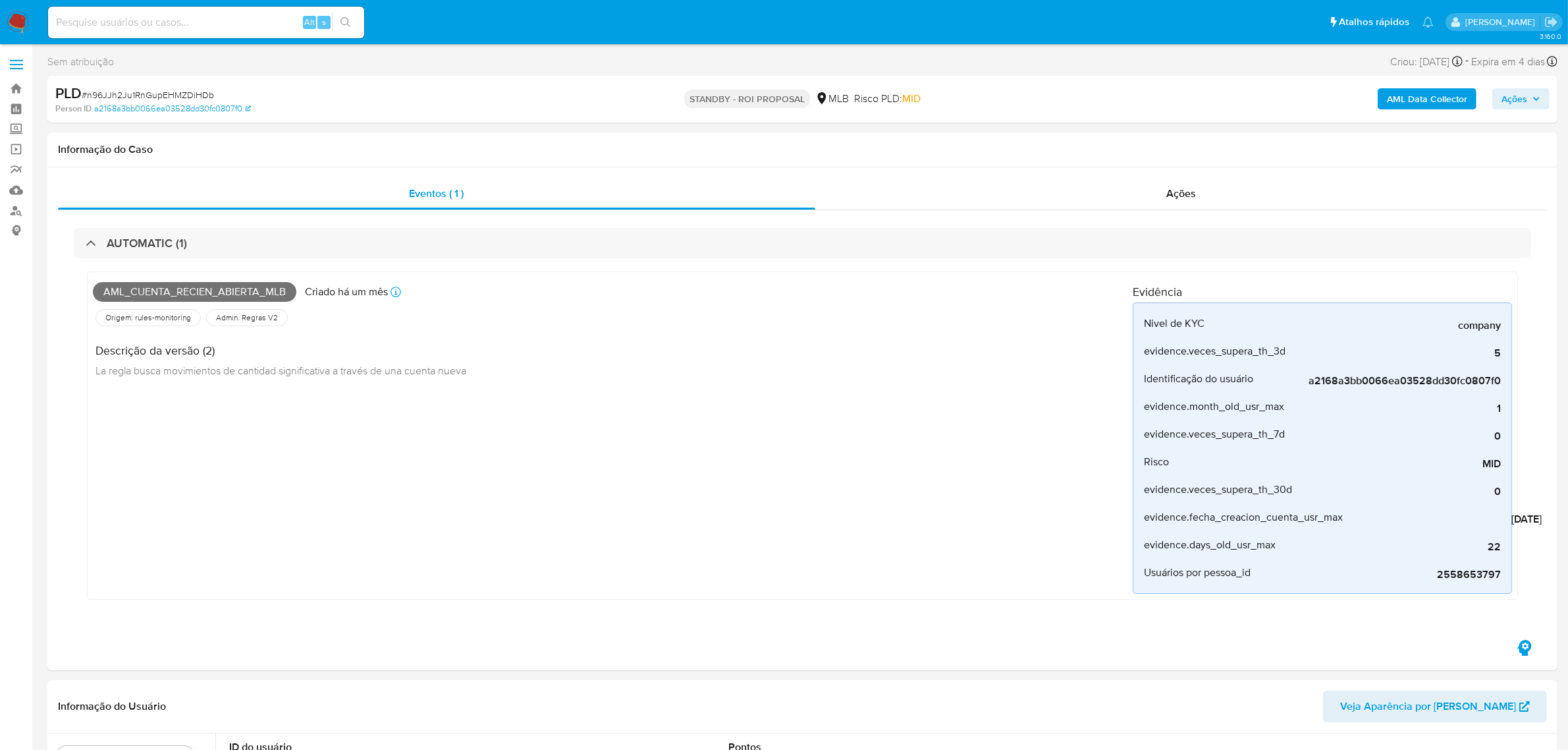
click at [191, 93] on span "# n96JJh2Ju1RnGupEHMZDiHDb" at bounding box center [148, 94] width 133 height 13
copy span "n96JJh2Ju1RnGupEHMZDiHDb"
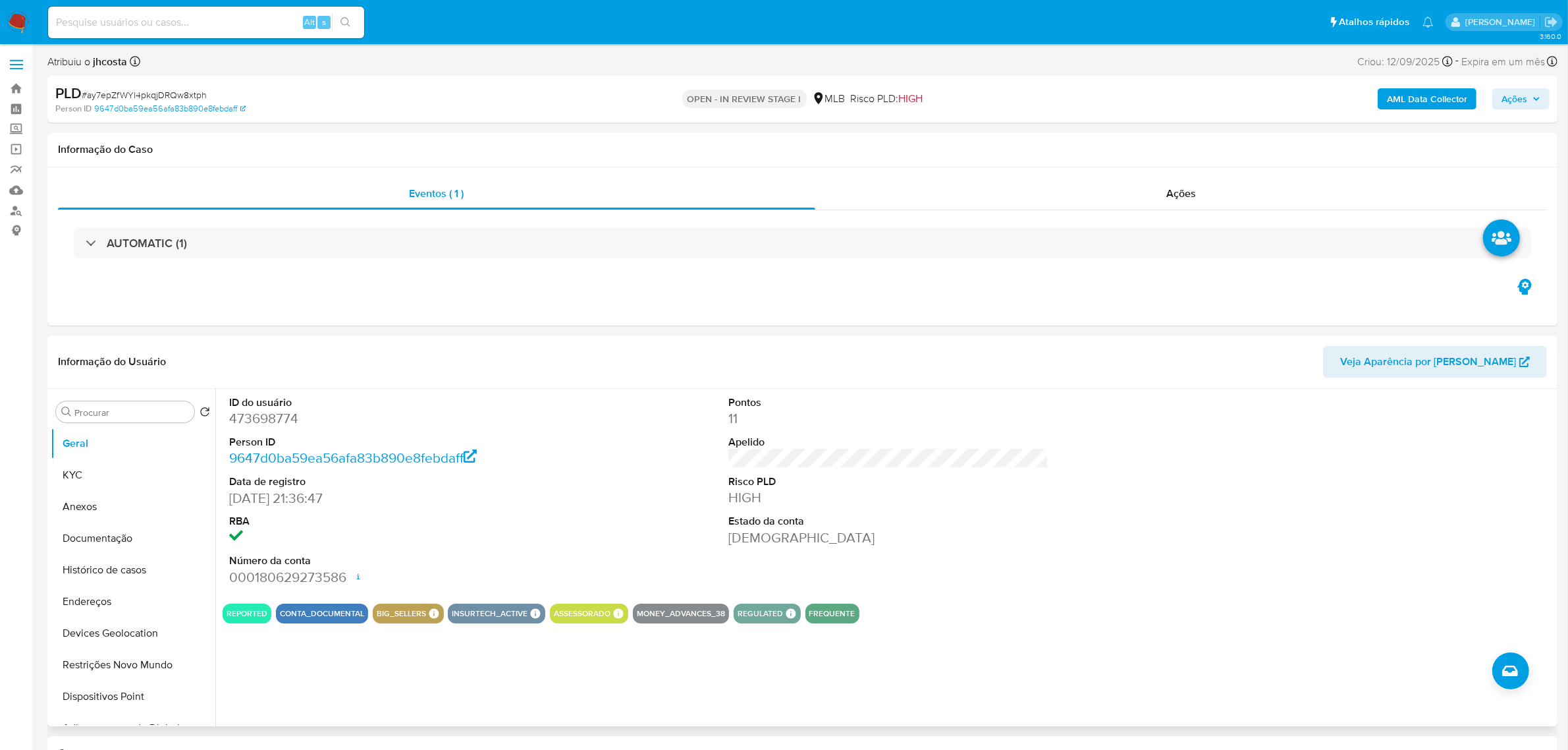
click at [254, 416] on dd "473698774" at bounding box center [389, 418] width 320 height 18
copy dd "473698774"
click at [127, 568] on button "Histórico de casos" at bounding box center [127, 570] width 154 height 31
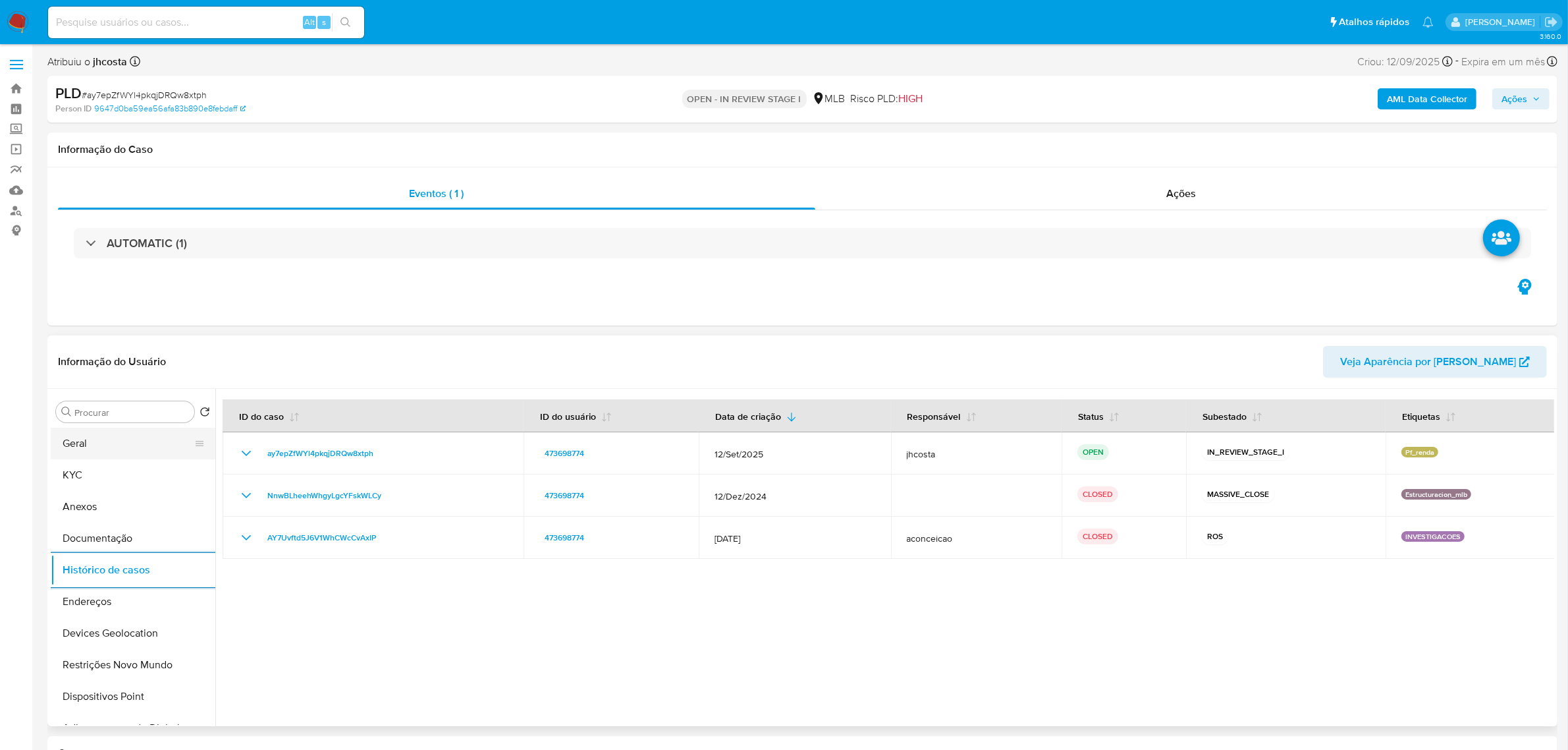
click at [71, 450] on button "Geral" at bounding box center [127, 444] width 154 height 31
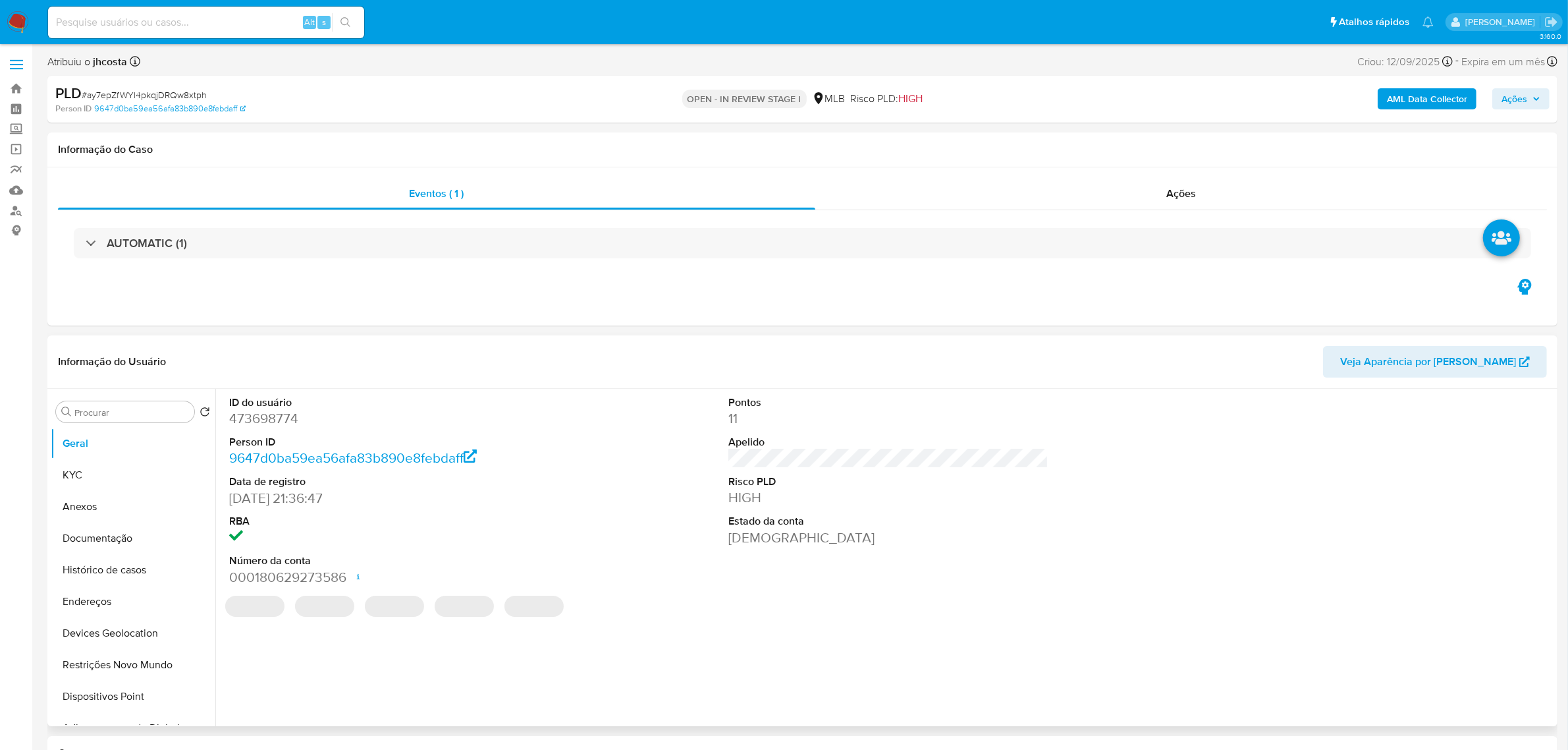
click at [268, 420] on dd "473698774" at bounding box center [389, 418] width 320 height 18
copy dd "473698774"
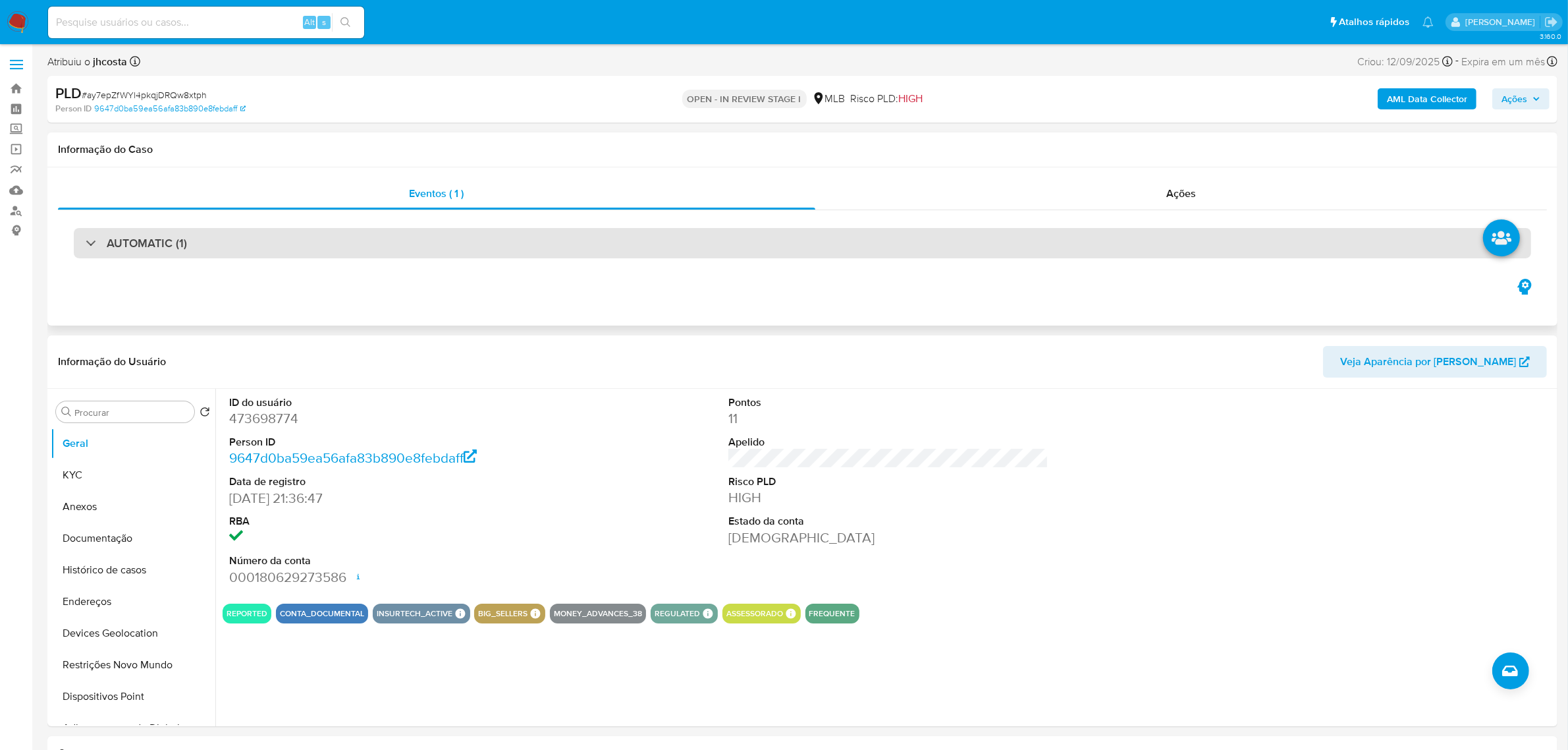
click at [382, 247] on div "AUTOMATIC (1)" at bounding box center [803, 243] width 1457 height 31
